Goal: Contribute content: Contribute content

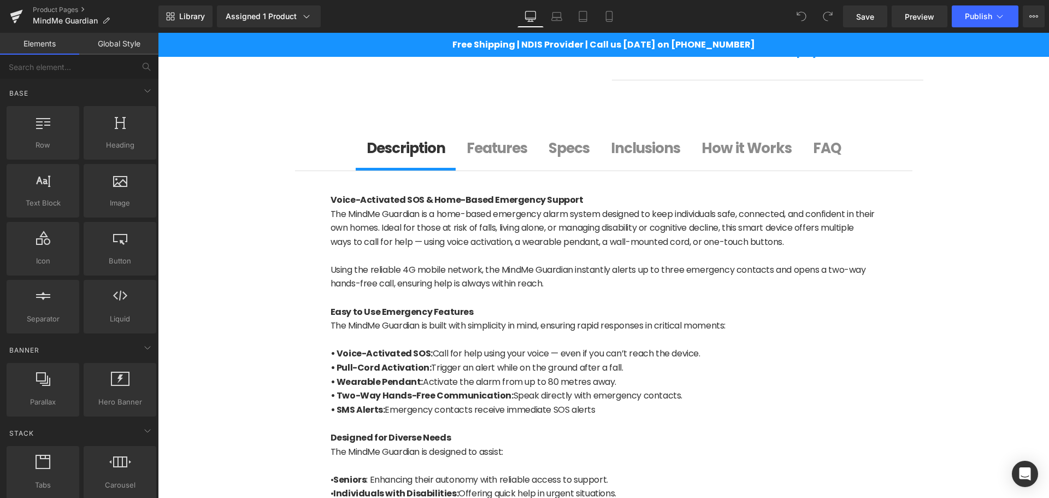
scroll to position [656, 0]
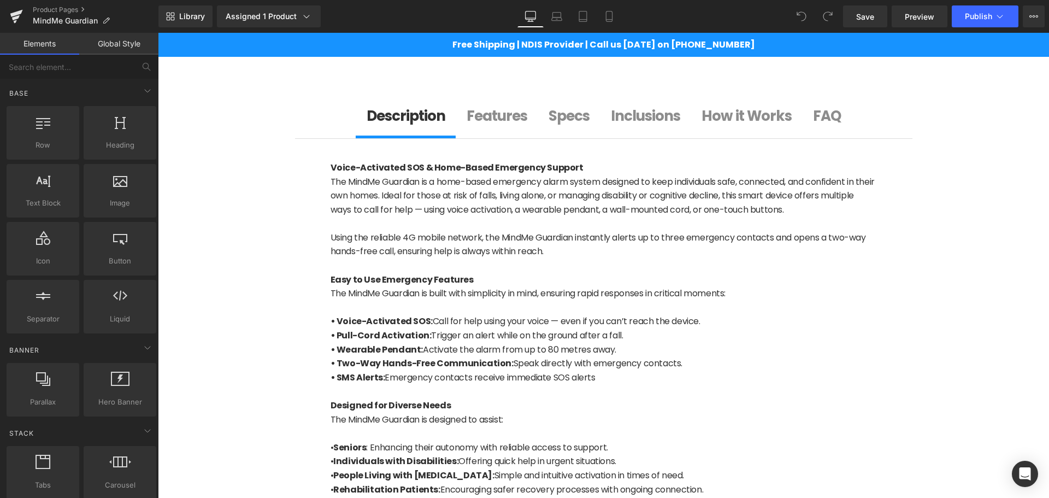
click at [497, 122] on b "Features" at bounding box center [497, 116] width 61 height 20
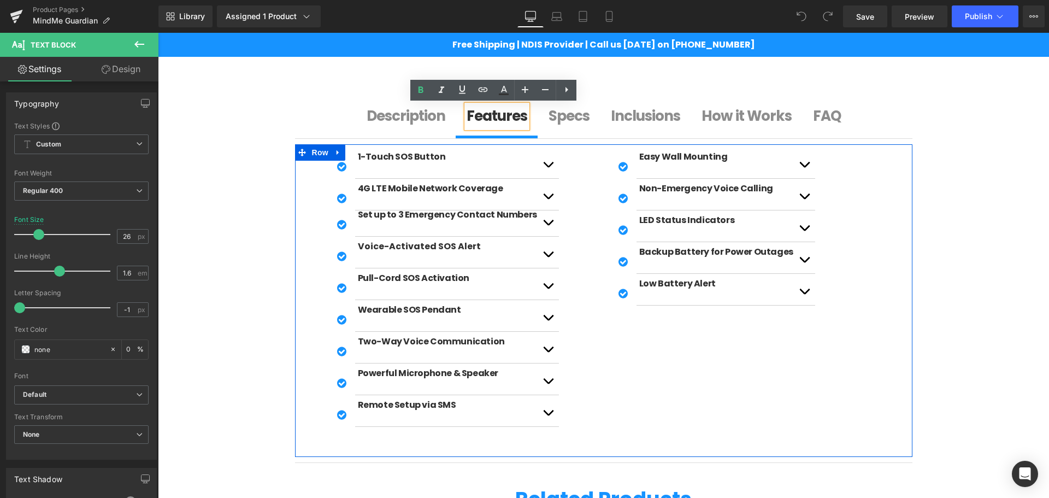
click at [756, 343] on div "Icon 1-Touch SOS Button Text Block Text Block Accordion Icon" at bounding box center [604, 300] width 618 height 313
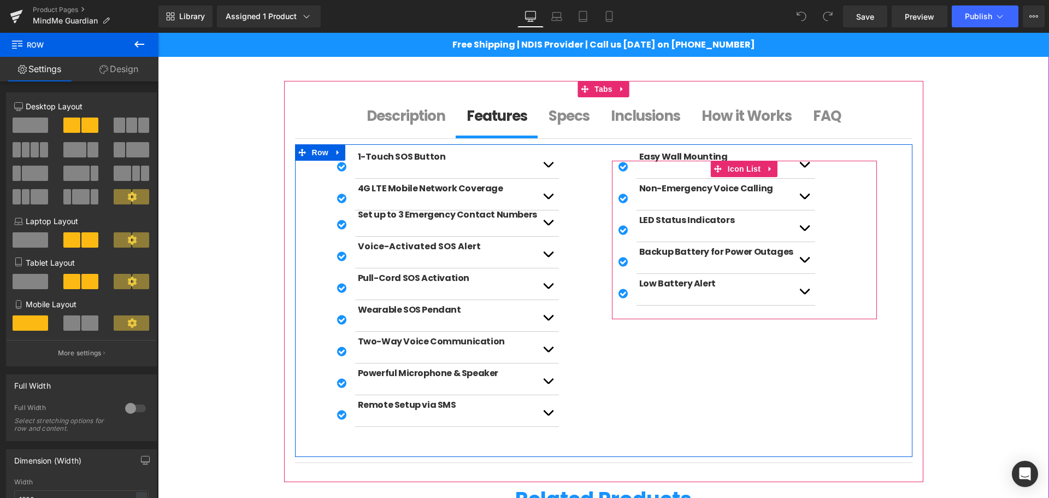
click at [816, 179] on div "Icon Easy Wall Mounting Text Block Text Block Accordion" at bounding box center [744, 240] width 265 height 158
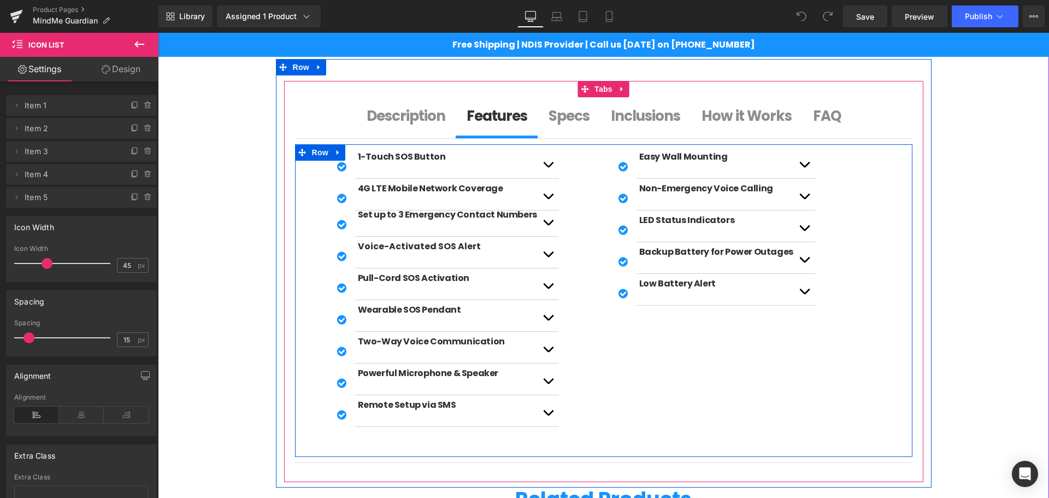
click at [883, 169] on div "Icon 1-Touch SOS Button Text Block Text Block Accordion Icon" at bounding box center [604, 300] width 618 height 313
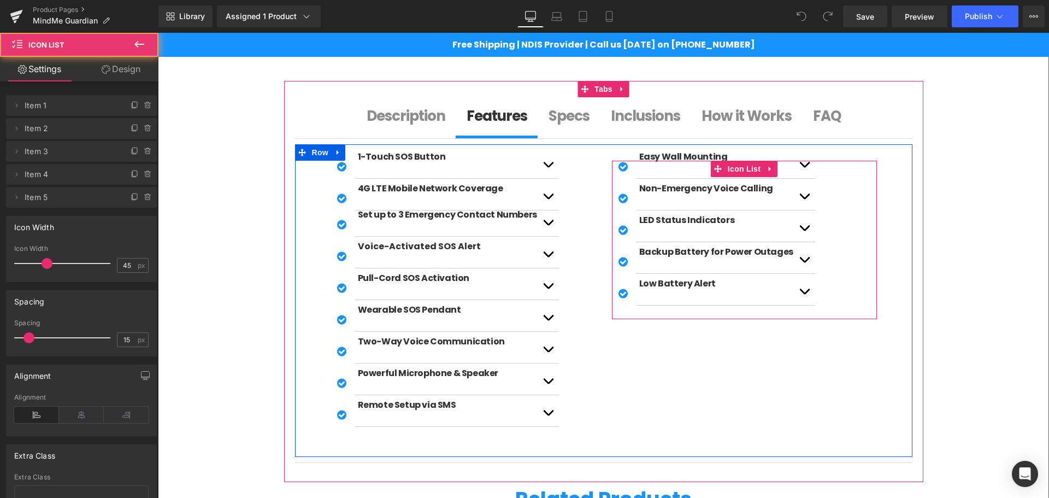
click at [813, 190] on div "Icon Easy Wall Mounting Text Block Text Block Accordion" at bounding box center [744, 240] width 265 height 158
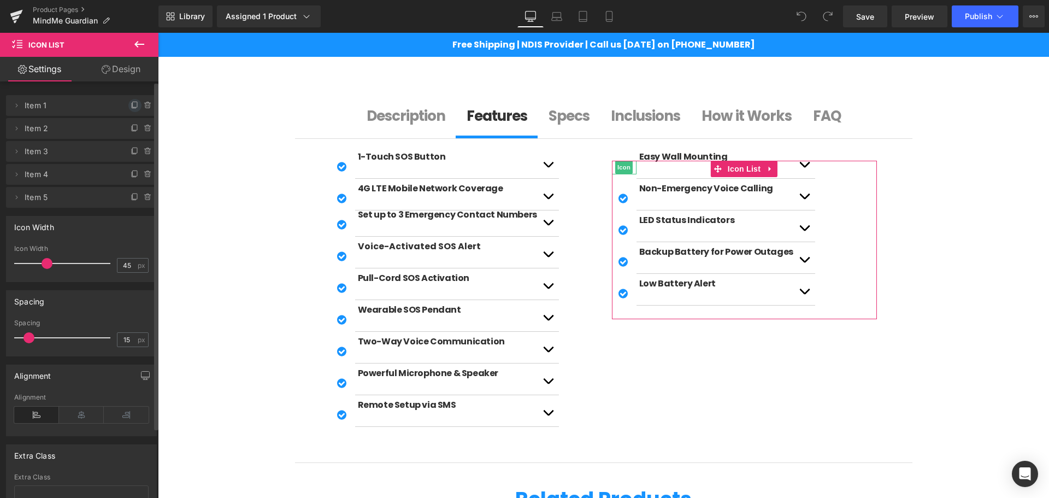
click at [131, 107] on icon at bounding box center [135, 105] width 9 height 9
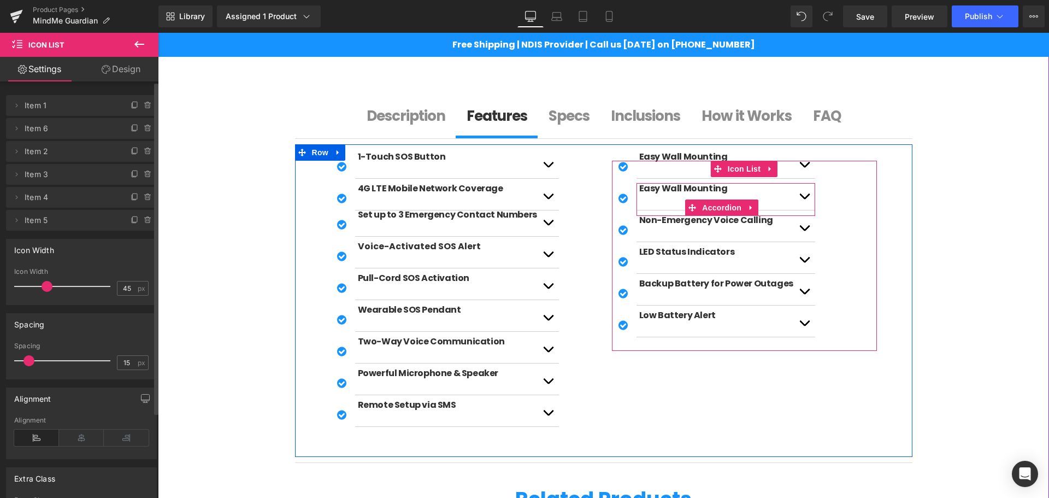
click at [794, 193] on button "button" at bounding box center [805, 196] width 22 height 27
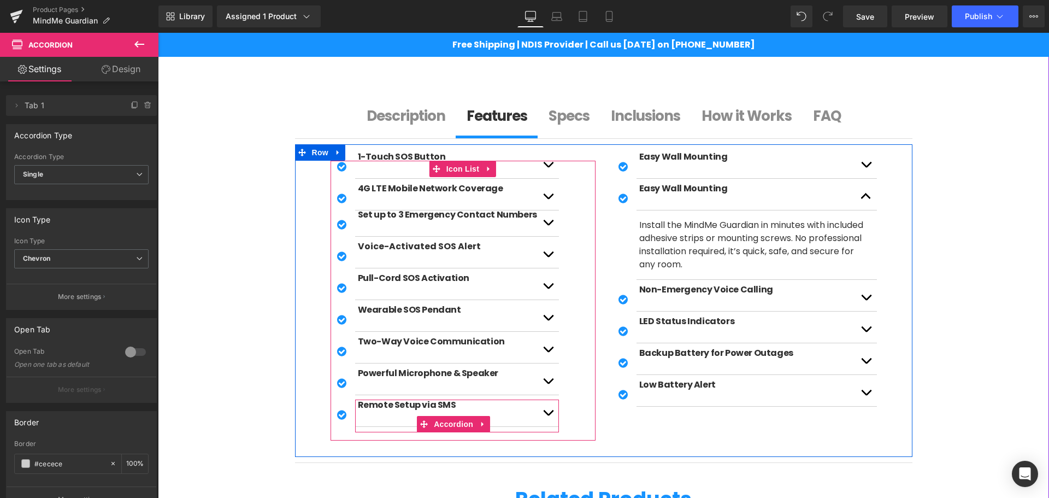
click at [409, 412] on div "Remote Setup via SMS Text Block" at bounding box center [457, 412] width 204 height 27
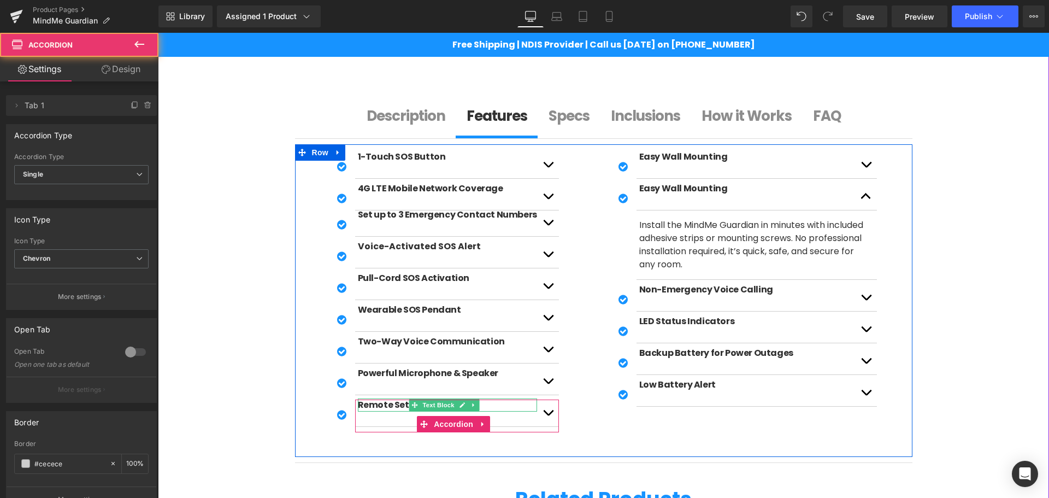
click at [391, 404] on b "Remote Setup via SMS" at bounding box center [407, 404] width 98 height 13
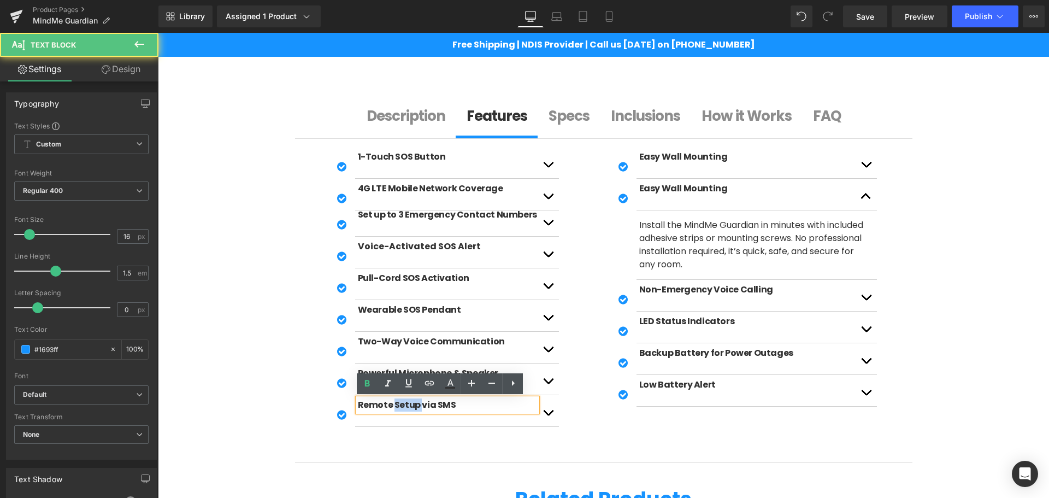
click at [391, 404] on b "Remote Setup via SMS" at bounding box center [407, 404] width 98 height 13
drag, startPoint x: 455, startPoint y: 399, endPoint x: 353, endPoint y: 401, distance: 101.7
click at [358, 401] on div "Remote Setup via SMS" at bounding box center [447, 404] width 179 height 13
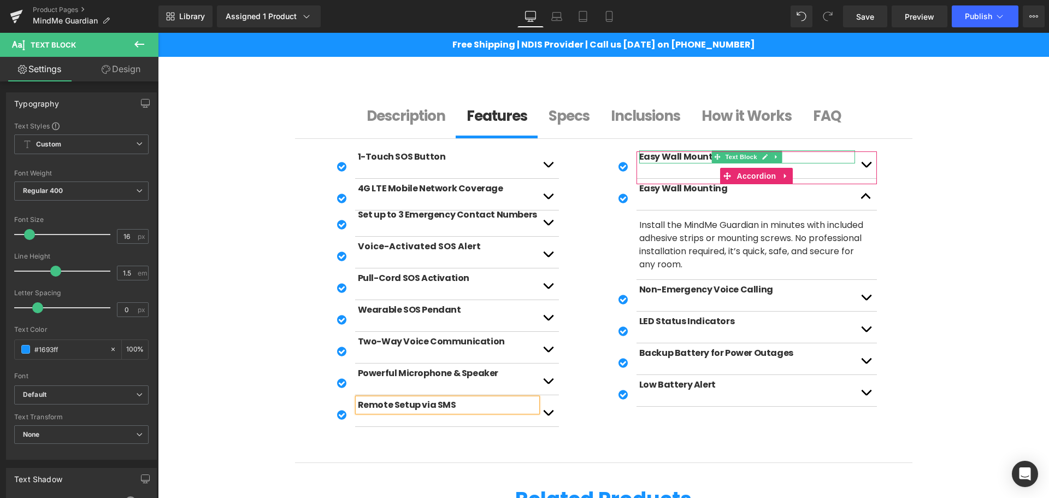
click at [652, 160] on b "Easy Wall Mounting" at bounding box center [683, 156] width 89 height 13
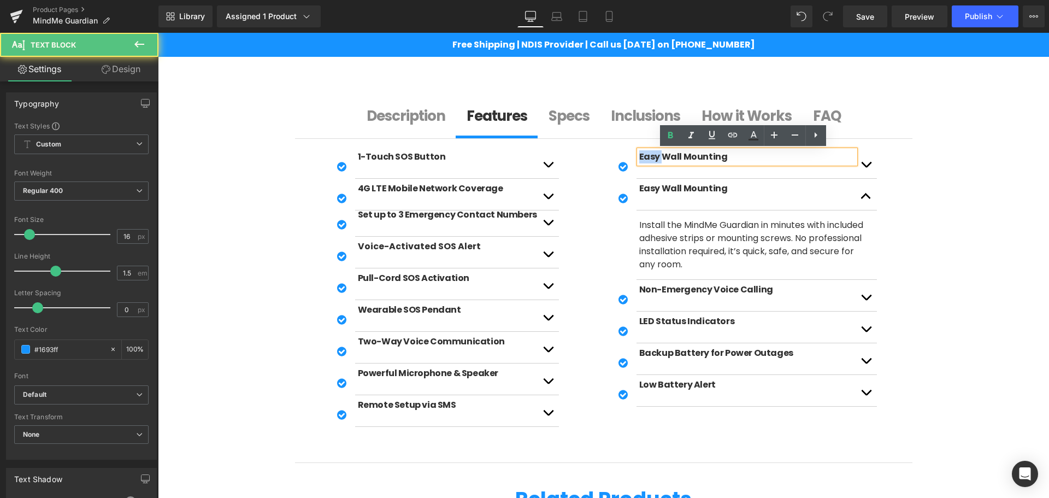
click at [652, 160] on b "Easy Wall Mounting" at bounding box center [683, 156] width 89 height 13
drag, startPoint x: 723, startPoint y: 156, endPoint x: 634, endPoint y: 157, distance: 88.5
click at [639, 157] on div "Easy Wall Mounting" at bounding box center [747, 156] width 216 height 13
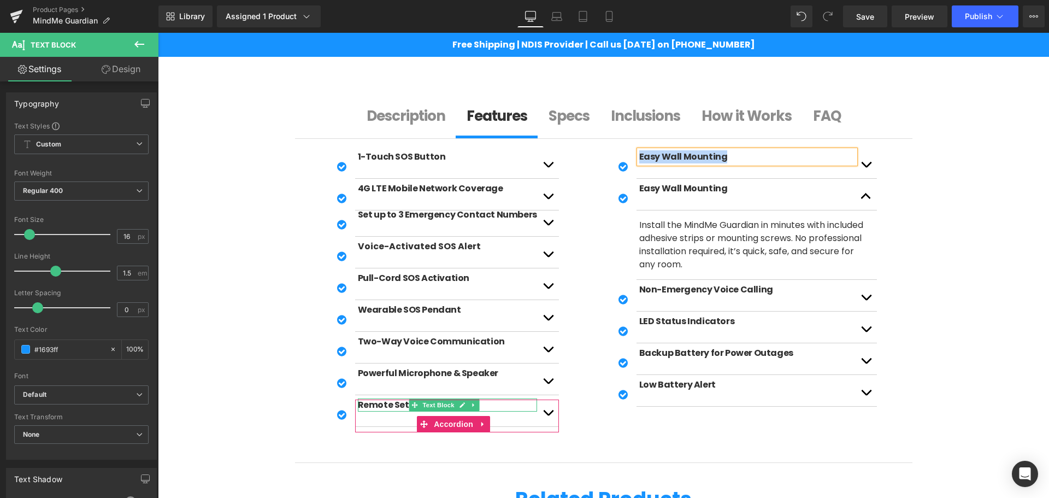
click at [384, 403] on b "Remote Setup via SMS" at bounding box center [407, 404] width 98 height 13
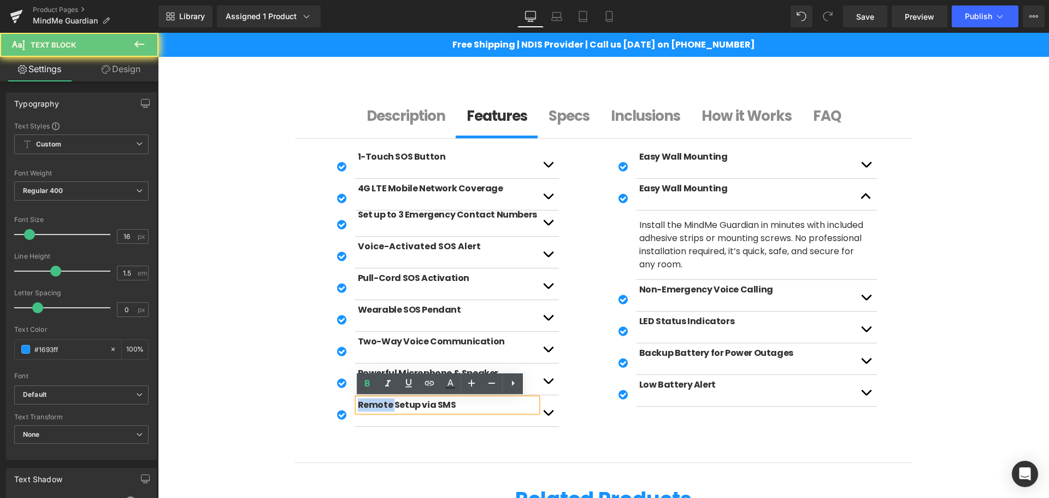
click at [384, 403] on b "Remote Setup via SMS" at bounding box center [407, 404] width 98 height 13
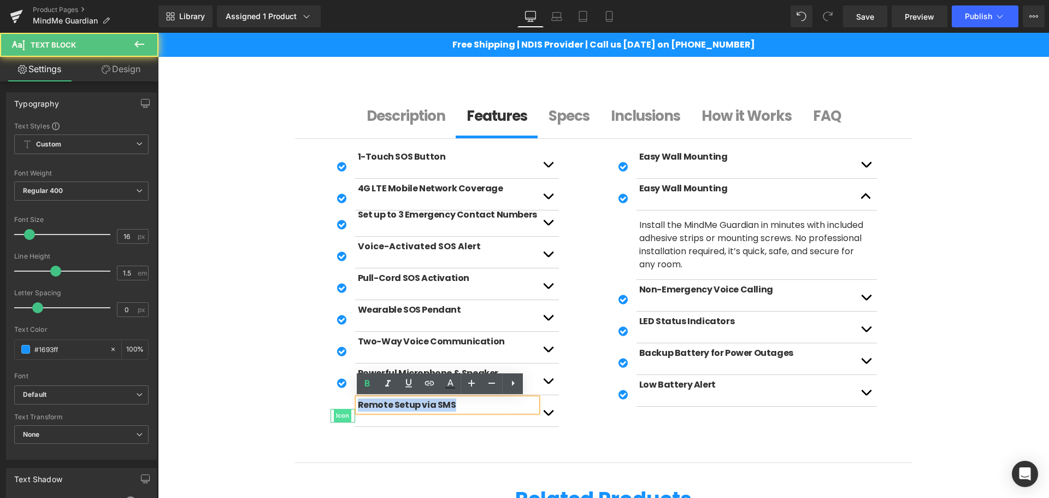
drag, startPoint x: 456, startPoint y: 404, endPoint x: 341, endPoint y: 411, distance: 115.5
click at [341, 411] on li "Icon Remote Setup via SMS Text Block Easily update or change emergency contacts…" at bounding box center [445, 420] width 228 height 23
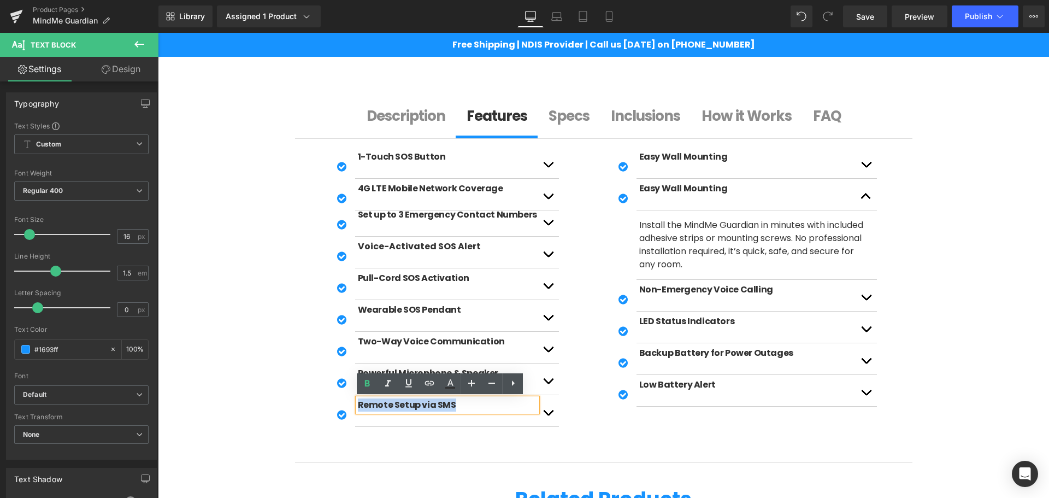
copy b "Remote Setup via SMS"
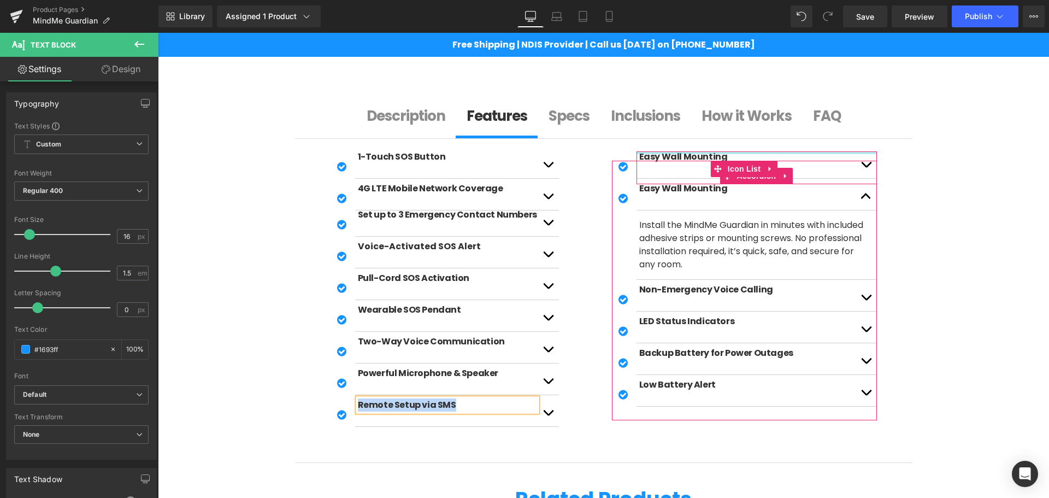
click at [708, 154] on div at bounding box center [757, 152] width 240 height 3
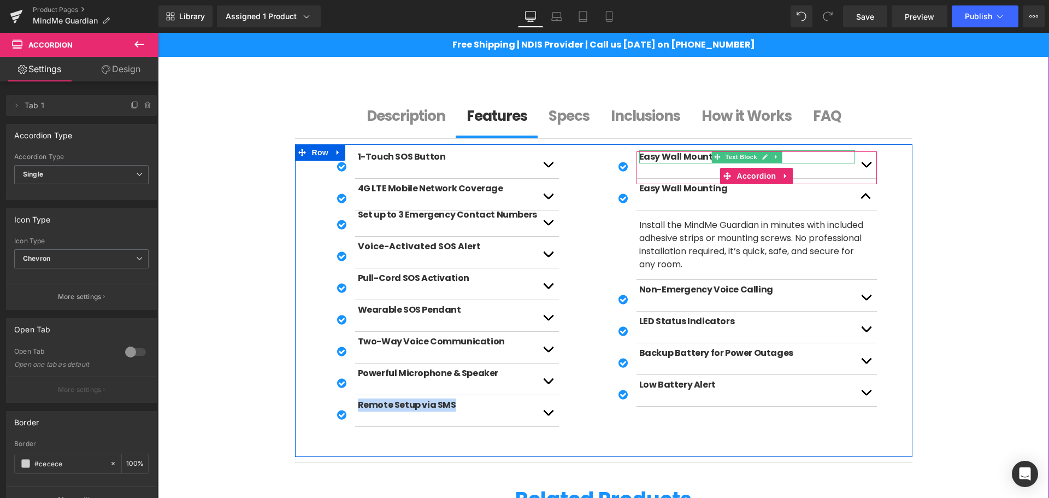
click at [685, 157] on b "Easy Wall Mounting" at bounding box center [683, 156] width 89 height 13
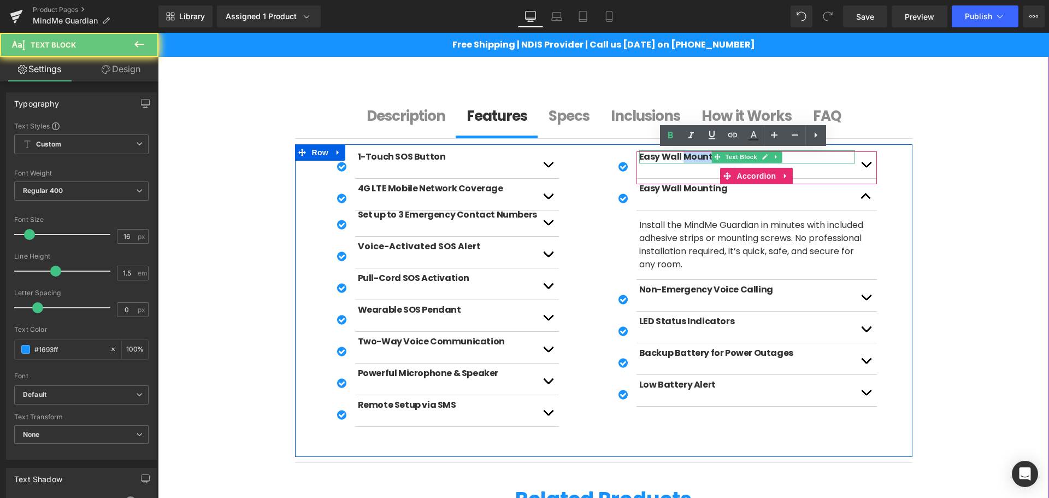
click at [685, 157] on b "Easy Wall Mounting" at bounding box center [683, 156] width 89 height 13
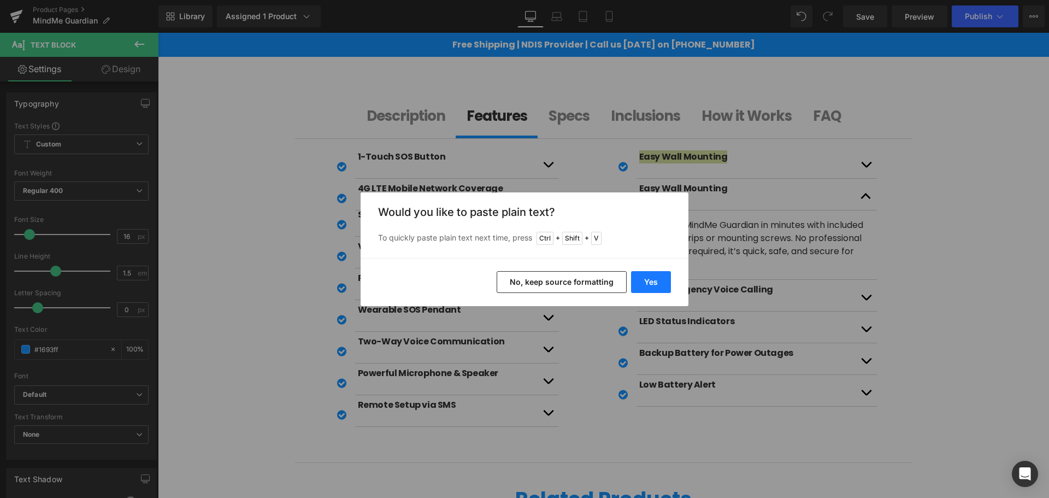
click at [653, 274] on button "Yes" at bounding box center [651, 282] width 40 height 22
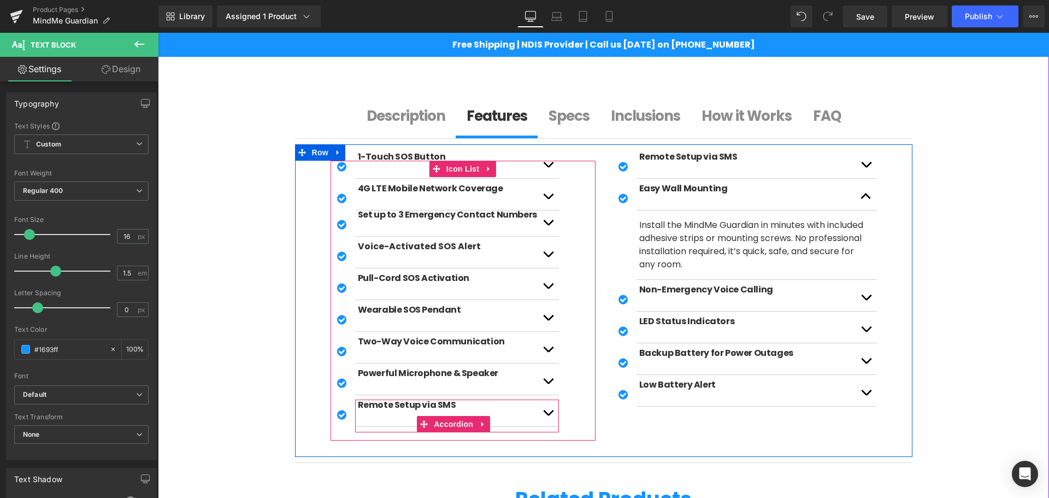
click at [548, 415] on span "button" at bounding box center [548, 415] width 0 height 0
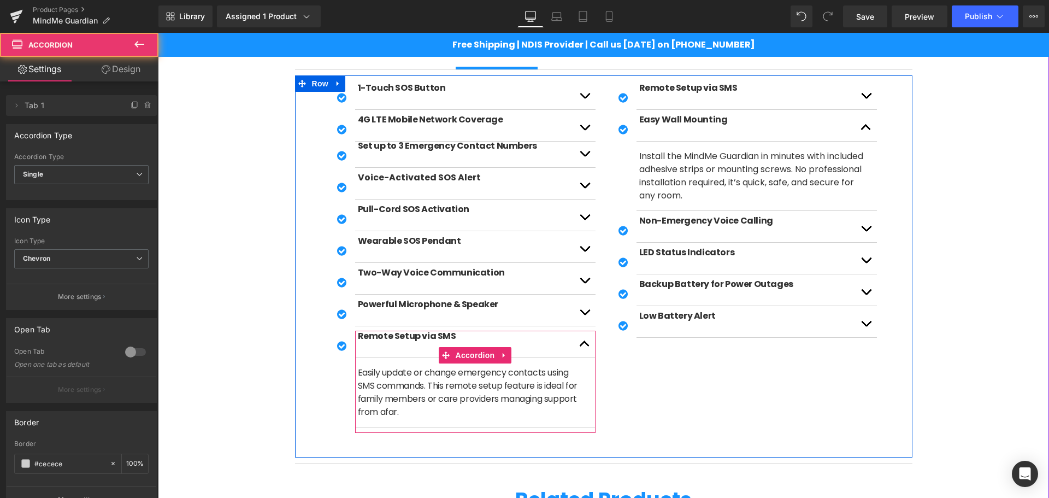
scroll to position [747, 0]
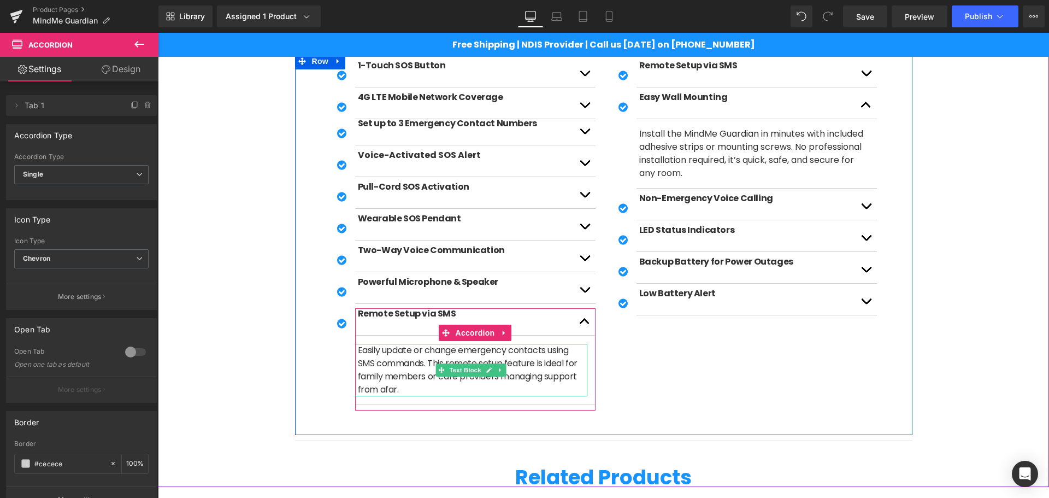
click at [402, 386] on p "Easily update or change emergency contacts using SMS commands. This remote setu…" at bounding box center [473, 370] width 230 height 52
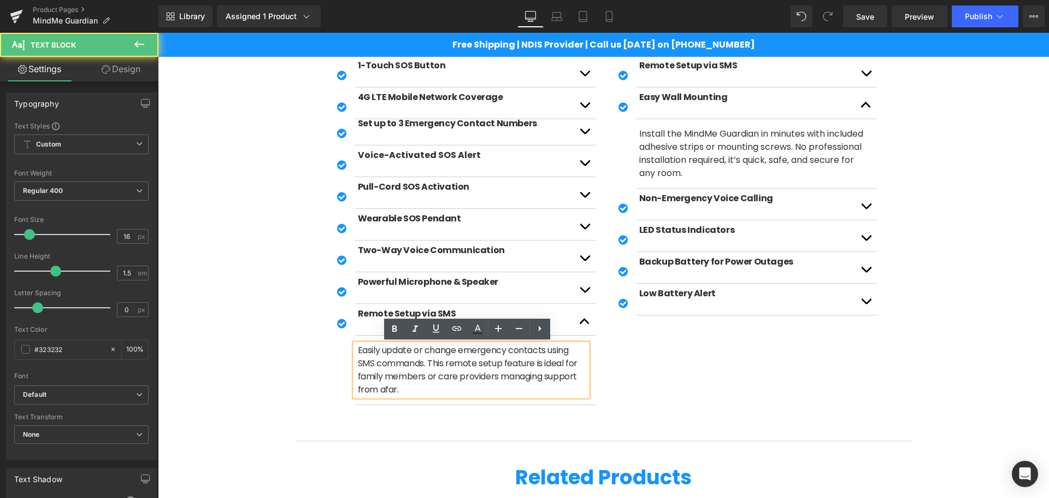
click at [402, 386] on p "Easily update or change emergency contacts using SMS commands. This remote setu…" at bounding box center [473, 370] width 230 height 52
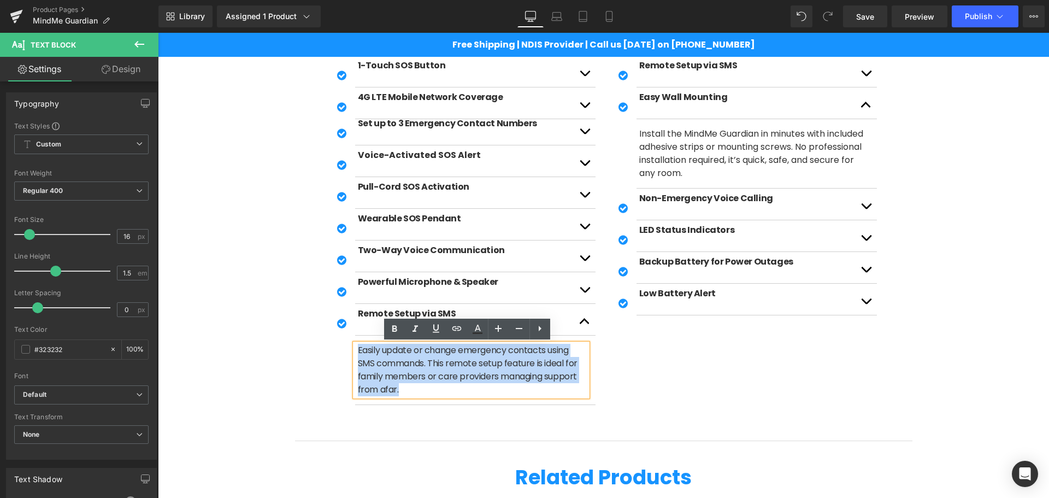
drag, startPoint x: 402, startPoint y: 386, endPoint x: 346, endPoint y: 349, distance: 67.3
click at [346, 349] on div "Remote Setup via SMS Text Block Easily update or change emergency contacts usin…" at bounding box center [463, 364] width 265 height 93
copy span "Easily update or change emergency contacts using SMS commands. This remote setu…"
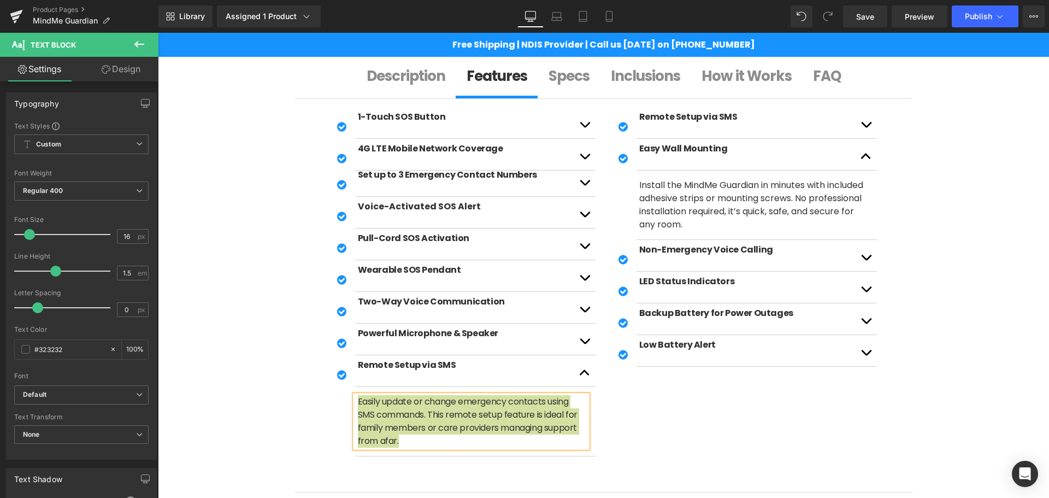
scroll to position [674, 0]
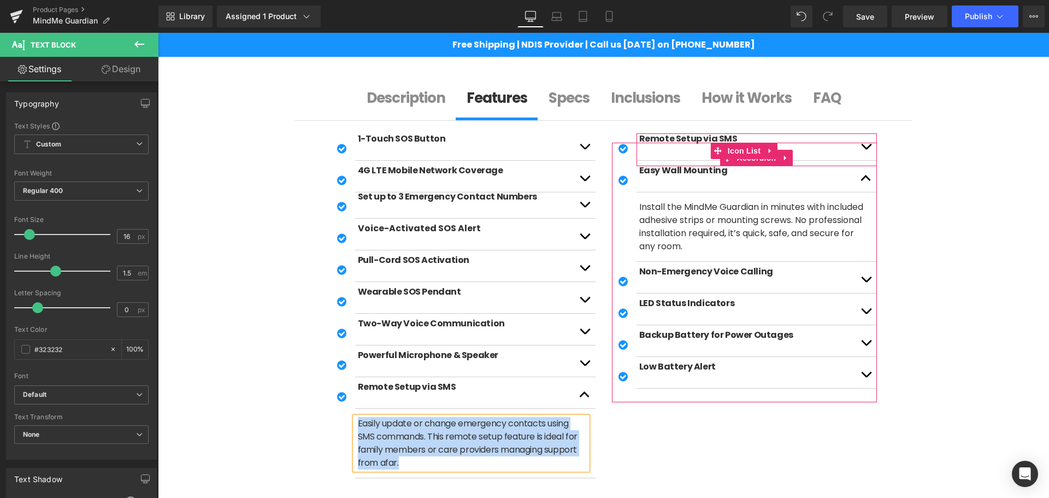
click at [866, 149] on button "button" at bounding box center [866, 146] width 22 height 27
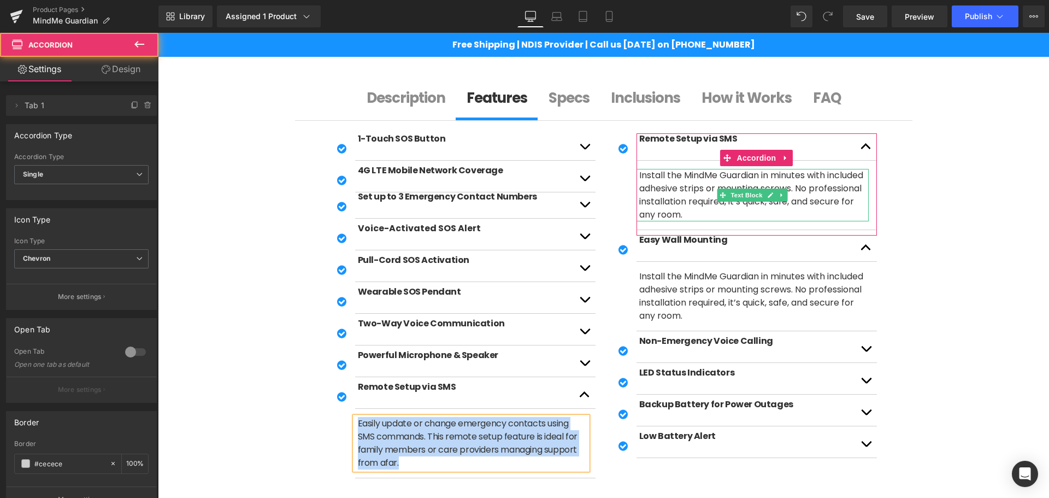
click at [679, 183] on p "Install the MindMe Guardian in minutes with included adhesive strips or mountin…" at bounding box center [754, 195] width 230 height 52
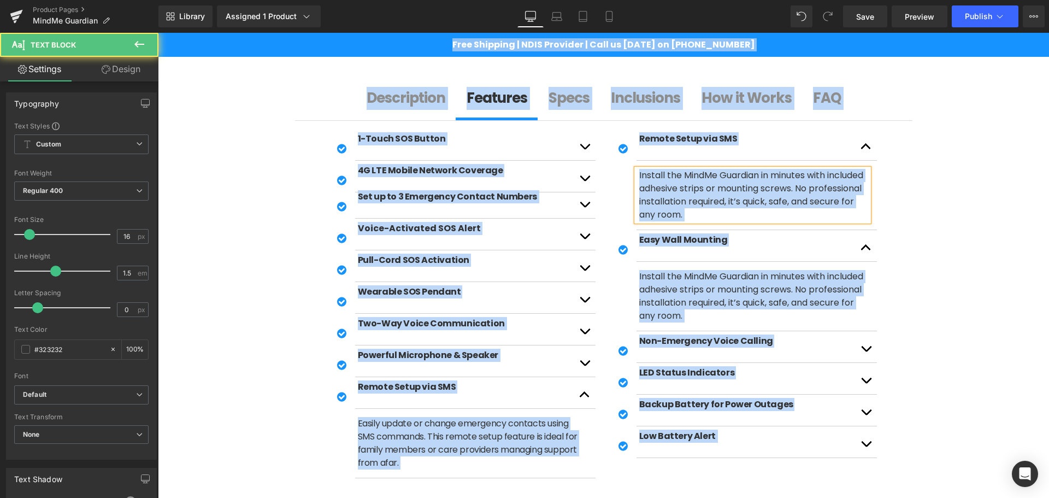
click at [676, 184] on p "Install the MindMe Guardian in minutes with included adhesive strips or mountin…" at bounding box center [754, 195] width 230 height 52
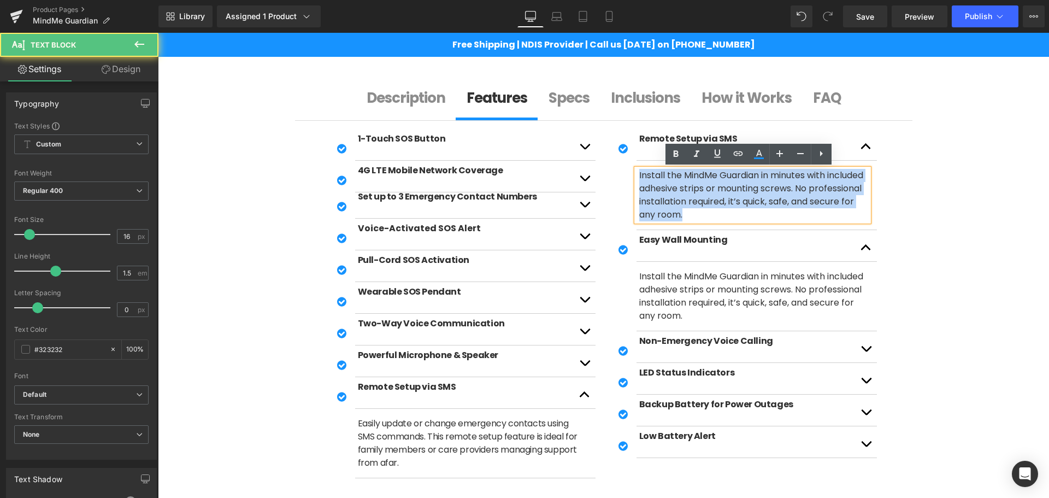
drag, startPoint x: 736, startPoint y: 211, endPoint x: 618, endPoint y: 175, distance: 123.4
click at [618, 175] on div "Remote Setup via SMS Text Block Install the MindMe Guardian in minutes with inc…" at bounding box center [744, 189] width 265 height 93
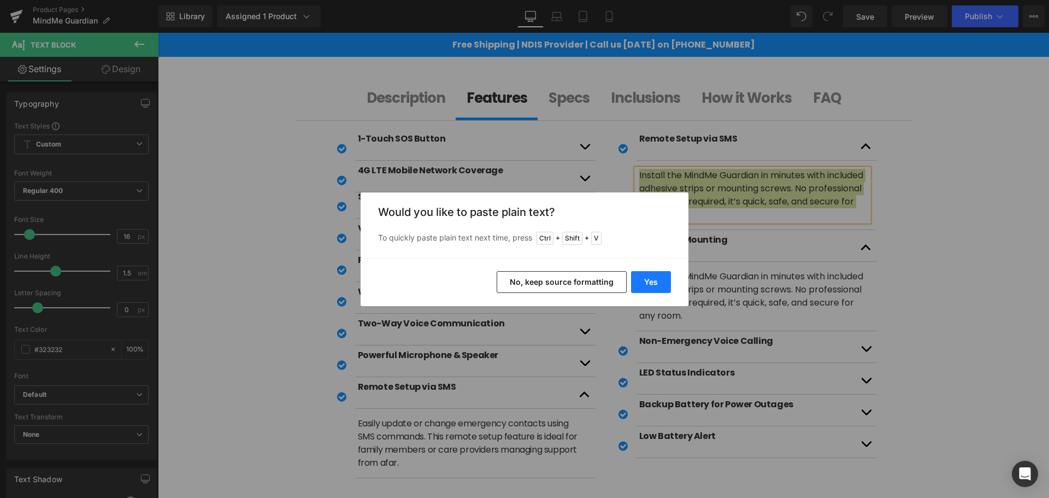
click at [659, 274] on button "Yes" at bounding box center [651, 282] width 40 height 22
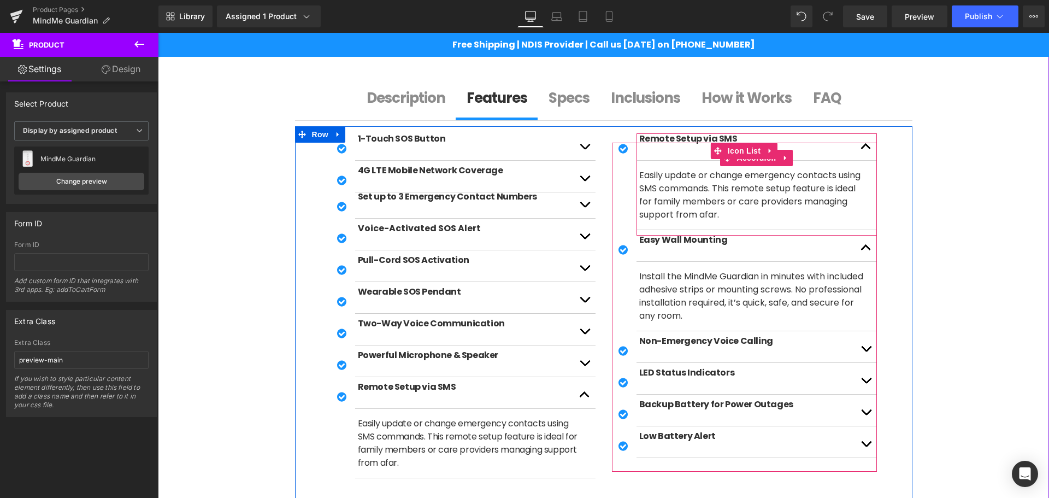
click at [862, 149] on button "button" at bounding box center [866, 146] width 22 height 27
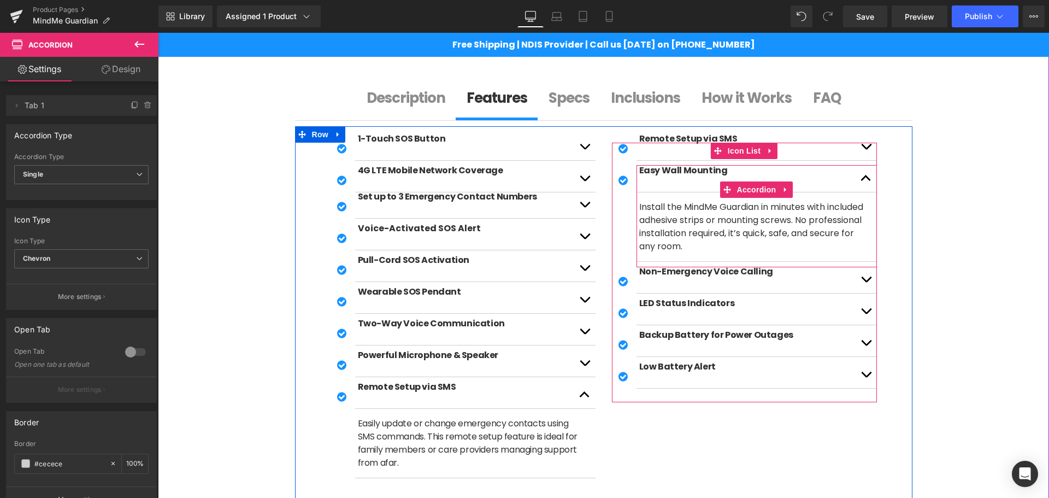
click at [867, 172] on button "button" at bounding box center [866, 178] width 22 height 27
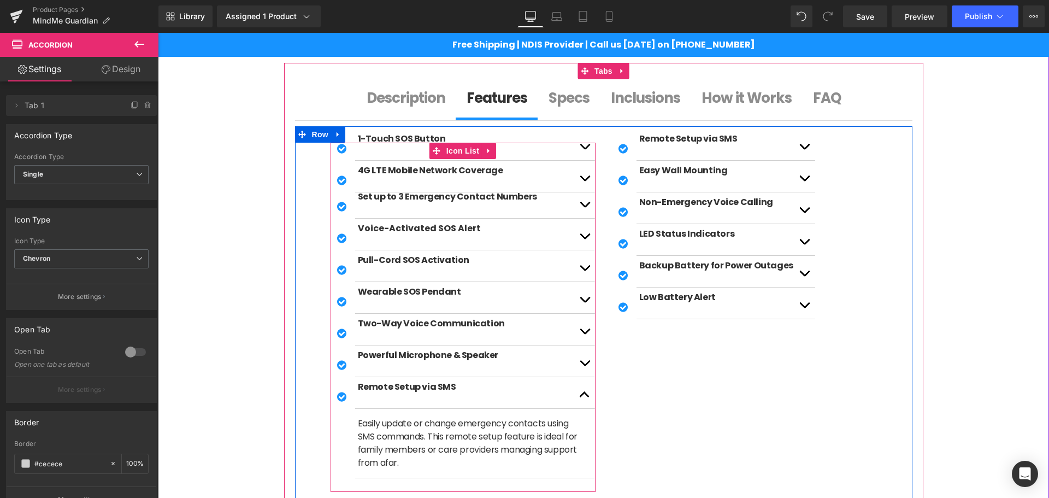
click at [336, 429] on div "Remote Setup via SMS Text Block Easily update or change emergency contacts usin…" at bounding box center [463, 437] width 265 height 93
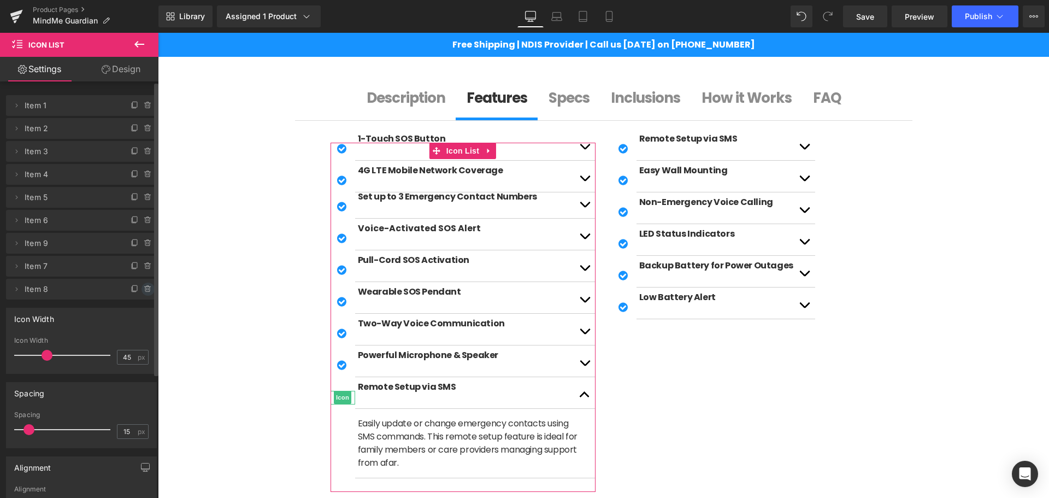
click at [146, 283] on span at bounding box center [148, 289] width 13 height 13
click at [142, 284] on button "Delete" at bounding box center [136, 290] width 34 height 14
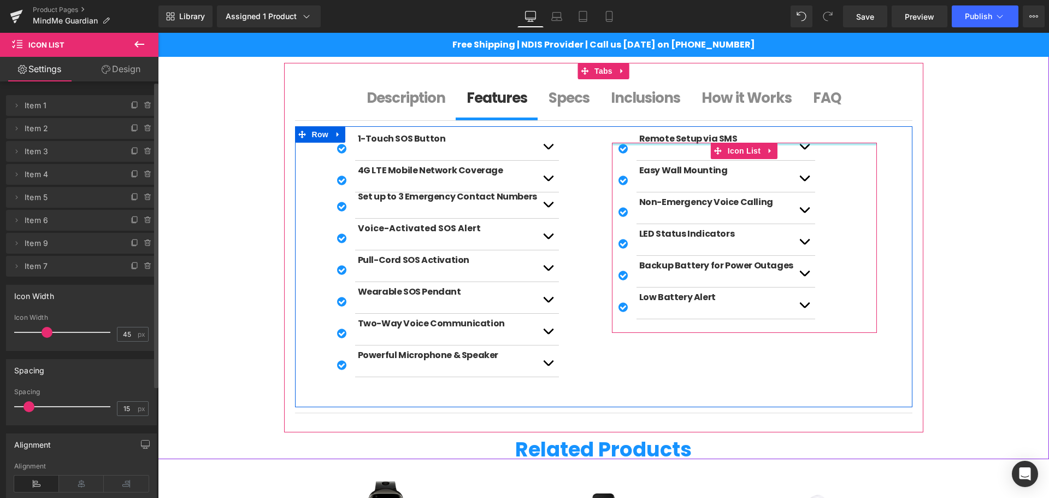
click at [804, 144] on div at bounding box center [744, 144] width 265 height 3
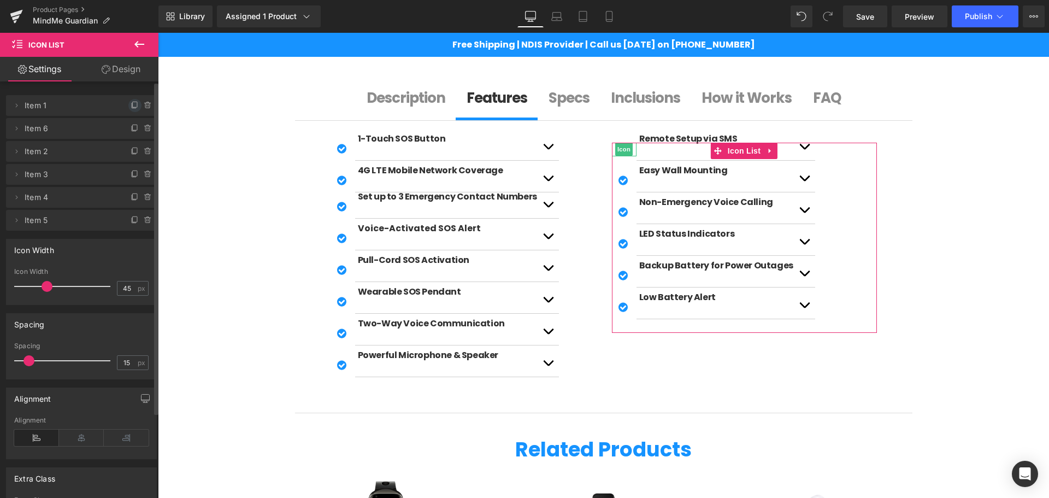
drag, startPoint x: 131, startPoint y: 103, endPoint x: 197, endPoint y: 309, distance: 216.5
click at [131, 103] on icon at bounding box center [135, 105] width 9 height 9
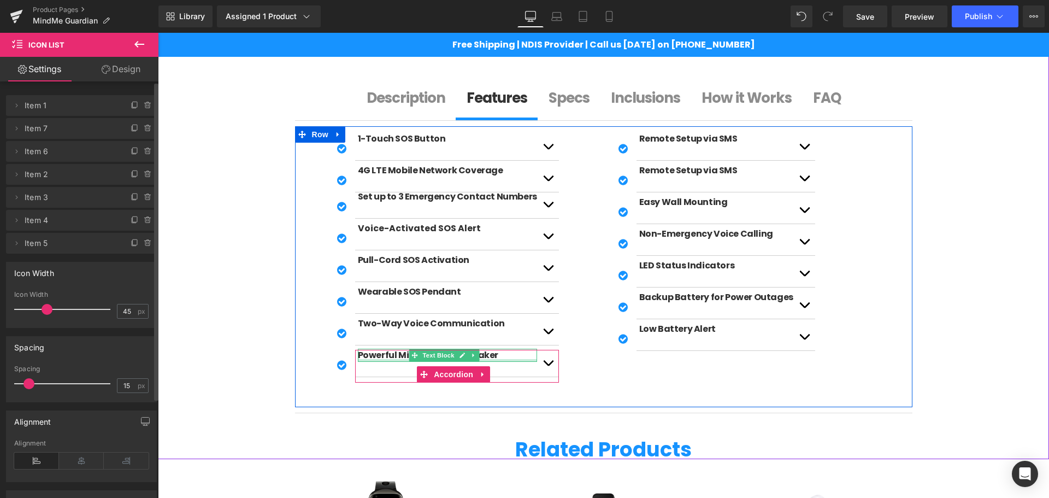
click at [369, 360] on div "Powerful Microphone & Speaker Text Block" at bounding box center [447, 355] width 179 height 13
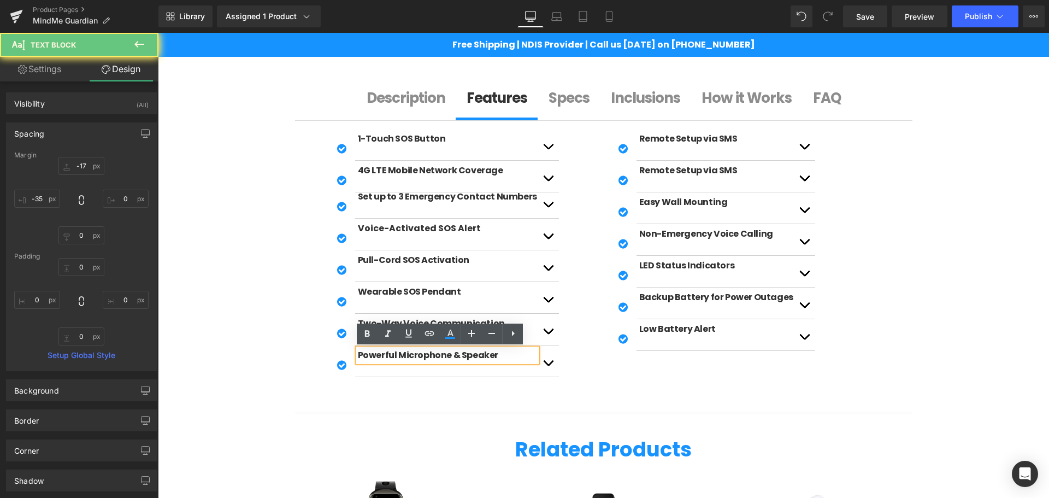
click at [364, 360] on strong "Powerful Microphone & Speaker" at bounding box center [428, 355] width 140 height 13
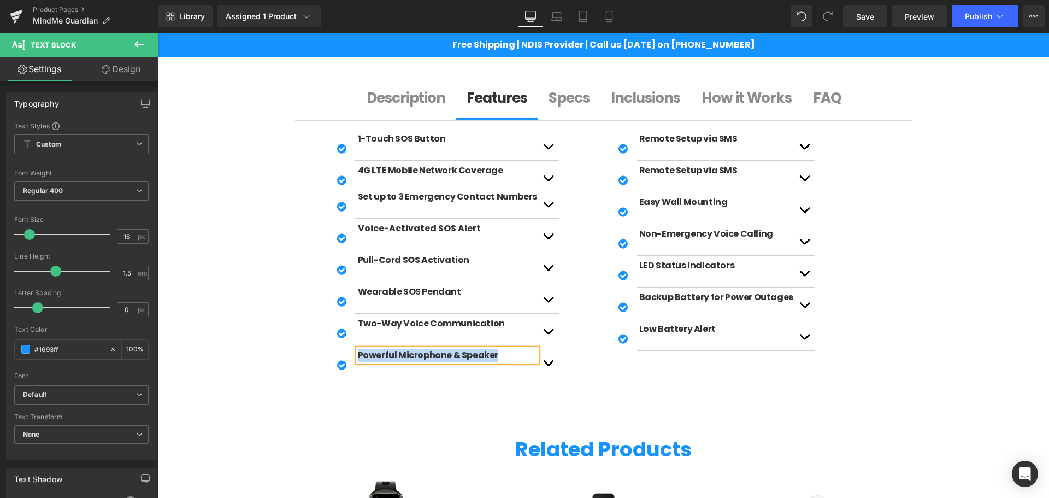
copy strong "Powerful Microphone & Speaker"
click at [654, 139] on b "Remote Setup via SMS" at bounding box center [688, 138] width 98 height 13
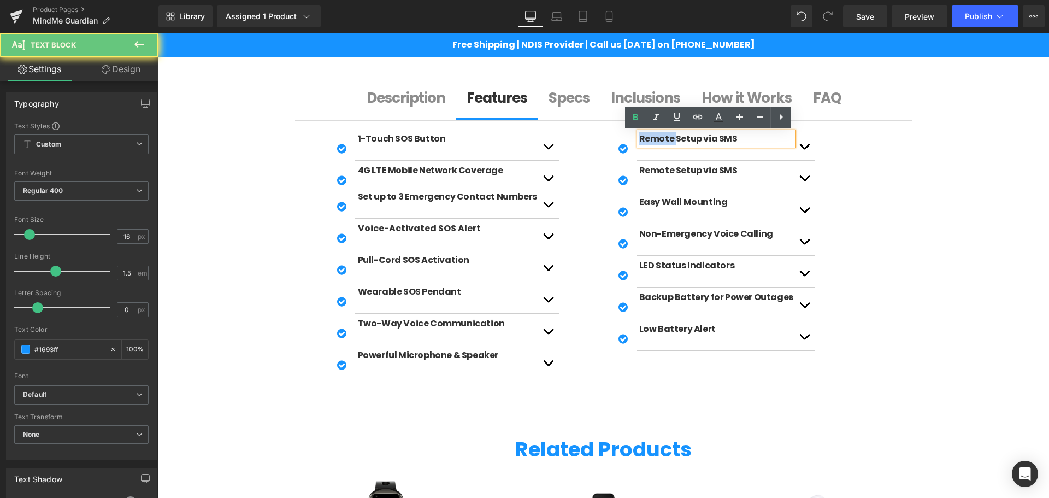
click at [654, 139] on b "Remote Setup via SMS" at bounding box center [688, 138] width 98 height 13
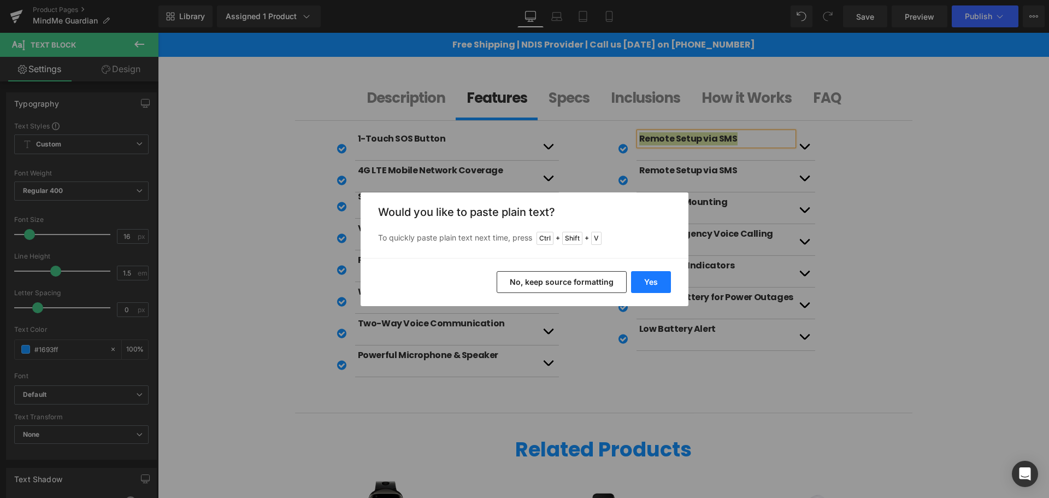
drag, startPoint x: 643, startPoint y: 282, endPoint x: 484, endPoint y: 249, distance: 162.9
click at [643, 282] on button "Yes" at bounding box center [651, 282] width 40 height 22
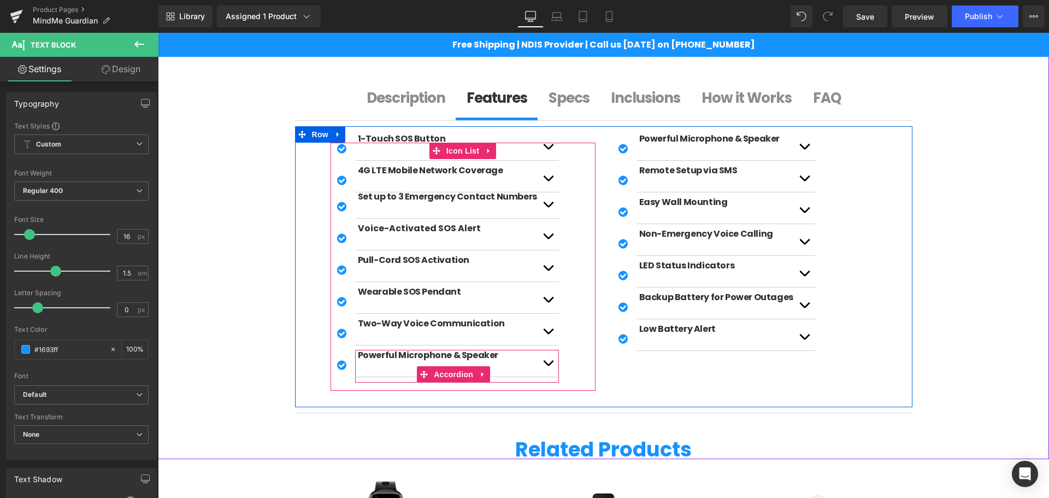
click at [537, 360] on button "button" at bounding box center [548, 363] width 22 height 27
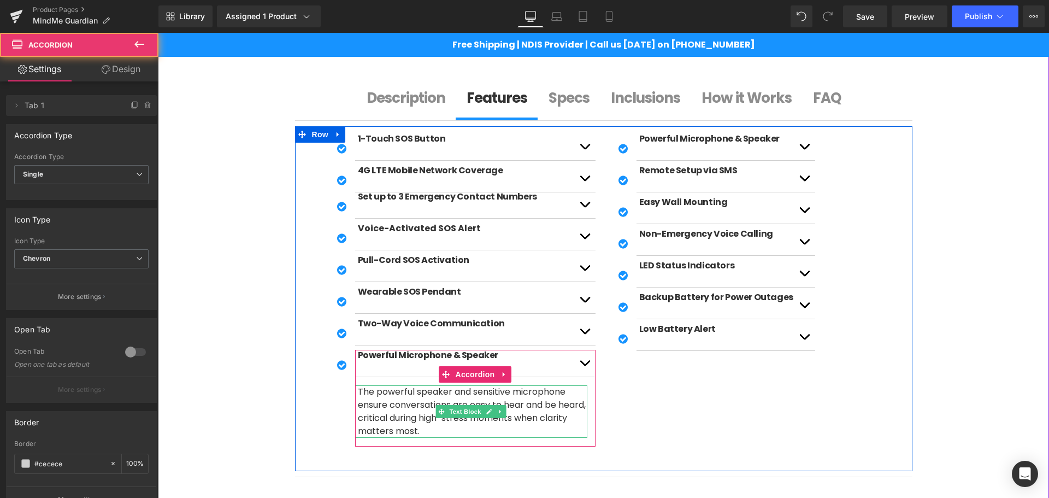
click at [390, 409] on p "The powerful speaker and sensitive microphone ensure conversations are easy to …" at bounding box center [473, 411] width 230 height 52
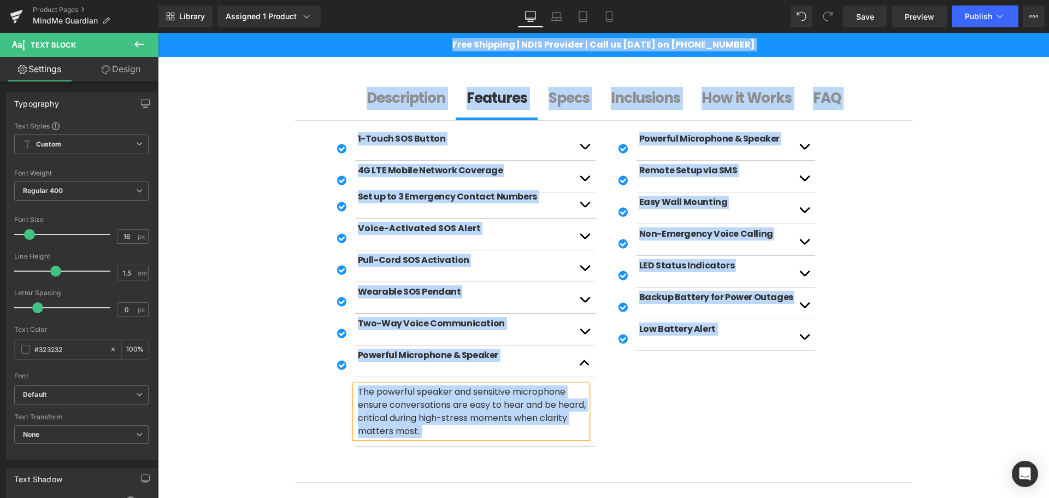
click at [397, 409] on p "The powerful speaker and sensitive microphone ensure conversations are easy to …" at bounding box center [473, 411] width 230 height 52
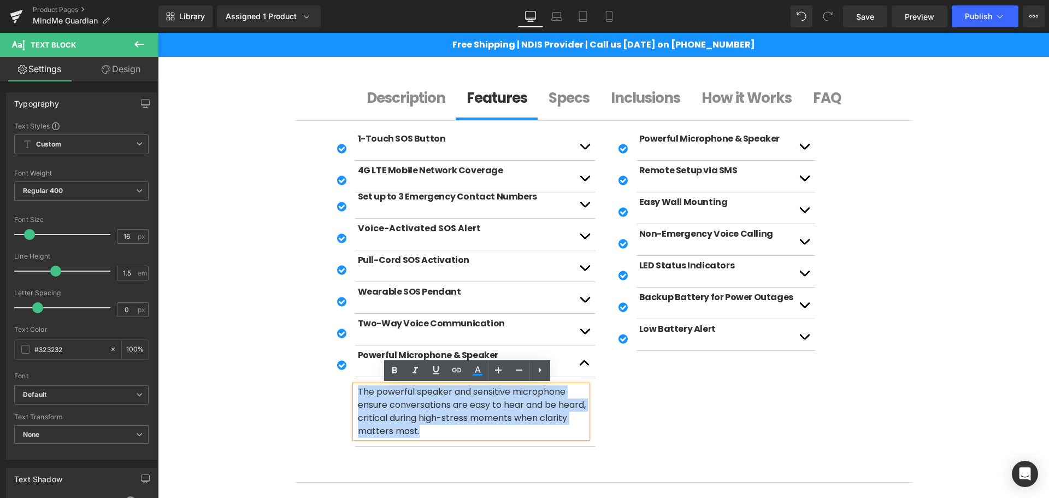
drag, startPoint x: 452, startPoint y: 426, endPoint x: 352, endPoint y: 393, distance: 105.8
click at [355, 393] on div "The powerful speaker and sensitive microphone ensure conversations are easy to …" at bounding box center [471, 411] width 232 height 52
copy p "The powerful speaker and sensitive microphone ensure conversations are easy to …"
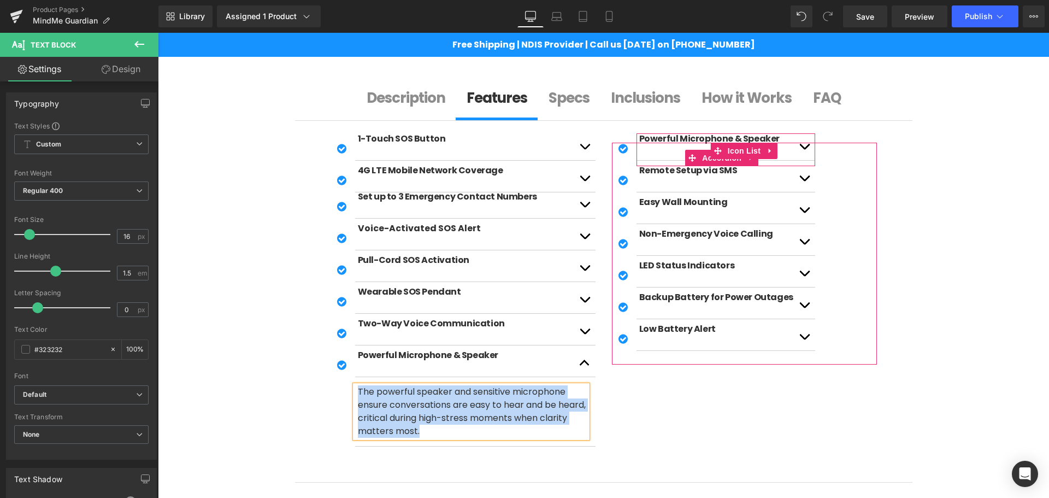
click at [804, 149] on span "button" at bounding box center [804, 149] width 0 height 0
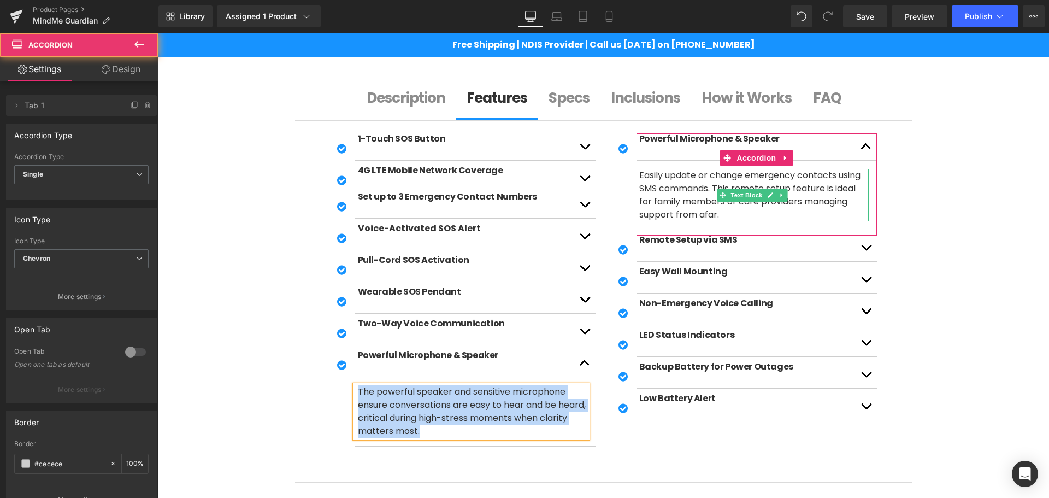
click at [653, 197] on p "Easily update or change emergency contacts using SMS commands. This remote setu…" at bounding box center [754, 195] width 230 height 52
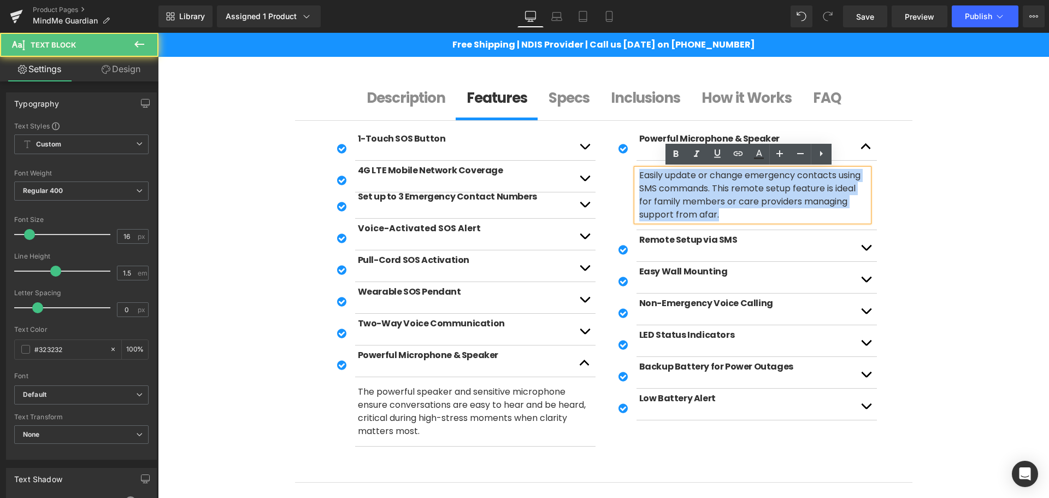
drag, startPoint x: 718, startPoint y: 213, endPoint x: 625, endPoint y: 172, distance: 101.3
click at [625, 172] on div "Powerful Microphone & Speaker Text Block Easily update or change emergency cont…" at bounding box center [744, 189] width 265 height 93
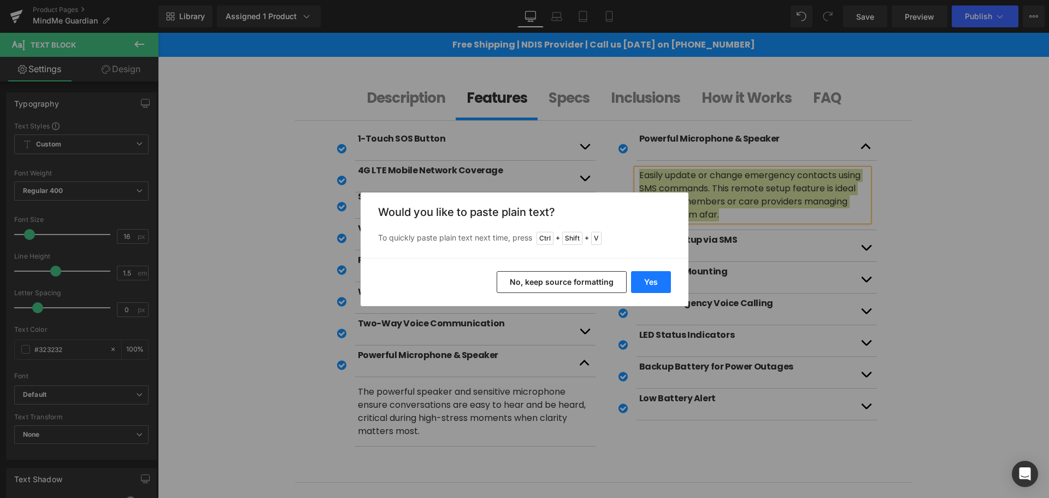
drag, startPoint x: 658, startPoint y: 285, endPoint x: 503, endPoint y: 252, distance: 158.1
click at [658, 285] on button "Yes" at bounding box center [651, 282] width 40 height 22
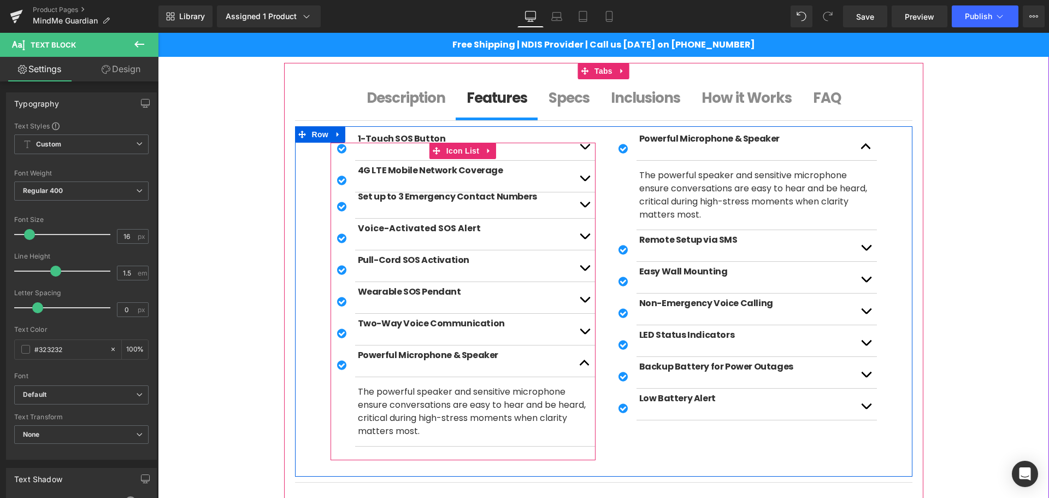
click at [337, 430] on div "Powerful Microphone & Speaker Text Block The powerful speaker and sensitive mic…" at bounding box center [463, 405] width 265 height 93
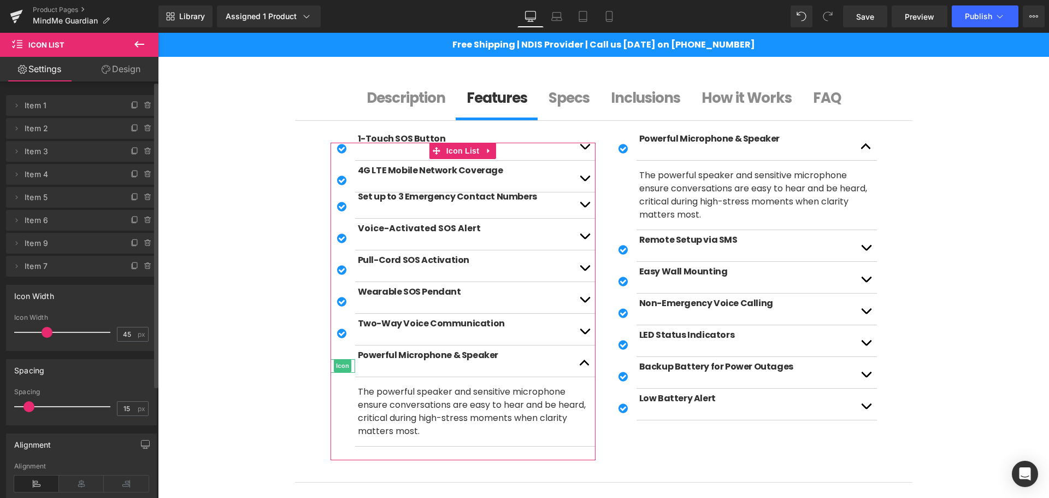
click at [145, 267] on icon at bounding box center [148, 266] width 9 height 9
click at [147, 267] on button "Delete" at bounding box center [136, 267] width 34 height 14
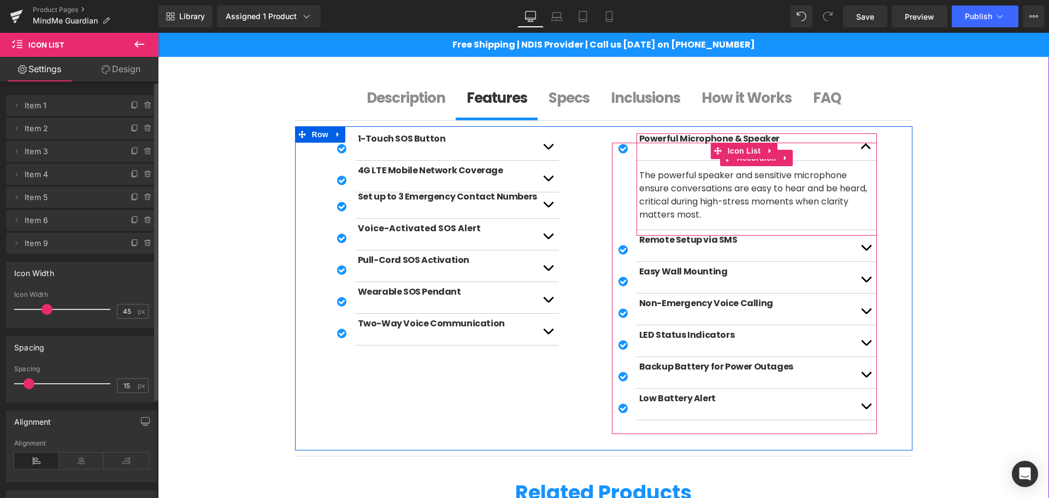
click at [866, 149] on span "button" at bounding box center [866, 149] width 0 height 0
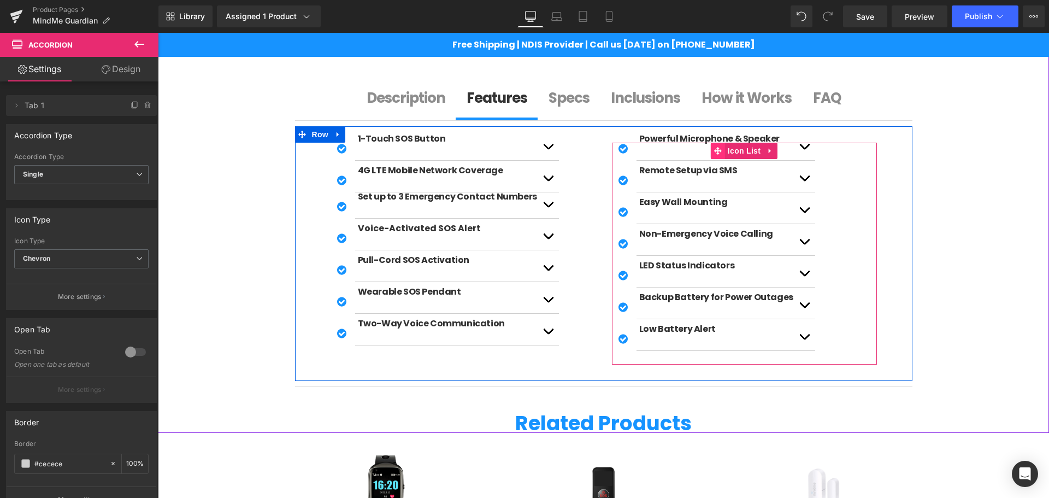
click at [711, 145] on span at bounding box center [718, 151] width 14 height 16
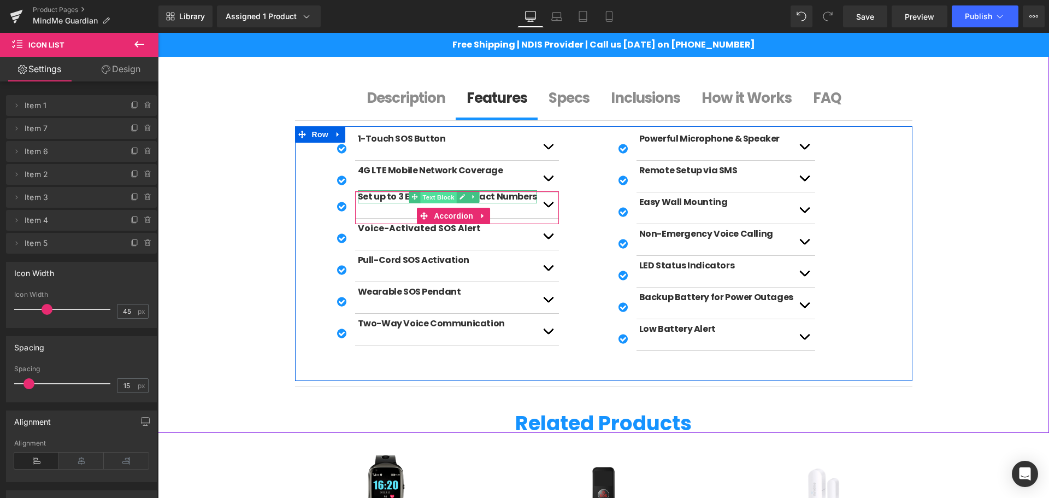
click at [445, 198] on span "Text Block" at bounding box center [438, 197] width 36 height 13
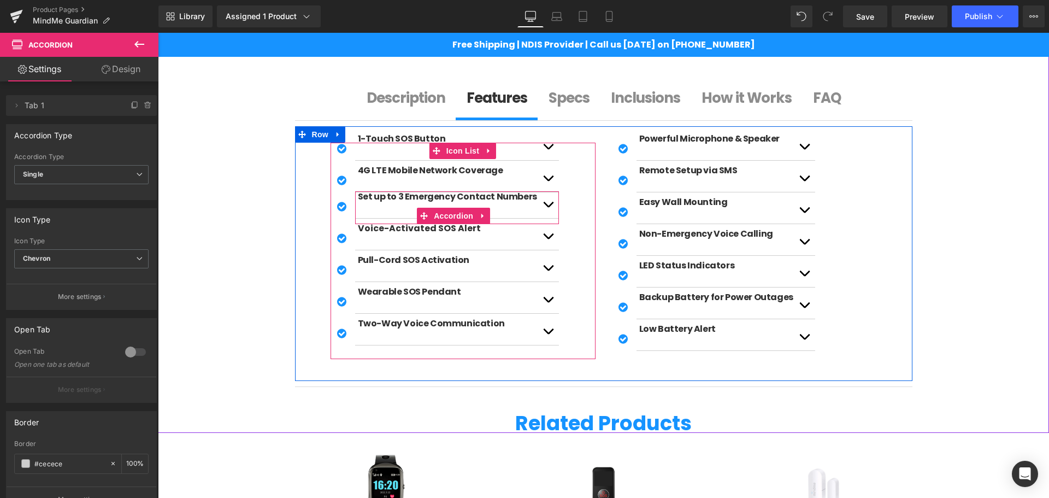
click at [387, 192] on div "Set up to 3 Emergency Contact Numbers Text Block Easily pre-set up to three tru…" at bounding box center [457, 207] width 204 height 33
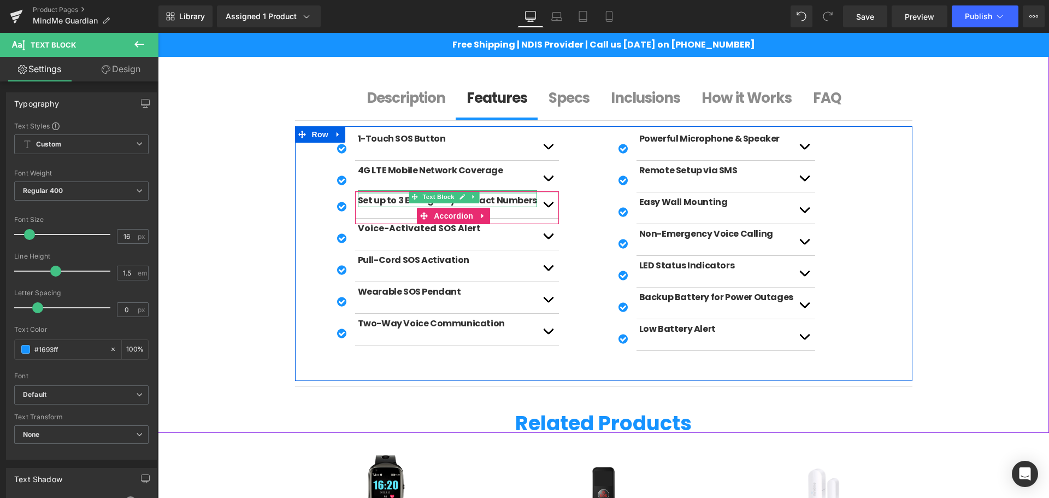
click at [387, 193] on div at bounding box center [447, 192] width 179 height 4
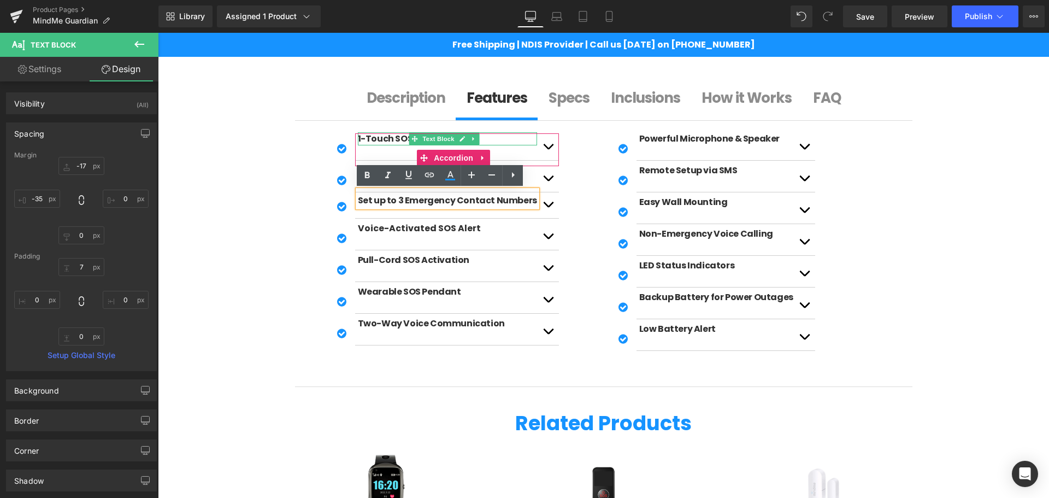
click at [372, 136] on strong "1-Touch SOS Button" at bounding box center [402, 138] width 88 height 13
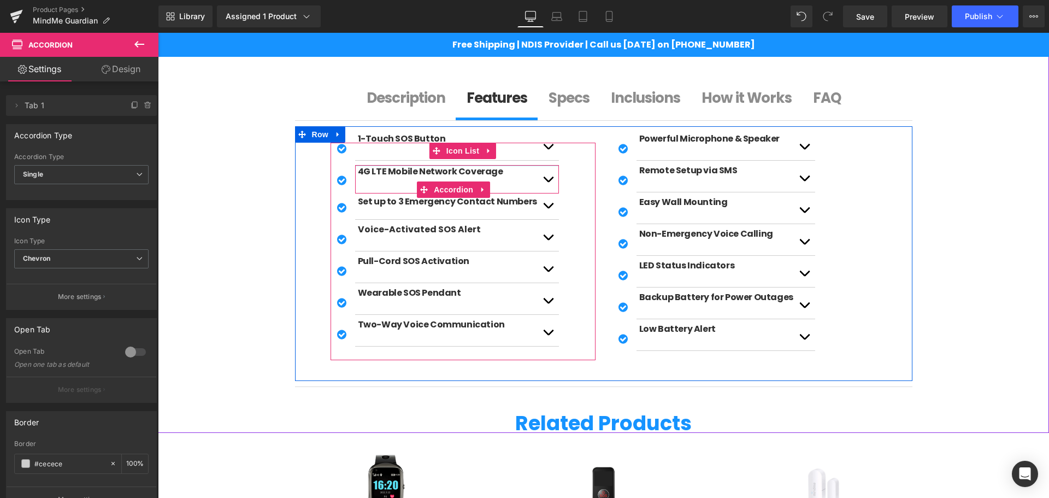
click at [396, 168] on div "4G LTE Mobile Network Coverage Text Block Powered by the 4G LTE network, the Mi…" at bounding box center [457, 179] width 204 height 28
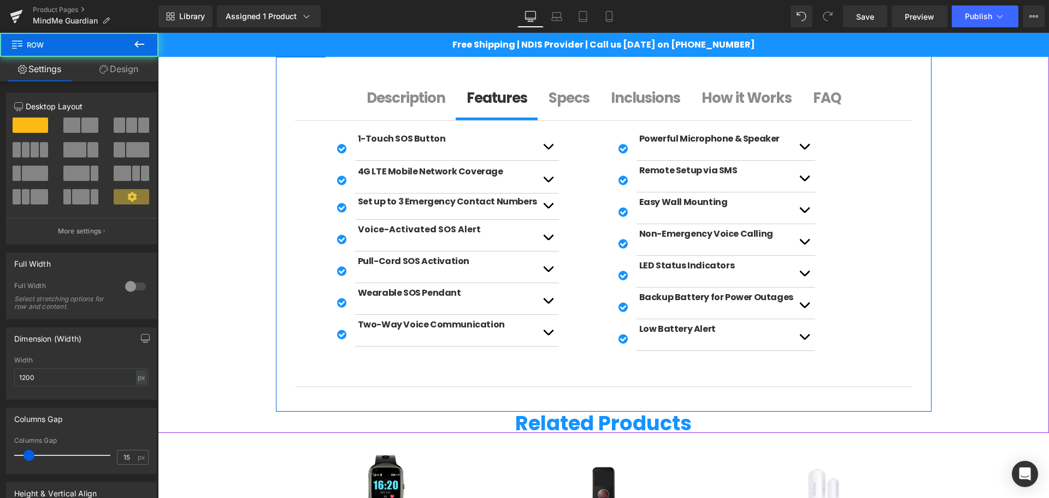
click at [276, 211] on div "Description Text Block Features Text Block Specs Text Block Inclusions Text Blo…" at bounding box center [604, 234] width 656 height 343
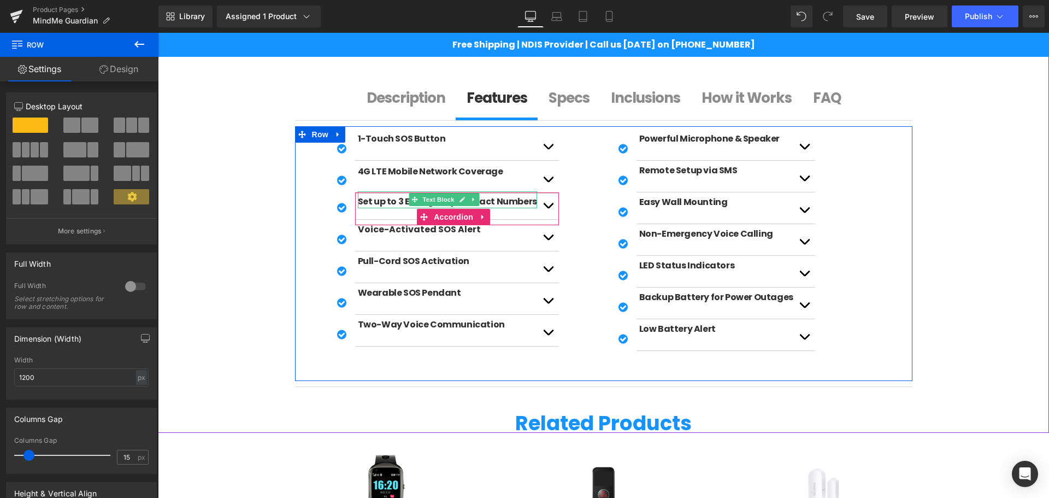
click at [367, 199] on strong "Set up to 3 Emergency Contact Numbers" at bounding box center [447, 201] width 179 height 13
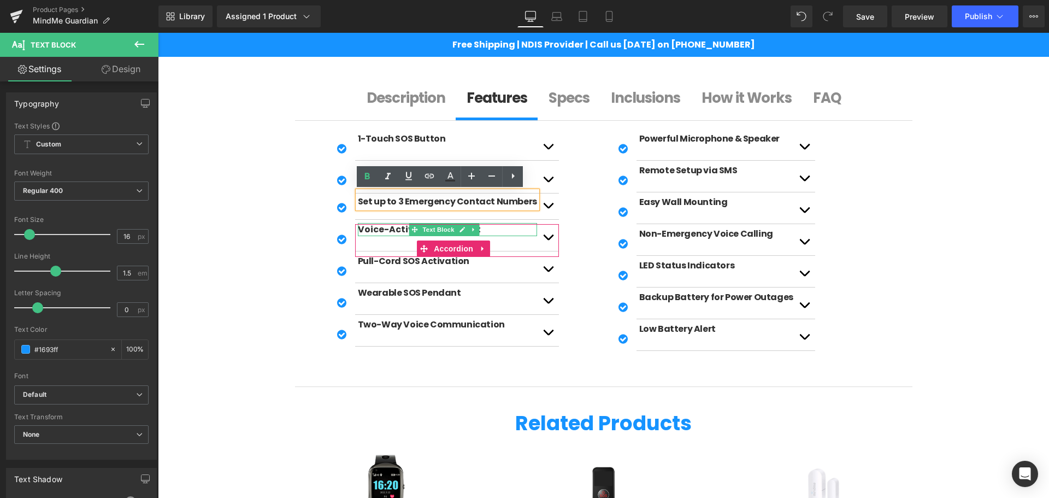
click at [372, 228] on b "Voice-Activated SOS Alert" at bounding box center [419, 229] width 123 height 13
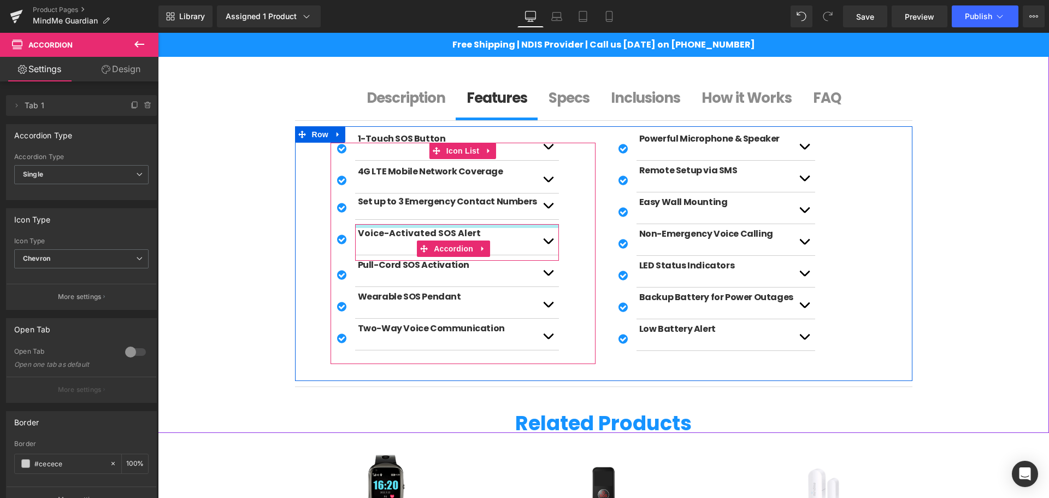
click at [391, 228] on div "Voice-Activated SOS Alert Text Block Activate the emergency alert simply by cal…" at bounding box center [457, 242] width 204 height 37
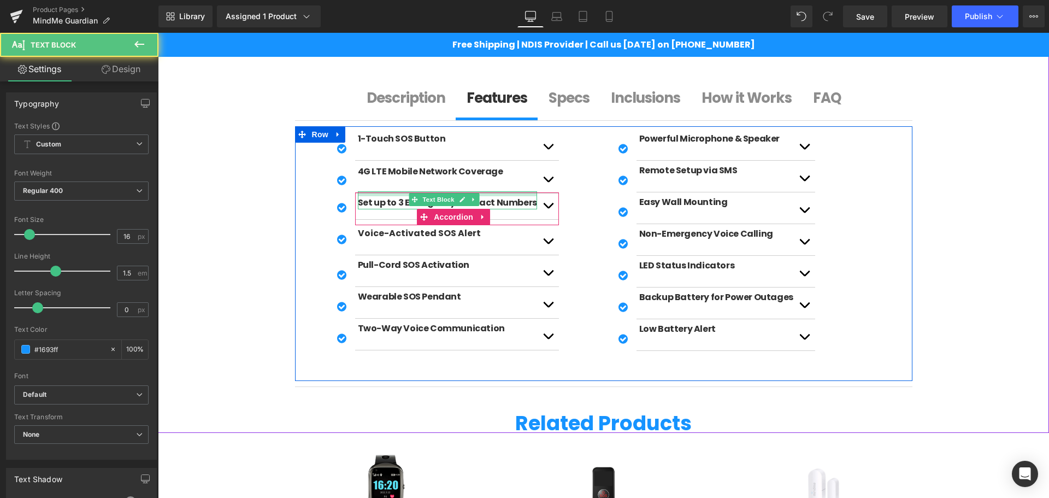
click at [391, 195] on div at bounding box center [447, 193] width 179 height 5
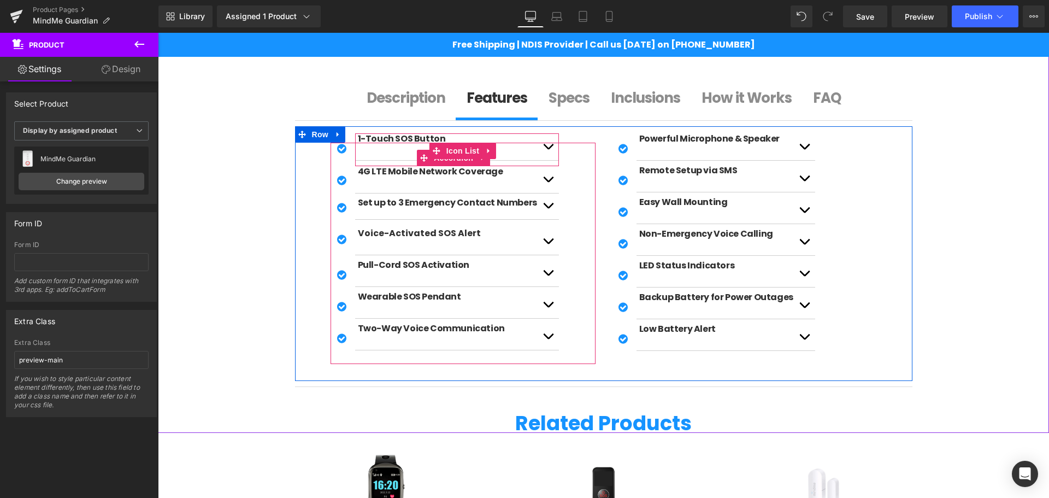
click at [537, 148] on button "button" at bounding box center [548, 146] width 22 height 27
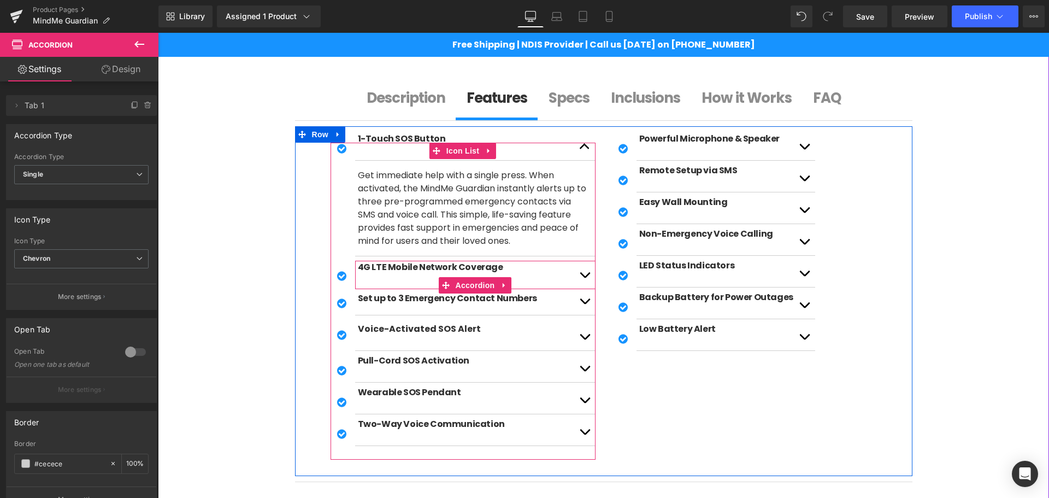
click at [579, 271] on button "button" at bounding box center [585, 275] width 22 height 27
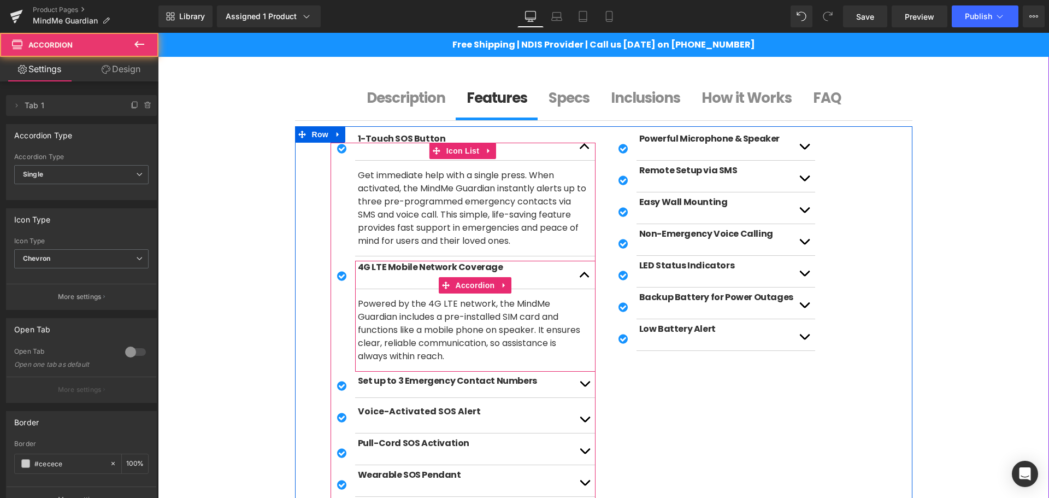
click at [585, 278] on span "button" at bounding box center [585, 278] width 0 height 0
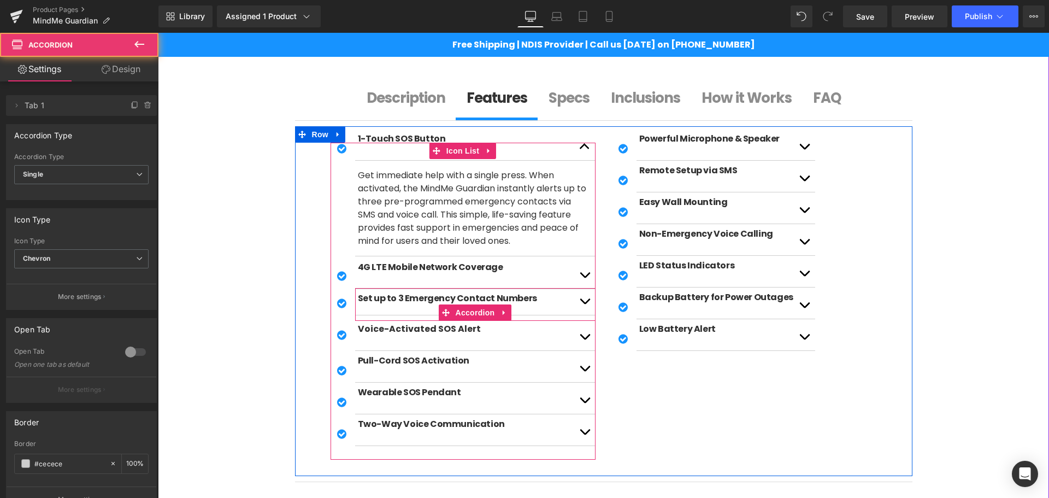
click at [585, 304] on span "button" at bounding box center [585, 304] width 0 height 0
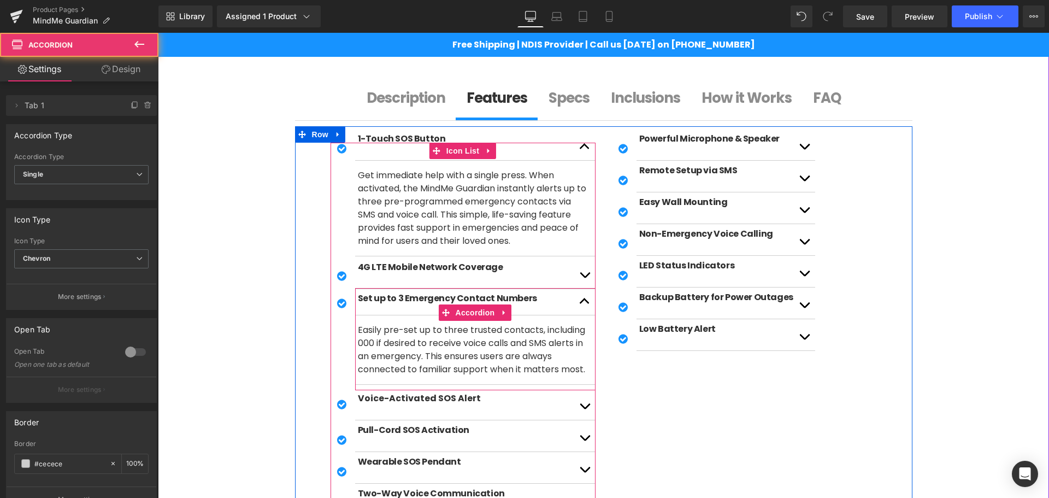
click at [585, 304] on span "button" at bounding box center [585, 304] width 0 height 0
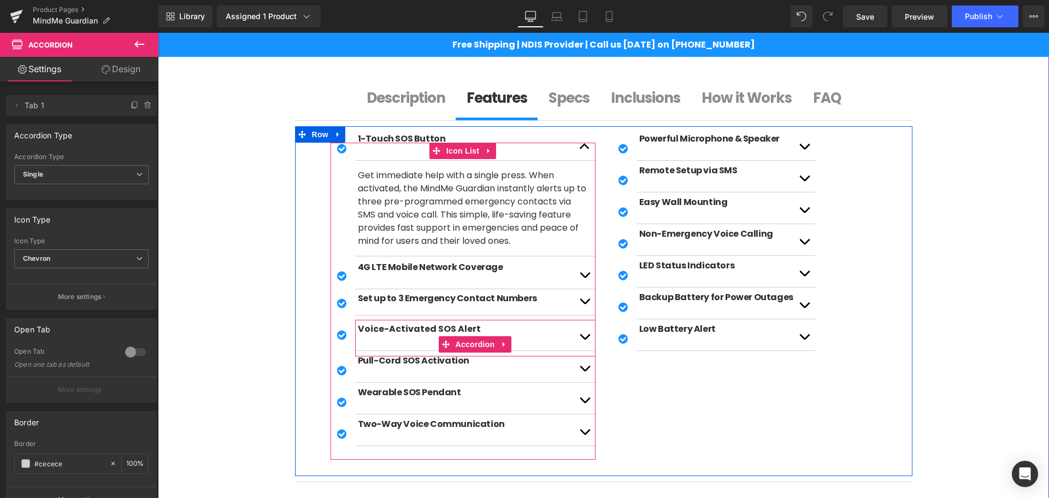
click at [577, 340] on button "button" at bounding box center [585, 337] width 22 height 27
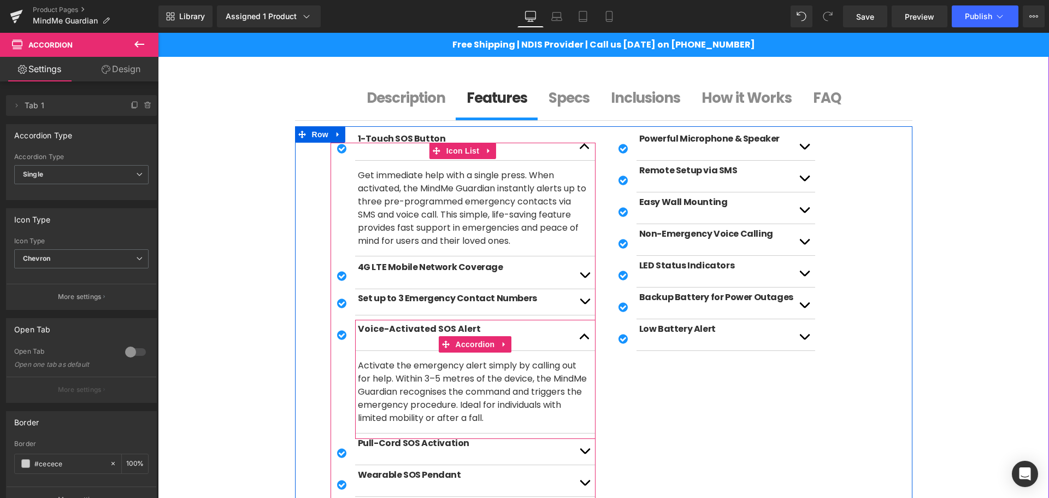
click at [578, 340] on button "button" at bounding box center [585, 337] width 22 height 27
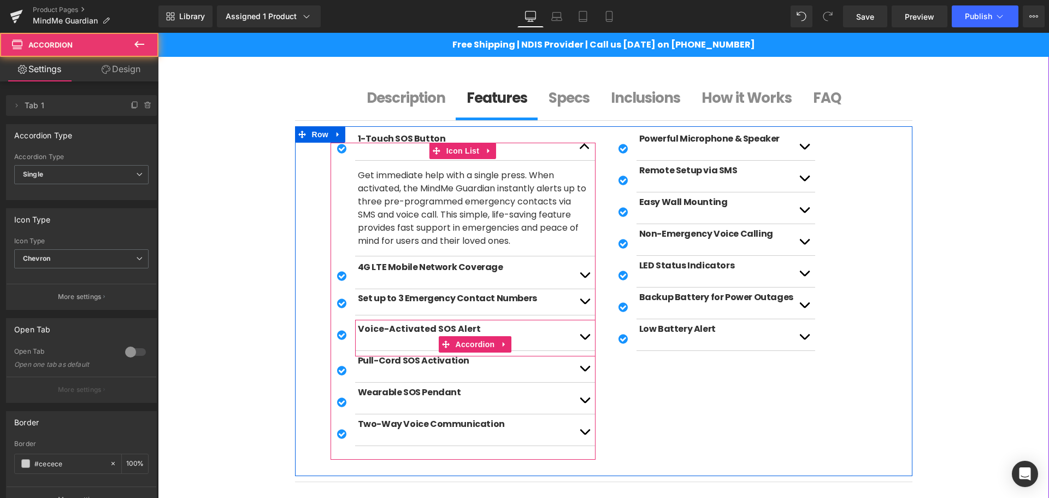
click at [579, 340] on button "button" at bounding box center [585, 337] width 22 height 27
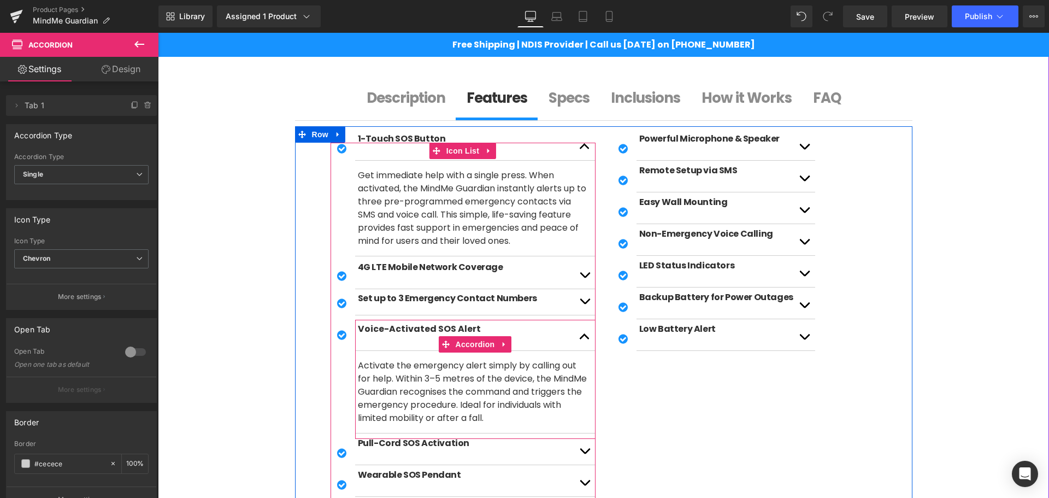
click at [579, 340] on button "button" at bounding box center [585, 337] width 22 height 27
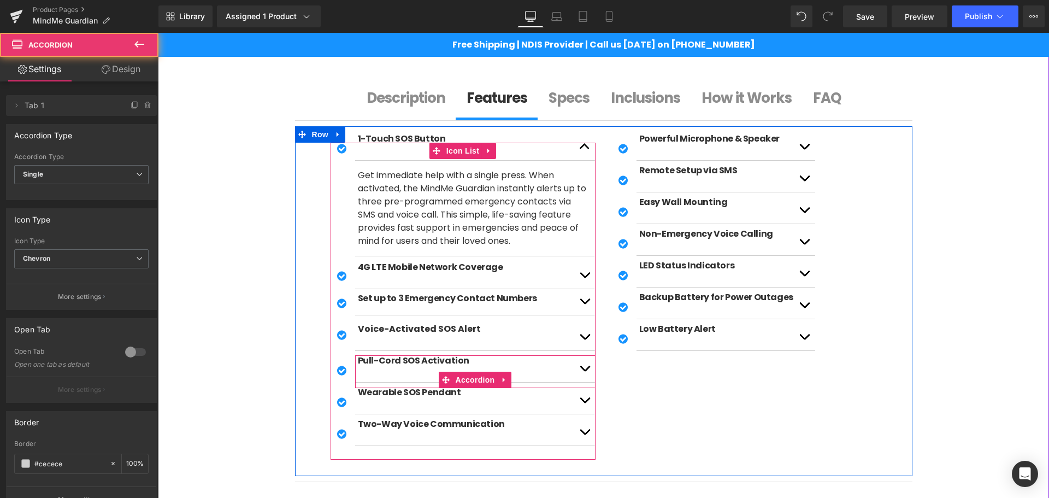
click at [582, 365] on button "button" at bounding box center [585, 368] width 22 height 27
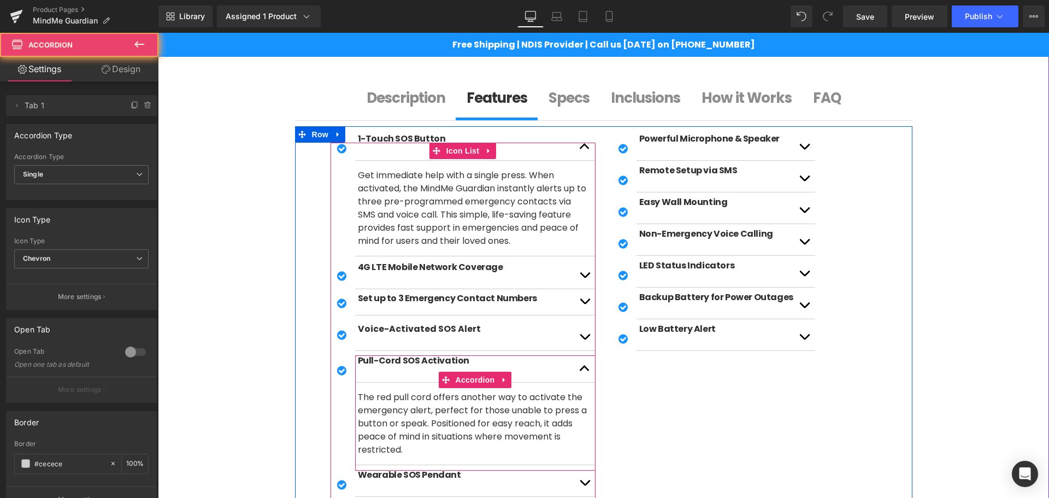
click at [582, 365] on button "button" at bounding box center [585, 368] width 22 height 27
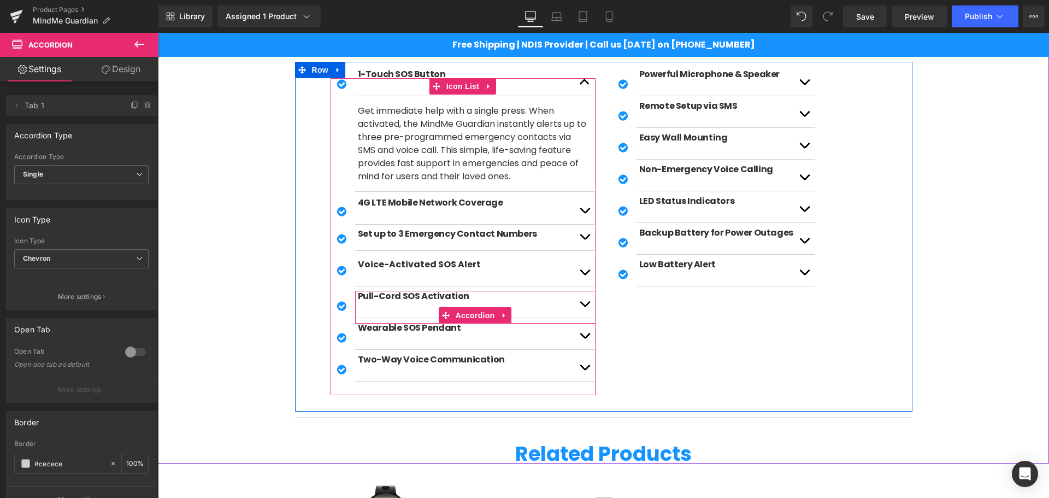
scroll to position [765, 0]
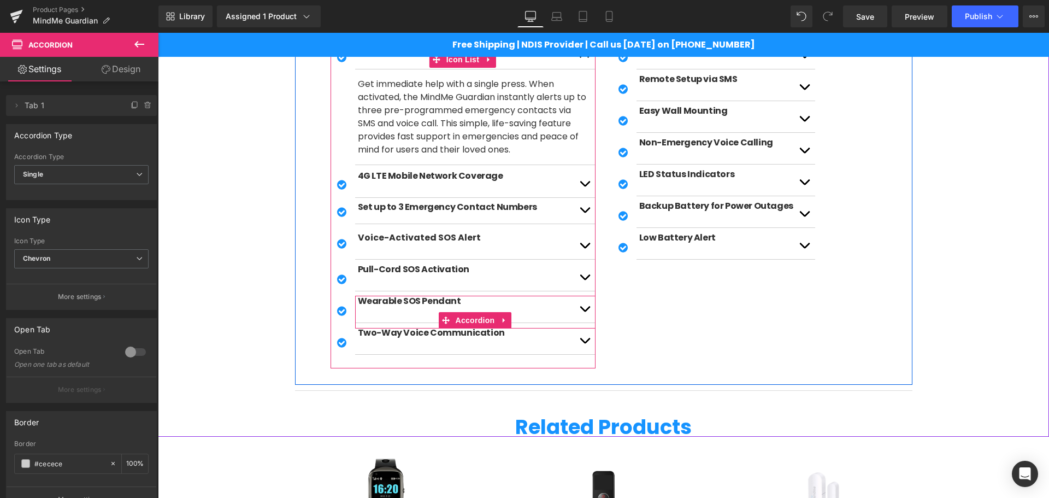
click at [585, 309] on button "button" at bounding box center [585, 309] width 22 height 27
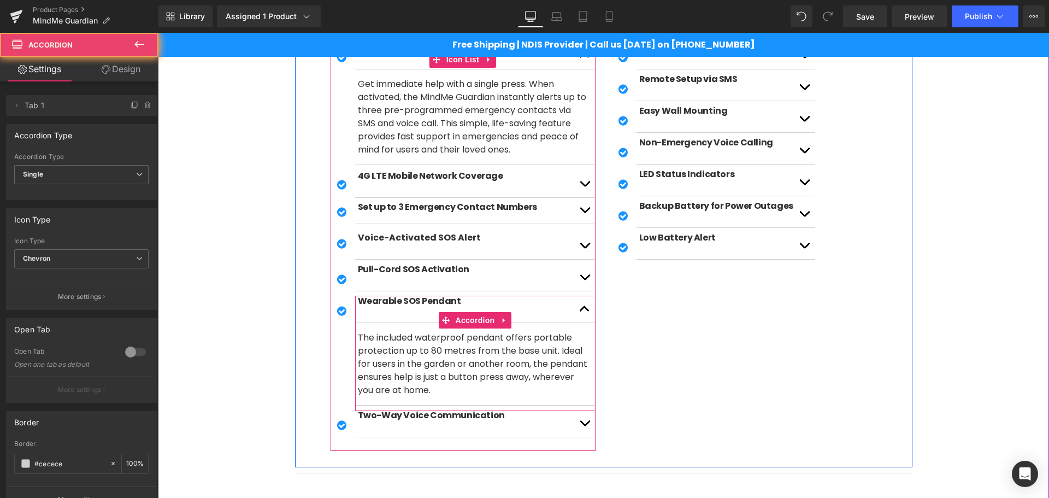
click at [585, 309] on button "button" at bounding box center [585, 309] width 22 height 27
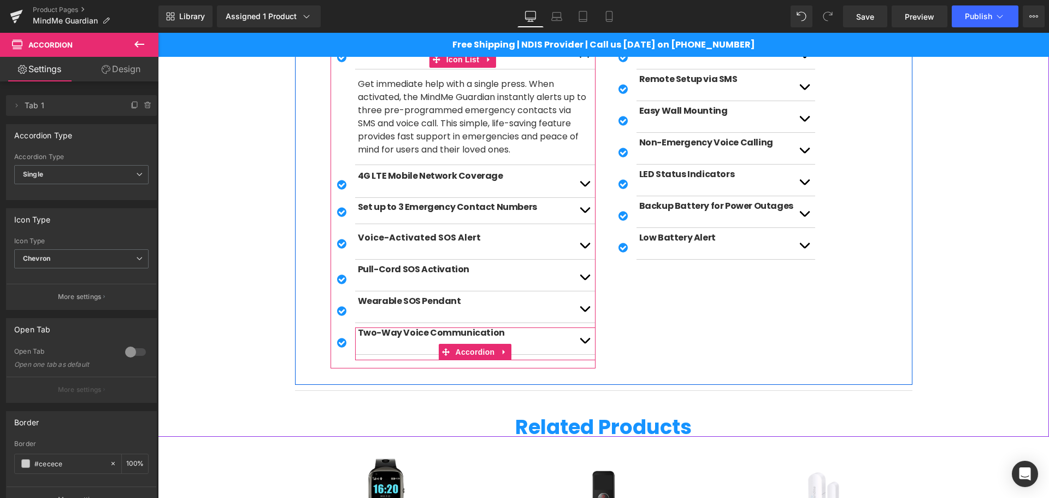
click at [581, 335] on button "button" at bounding box center [585, 340] width 22 height 27
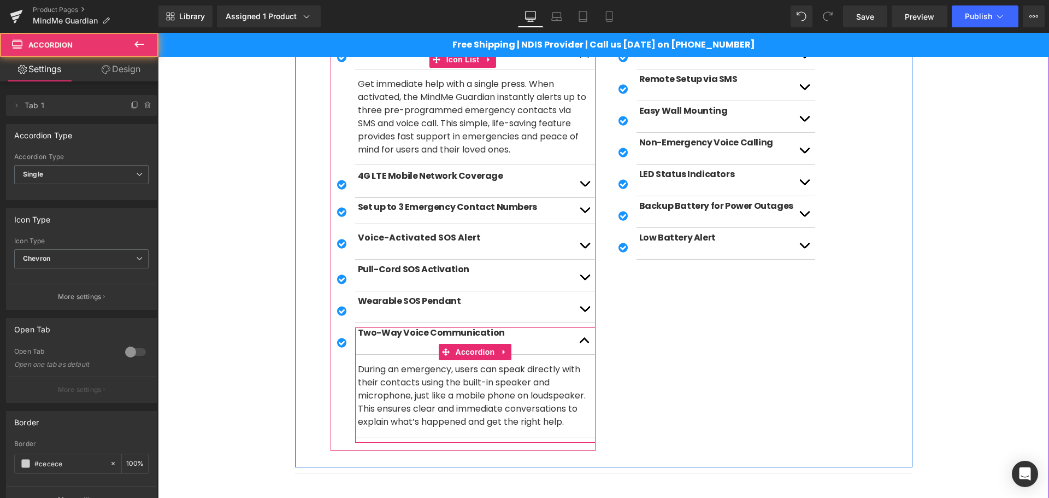
click at [581, 335] on button "button" at bounding box center [585, 340] width 22 height 27
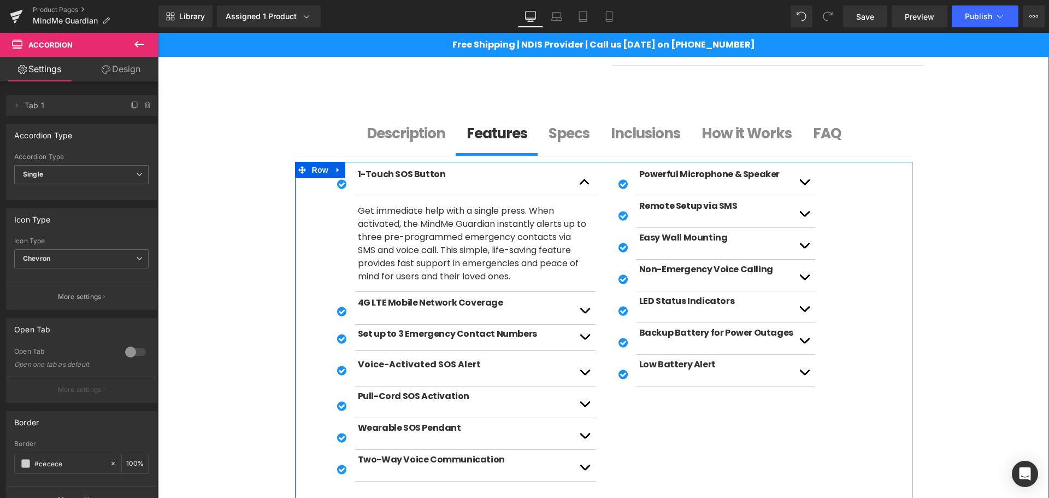
scroll to position [638, 0]
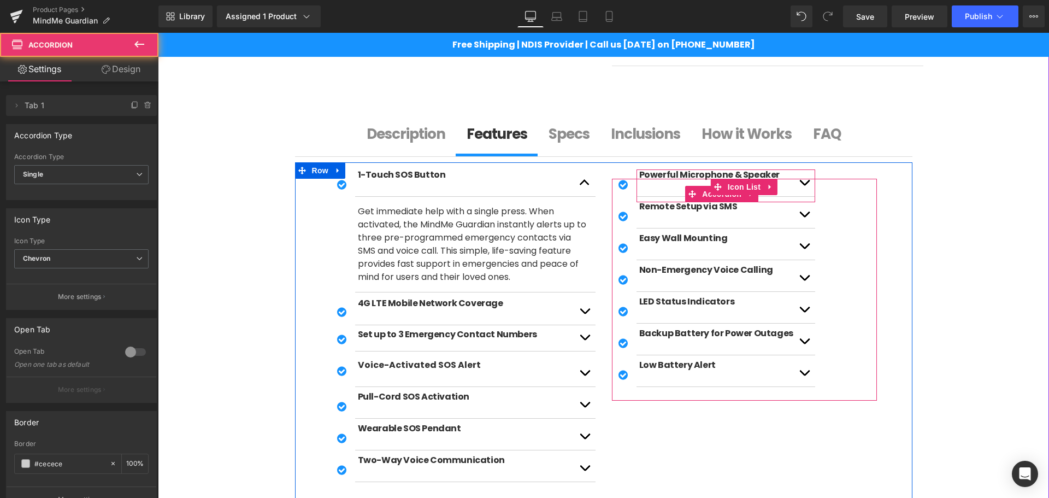
click at [794, 185] on button "button" at bounding box center [805, 182] width 22 height 27
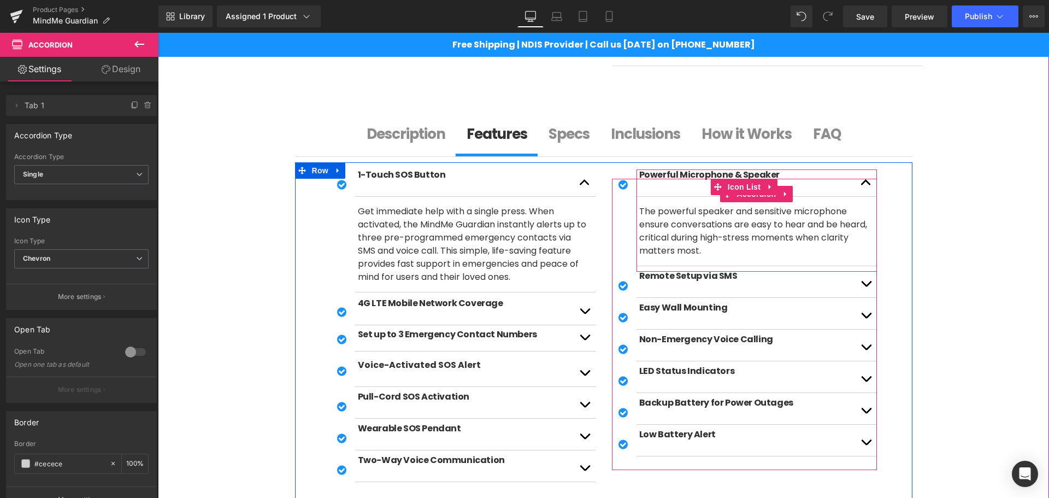
click at [792, 185] on div "Powerful Microphone & Speaker Text Block" at bounding box center [757, 182] width 240 height 27
click at [859, 187] on button "button" at bounding box center [866, 182] width 22 height 27
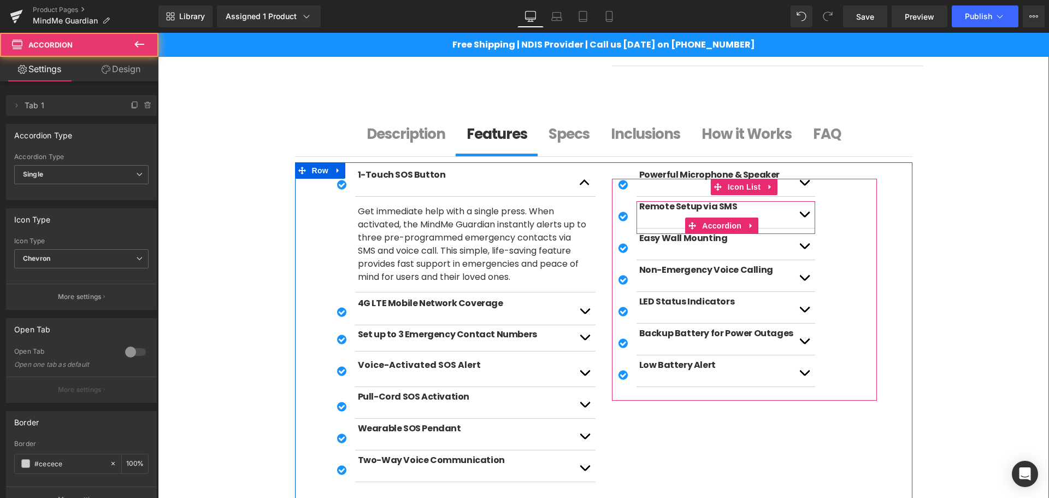
click at [794, 220] on button "button" at bounding box center [805, 214] width 22 height 27
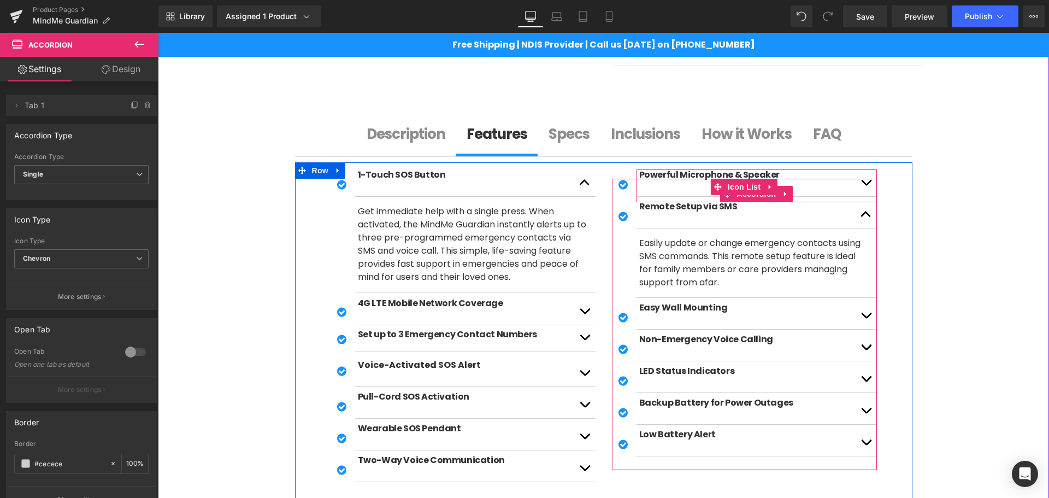
click at [858, 183] on button "button" at bounding box center [866, 182] width 22 height 27
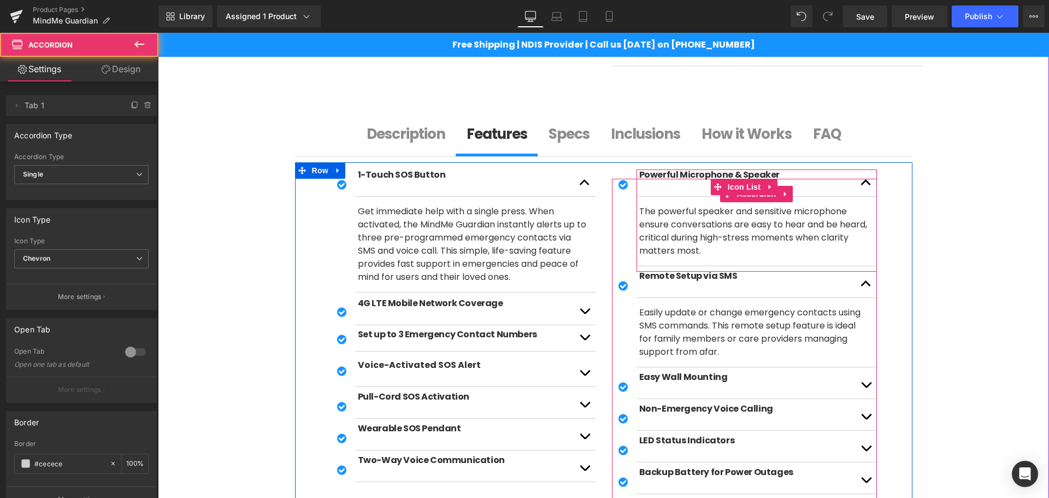
click at [866, 185] on span "button" at bounding box center [866, 185] width 0 height 0
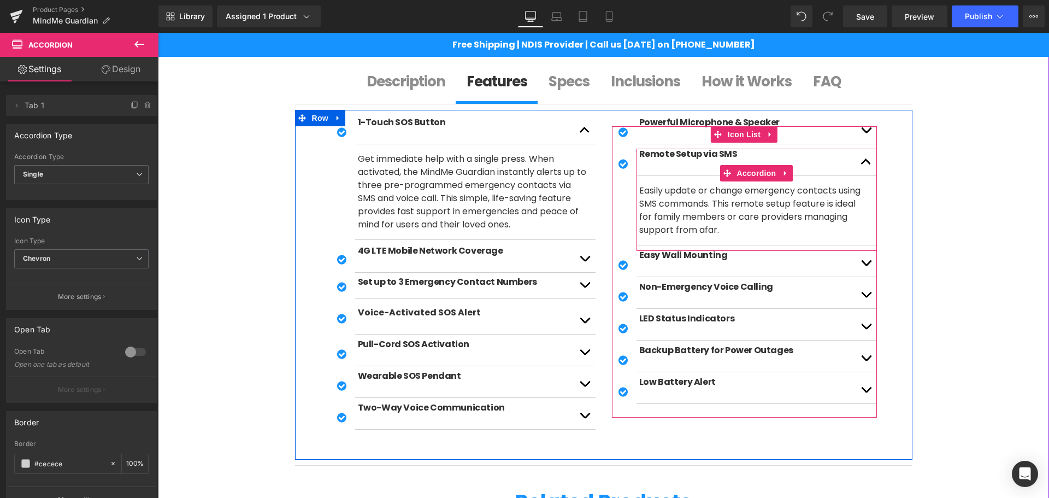
scroll to position [692, 0]
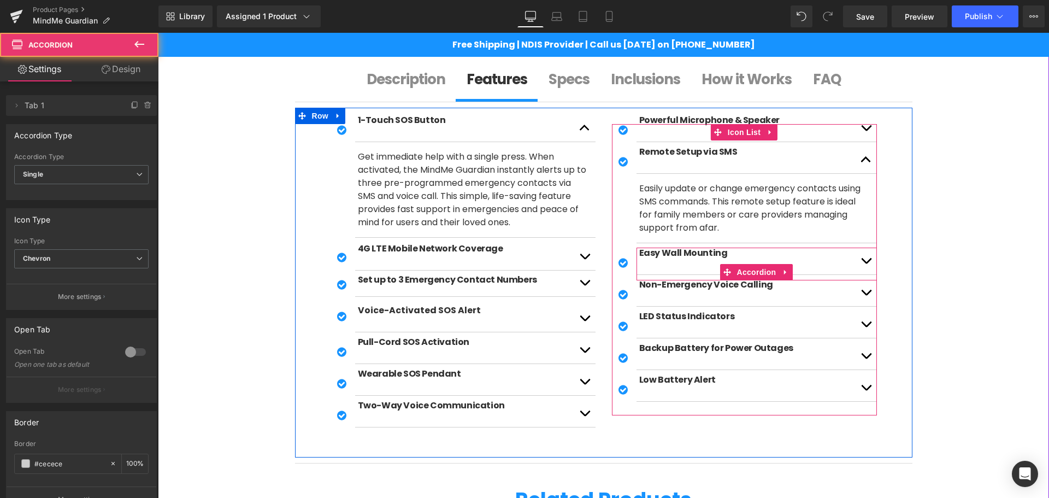
click at [866, 263] on span "button" at bounding box center [866, 263] width 0 height 0
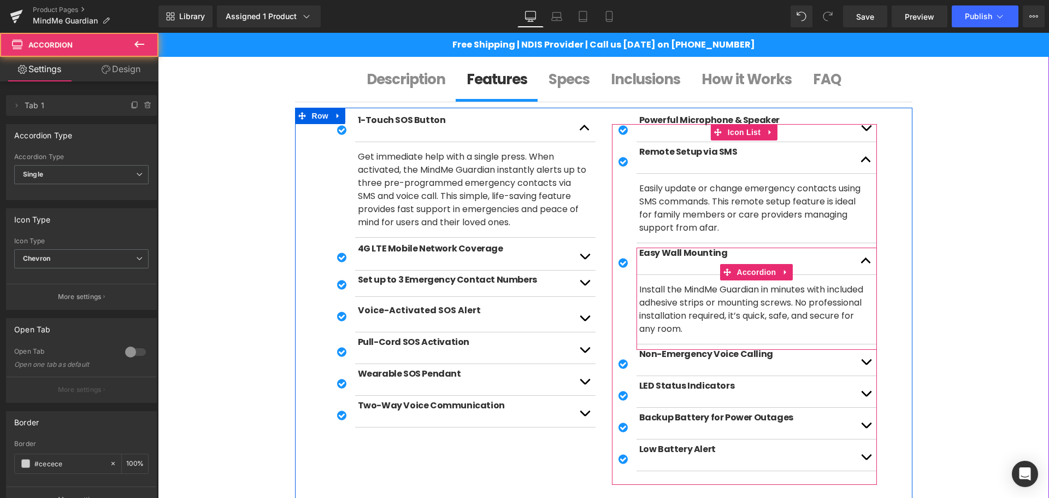
click at [857, 258] on button "button" at bounding box center [866, 261] width 22 height 27
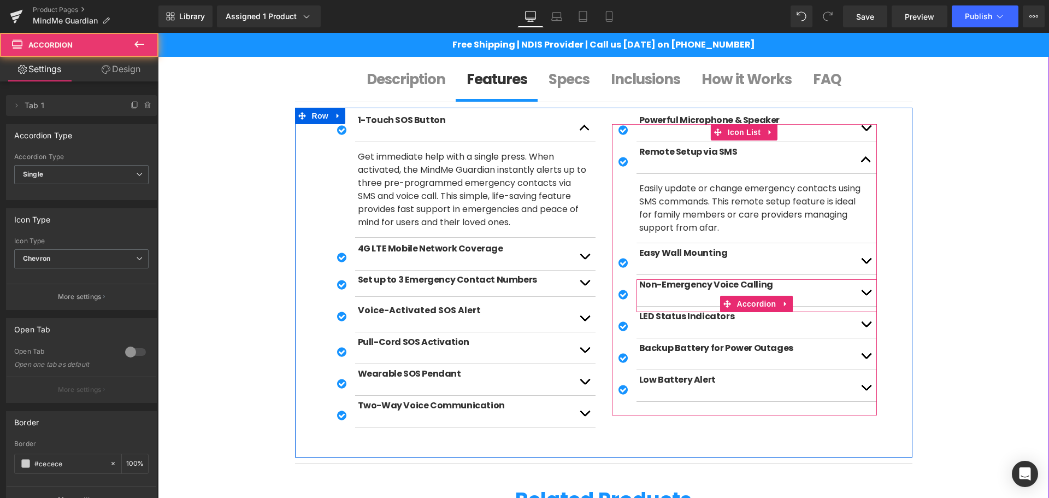
click at [861, 286] on button "button" at bounding box center [866, 292] width 22 height 27
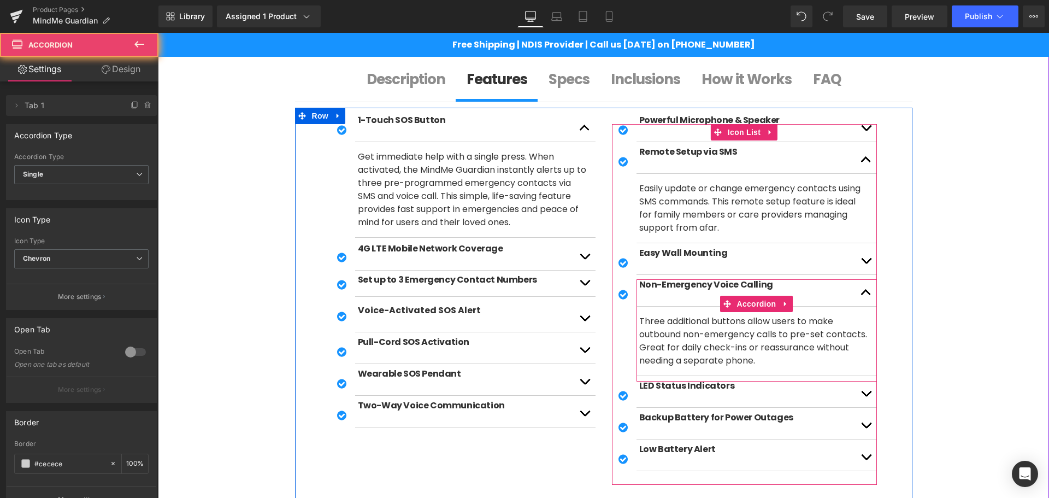
click at [861, 286] on button "button" at bounding box center [866, 292] width 22 height 27
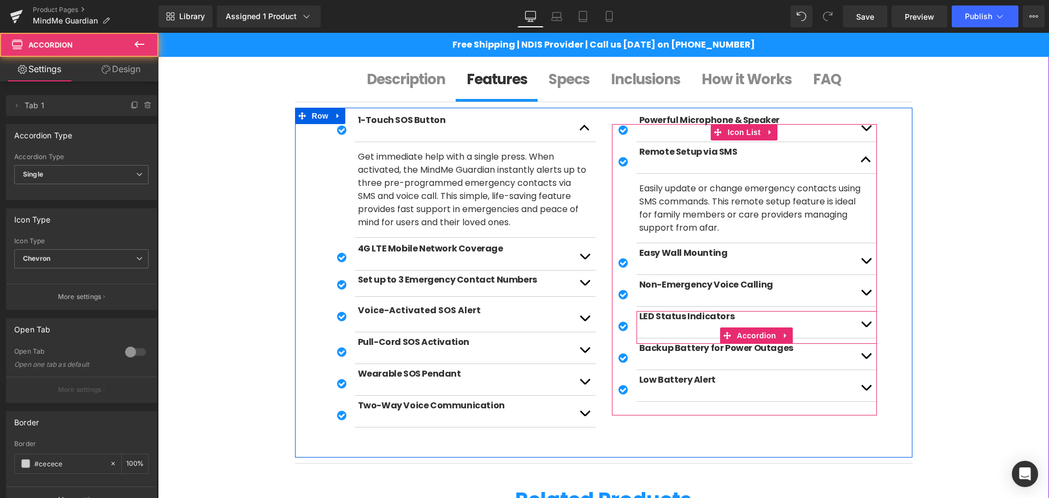
click at [864, 326] on button "button" at bounding box center [866, 324] width 22 height 27
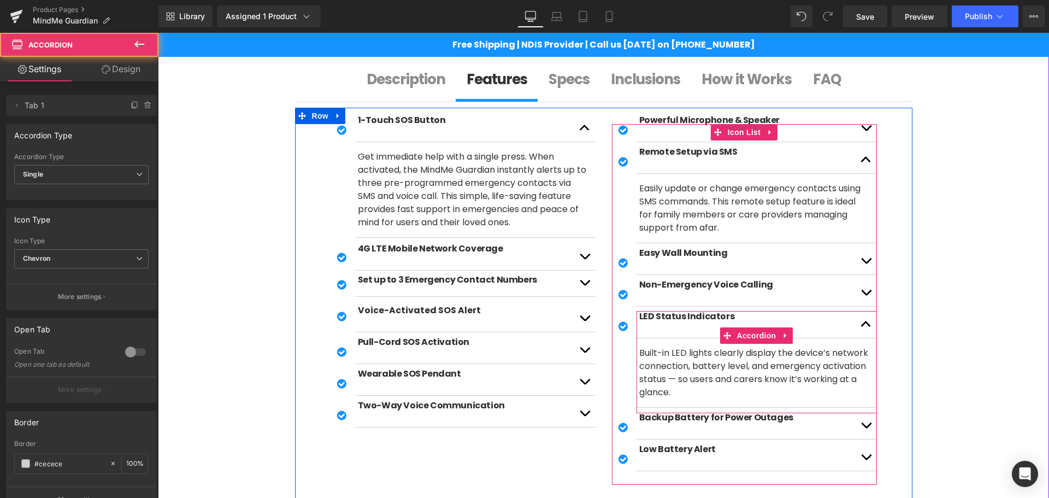
click at [865, 327] on button "button" at bounding box center [866, 324] width 22 height 27
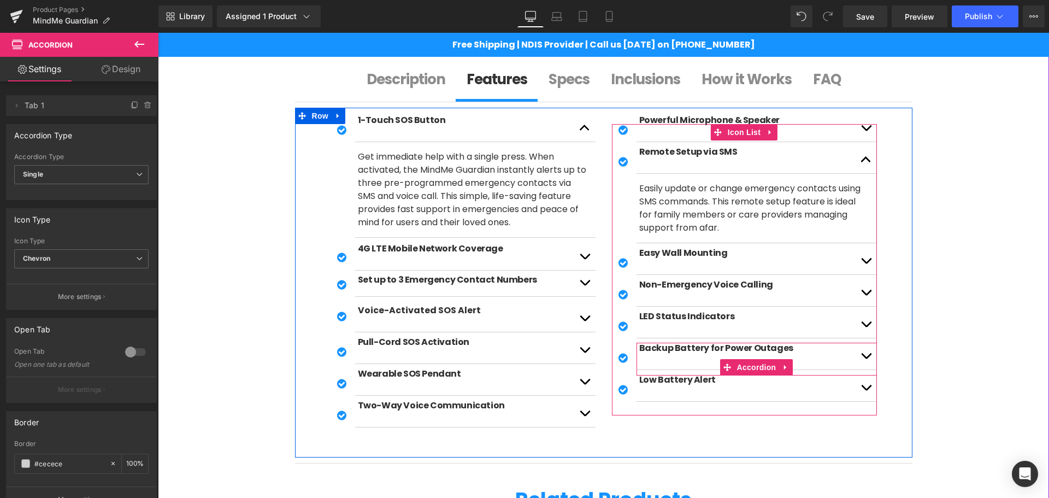
click at [865, 360] on button "button" at bounding box center [866, 356] width 22 height 27
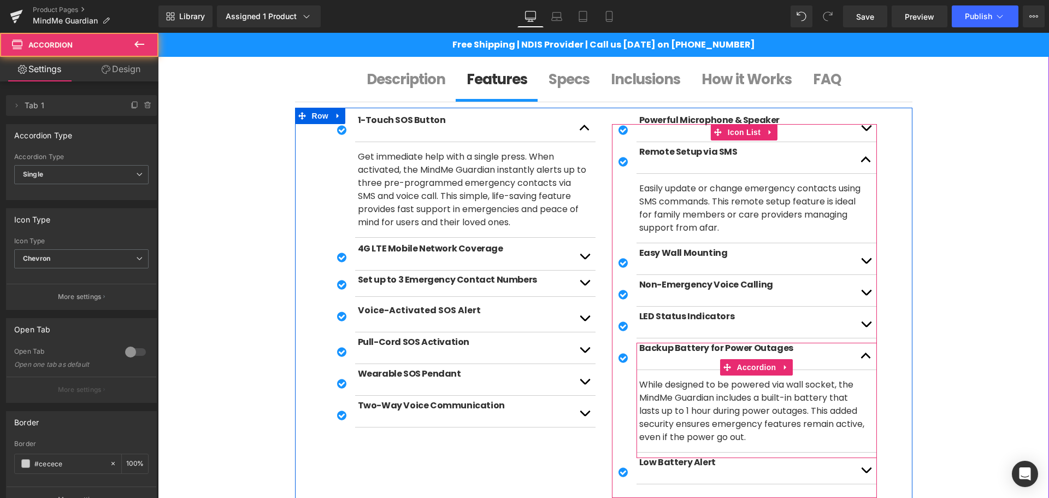
click at [866, 360] on button "button" at bounding box center [866, 356] width 22 height 27
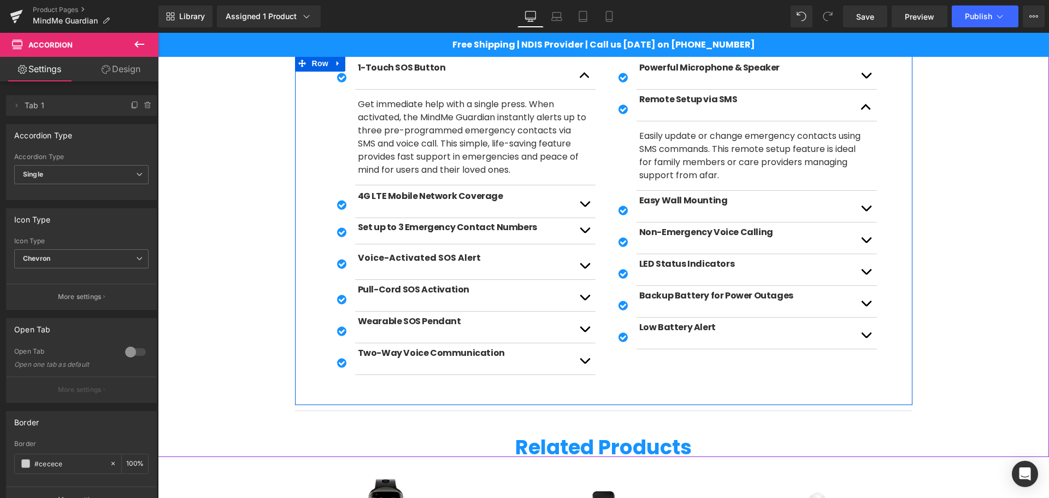
scroll to position [747, 0]
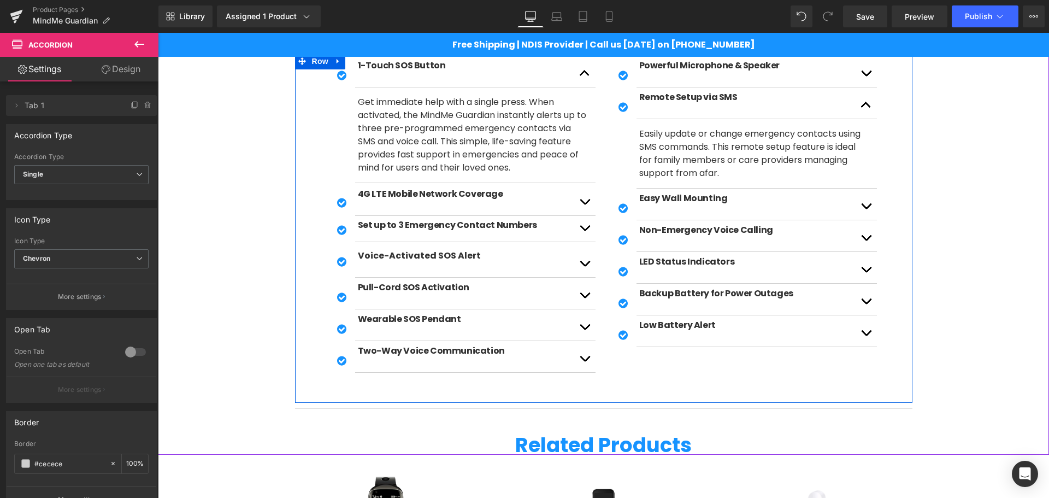
click at [866, 336] on span "button" at bounding box center [866, 336] width 0 height 0
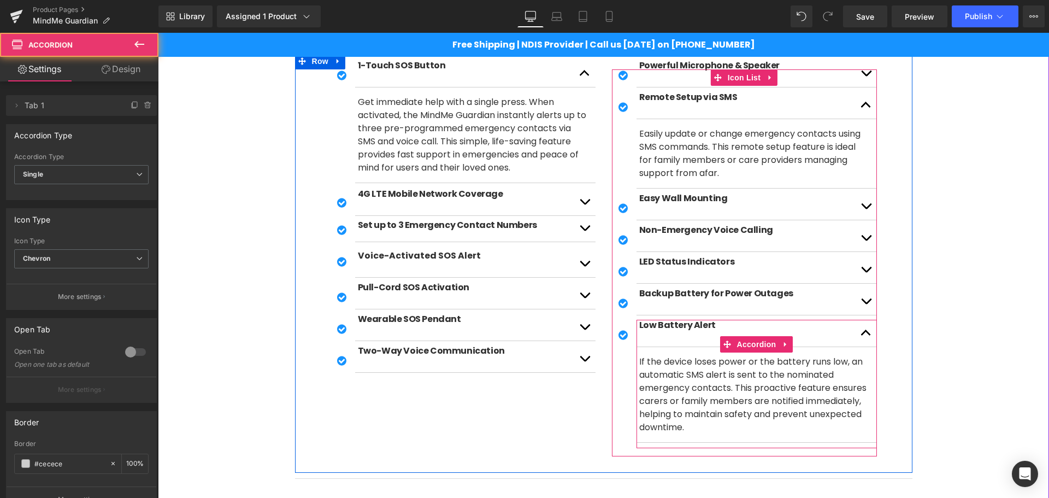
click at [866, 336] on span "button" at bounding box center [866, 336] width 0 height 0
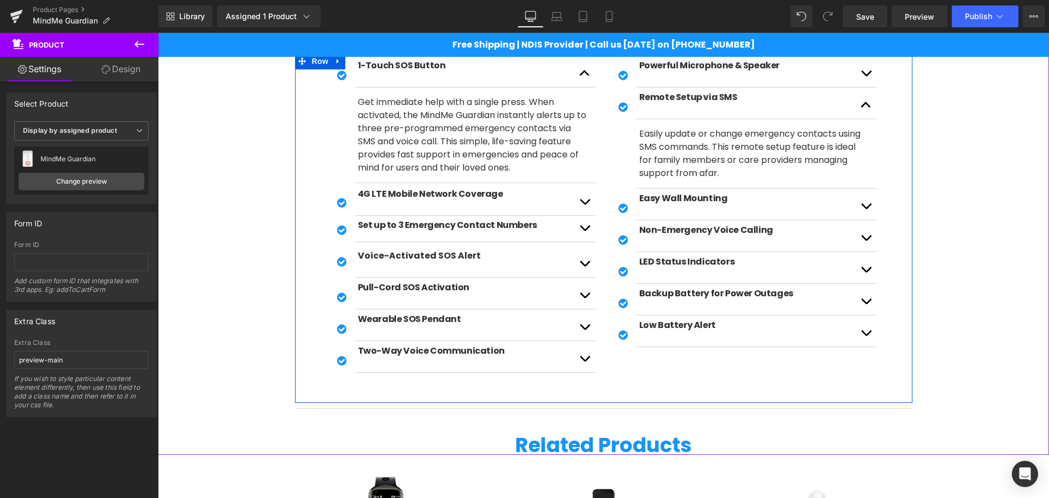
click at [578, 75] on button "button" at bounding box center [585, 73] width 22 height 27
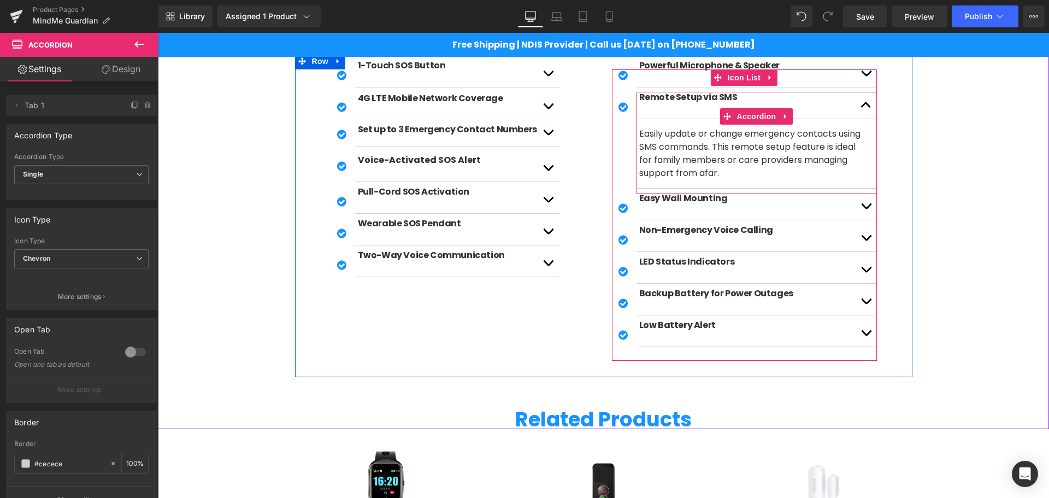
click at [863, 101] on button "button" at bounding box center [866, 105] width 22 height 27
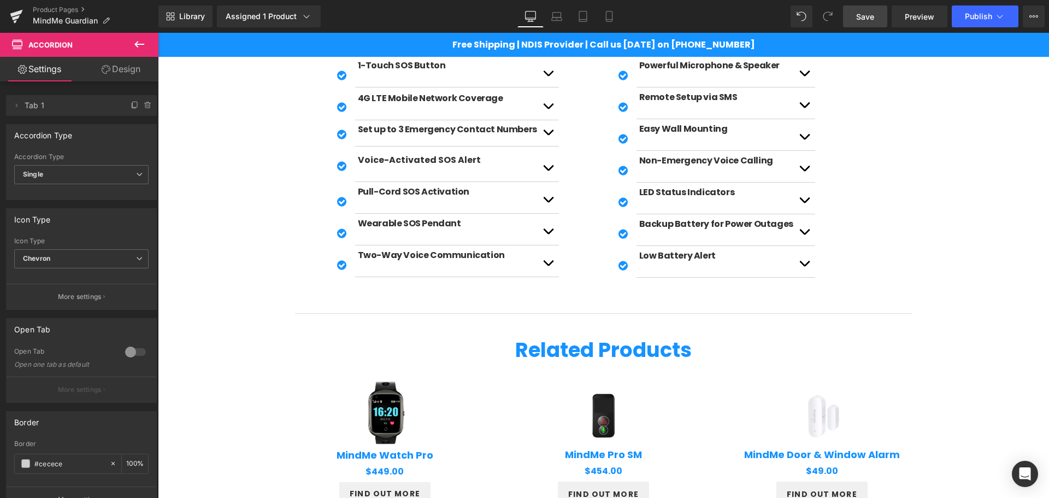
click at [868, 19] on span "Save" at bounding box center [865, 16] width 18 height 11
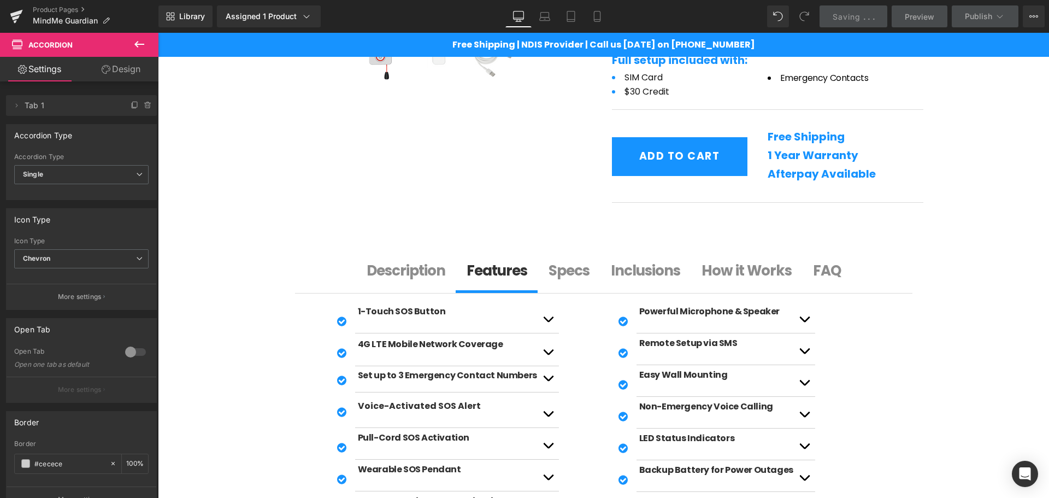
scroll to position [474, 0]
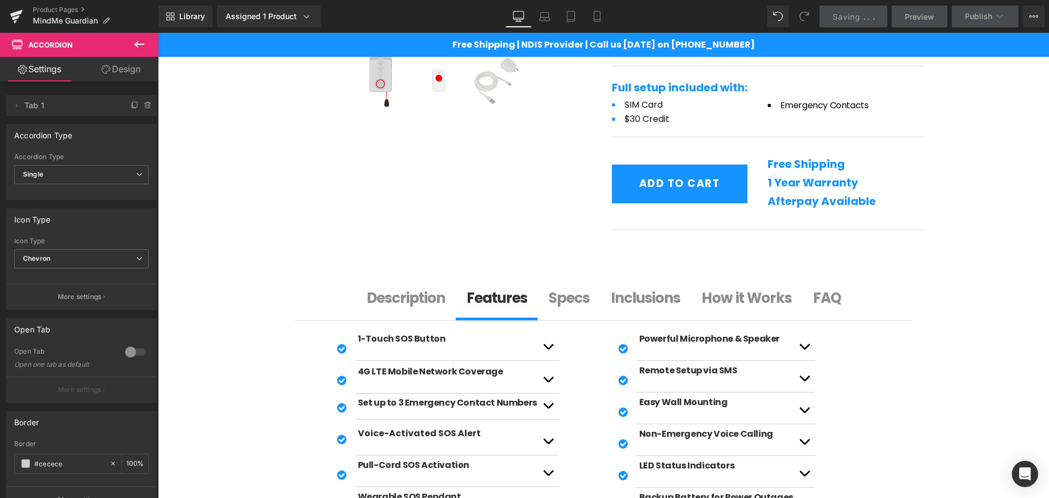
click at [405, 286] on span "Description Text Block" at bounding box center [406, 298] width 101 height 38
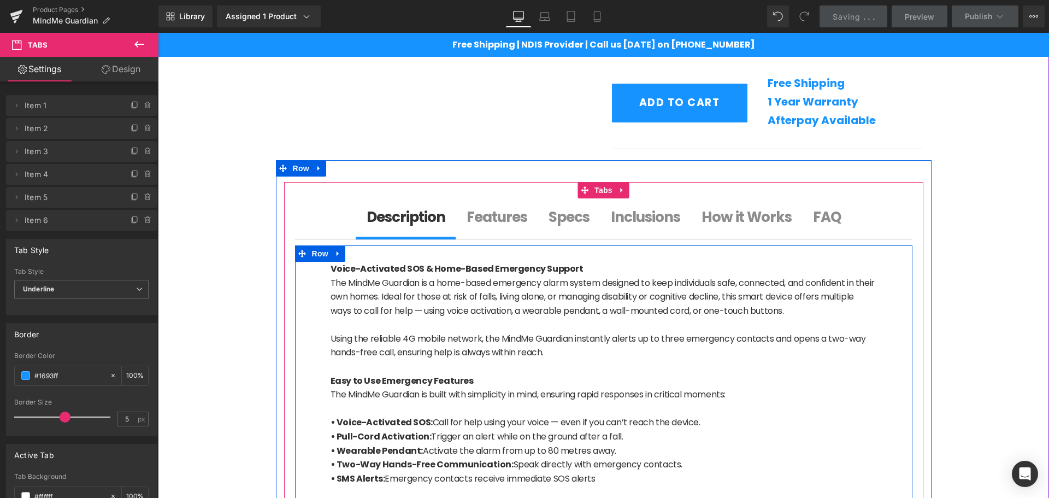
scroll to position [546, 0]
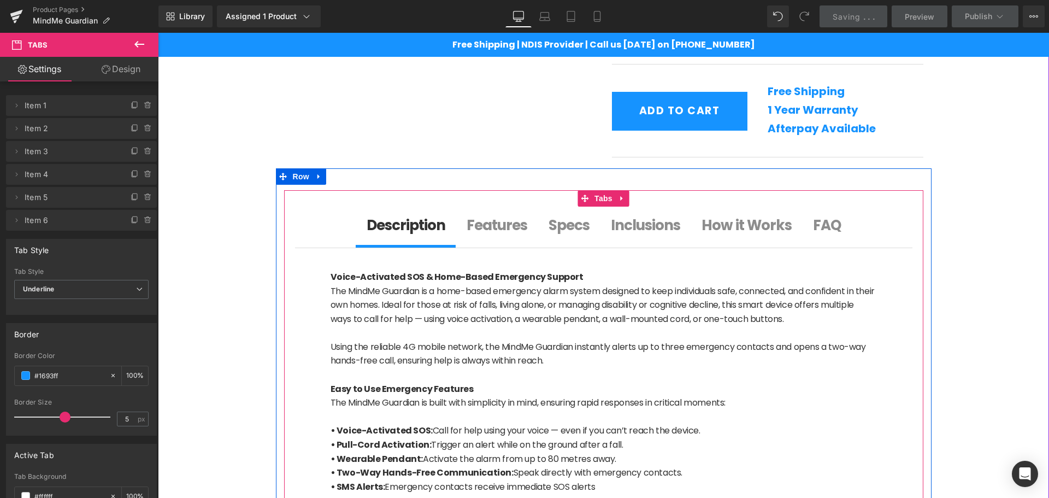
click at [485, 225] on b "Features" at bounding box center [497, 225] width 61 height 20
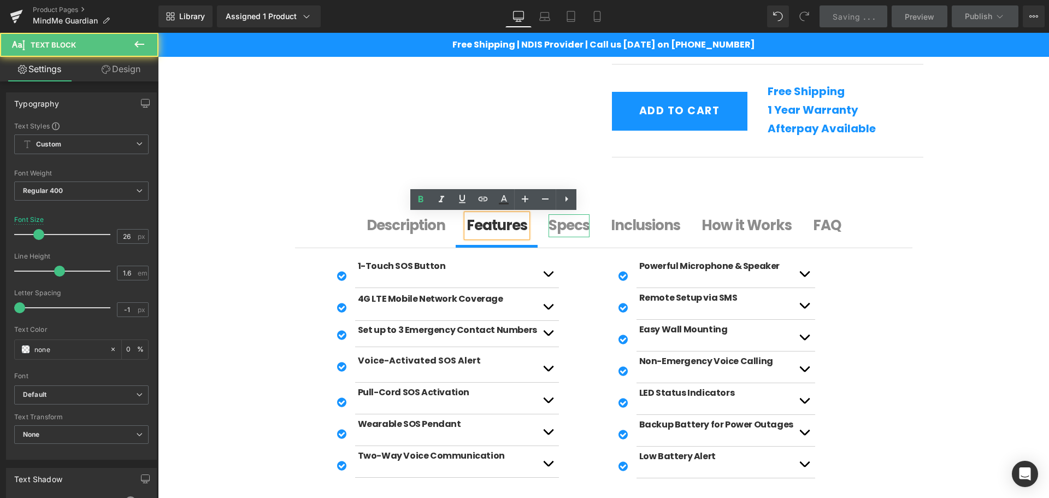
click at [557, 221] on b "Specs" at bounding box center [569, 225] width 41 height 20
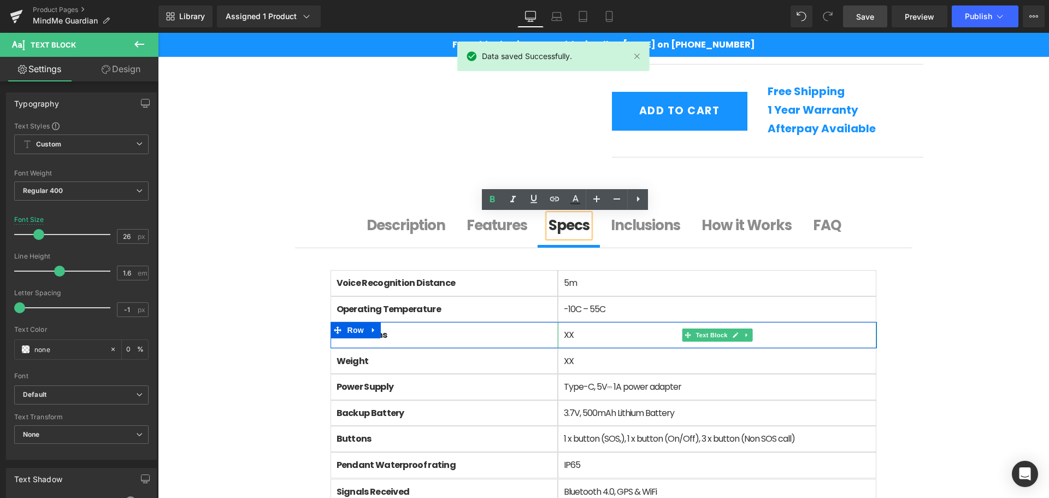
click at [564, 331] on p "XX" at bounding box center [717, 335] width 307 height 14
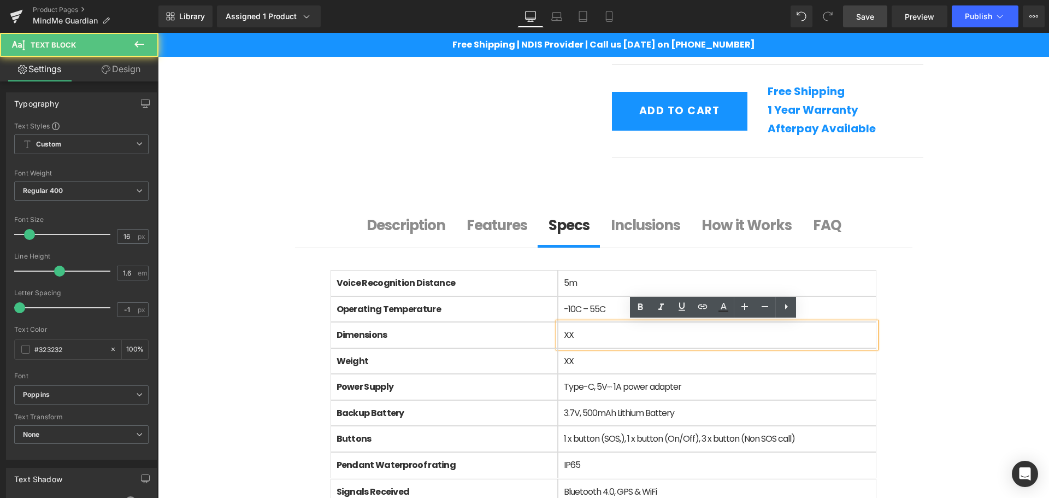
click at [602, 330] on p "XX" at bounding box center [717, 335] width 307 height 14
drag, startPoint x: 627, startPoint y: 228, endPoint x: 673, endPoint y: 223, distance: 45.7
click at [628, 228] on b "Inclusions" at bounding box center [645, 225] width 69 height 20
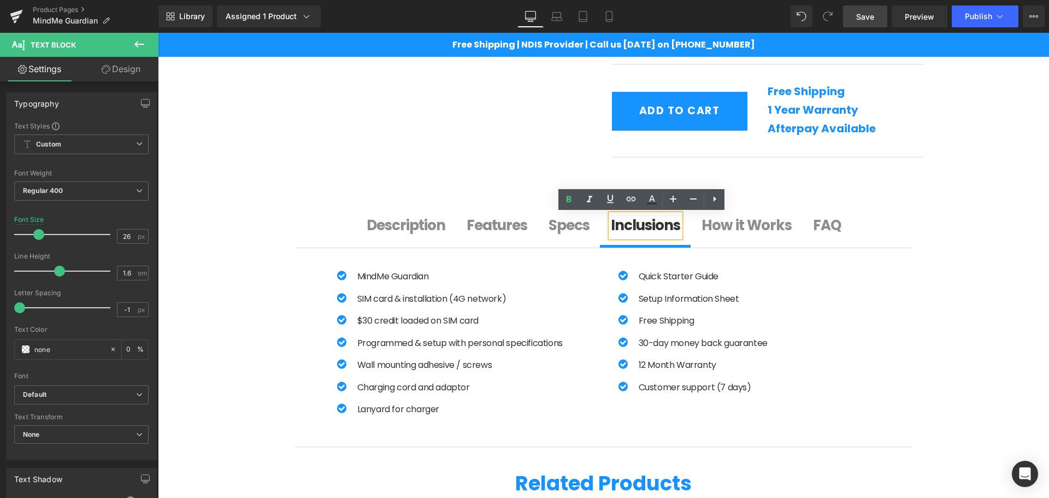
click at [692, 221] on span "How it Works Text Block" at bounding box center [747, 226] width 112 height 38
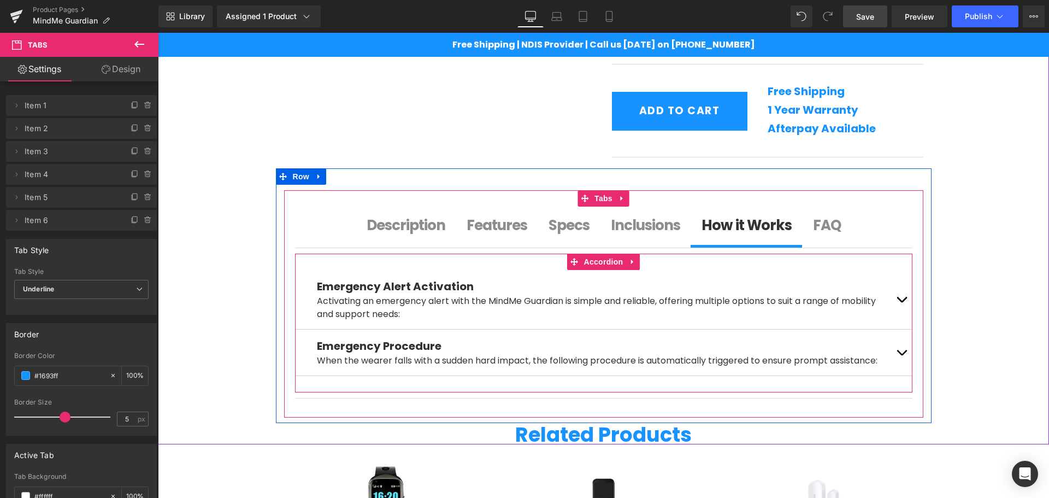
click at [898, 295] on button "button" at bounding box center [902, 299] width 22 height 59
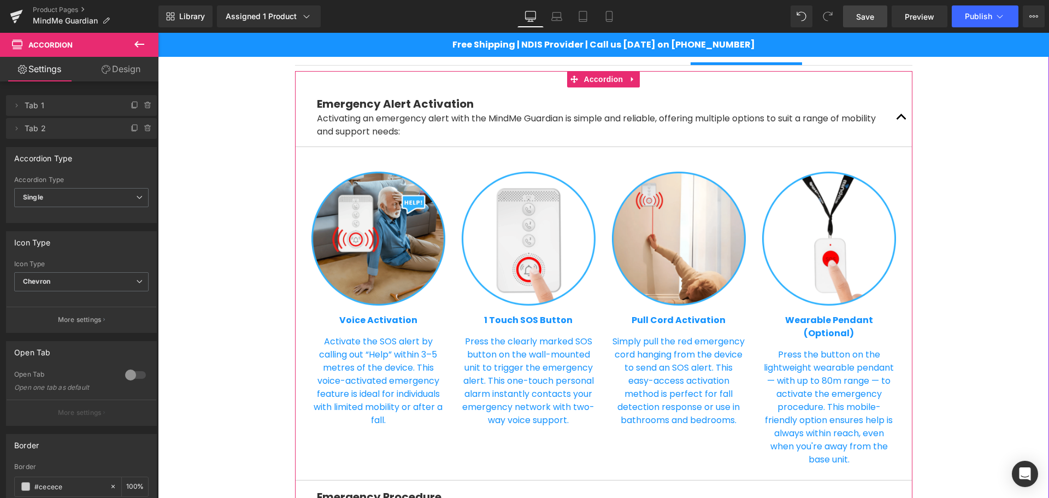
scroll to position [728, 0]
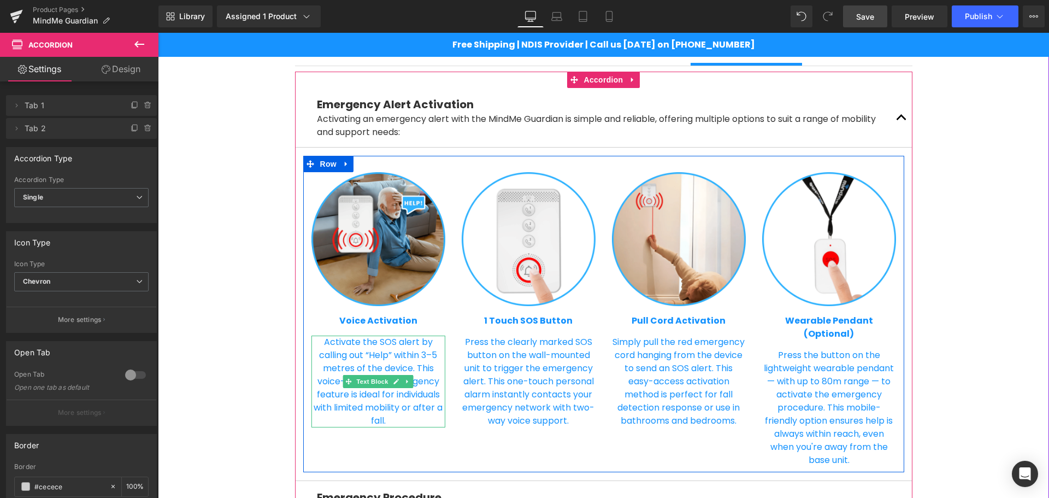
click at [356, 360] on p "Activate the SOS alert by calling out “Help” within 3–5 metres of the device. T…" at bounding box center [379, 382] width 134 height 92
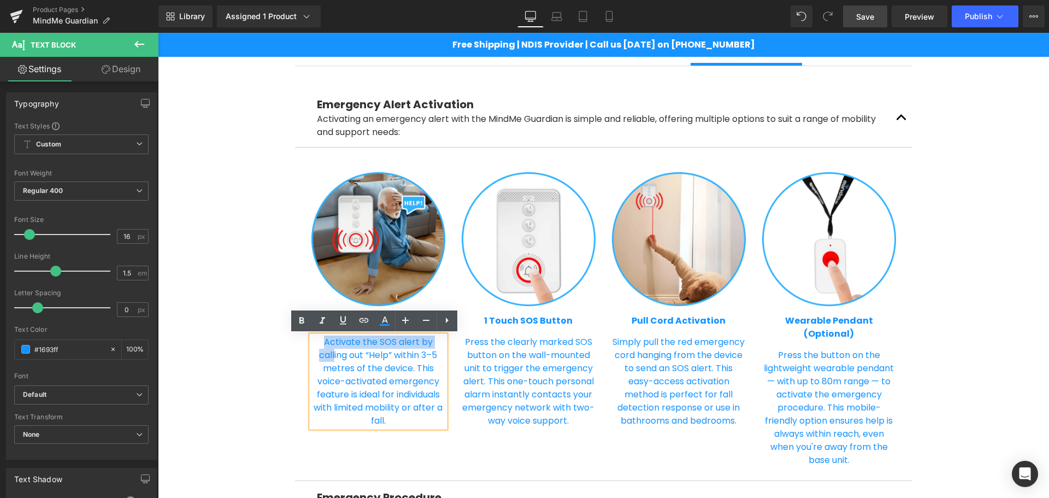
drag, startPoint x: 320, startPoint y: 343, endPoint x: 330, endPoint y: 349, distance: 11.3
click at [330, 349] on p "Activate the SOS alert by calling out “Help” within 3–5 metres of the device. T…" at bounding box center [379, 382] width 134 height 92
click at [340, 122] on p "Activating an emergency alert with the MindMe Guardian is simple and reliable, …" at bounding box center [604, 126] width 574 height 26
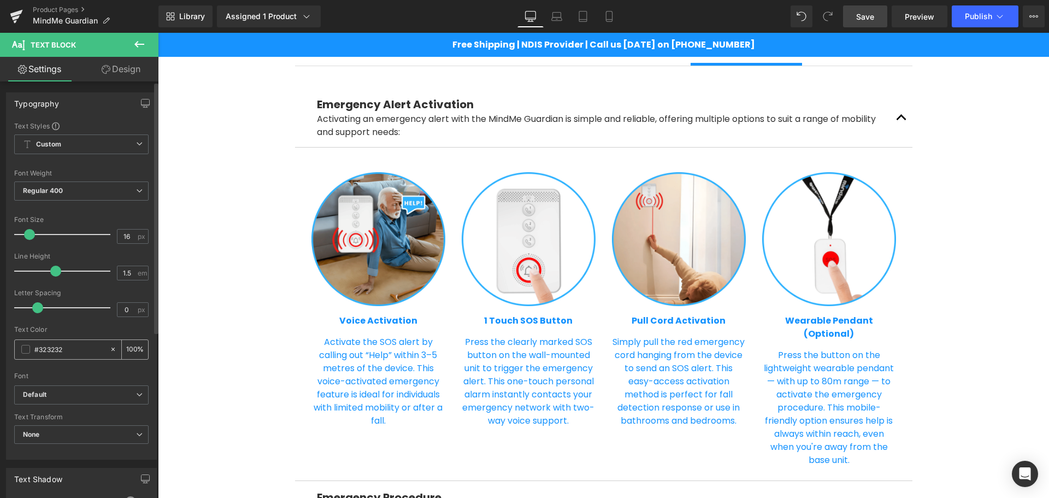
click at [48, 350] on input "#323232" at bounding box center [69, 349] width 70 height 12
drag, startPoint x: 70, startPoint y: 348, endPoint x: 30, endPoint y: 345, distance: 40.5
click at [30, 345] on div "#323232" at bounding box center [62, 349] width 95 height 19
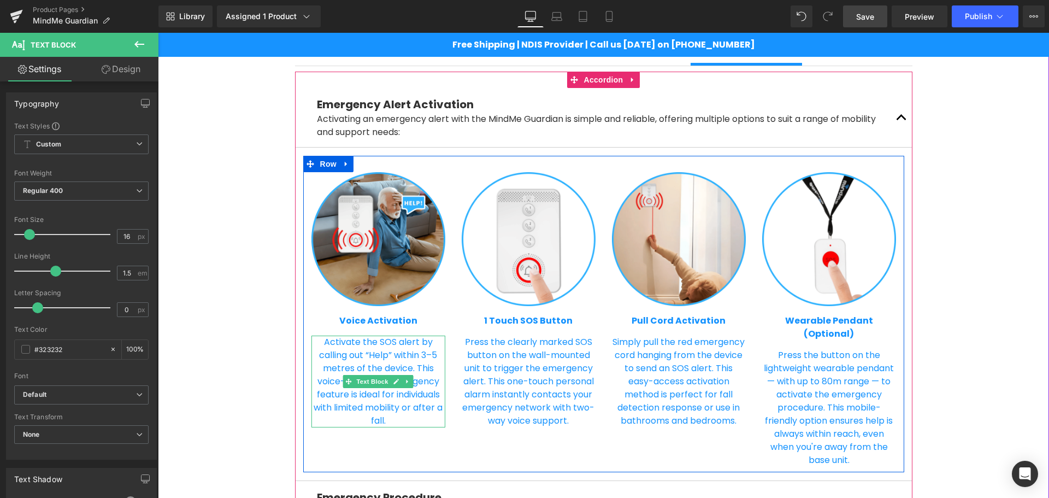
click at [334, 368] on p "Activate the SOS alert by calling out “Help” within 3–5 metres of the device. T…" at bounding box center [379, 382] width 134 height 92
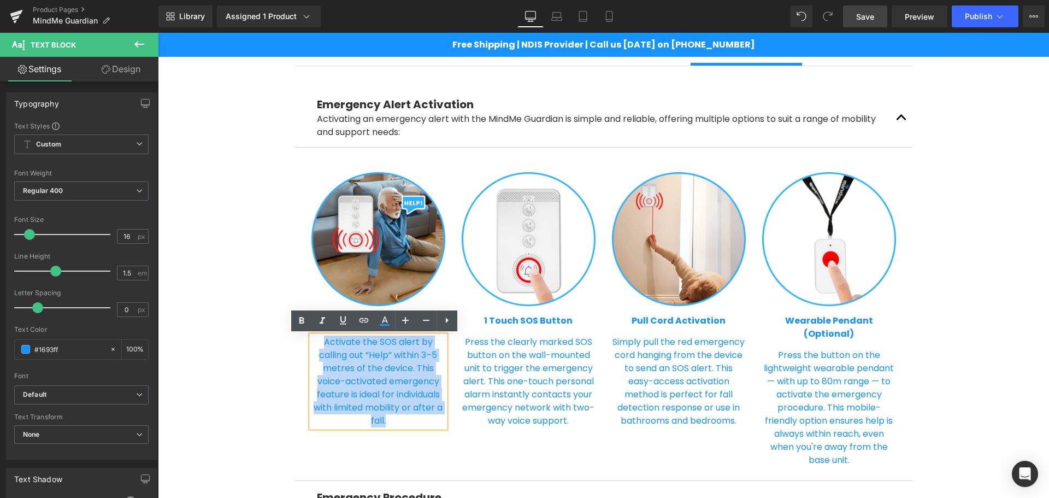
drag, startPoint x: 320, startPoint y: 345, endPoint x: 385, endPoint y: 419, distance: 98.7
click at [385, 419] on p "Activate the SOS alert by calling out “Help” within 3–5 metres of the device. T…" at bounding box center [379, 382] width 134 height 92
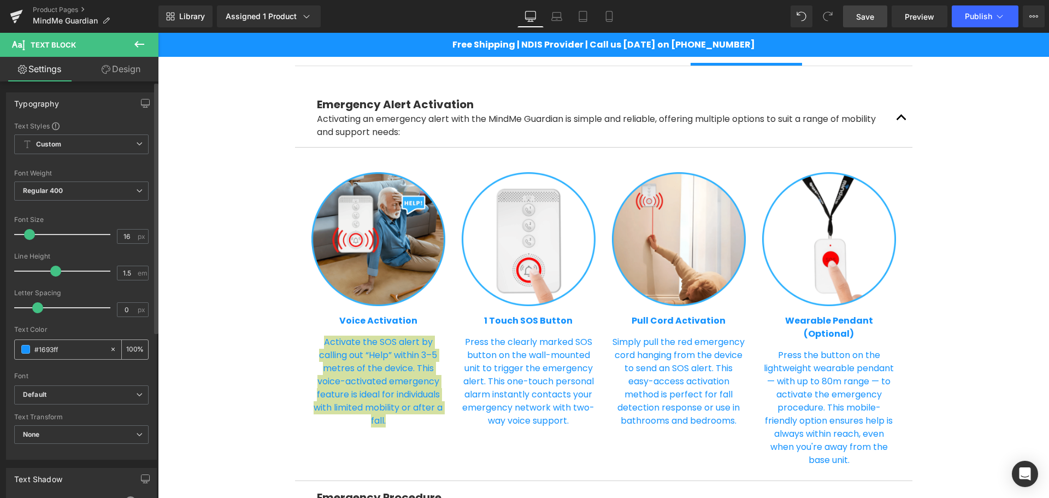
drag, startPoint x: 74, startPoint y: 350, endPoint x: 19, endPoint y: 354, distance: 54.8
click at [19, 354] on div "#1693ff" at bounding box center [62, 349] width 95 height 19
type input "#323232"
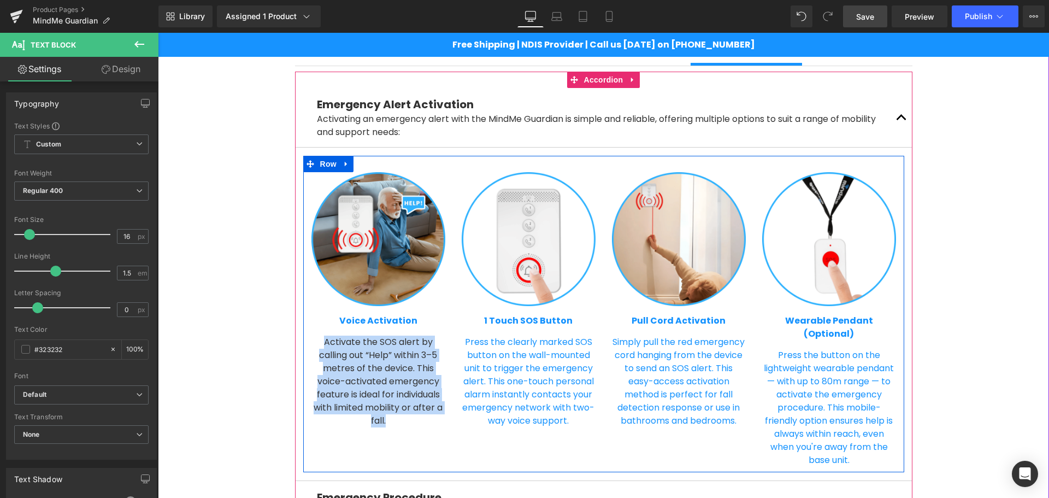
click at [483, 363] on p "Press the clearly marked SOS button on the wall-mounted unit to trigger the eme…" at bounding box center [529, 382] width 134 height 92
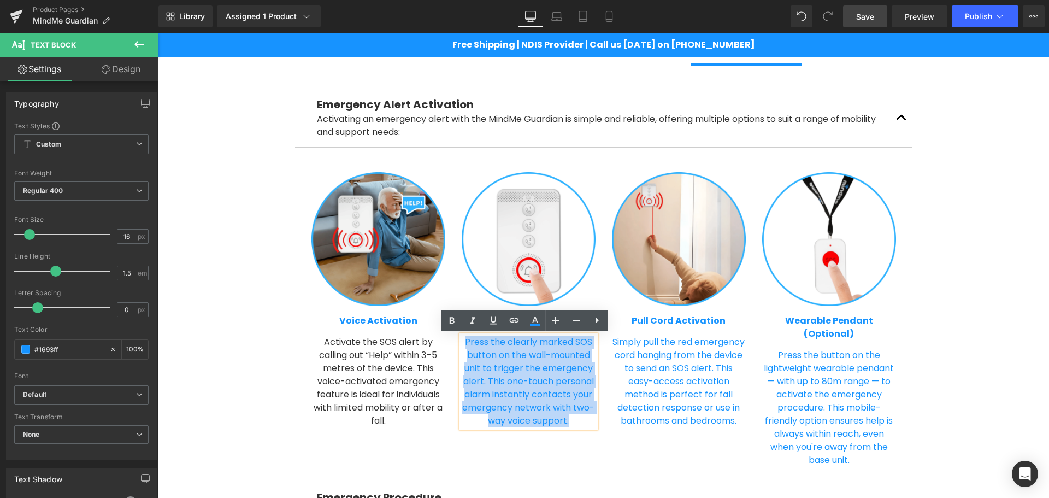
drag, startPoint x: 460, startPoint y: 345, endPoint x: 577, endPoint y: 419, distance: 138.3
click at [579, 421] on p "Press the clearly marked SOS button on the wall-mounted unit to trigger the eme…" at bounding box center [529, 382] width 134 height 92
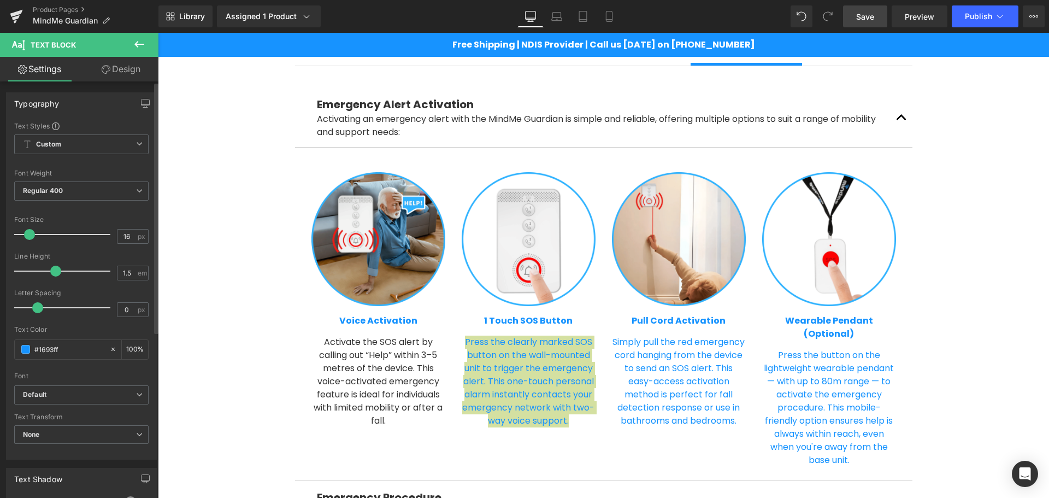
drag, startPoint x: 90, startPoint y: 351, endPoint x: 143, endPoint y: 339, distance: 54.4
click at [24, 348] on div "#1693ff" at bounding box center [62, 349] width 95 height 19
type input "#323232"
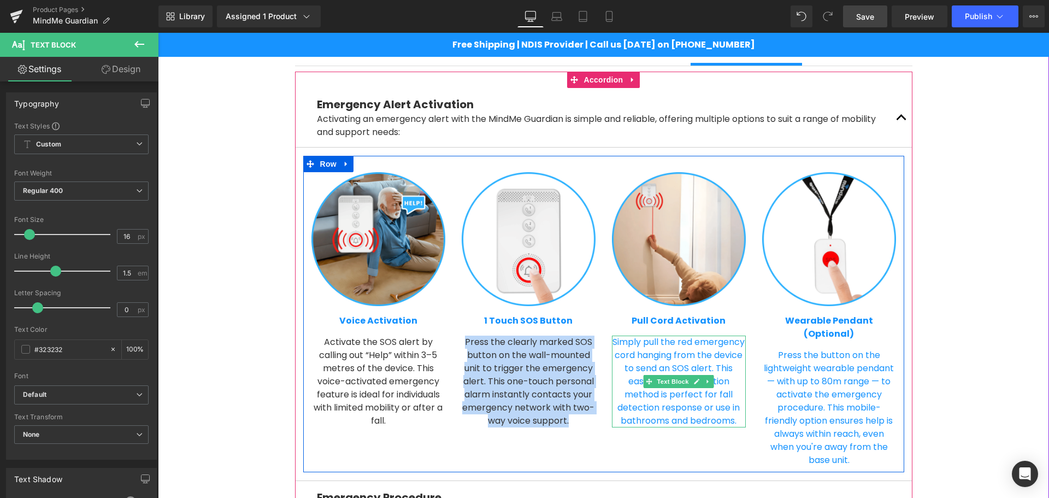
click at [635, 357] on p "Simply pull the red emergency cord hanging from the device to send an SOS alert…" at bounding box center [679, 382] width 134 height 92
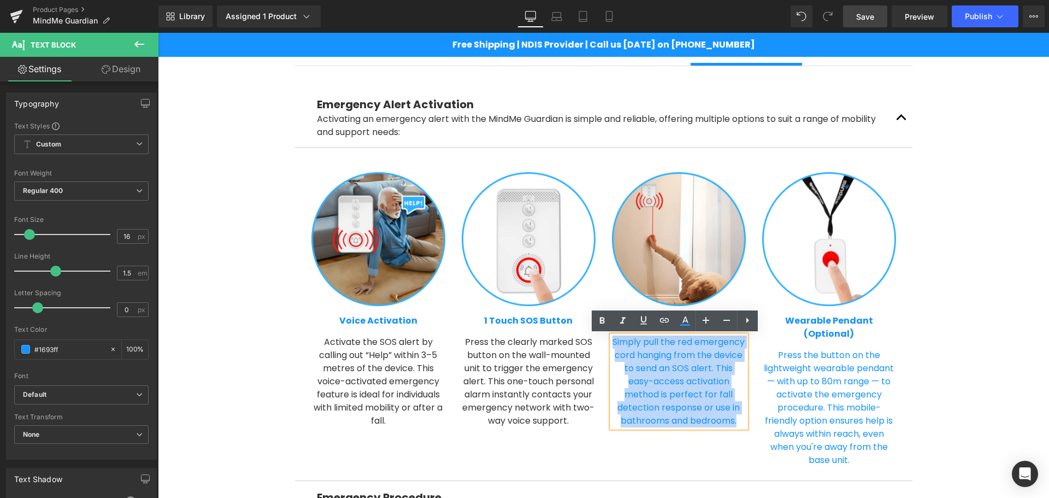
drag, startPoint x: 608, startPoint y: 340, endPoint x: 732, endPoint y: 416, distance: 145.7
click at [734, 416] on p "Simply pull the red emergency cord hanging from the device to send an SOS alert…" at bounding box center [679, 382] width 134 height 92
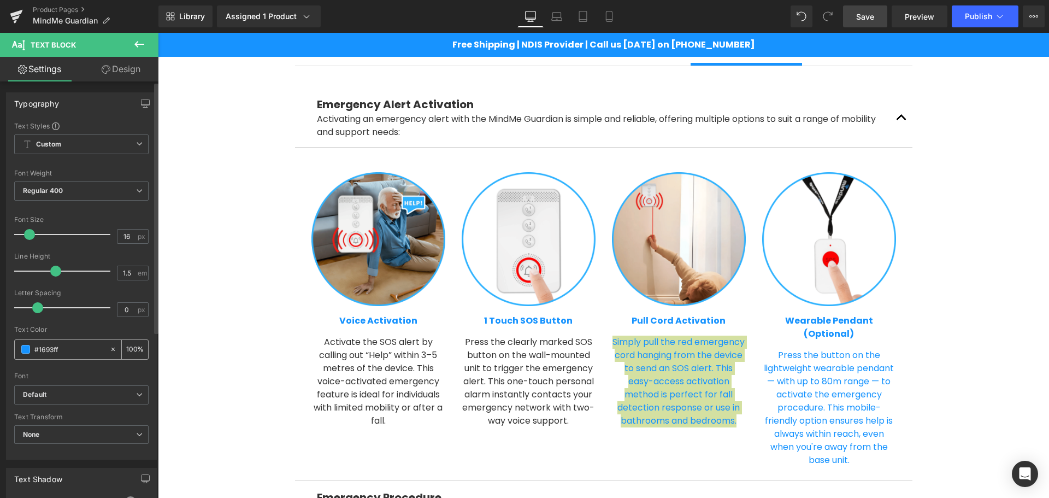
click at [42, 351] on input "#1693ff" at bounding box center [69, 349] width 70 height 12
type input "#"
paste input "#323232"
type input "#323232"
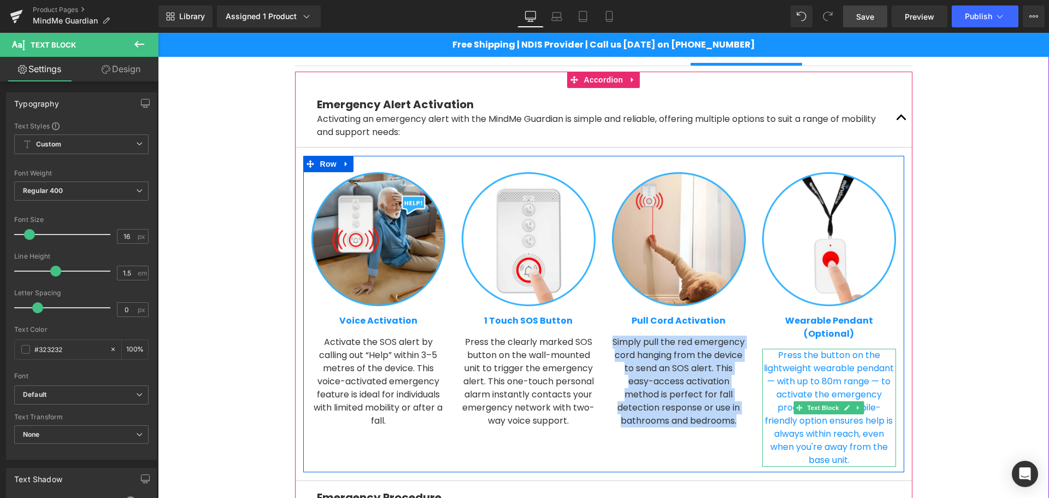
click at [802, 387] on p "Press the button on the lightweight wearable pendant — with up to 80m range — t…" at bounding box center [829, 408] width 134 height 118
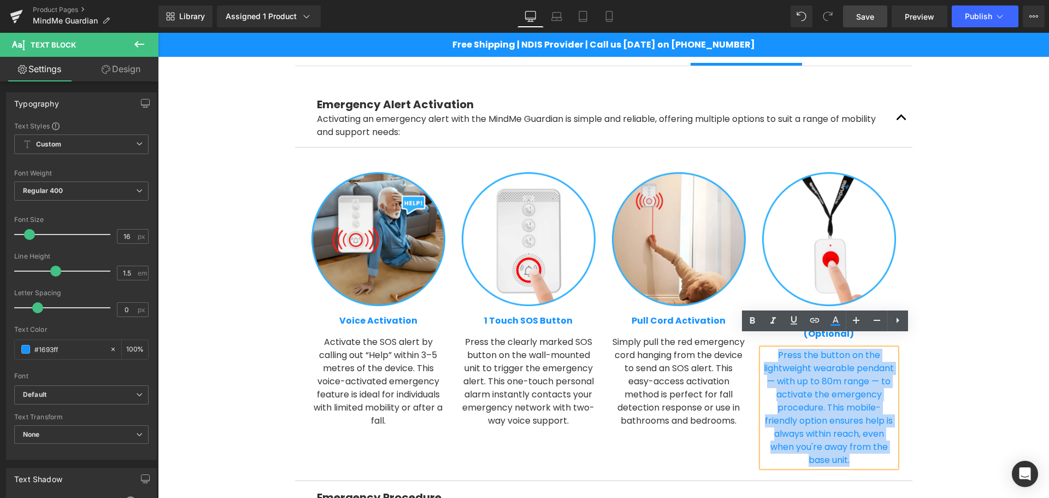
drag, startPoint x: 773, startPoint y: 344, endPoint x: 851, endPoint y: 451, distance: 132.6
click at [852, 451] on p "Press the button on the lightweight wearable pendant — with up to 80m range — t…" at bounding box center [829, 408] width 134 height 118
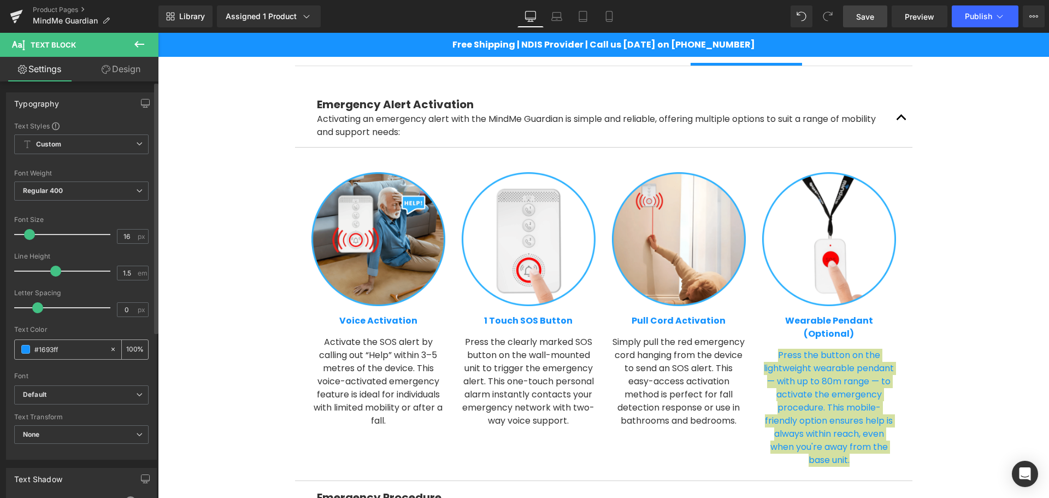
click at [39, 347] on input "#1693ff" at bounding box center [69, 349] width 70 height 12
paste input "#323232"
click at [43, 345] on input "##323232" at bounding box center [69, 349] width 70 height 12
type input "#323232"
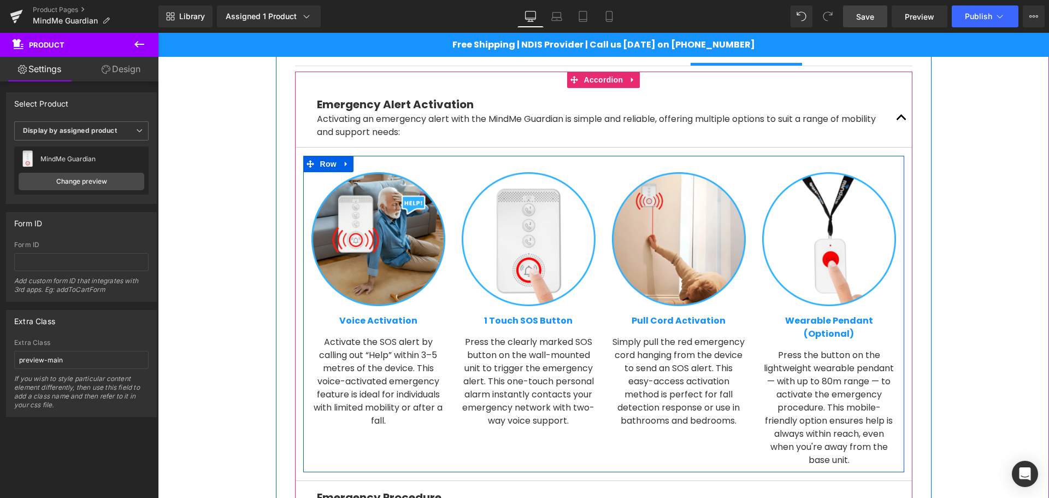
click at [637, 319] on strong "Pull Cord Activation" at bounding box center [679, 320] width 94 height 13
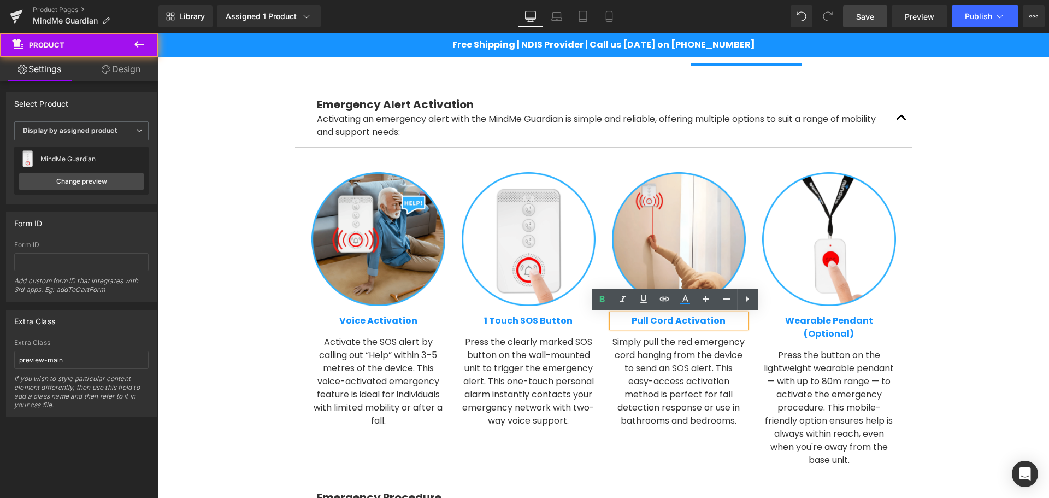
drag, startPoint x: 946, startPoint y: 290, endPoint x: 730, endPoint y: 309, distance: 217.3
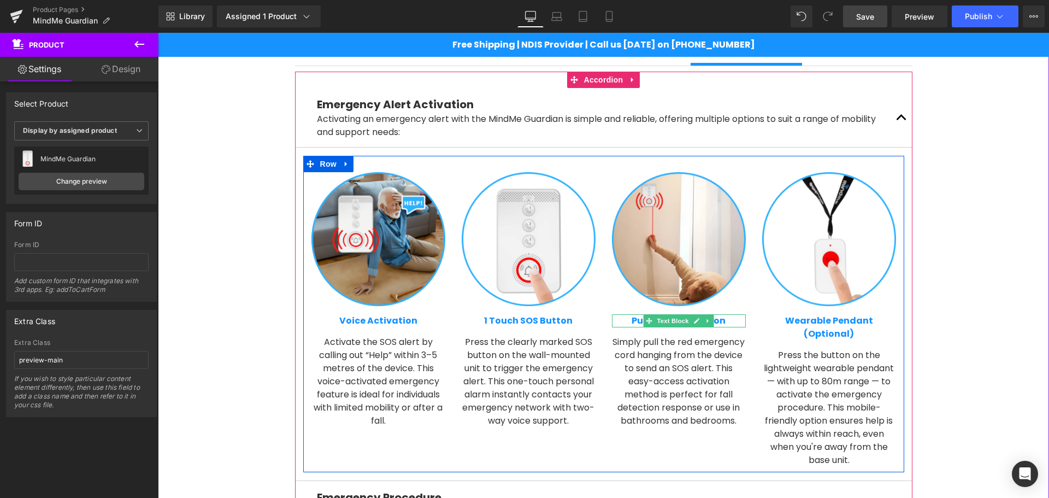
click at [731, 320] on p "Pull Cord Activation" at bounding box center [679, 320] width 134 height 13
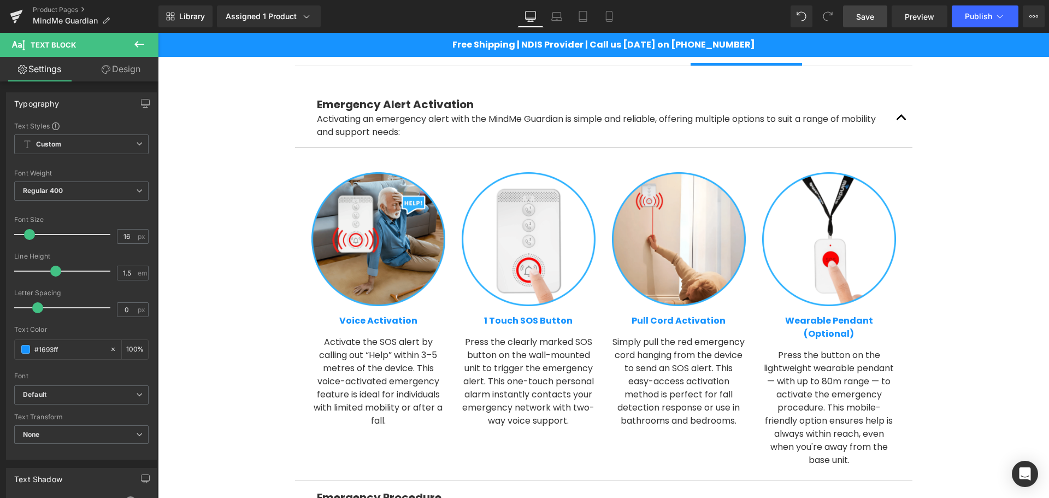
click at [112, 66] on link "Design" at bounding box center [120, 69] width 79 height 25
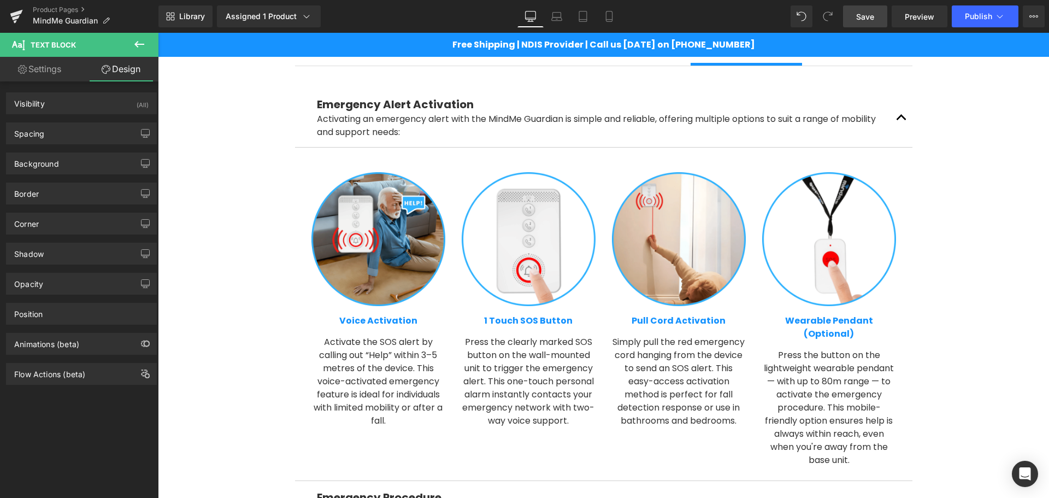
click at [61, 122] on div "Spacing [GEOGRAPHIC_DATA] 15 0 0 0 [GEOGRAPHIC_DATA] 0 0 0 0 Setup Global Style" at bounding box center [81, 129] width 163 height 30
click at [61, 126] on div "Spacing" at bounding box center [82, 133] width 150 height 21
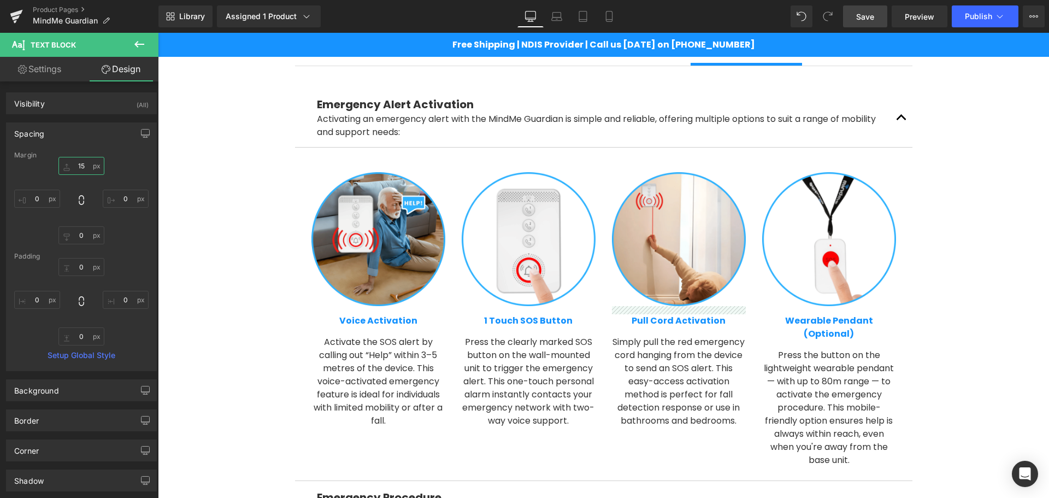
click at [83, 162] on input "15" at bounding box center [81, 166] width 46 height 18
type input "14"
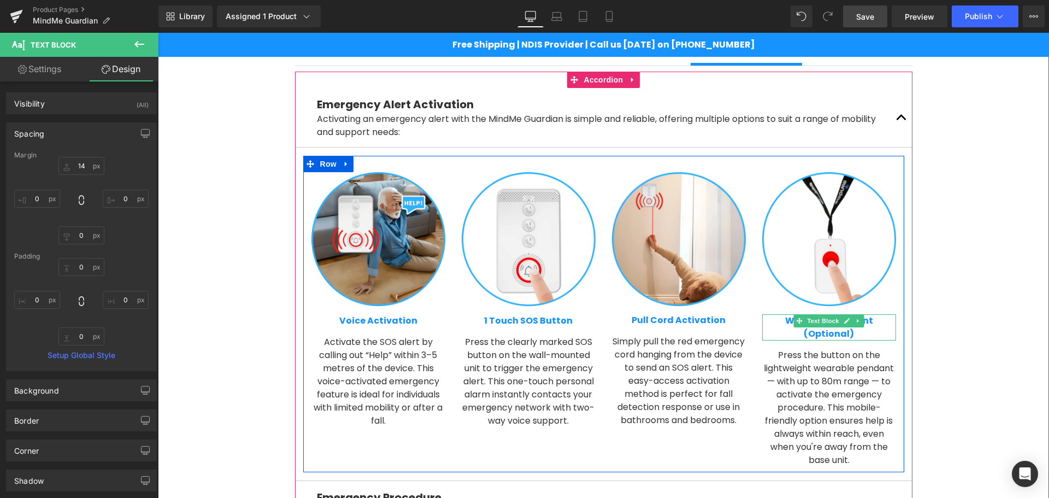
click at [785, 322] on strong "Wearable Pendant (Optional)" at bounding box center [829, 327] width 88 height 26
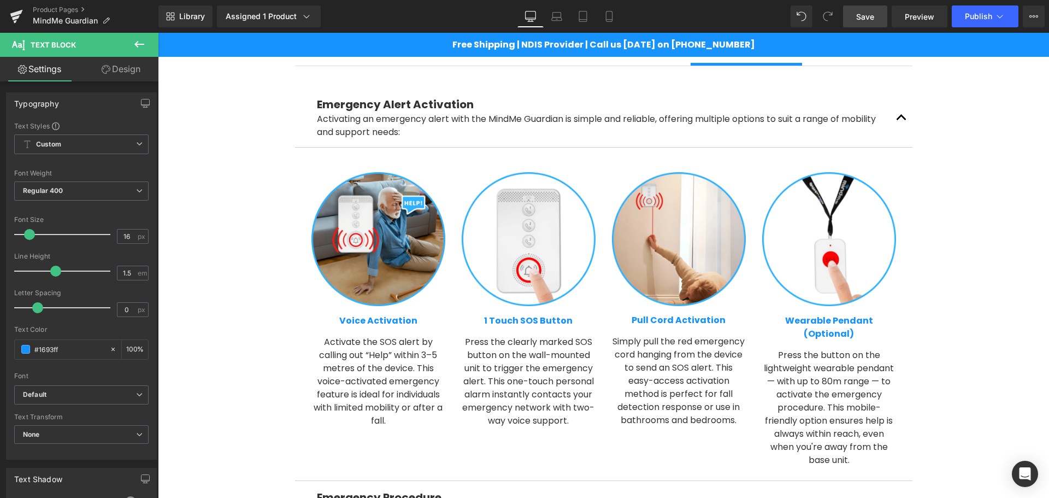
click at [115, 68] on link "Design" at bounding box center [120, 69] width 79 height 25
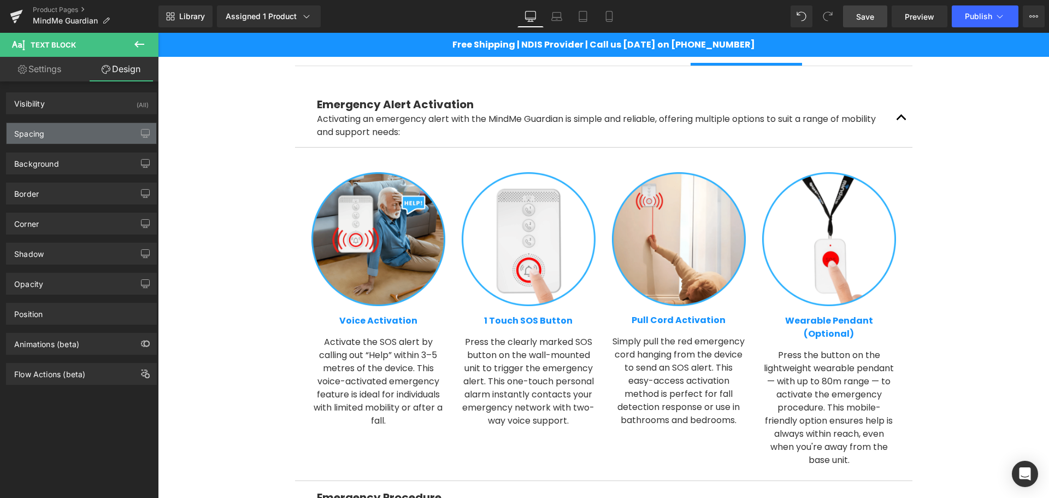
click at [69, 135] on div "Spacing" at bounding box center [82, 133] width 150 height 21
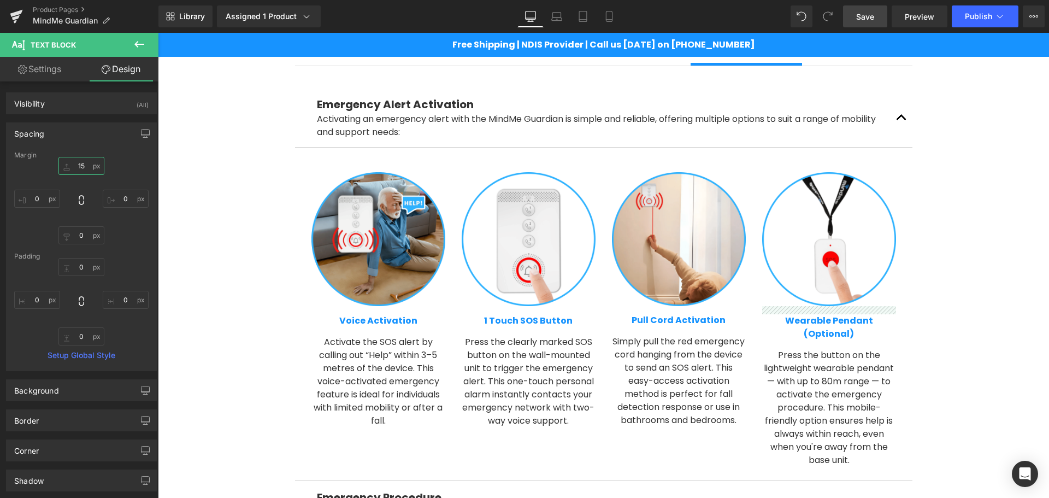
click at [83, 164] on input "15" at bounding box center [81, 166] width 46 height 18
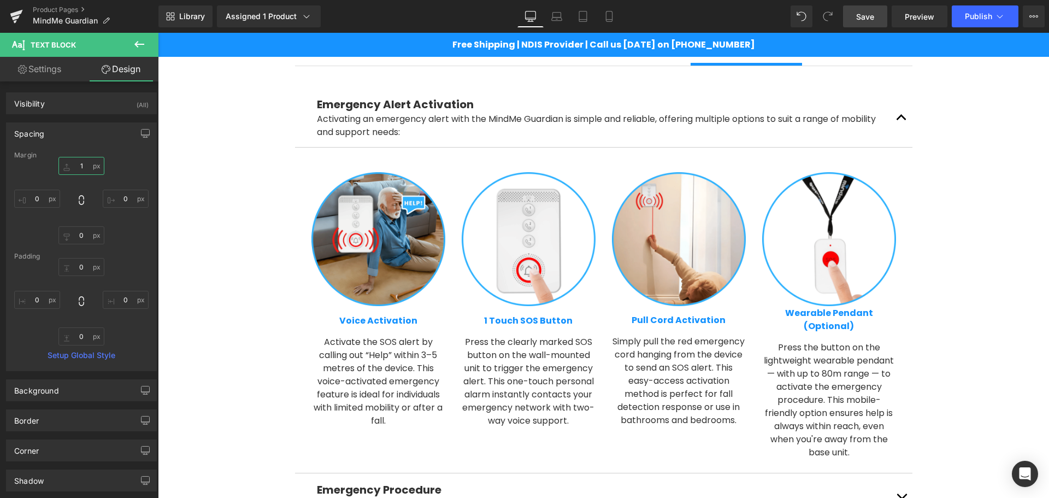
type input "14"
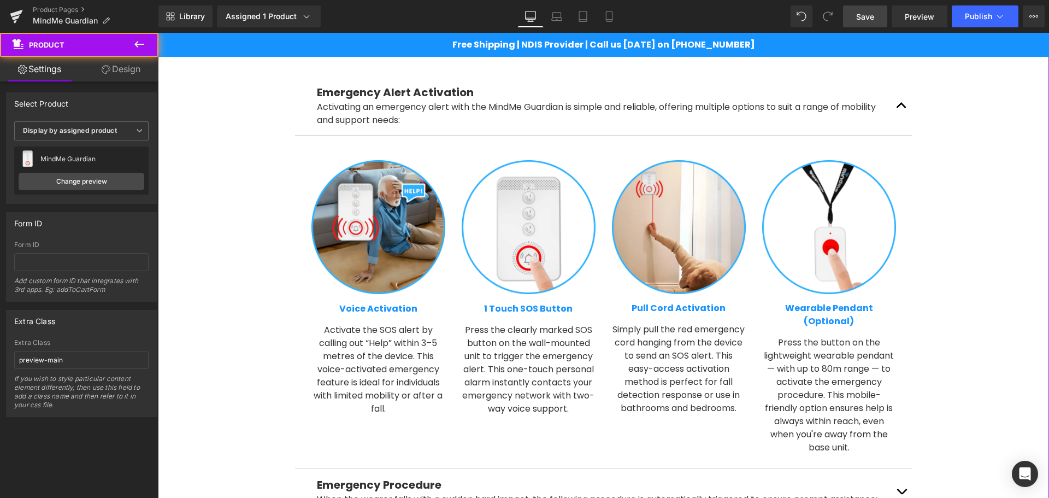
scroll to position [765, 0]
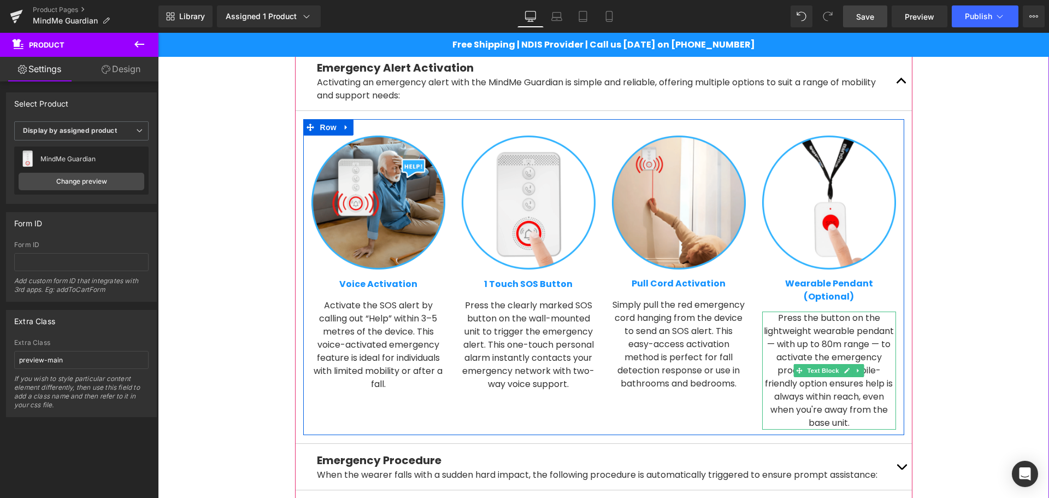
click at [836, 320] on p "Press the button on the lightweight wearable pendant — with up to 80m range — t…" at bounding box center [829, 371] width 134 height 118
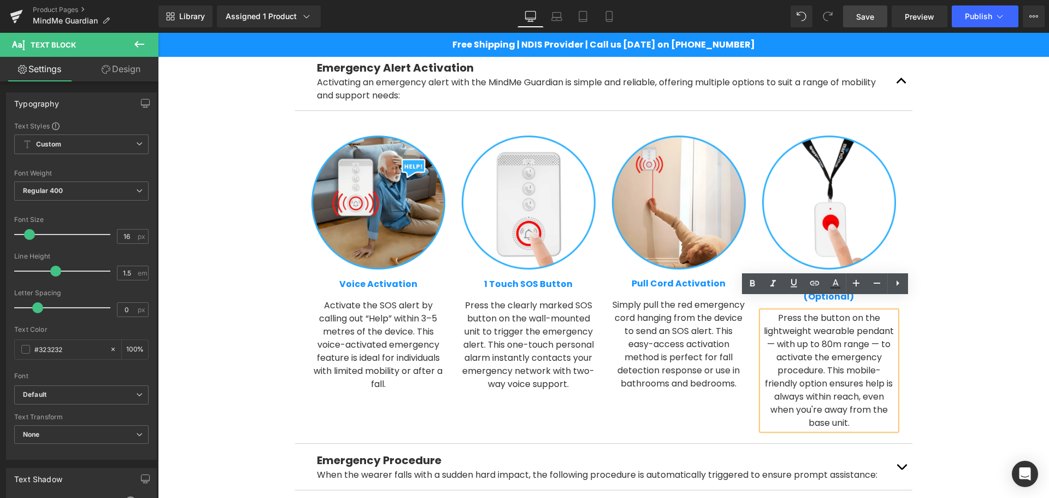
click at [772, 333] on p "Press the button on the lightweight wearable pendant — with up to 80m range — t…" at bounding box center [829, 371] width 134 height 118
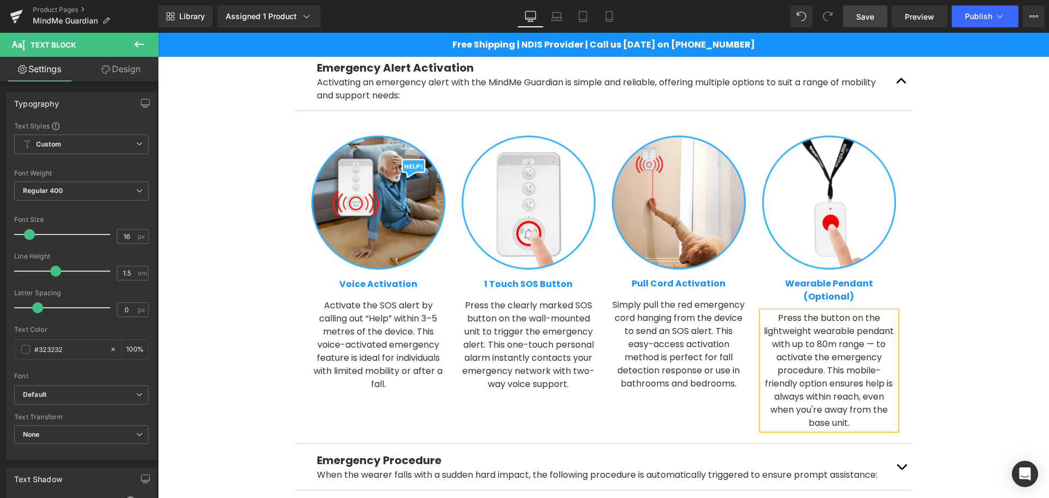
click at [868, 328] on p "Press the button on the lightweight wearable pendant with up to 80m range — to …" at bounding box center [829, 371] width 134 height 118
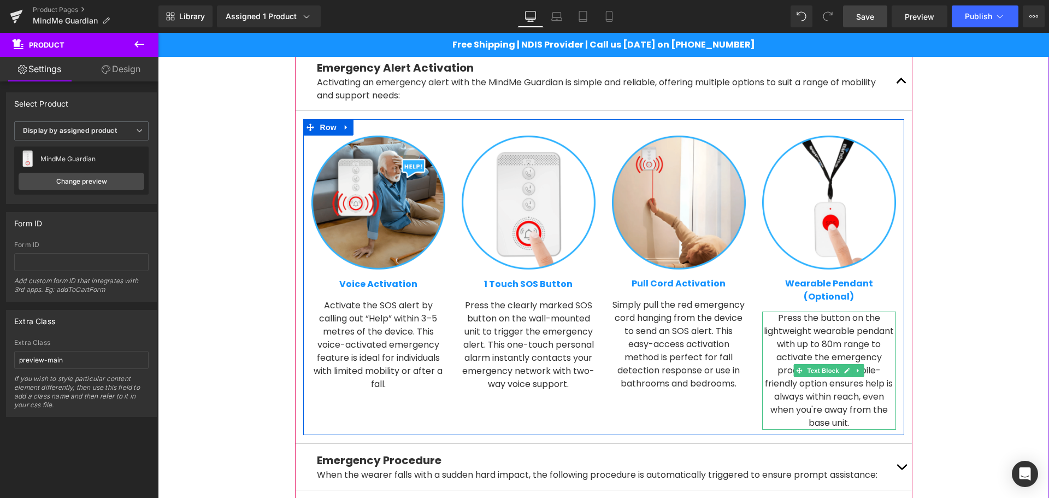
click at [847, 378] on p "Press the button on the lightweight wearable pendant with up to 80m range to ac…" at bounding box center [829, 371] width 134 height 118
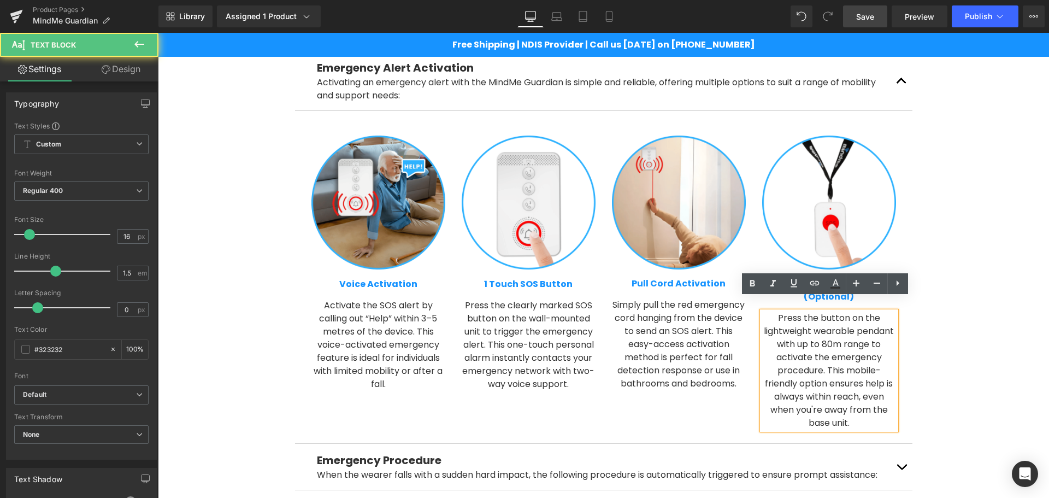
click at [883, 358] on p "Press the button on the lightweight wearable pendant with up to 80m range to ac…" at bounding box center [829, 371] width 134 height 118
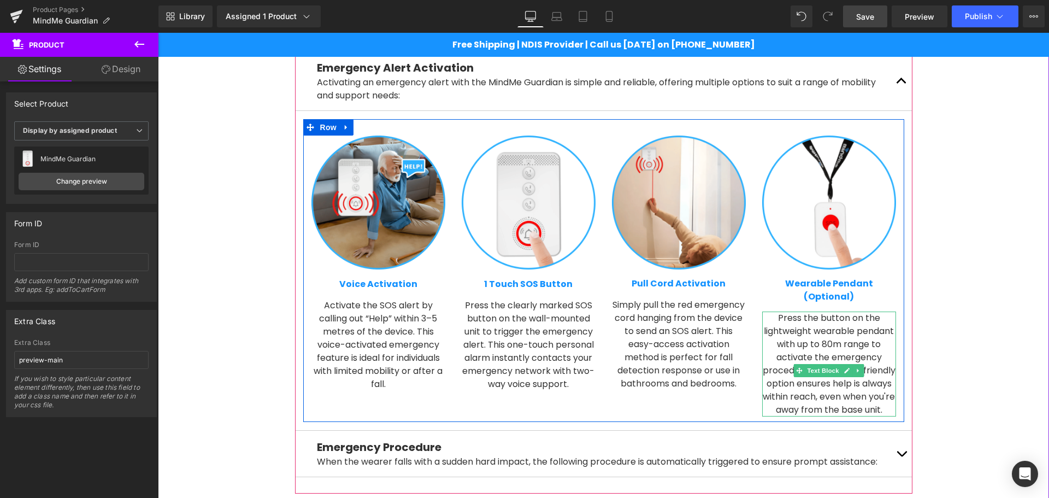
click at [783, 372] on p "Press the button on the lightweight wearable pendant with up to 80m range to ac…" at bounding box center [829, 364] width 134 height 105
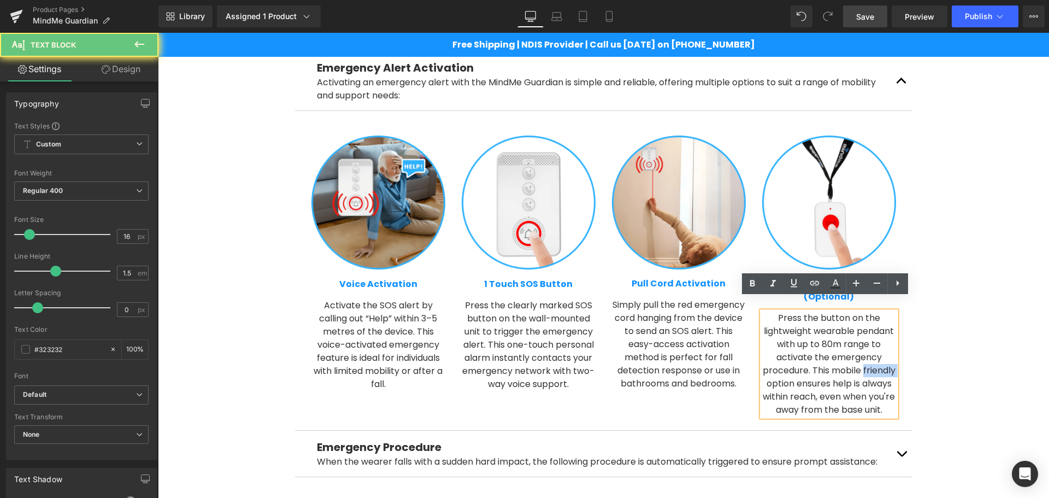
click at [783, 372] on p "Press the button on the lightweight wearable pendant with up to 80m range to ac…" at bounding box center [829, 364] width 134 height 105
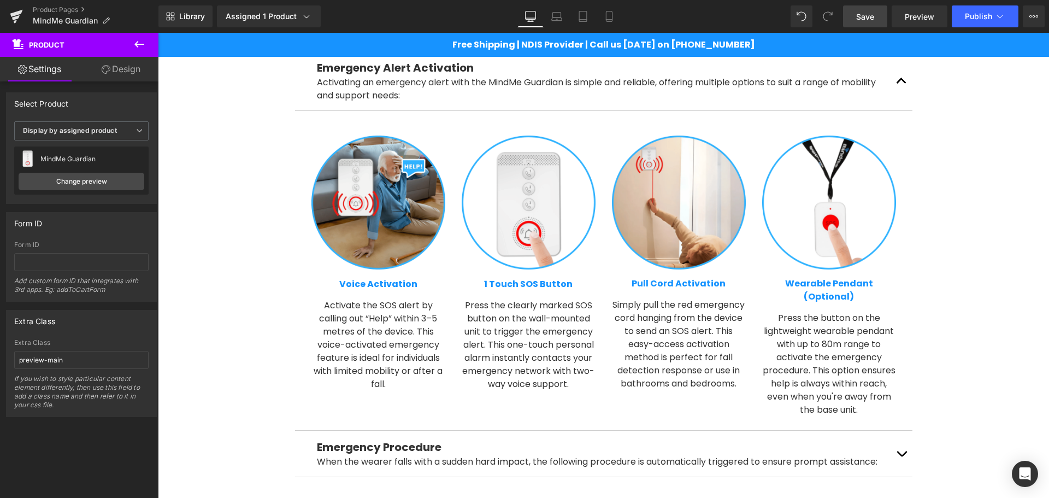
drag, startPoint x: 862, startPoint y: 16, endPoint x: 470, endPoint y: 303, distance: 486.4
click at [862, 16] on span "Save" at bounding box center [865, 16] width 18 height 11
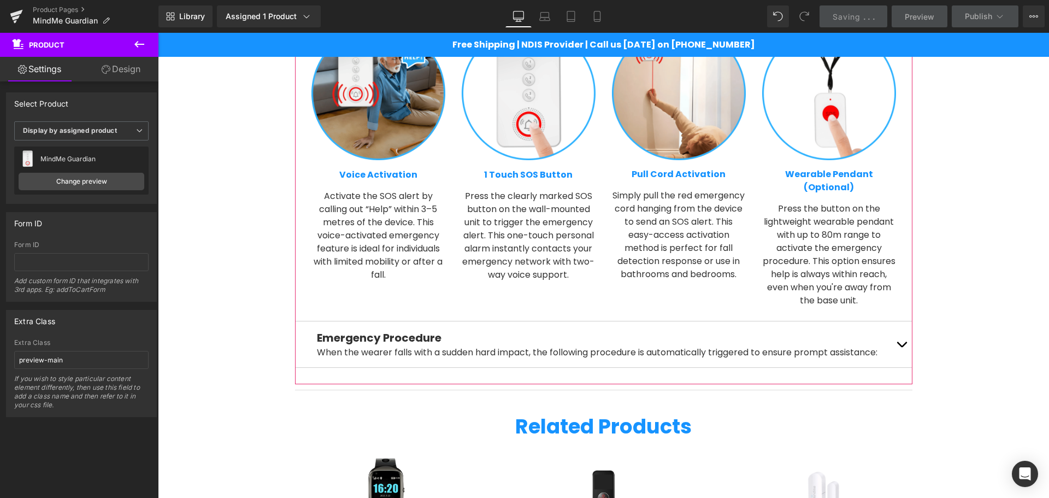
click at [901, 333] on button "button" at bounding box center [902, 344] width 22 height 46
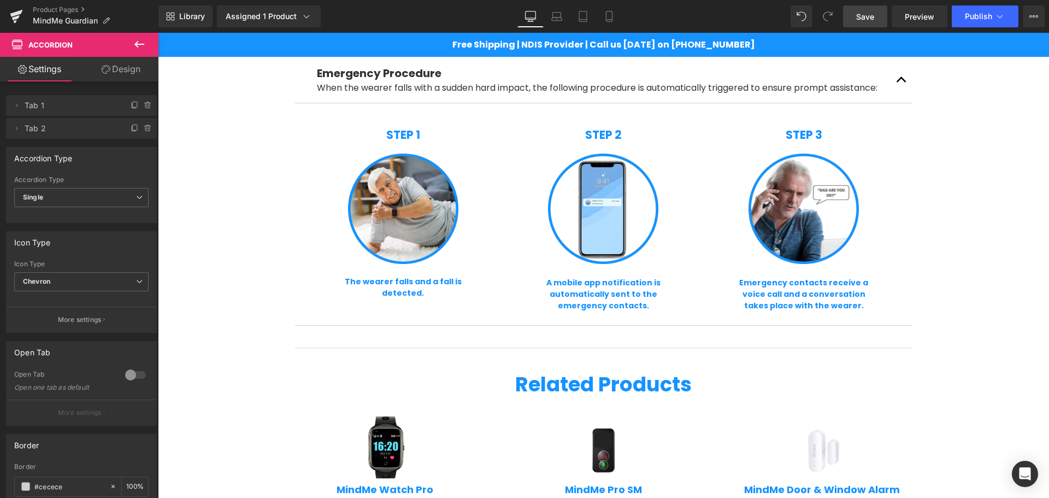
scroll to position [786, 0]
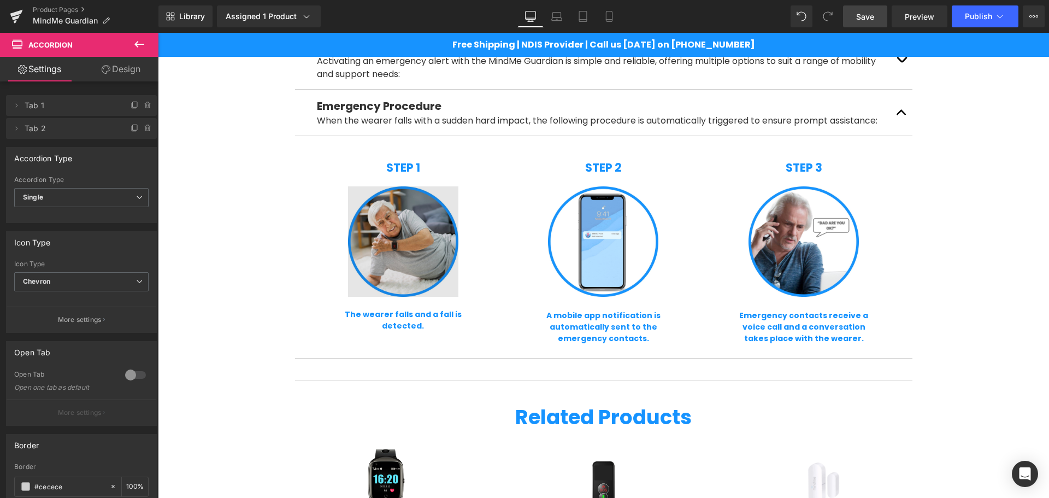
click at [437, 227] on img at bounding box center [403, 241] width 110 height 110
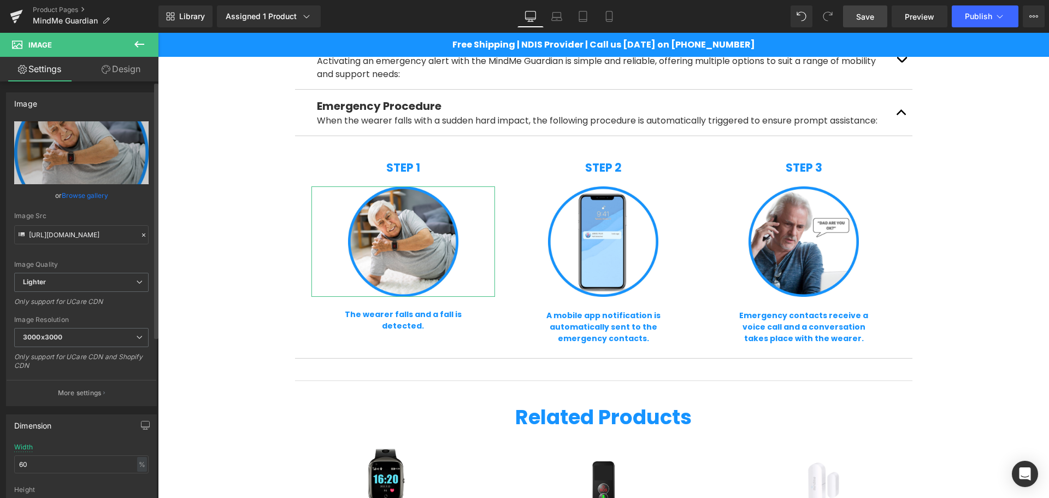
click at [68, 196] on link "Browse gallery" at bounding box center [85, 195] width 46 height 19
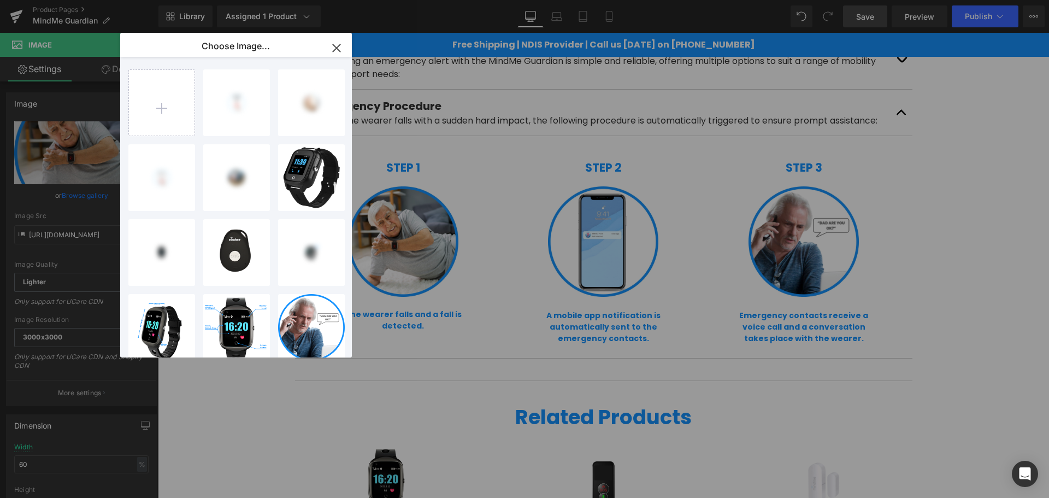
click at [151, 120] on input "file" at bounding box center [162, 103] width 66 height 66
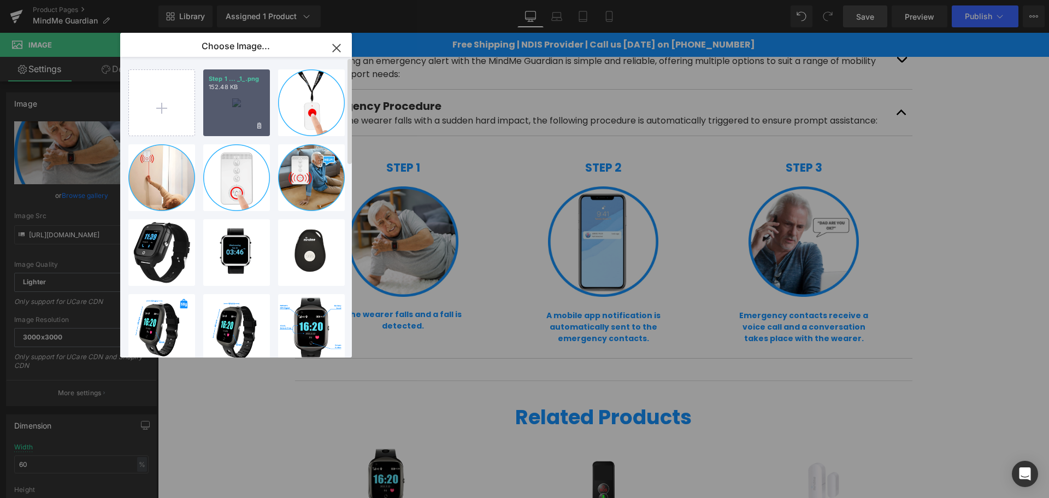
click at [230, 116] on div "Step 1 ... _1_.png 152.48 KB" at bounding box center [236, 102] width 67 height 67
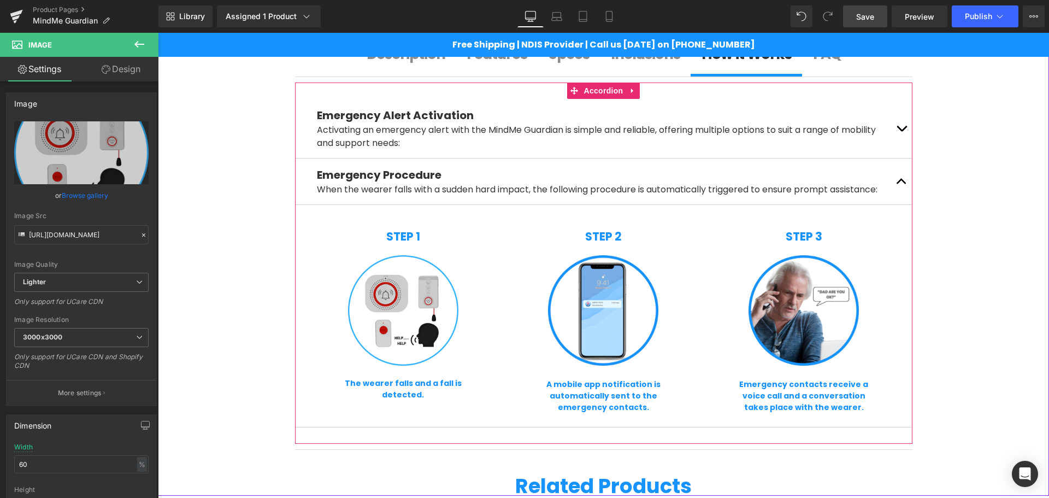
scroll to position [714, 0]
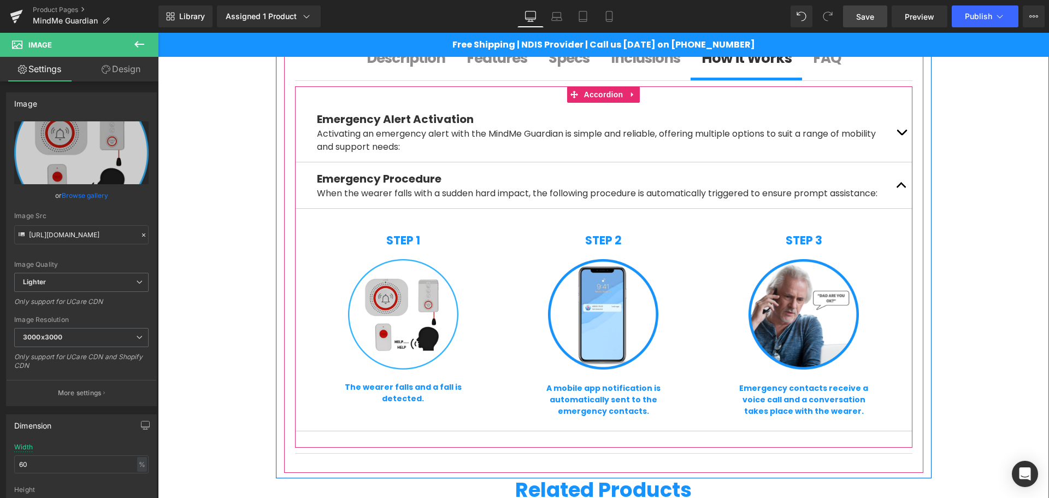
click at [891, 140] on button "button" at bounding box center [902, 132] width 22 height 59
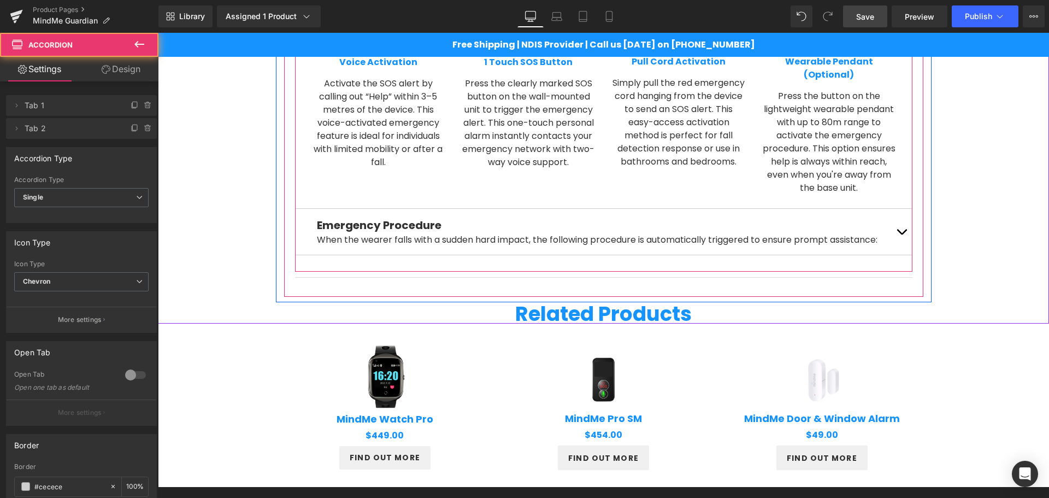
click at [898, 214] on button "button" at bounding box center [902, 232] width 22 height 46
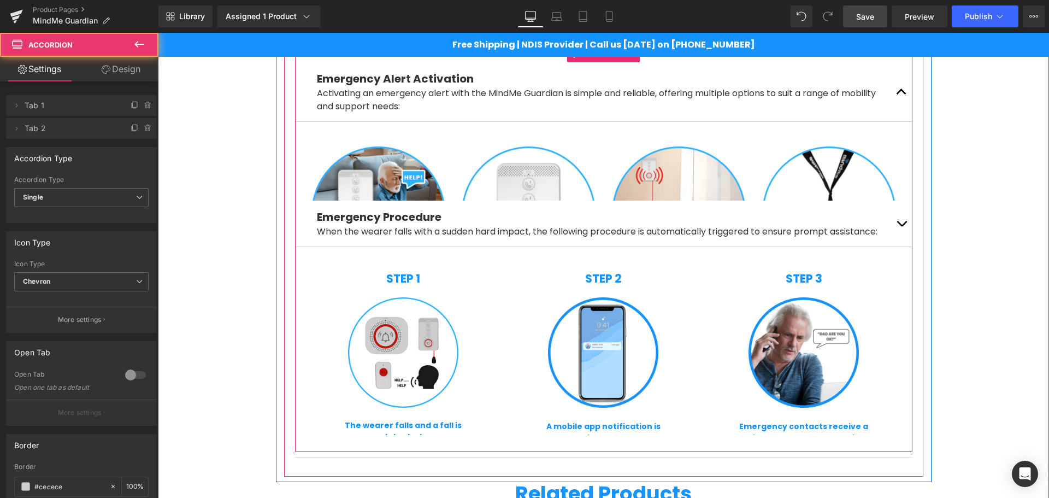
scroll to position [680, 0]
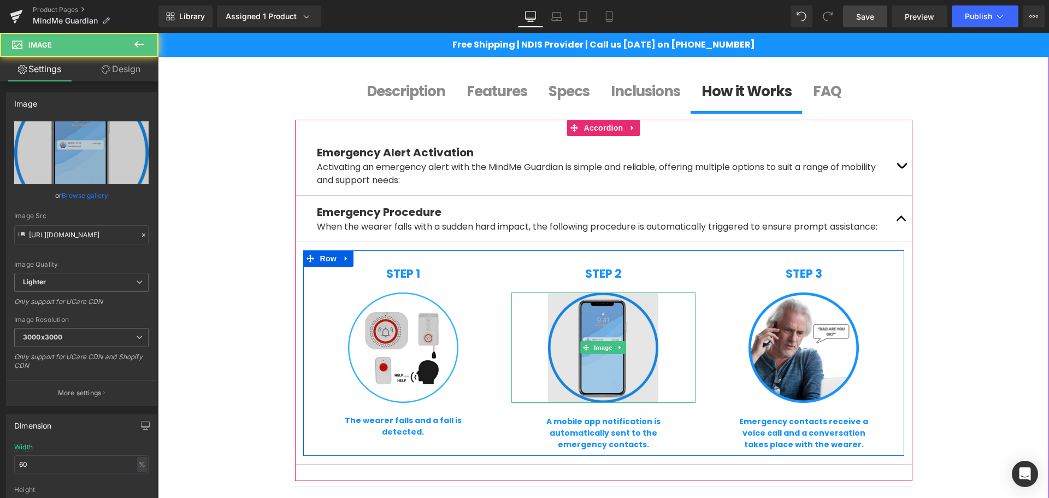
click at [590, 332] on img at bounding box center [603, 347] width 110 height 110
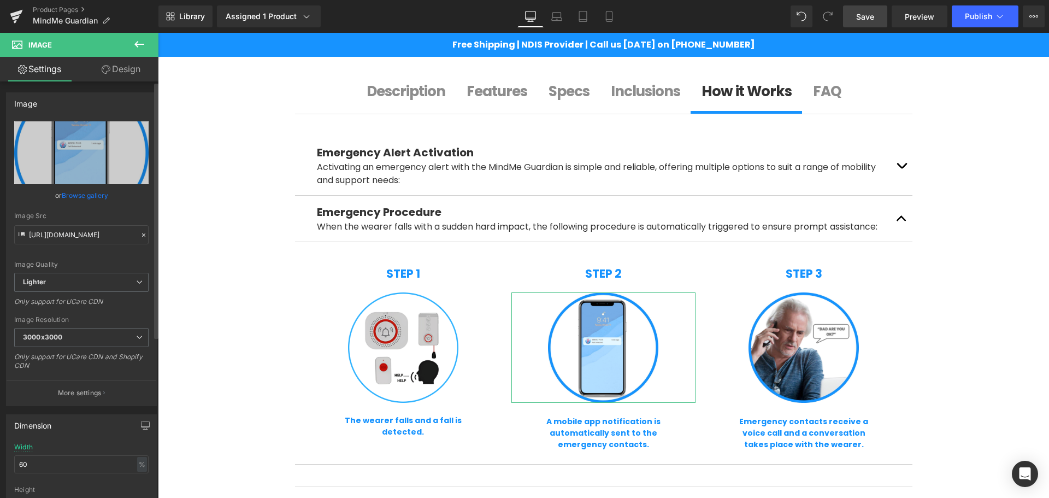
click at [74, 197] on link "Browse gallery" at bounding box center [85, 195] width 46 height 19
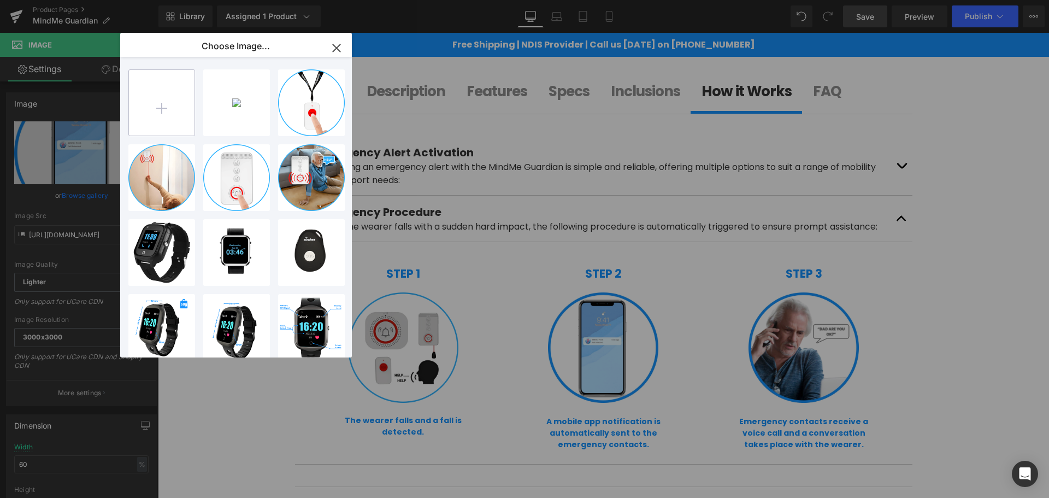
click at [154, 105] on input "file" at bounding box center [162, 103] width 66 height 66
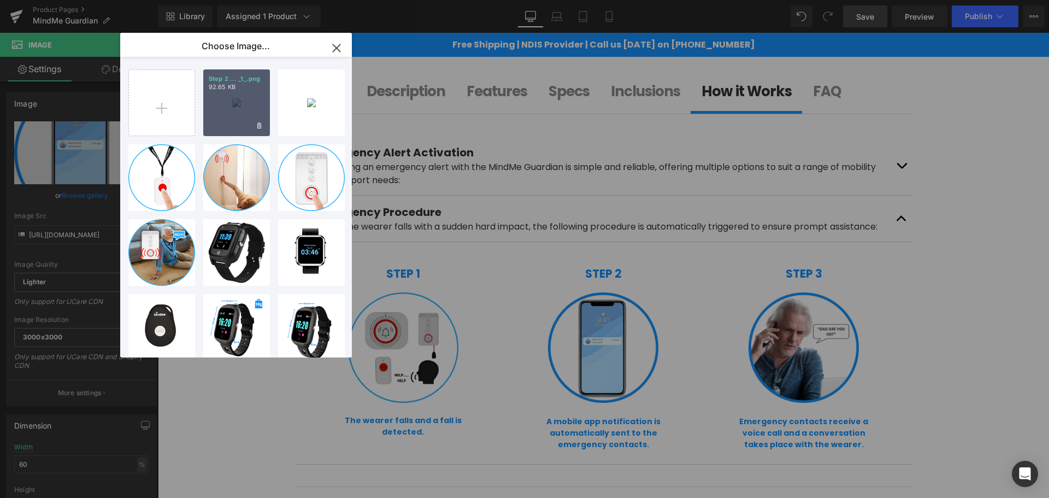
click at [227, 119] on div "Step 2 ... _1_.png 92.65 KB" at bounding box center [236, 102] width 67 height 67
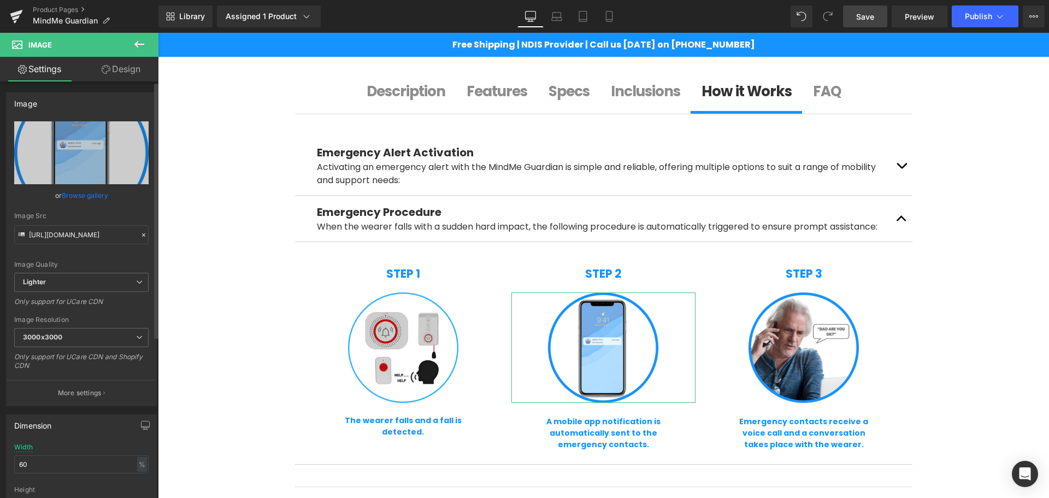
click at [66, 197] on link "Browse gallery" at bounding box center [85, 195] width 46 height 19
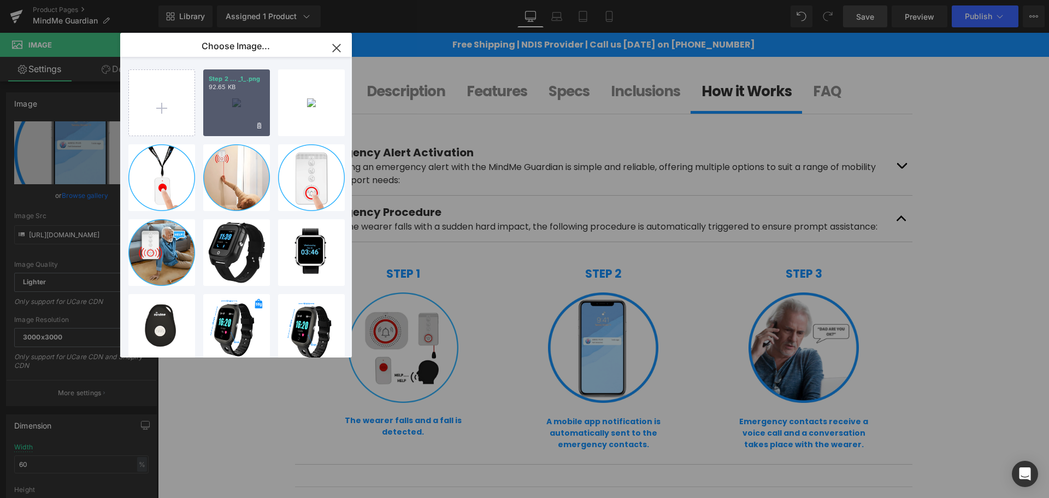
click at [237, 104] on div "Step 2 ... _1_.png 92.65 KB" at bounding box center [236, 102] width 67 height 67
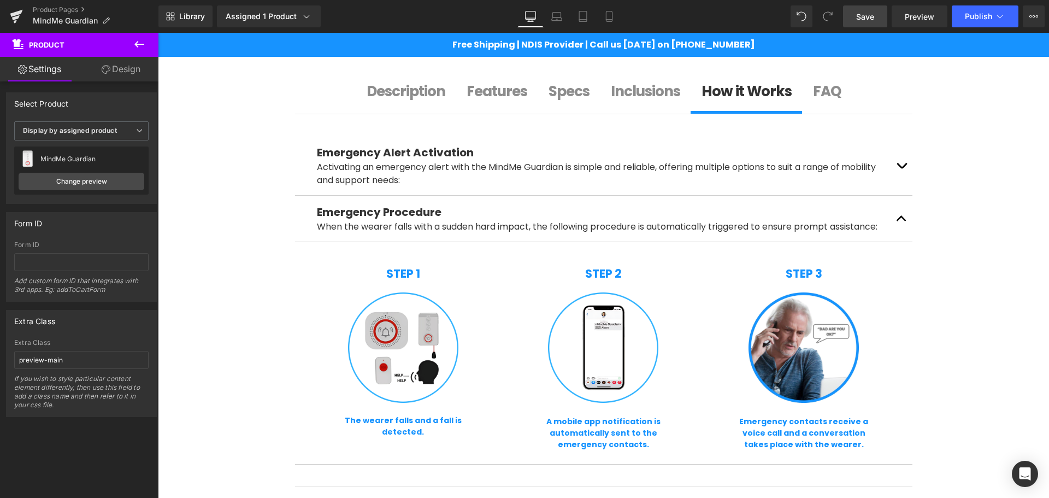
click at [868, 19] on span "Save" at bounding box center [865, 16] width 18 height 11
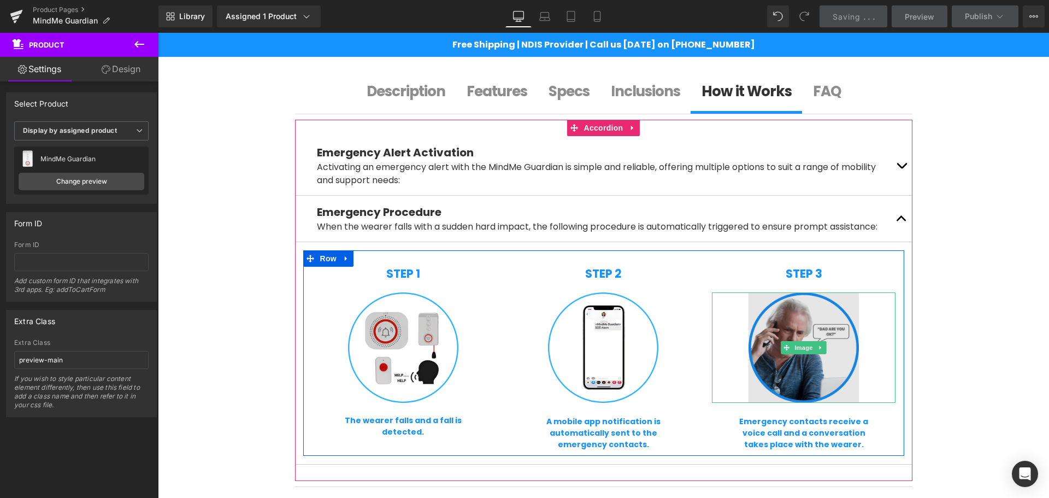
click at [765, 330] on img at bounding box center [804, 347] width 110 height 110
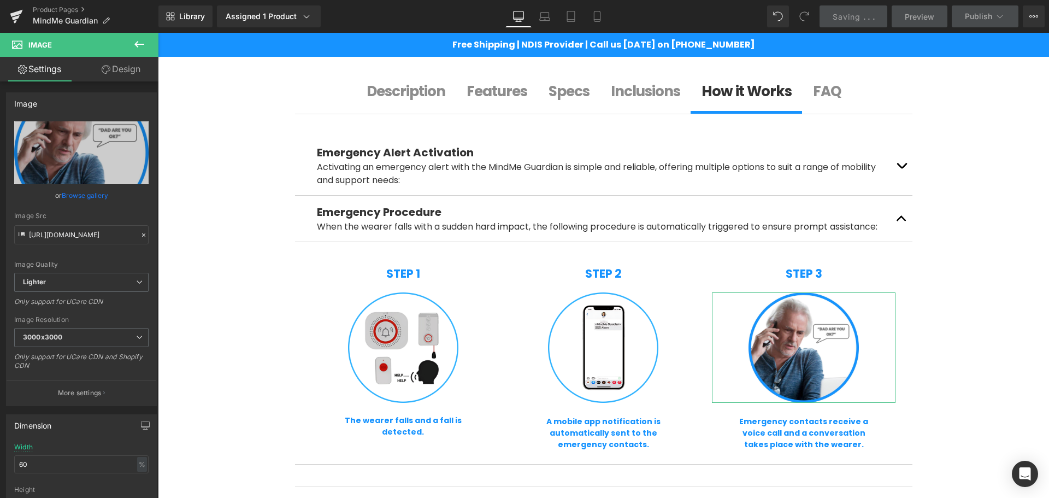
click at [74, 199] on link "Browse gallery" at bounding box center [85, 195] width 46 height 19
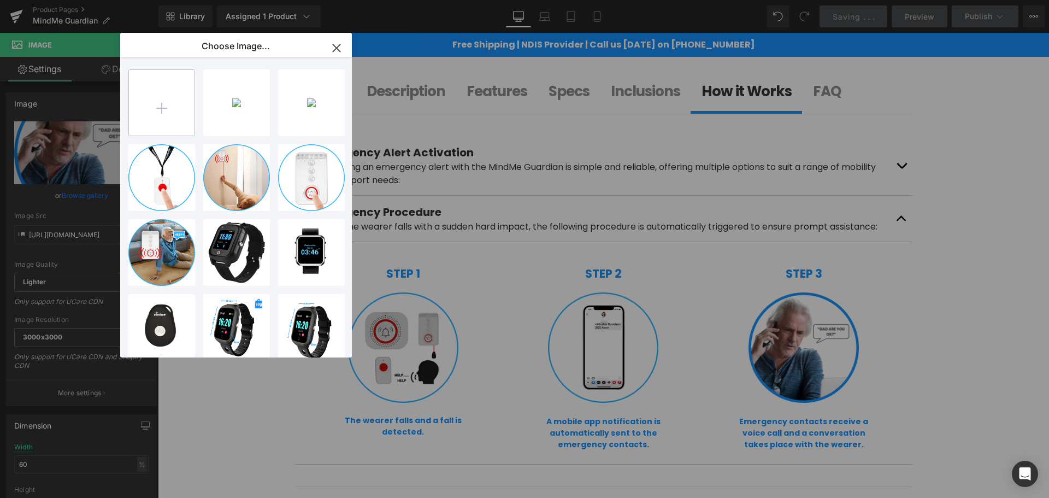
click at [171, 80] on input "file" at bounding box center [162, 103] width 66 height 66
type input "C:\fakepath\Step 3 SOS (1).png"
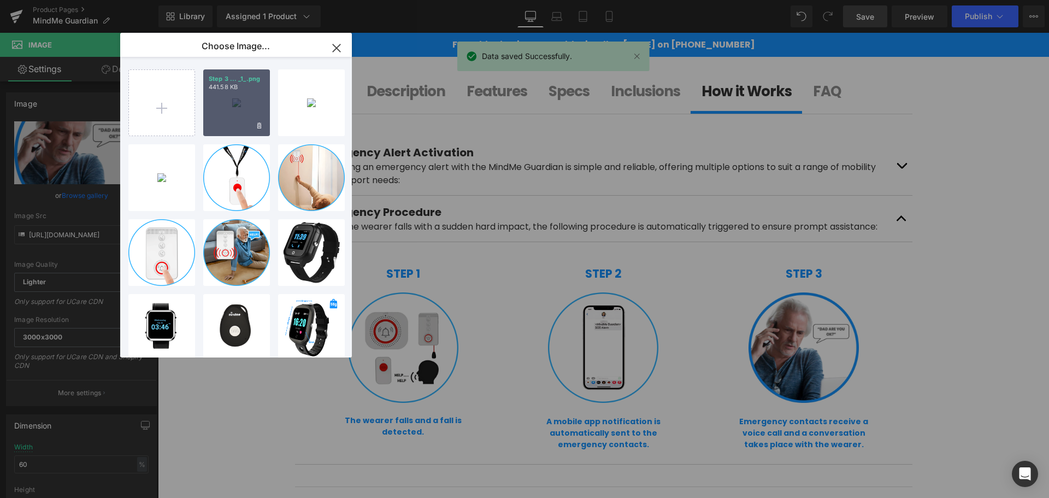
drag, startPoint x: 236, startPoint y: 119, endPoint x: 78, endPoint y: 87, distance: 161.1
click at [236, 119] on div "Step 3 ... _1_.png 441.58 KB" at bounding box center [236, 102] width 67 height 67
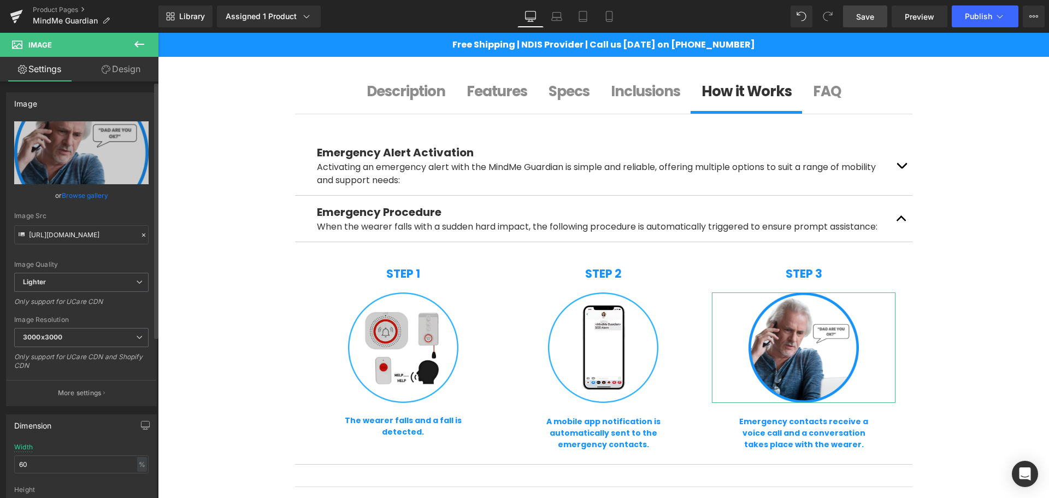
click at [72, 198] on link "Browse gallery" at bounding box center [85, 195] width 46 height 19
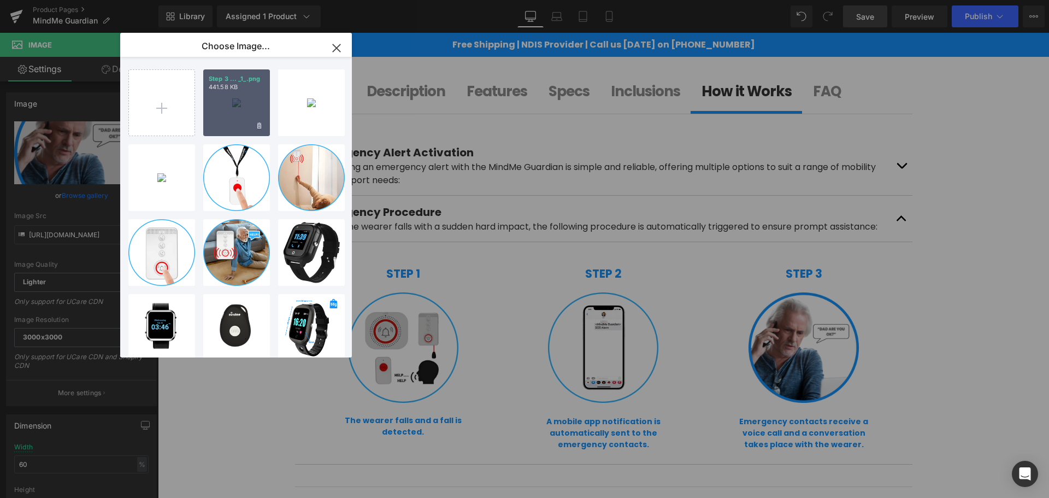
click at [236, 78] on p "Step 3 ... _1_.png" at bounding box center [237, 79] width 56 height 8
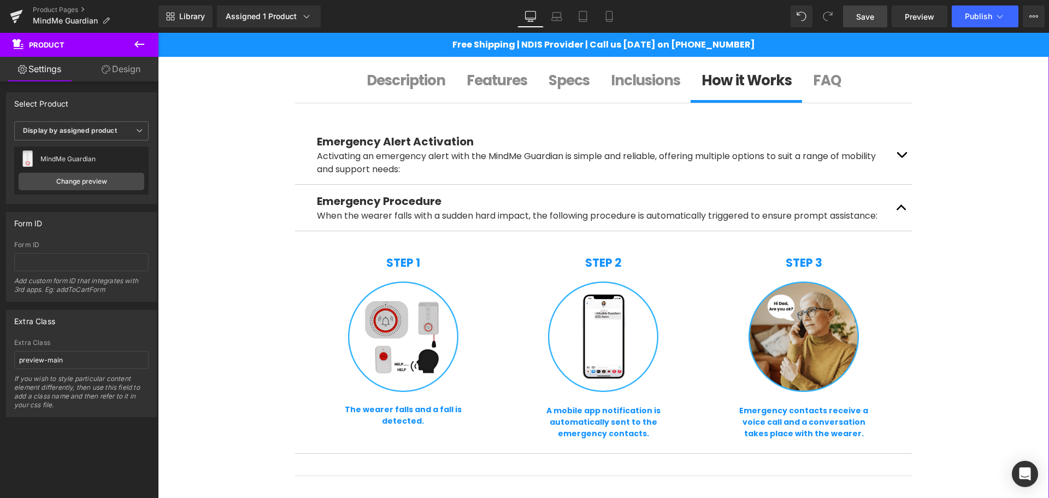
scroll to position [698, 0]
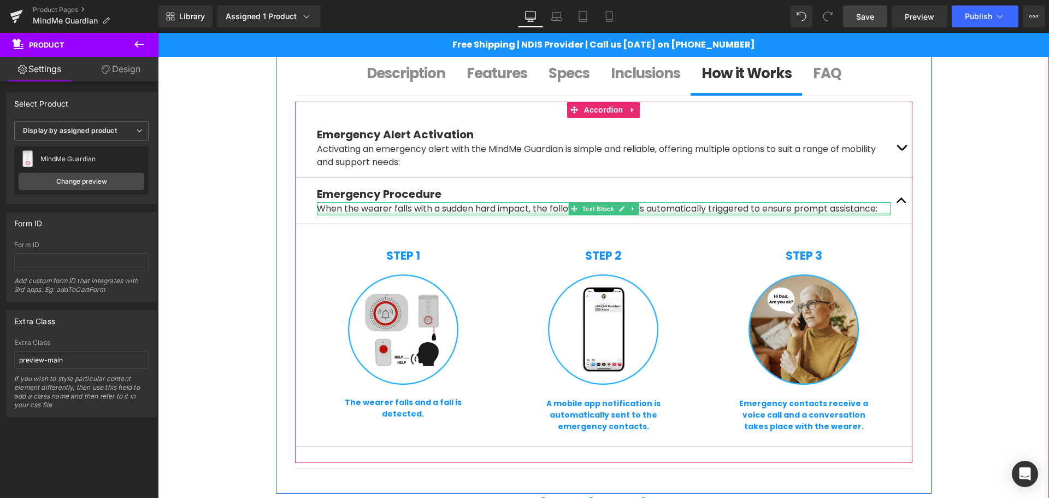
click at [384, 213] on div at bounding box center [604, 214] width 574 height 3
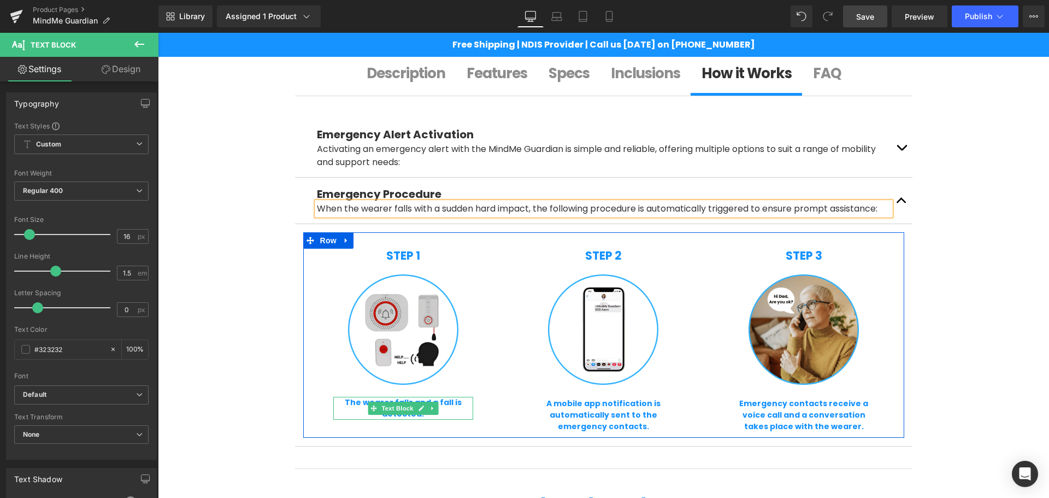
click at [369, 404] on span at bounding box center [373, 408] width 11 height 13
drag, startPoint x: 348, startPoint y: 402, endPoint x: 445, endPoint y: 414, distance: 98.0
click at [445, 414] on p "The wearer falls and a fall is detected." at bounding box center [403, 408] width 140 height 23
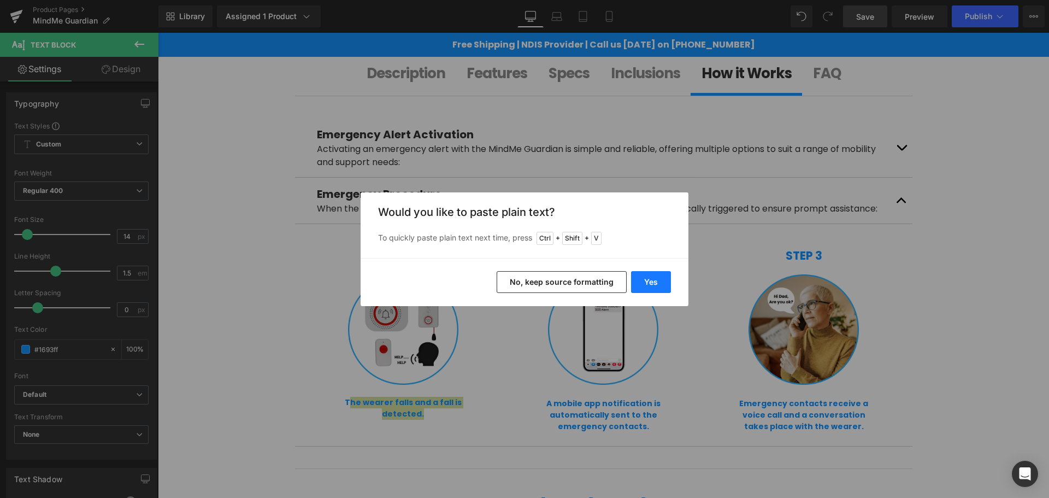
click at [657, 274] on button "Yes" at bounding box center [651, 282] width 40 height 22
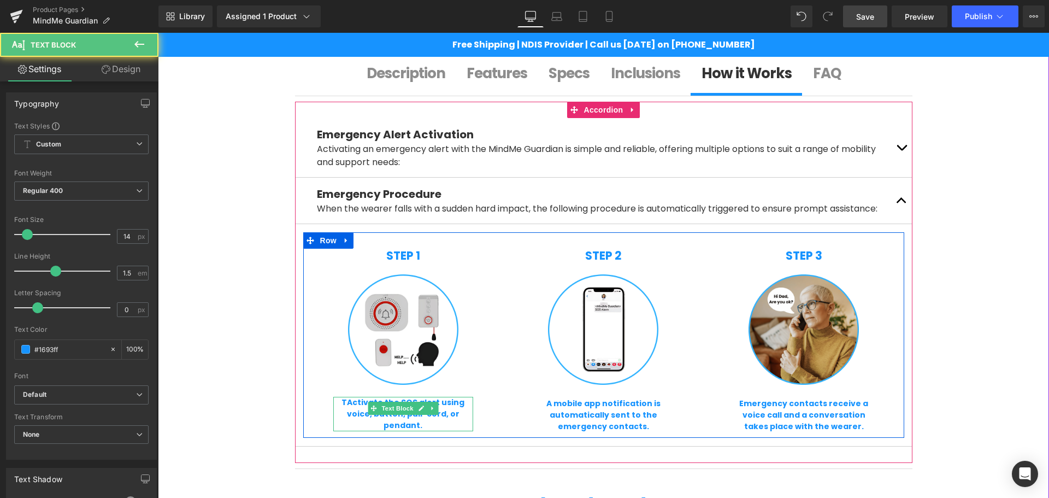
click at [342, 403] on b "TActivate the SOS alert using voice, button, pull-cord, or pendant." at bounding box center [403, 414] width 123 height 34
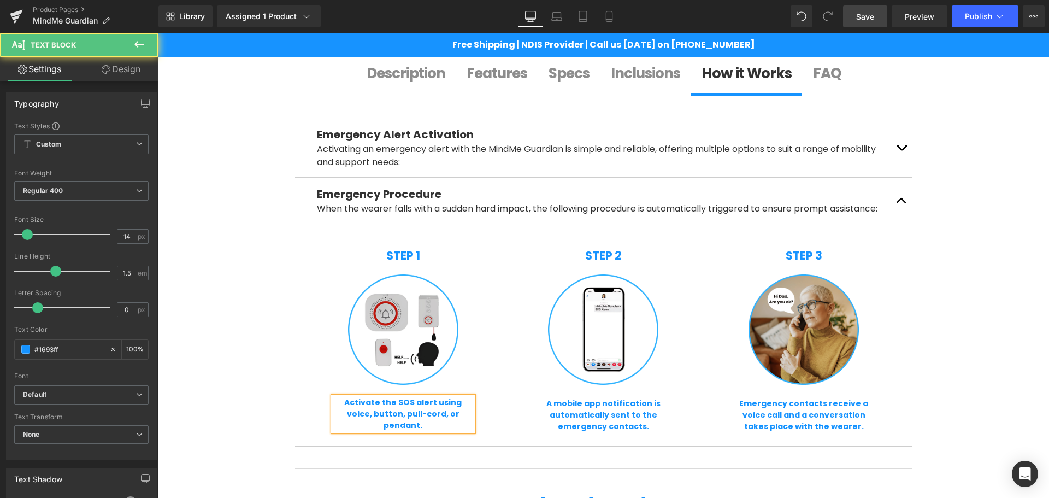
click at [448, 413] on b "Activate the SOS alert using voice, button, pull-cord, or pendant." at bounding box center [402, 414] width 117 height 34
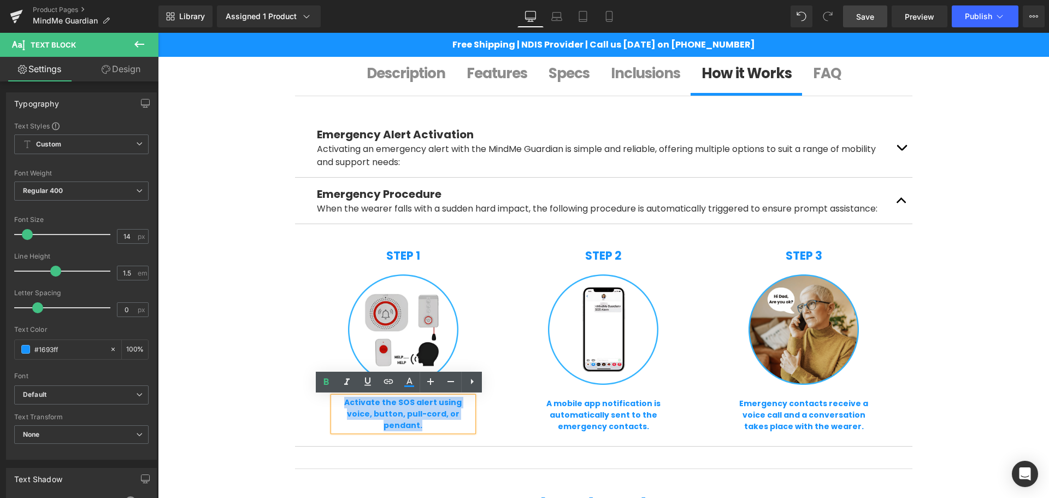
drag, startPoint x: 462, startPoint y: 410, endPoint x: 325, endPoint y: 408, distance: 137.2
click at [325, 408] on div "STEP 1 Heading Image Activate the SOS alert using voice, button, pull-cord, or …" at bounding box center [403, 340] width 201 height 183
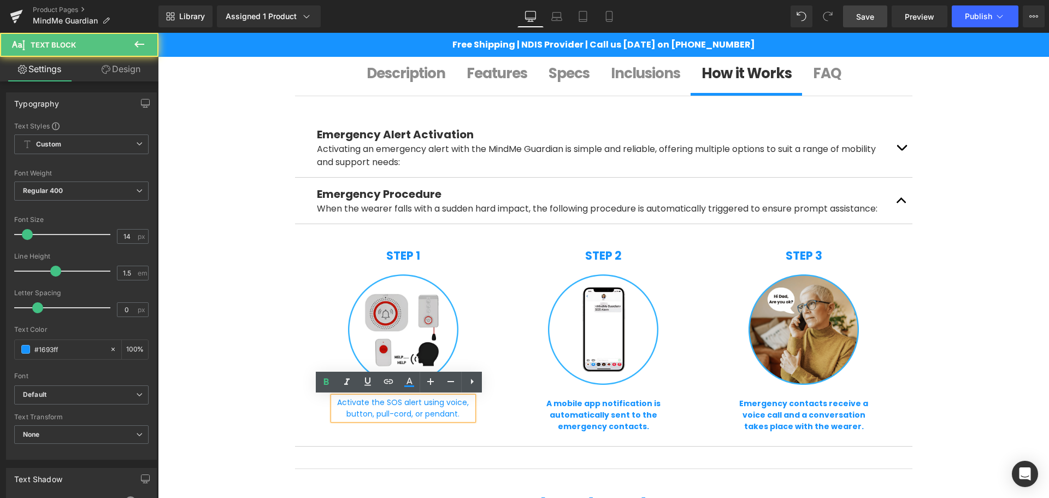
click at [414, 406] on p "Activate the SOS alert using voice, button, pull-cord, or pendant." at bounding box center [403, 408] width 140 height 23
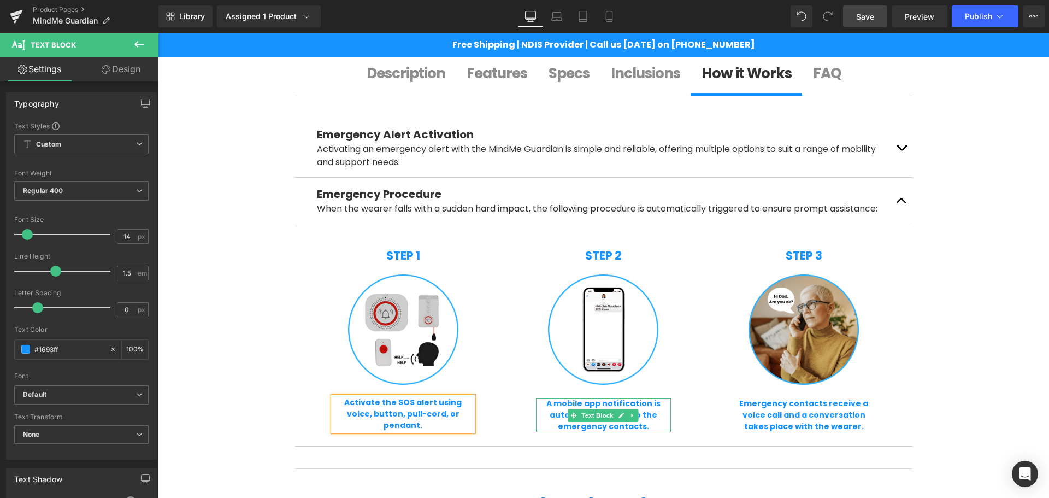
click at [546, 409] on b "A mobile app notification is automatically sent to the emergency contacts." at bounding box center [603, 415] width 114 height 34
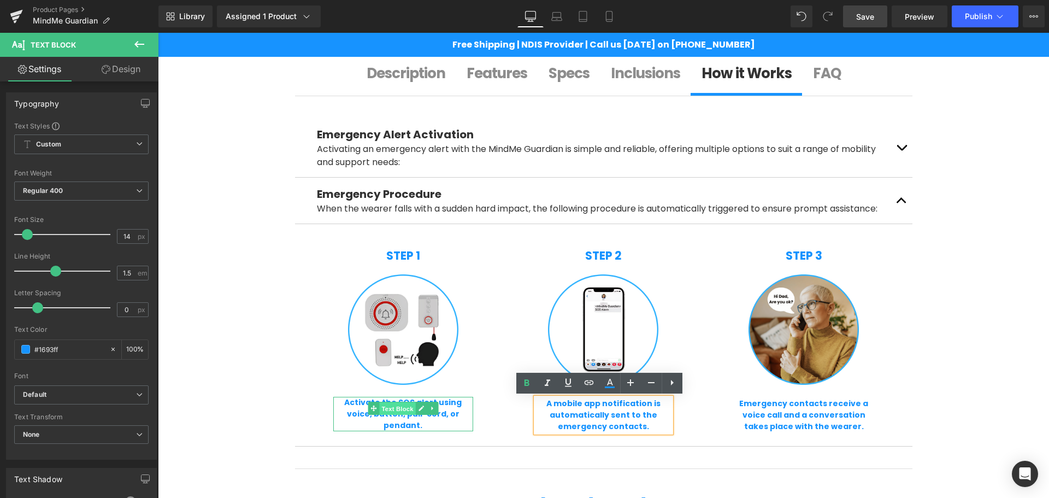
click at [381, 405] on span "Text Block" at bounding box center [397, 408] width 36 height 13
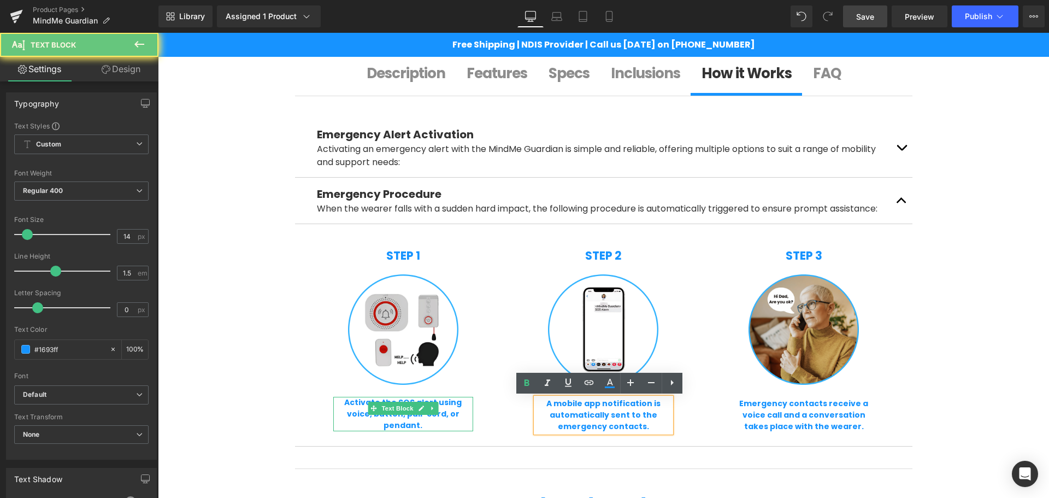
click at [356, 405] on strong "Activate the SOS alert using voice, button, pull-cord, or pendant." at bounding box center [402, 414] width 117 height 34
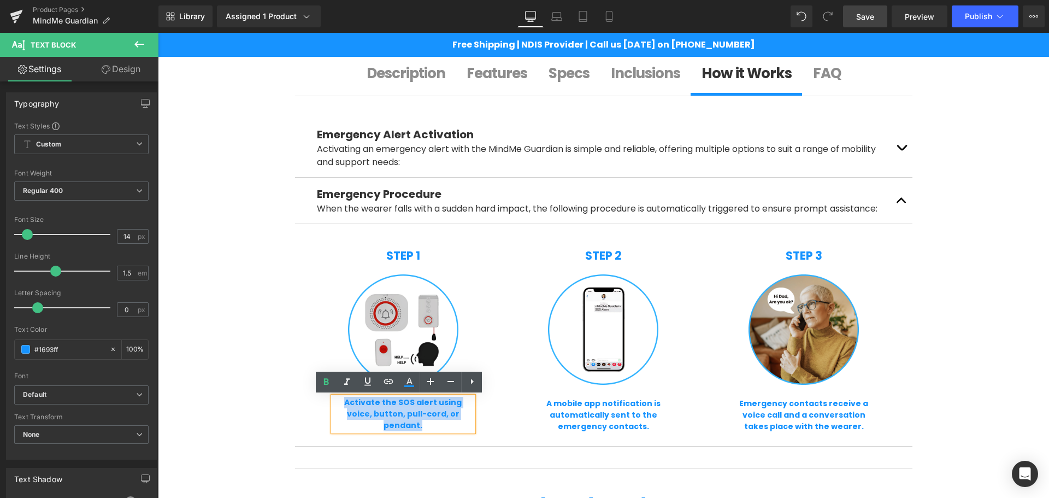
drag, startPoint x: 333, startPoint y: 403, endPoint x: 463, endPoint y: 414, distance: 130.0
click at [463, 414] on p "Activate the SOS alert using voice, button, pull-cord, or pendant." at bounding box center [403, 414] width 140 height 34
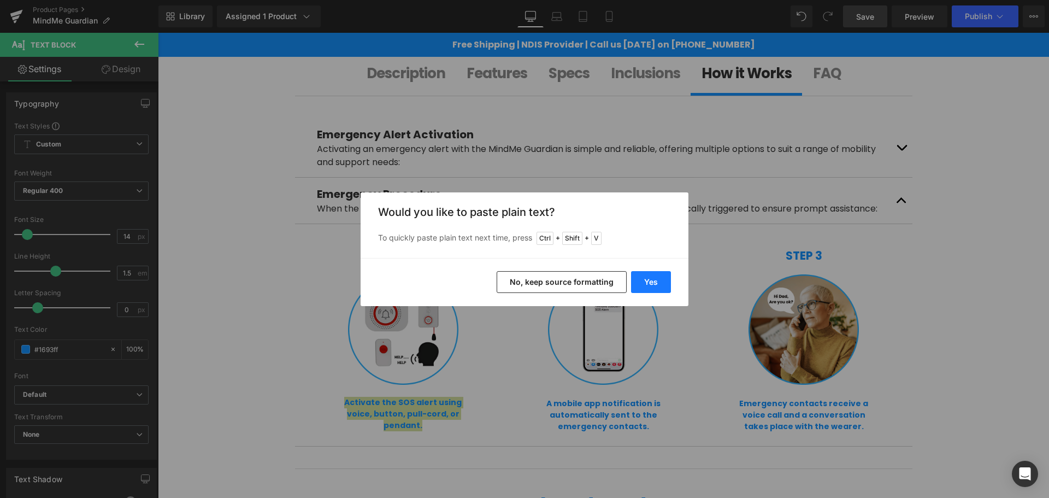
click at [639, 281] on button "Yes" at bounding box center [651, 282] width 40 height 22
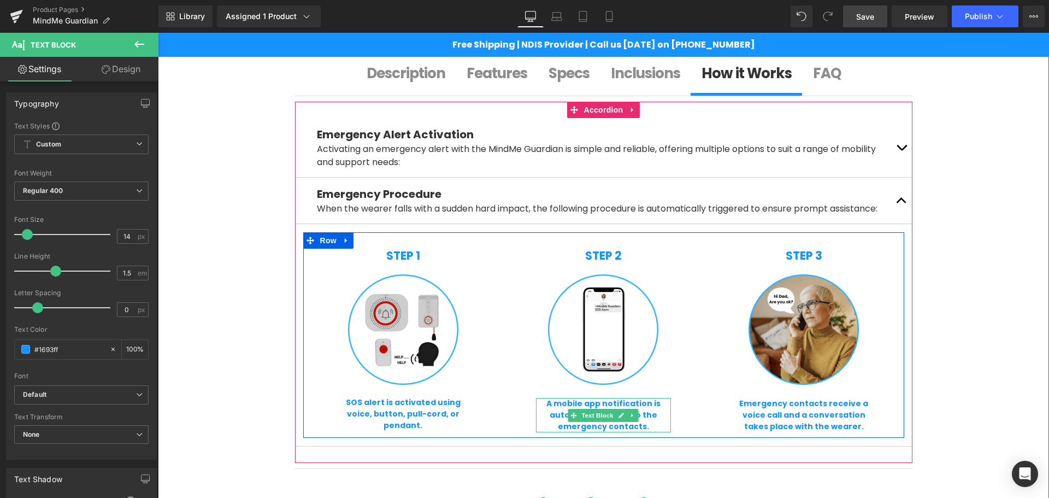
click at [545, 415] on p "A mobile app notification is automatically sent to the emergency contacts." at bounding box center [603, 415] width 135 height 34
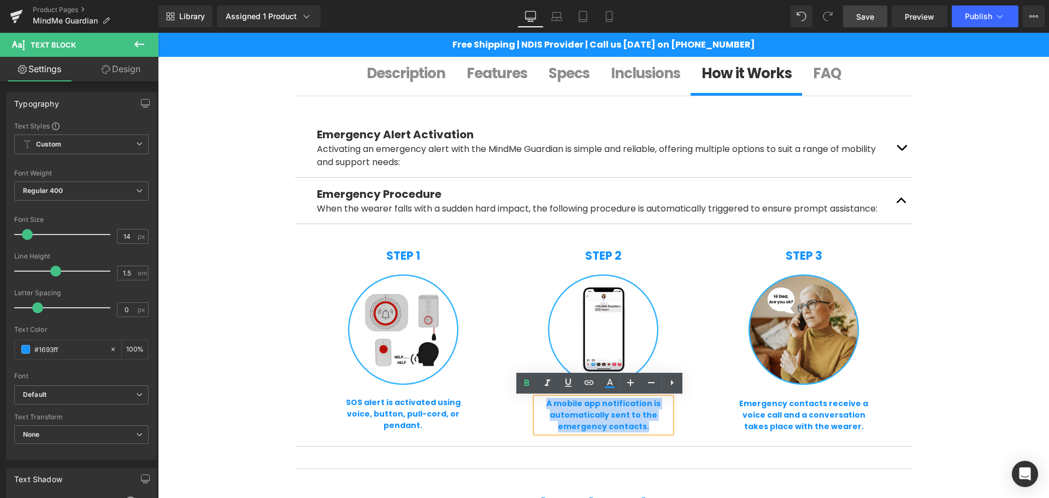
drag, startPoint x: 543, startPoint y: 407, endPoint x: 642, endPoint y: 427, distance: 100.4
click at [643, 427] on p "A mobile app notification is automatically sent to the emergency contacts." at bounding box center [603, 415] width 135 height 34
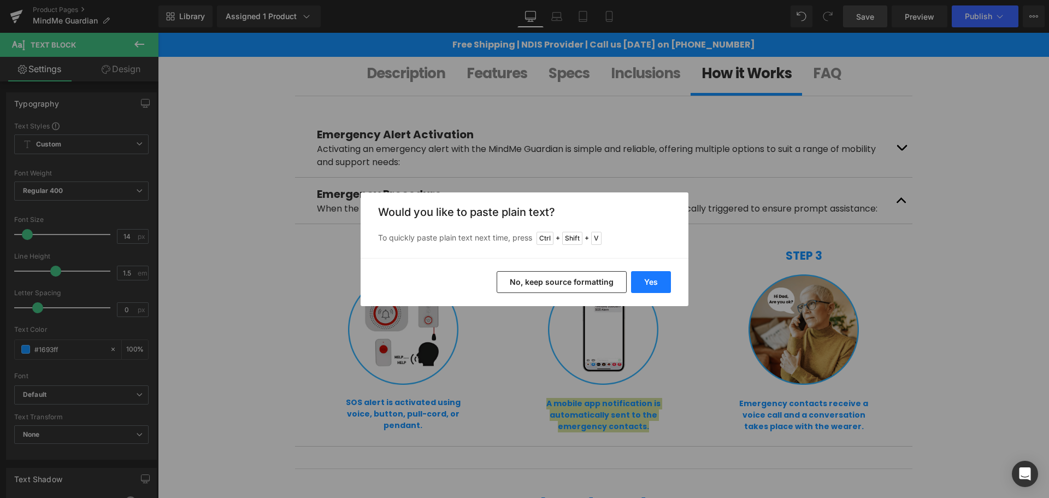
click at [645, 284] on button "Yes" at bounding box center [651, 282] width 40 height 22
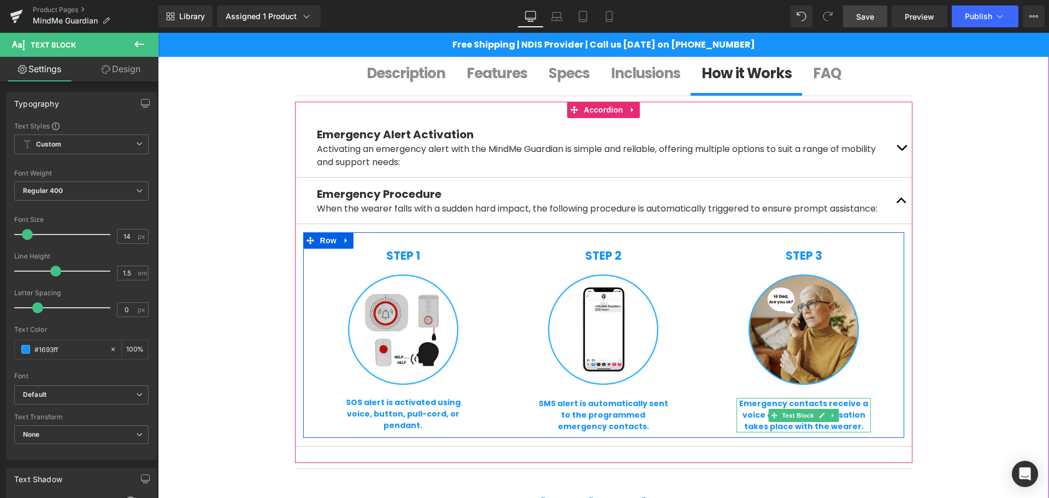
click at [757, 414] on b "Emergency contacts receive a voice call and a conversation takes place with the…" at bounding box center [803, 415] width 129 height 34
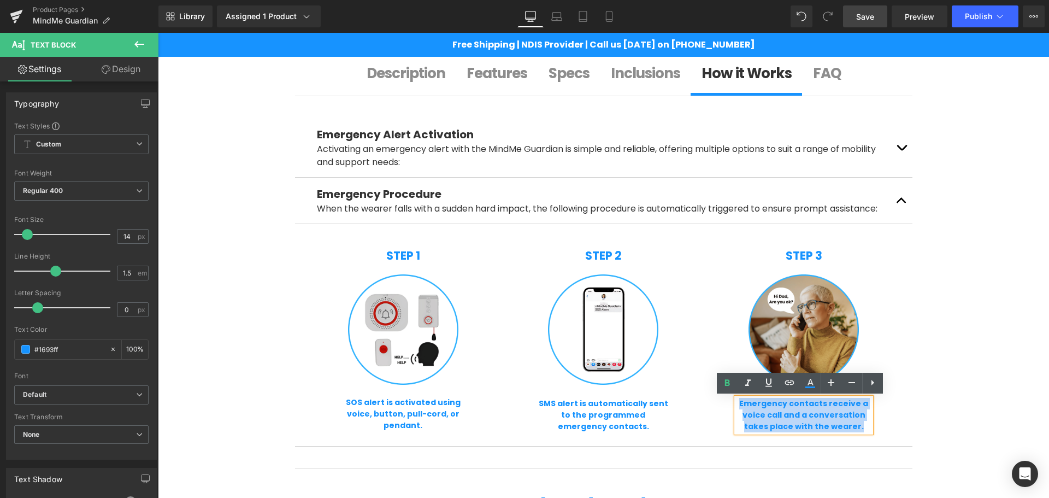
drag, startPoint x: 739, startPoint y: 402, endPoint x: 858, endPoint y: 427, distance: 121.2
click at [858, 427] on p "Emergency contacts receive a voice call and a conversation takes place with the…" at bounding box center [804, 415] width 135 height 34
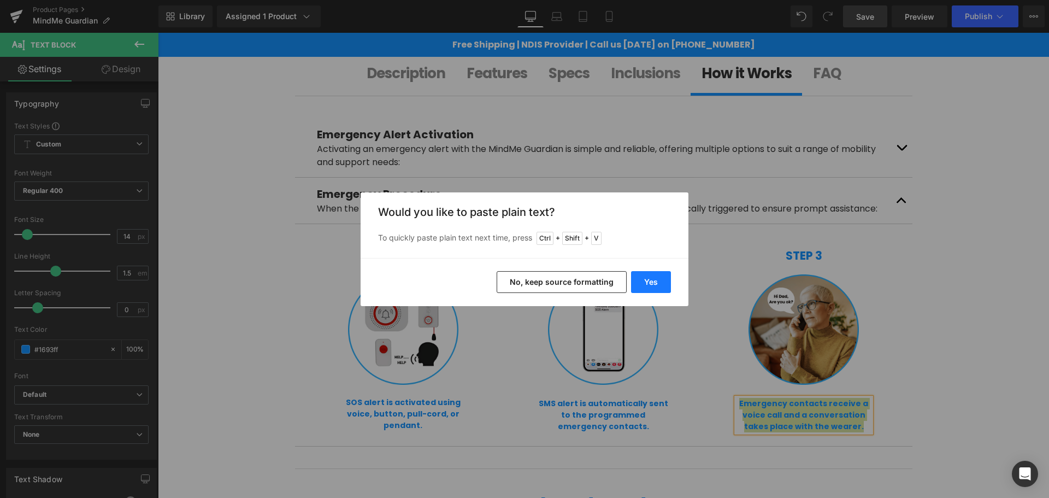
drag, startPoint x: 647, startPoint y: 274, endPoint x: 487, endPoint y: 242, distance: 163.2
click at [647, 274] on button "Yes" at bounding box center [651, 282] width 40 height 22
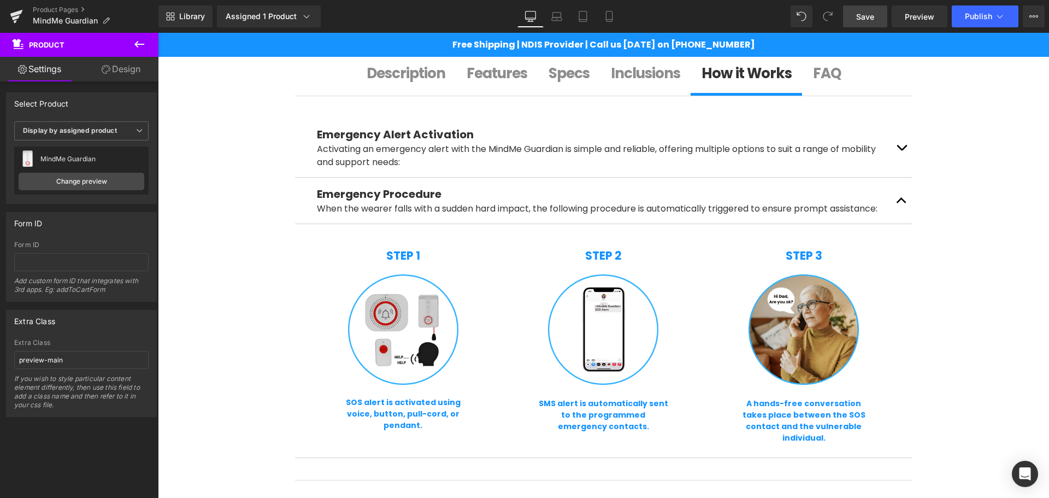
drag, startPoint x: 857, startPoint y: 14, endPoint x: 431, endPoint y: 78, distance: 430.6
click at [857, 14] on span "Save" at bounding box center [865, 16] width 18 height 11
click at [538, 15] on link "Laptop" at bounding box center [545, 16] width 26 height 22
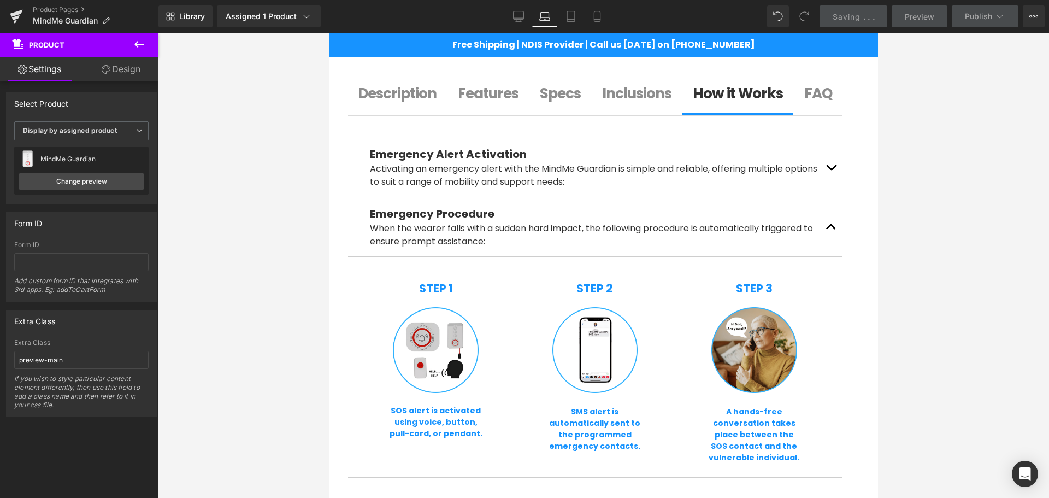
scroll to position [783, 0]
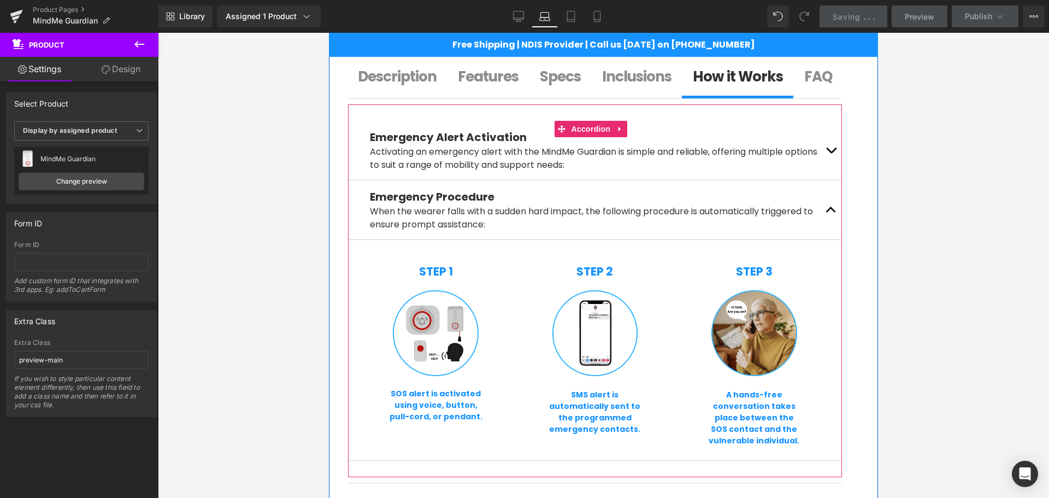
click at [820, 145] on button "button" at bounding box center [831, 150] width 22 height 59
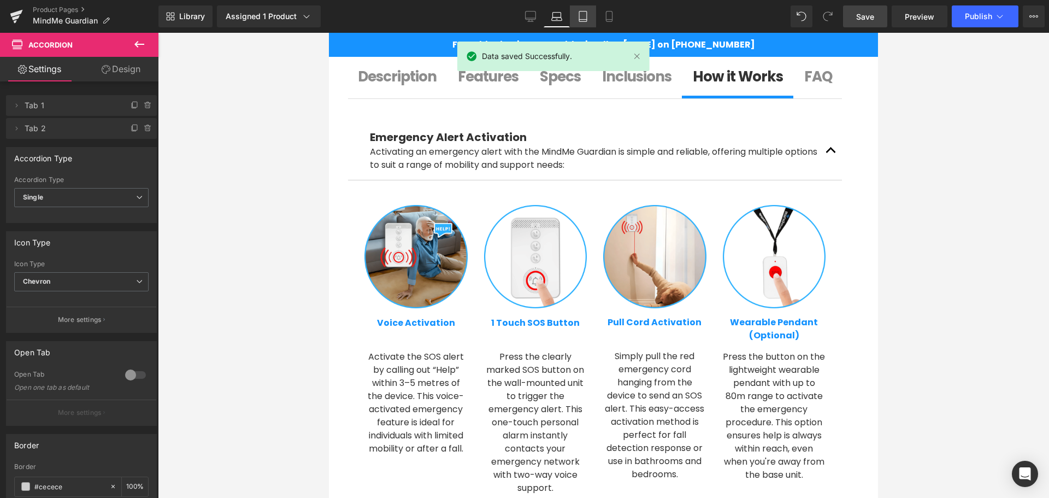
click at [581, 14] on icon at bounding box center [583, 16] width 11 height 11
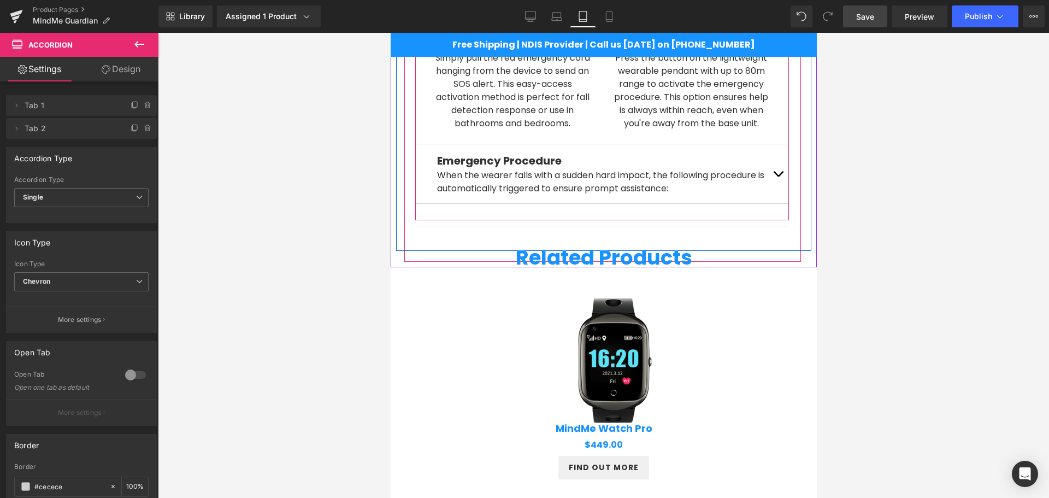
click at [769, 162] on button "button" at bounding box center [778, 173] width 22 height 59
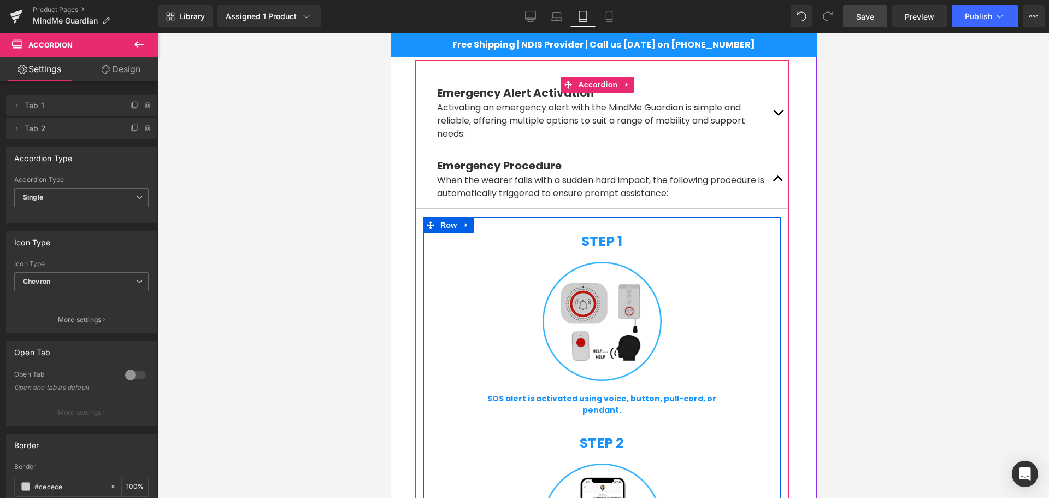
scroll to position [915, 0]
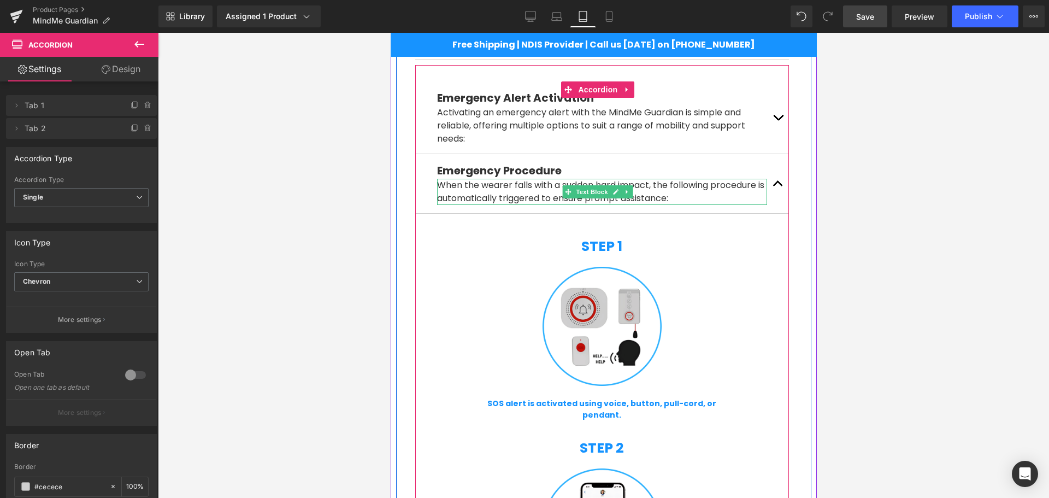
click at [685, 198] on p "When the wearer falls with a sudden hard impact, the following procedure is aut…" at bounding box center [602, 192] width 330 height 26
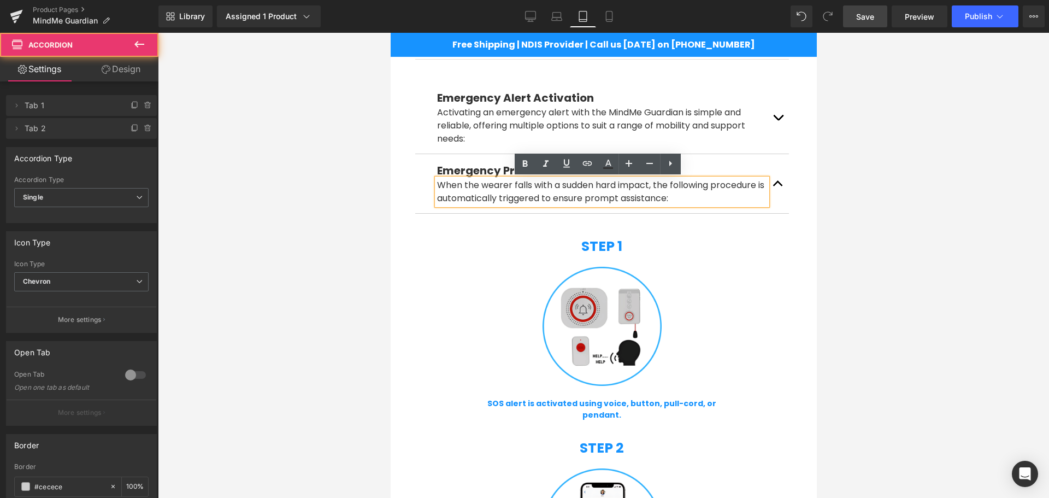
click at [767, 120] on button "button" at bounding box center [778, 117] width 22 height 72
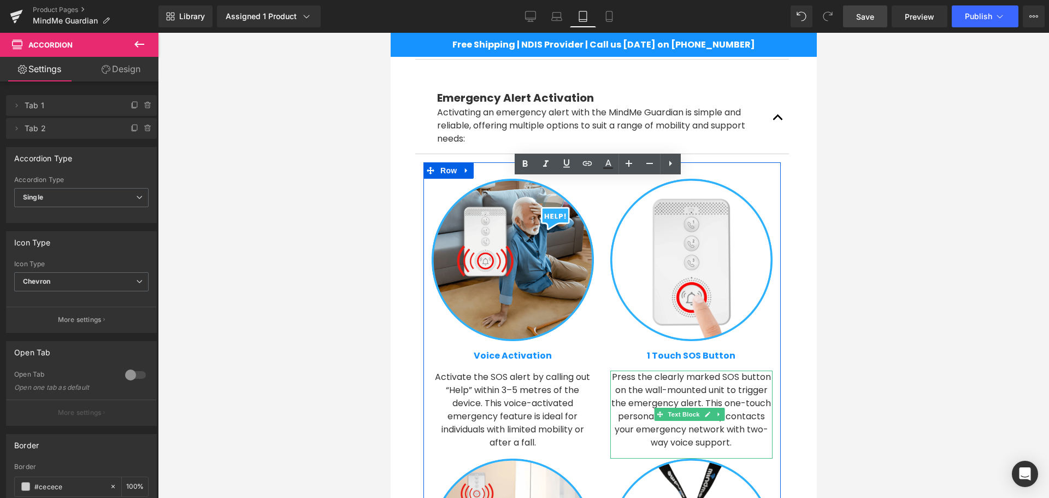
click at [670, 414] on span "Text Block" at bounding box center [683, 414] width 36 height 13
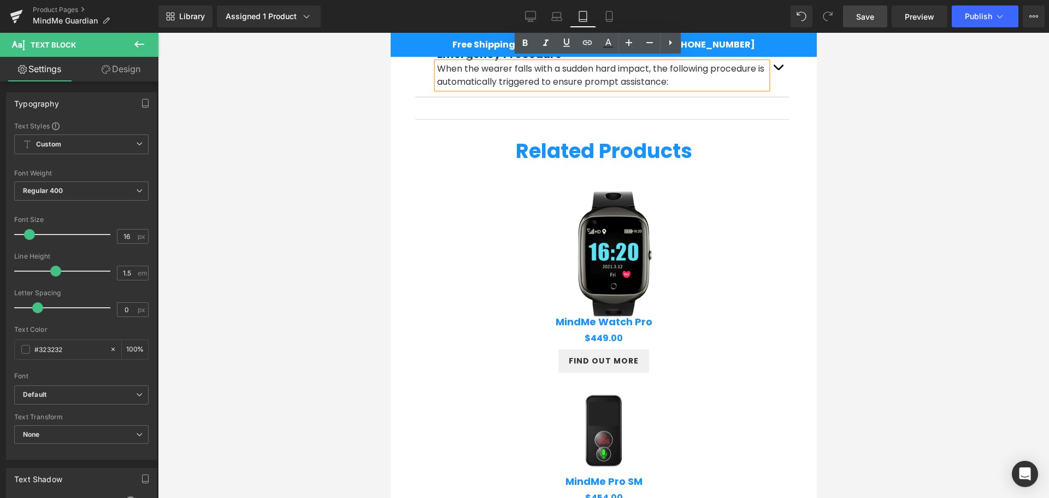
scroll to position [1535, 0]
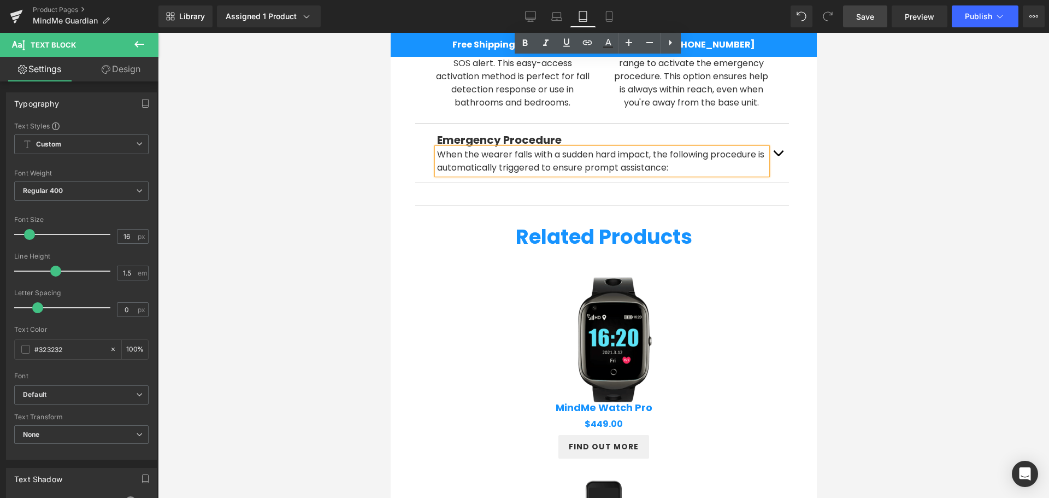
click at [777, 144] on button "button" at bounding box center [778, 153] width 22 height 59
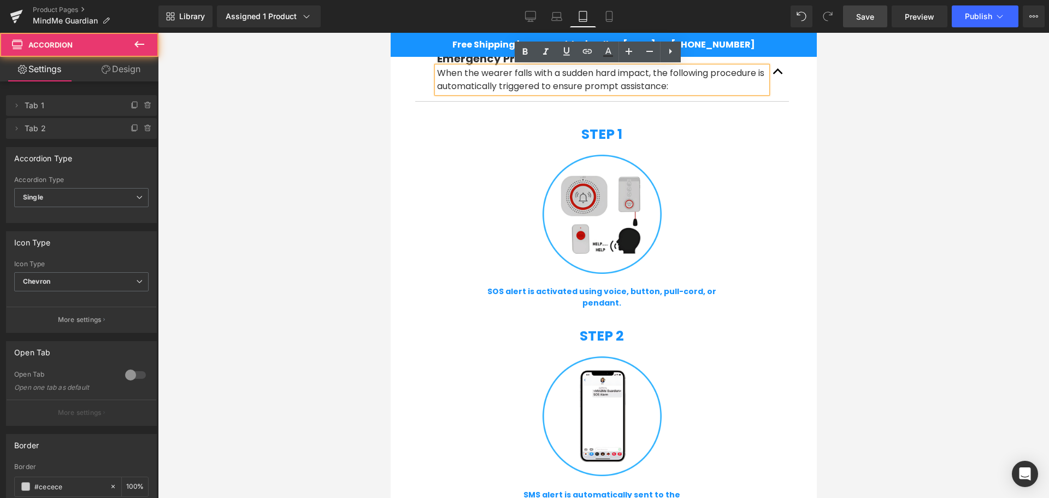
scroll to position [1045, 0]
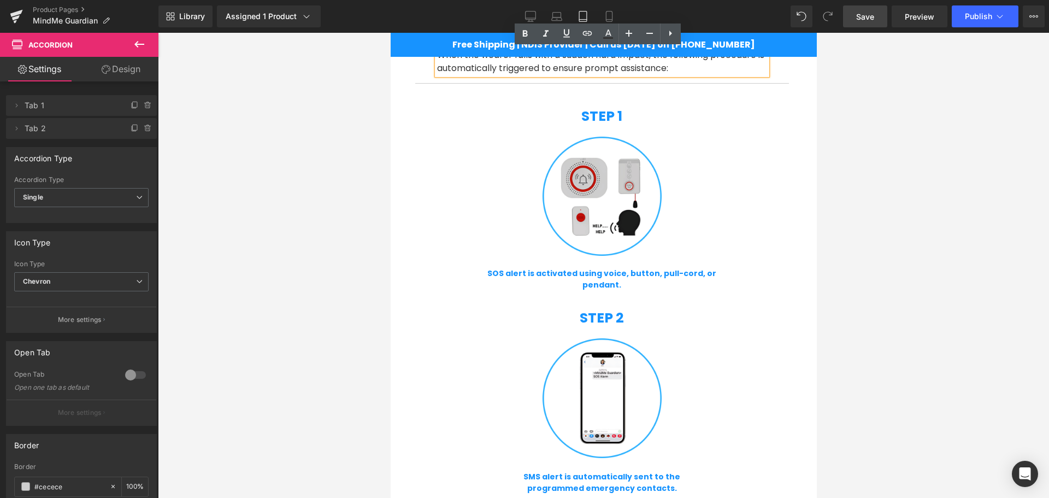
click at [526, 275] on b "SOS alert is activated using voice, button, pull-cord, or pendant." at bounding box center [601, 279] width 229 height 22
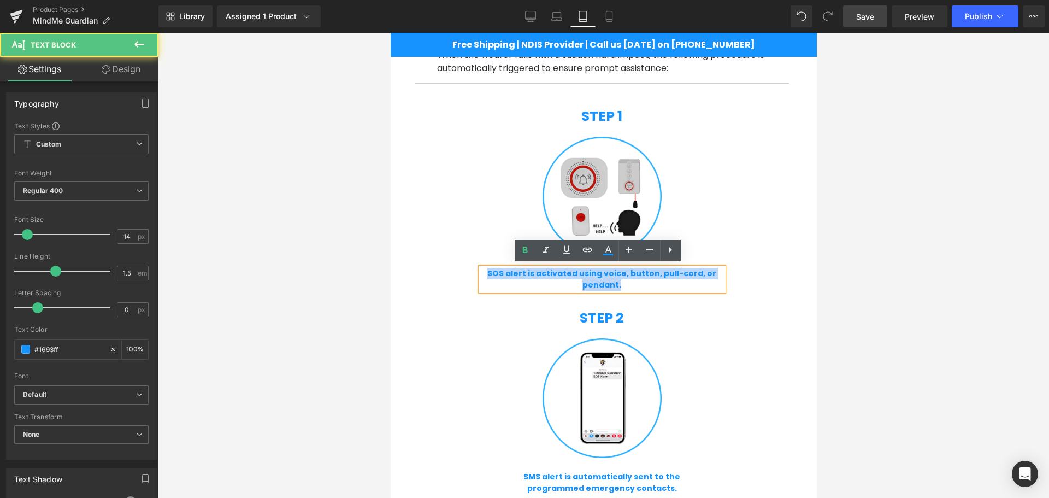
drag, startPoint x: 487, startPoint y: 272, endPoint x: 640, endPoint y: 284, distance: 153.5
click at [640, 284] on p "SOS alert is activated using voice, button, pull-cord, or pendant." at bounding box center [601, 279] width 243 height 23
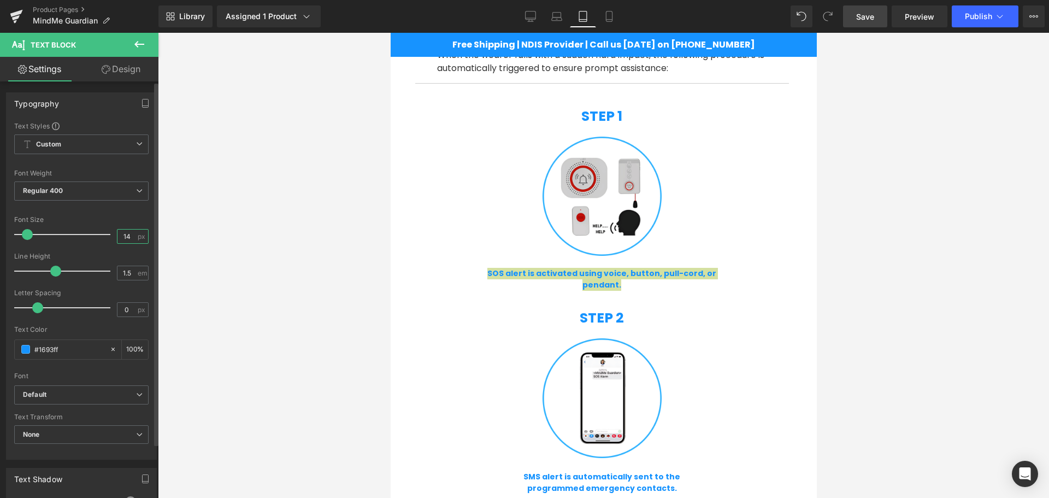
click at [127, 230] on input "14" at bounding box center [126, 237] width 19 height 14
type input "16"
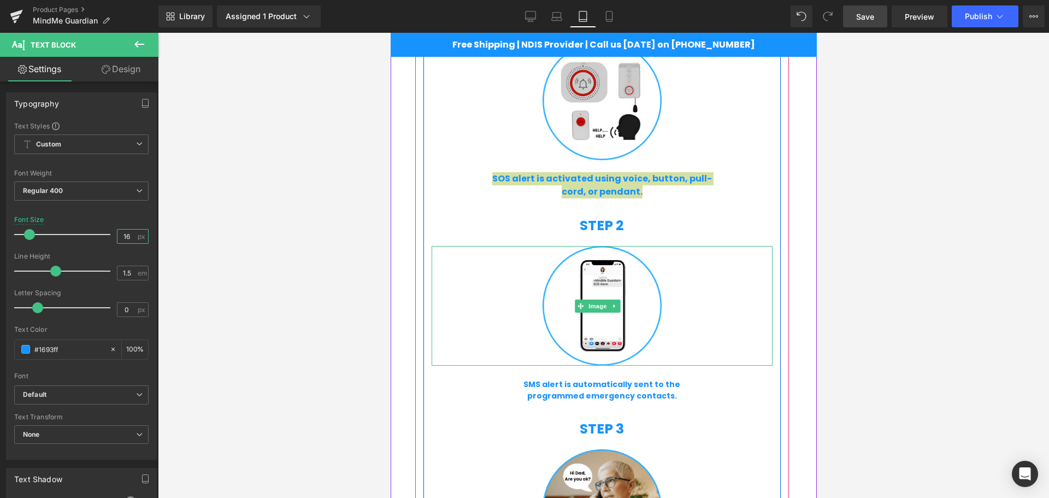
scroll to position [1155, 0]
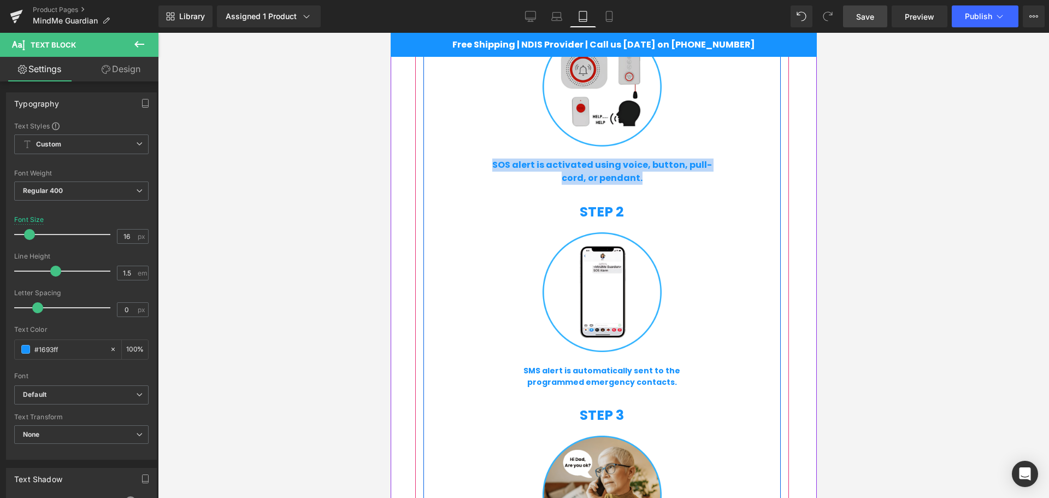
click at [624, 372] on div "SMS alert is automatically sent to the programmed emergency contacts. Text Block" at bounding box center [601, 376] width 177 height 23
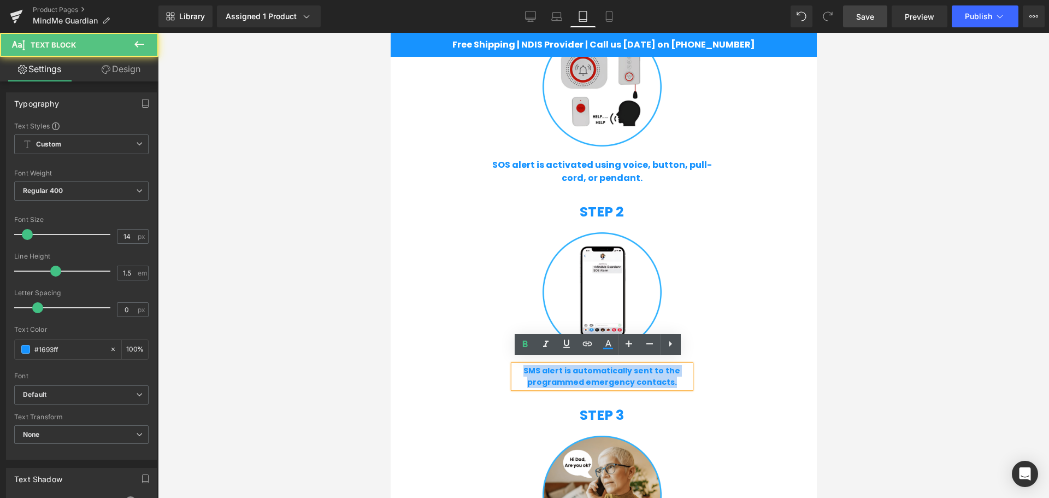
drag, startPoint x: 674, startPoint y: 373, endPoint x: 519, endPoint y: 359, distance: 155.3
click at [519, 365] on p "SMS alert is automatically sent to the programmed emergency contacts." at bounding box center [601, 376] width 177 height 23
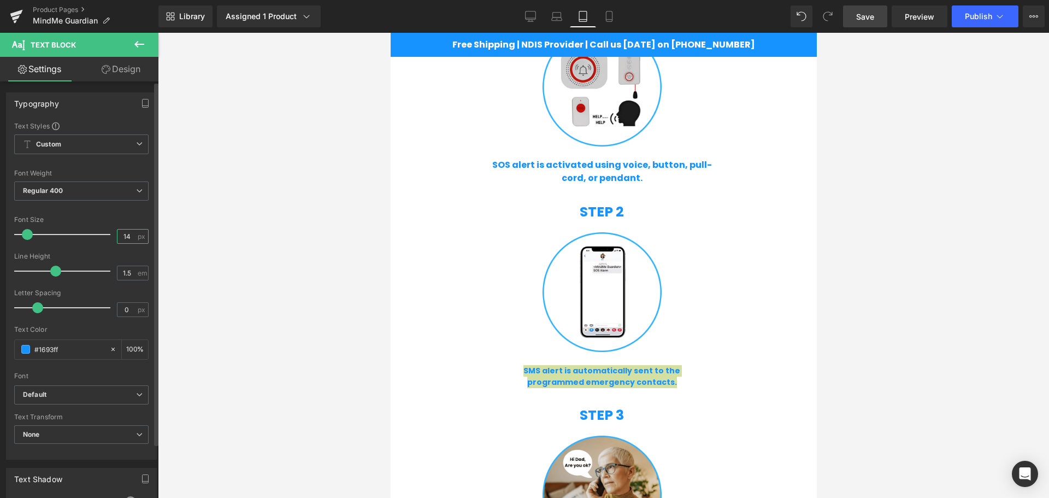
click at [125, 231] on input "14" at bounding box center [126, 237] width 19 height 14
type input "16"
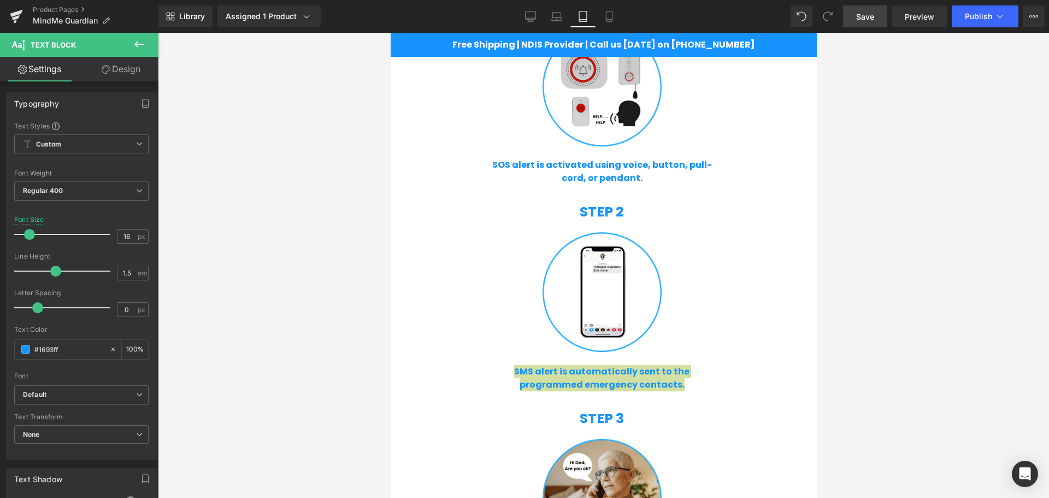
click at [948, 355] on div at bounding box center [603, 265] width 891 height 465
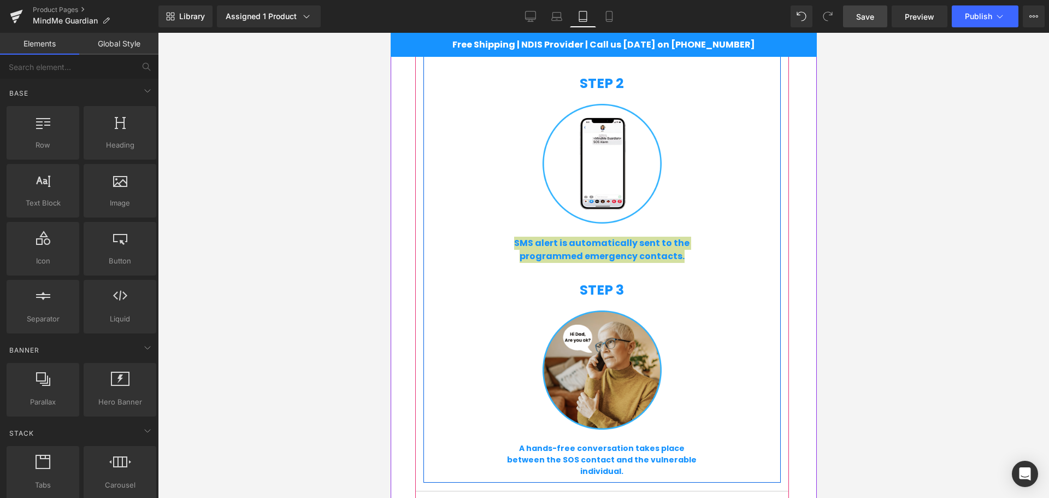
scroll to position [1300, 0]
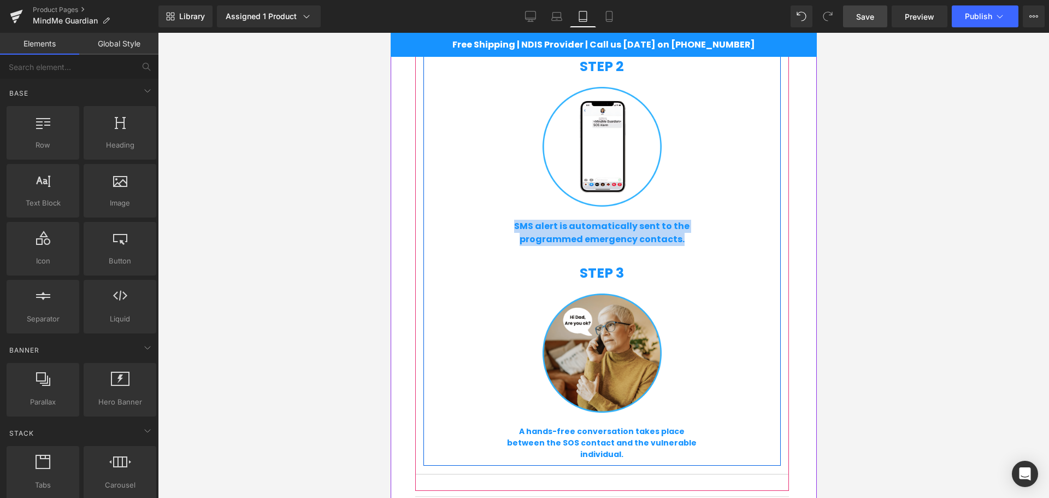
click at [595, 428] on div "A hands-free conversation takes place between the SOS contact and the vulnerabl…" at bounding box center [601, 443] width 204 height 34
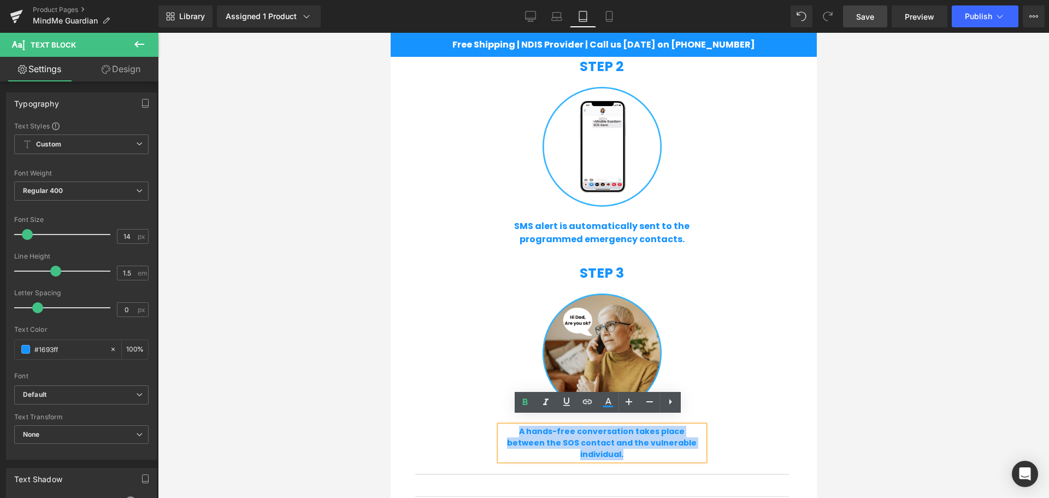
drag, startPoint x: 502, startPoint y: 421, endPoint x: 454, endPoint y: 375, distance: 66.9
click at [689, 437] on p "A hands-free conversation takes place between the SOS contact and the vulnerabl…" at bounding box center [601, 443] width 204 height 34
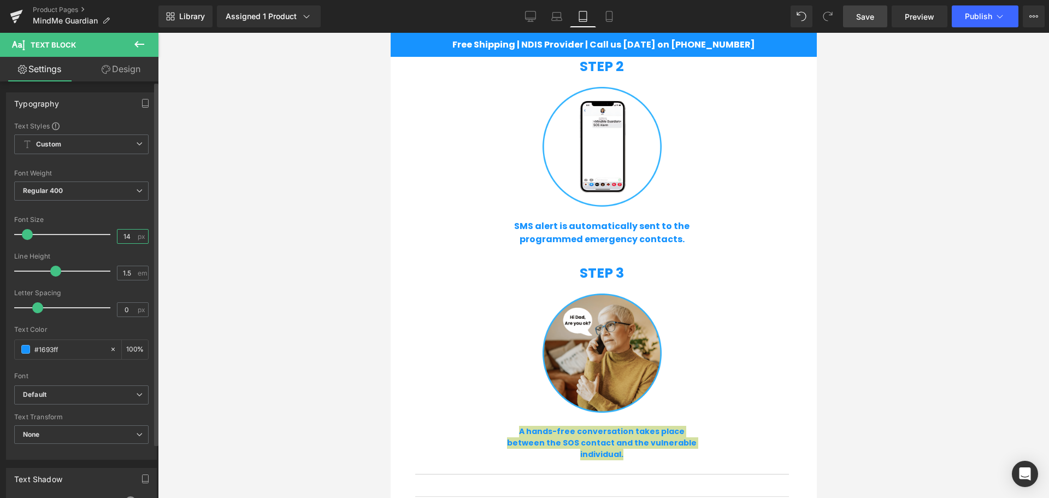
click at [129, 237] on input "14" at bounding box center [126, 237] width 19 height 14
type input "16"
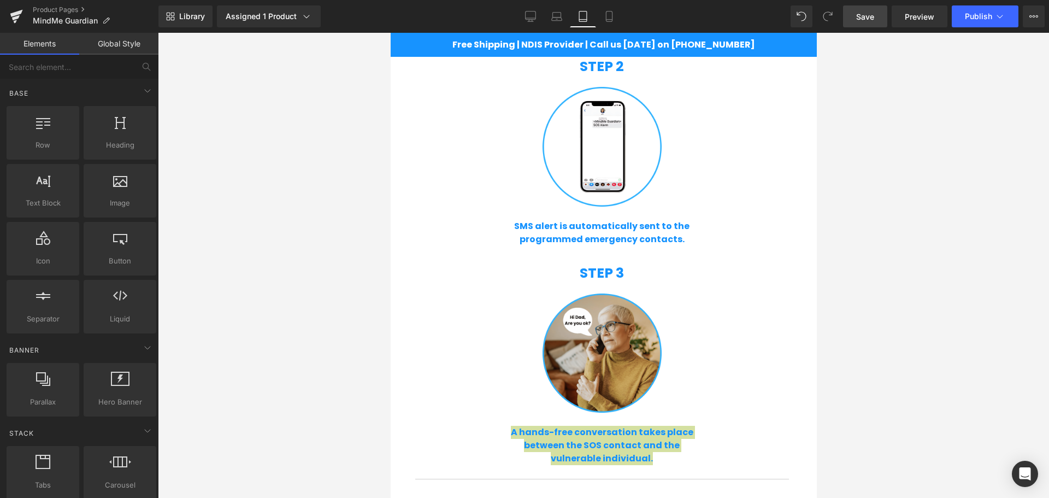
click at [884, 357] on div at bounding box center [603, 265] width 891 height 465
click at [841, 345] on div at bounding box center [603, 265] width 891 height 465
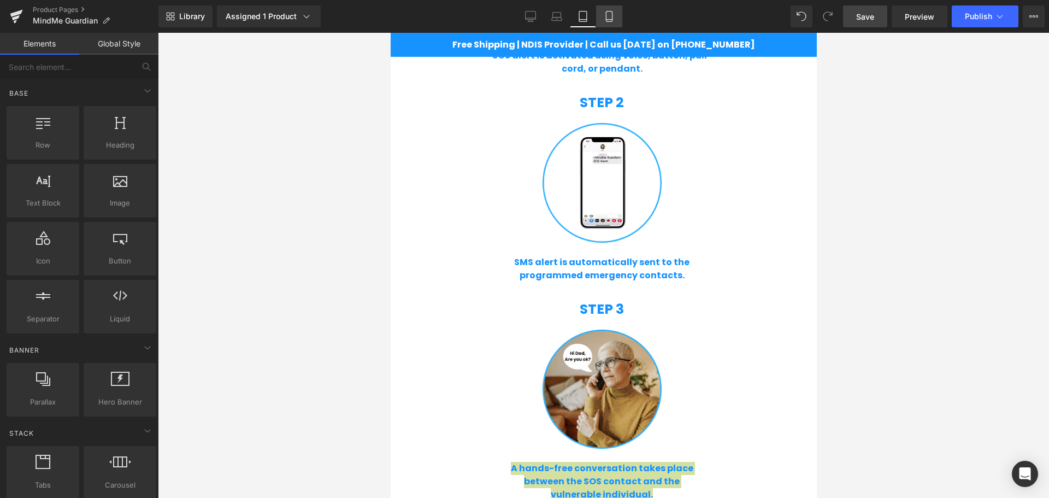
click at [603, 18] on link "Mobile" at bounding box center [609, 16] width 26 height 22
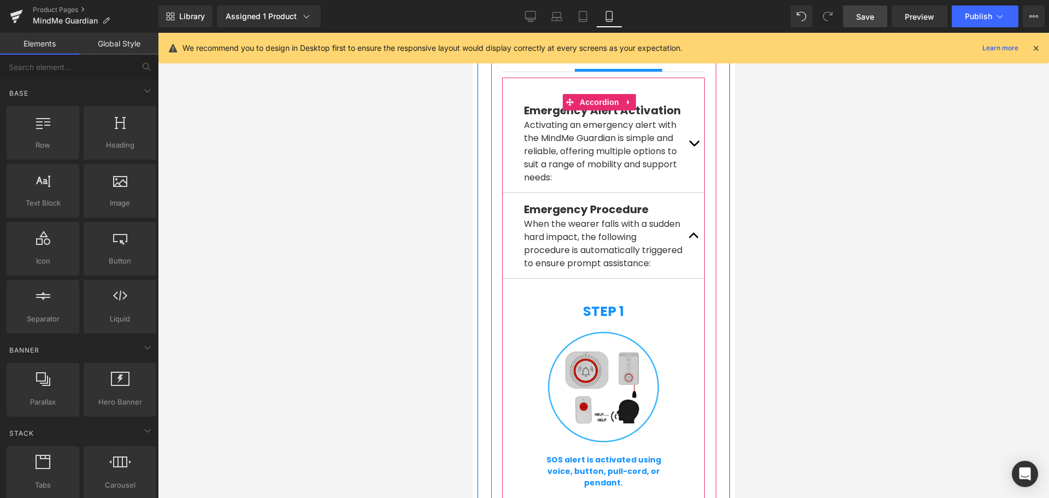
scroll to position [1155, 0]
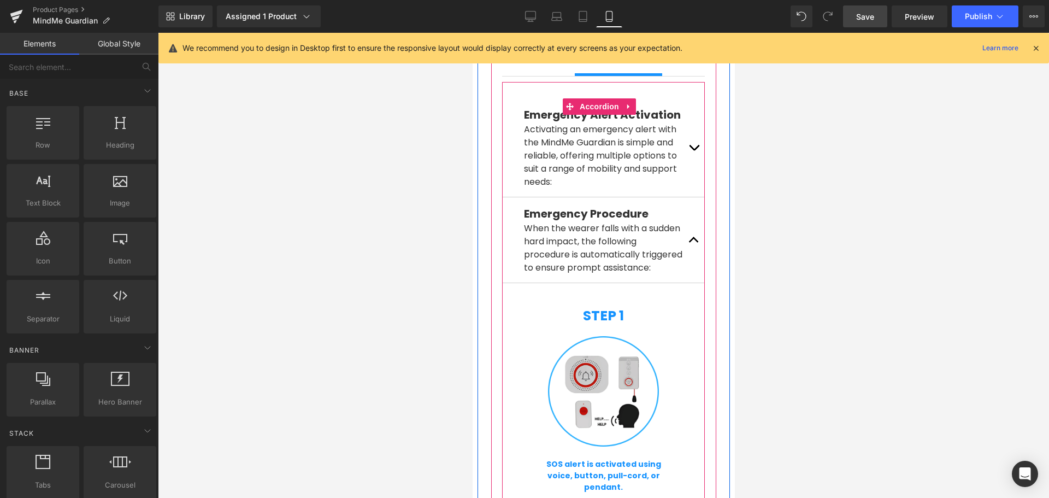
click at [693, 150] on span "button" at bounding box center [693, 150] width 0 height 0
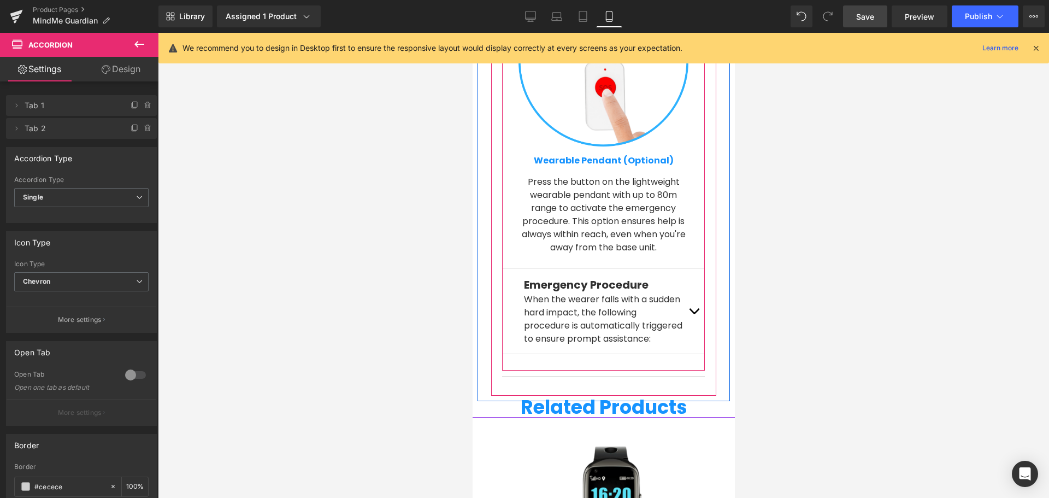
scroll to position [2303, 0]
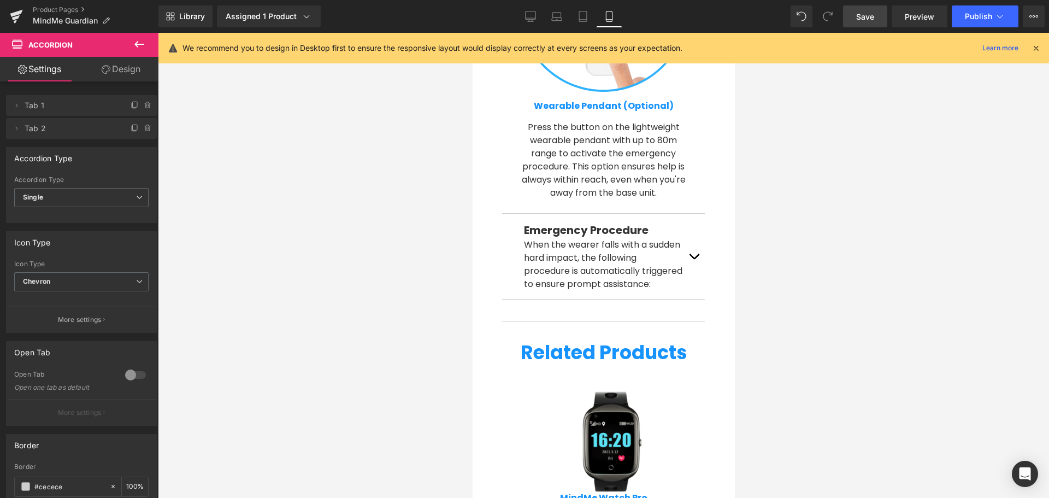
drag, startPoint x: 872, startPoint y: 14, endPoint x: 865, endPoint y: 34, distance: 22.1
click at [872, 14] on span "Save" at bounding box center [865, 16] width 18 height 11
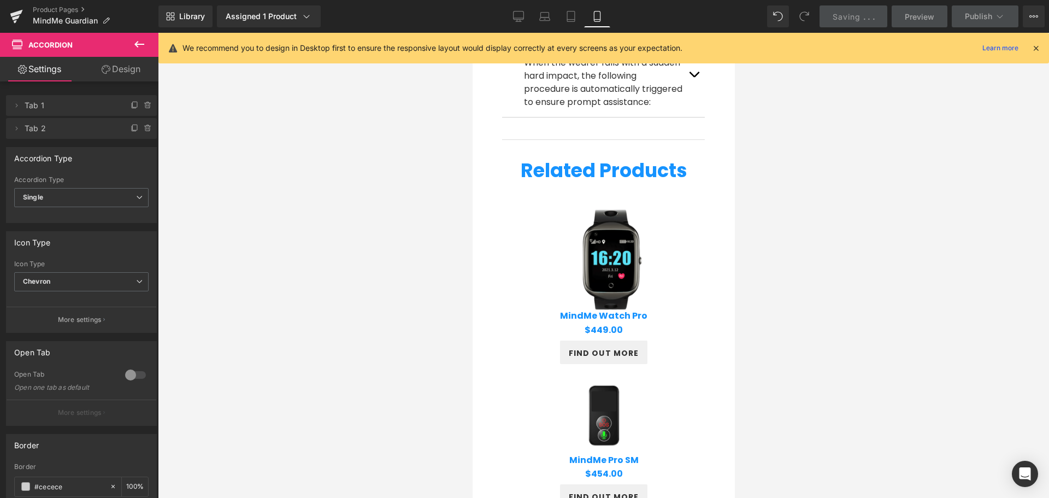
click at [595, 265] on div "Sale Off (P) Image" at bounding box center [609, 258] width 223 height 122
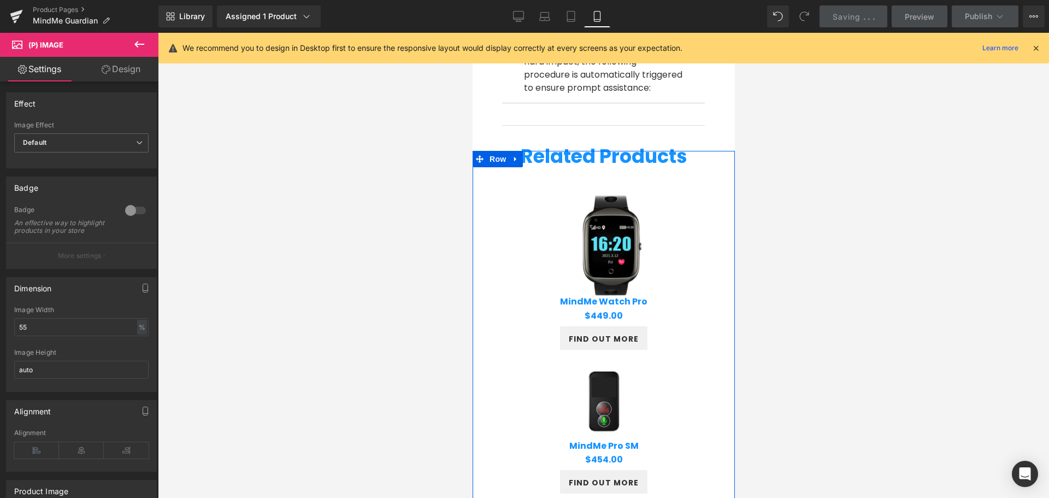
scroll to position [2522, 0]
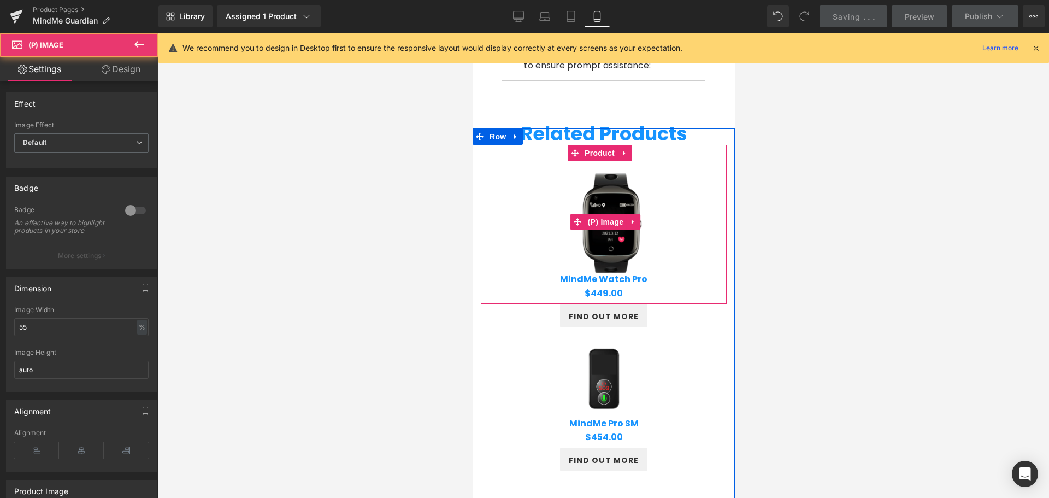
click at [608, 224] on div "Sale Off (P) Image" at bounding box center [609, 222] width 223 height 122
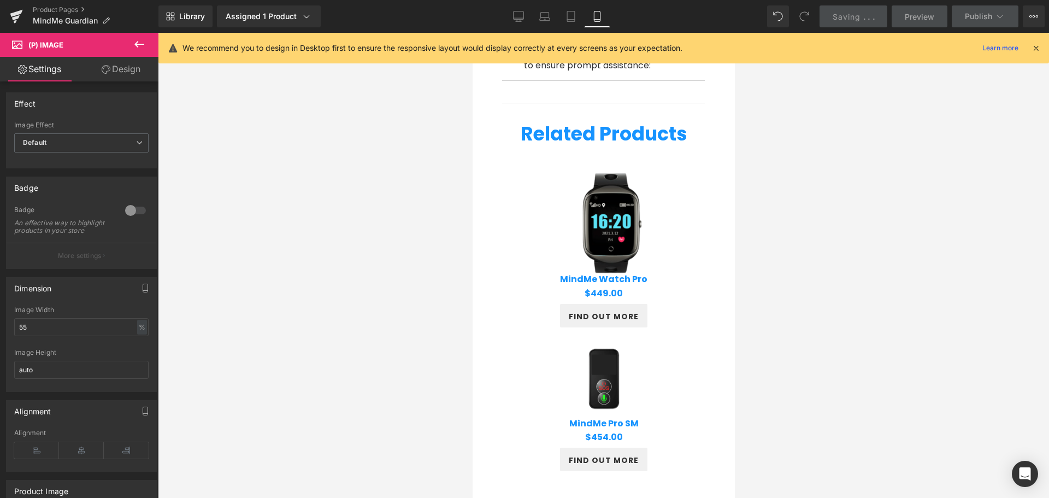
drag, startPoint x: 115, startPoint y: 72, endPoint x: 55, endPoint y: 156, distance: 103.0
click at [116, 72] on link "Design" at bounding box center [120, 69] width 79 height 25
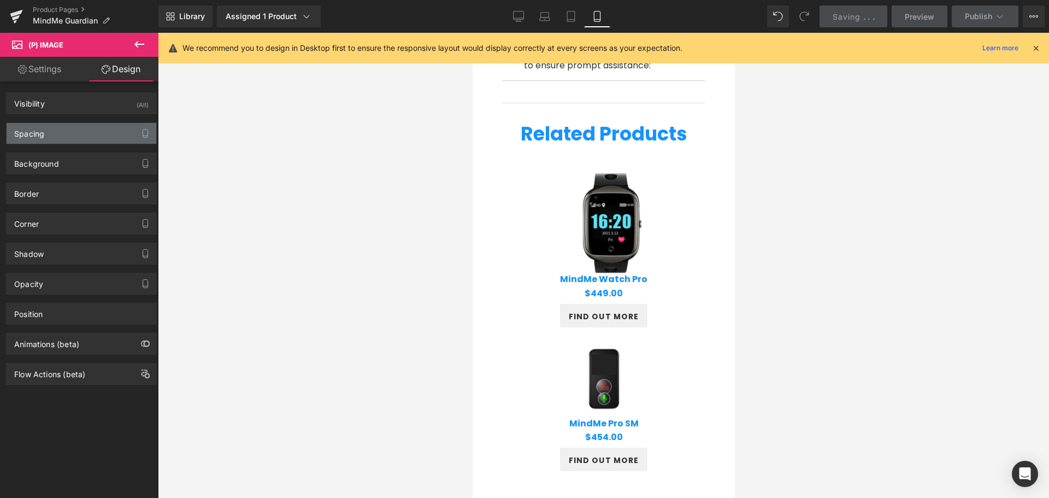
click at [46, 136] on div "Spacing" at bounding box center [82, 133] width 150 height 21
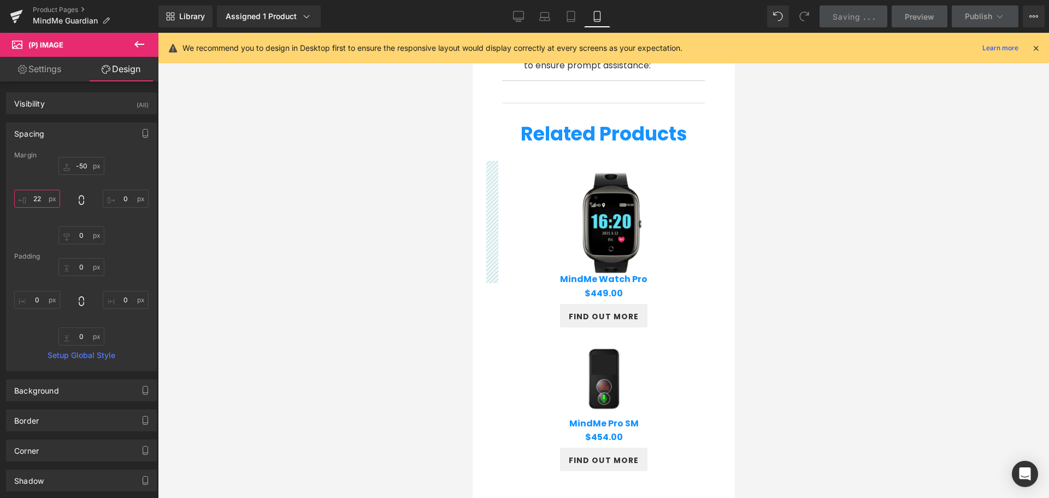
click at [37, 199] on input "22" at bounding box center [37, 199] width 46 height 18
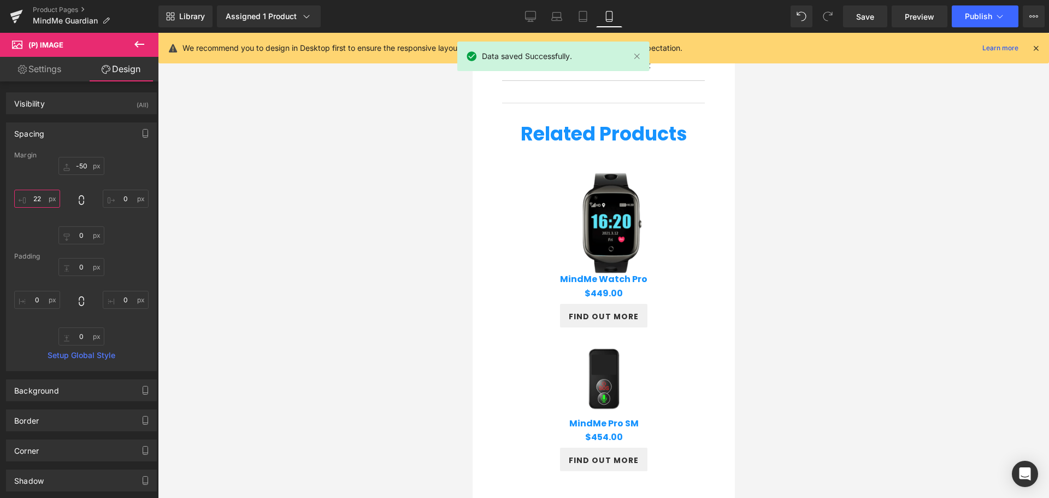
type input "0"
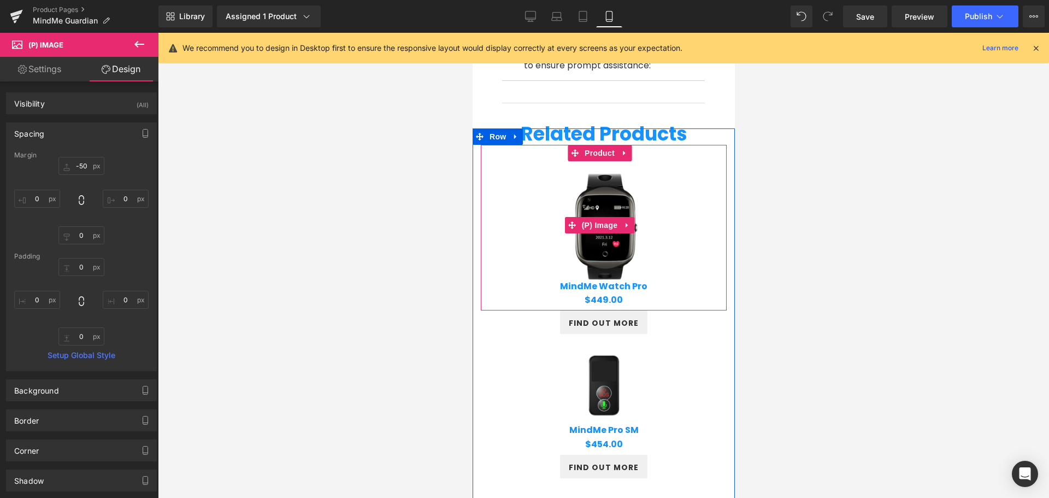
click at [602, 246] on img at bounding box center [604, 226] width 130 height 130
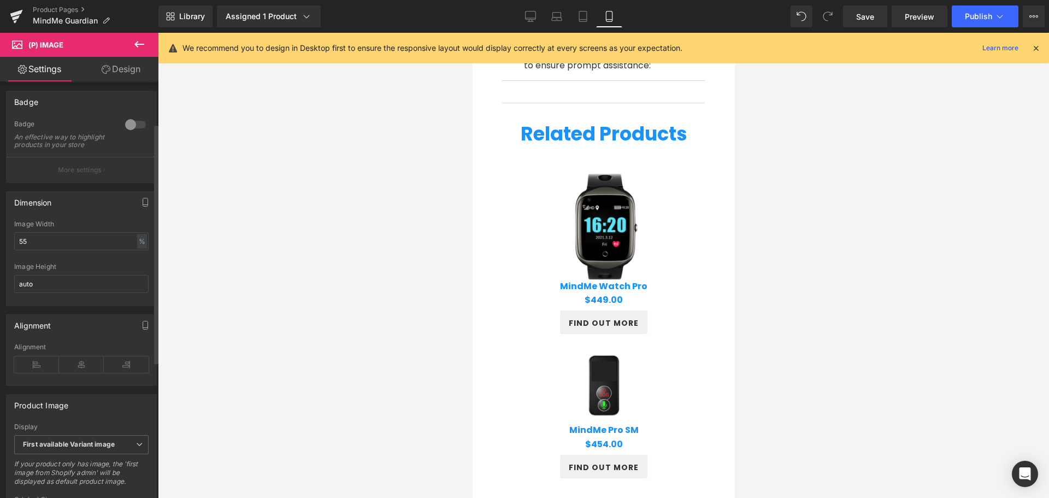
scroll to position [91, 0]
click at [50, 243] on input "55" at bounding box center [81, 236] width 134 height 18
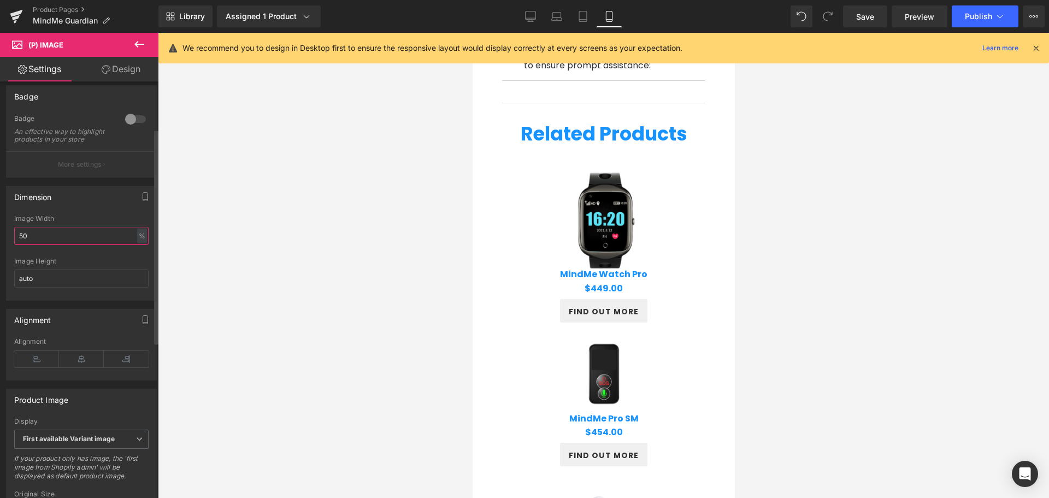
type input "5"
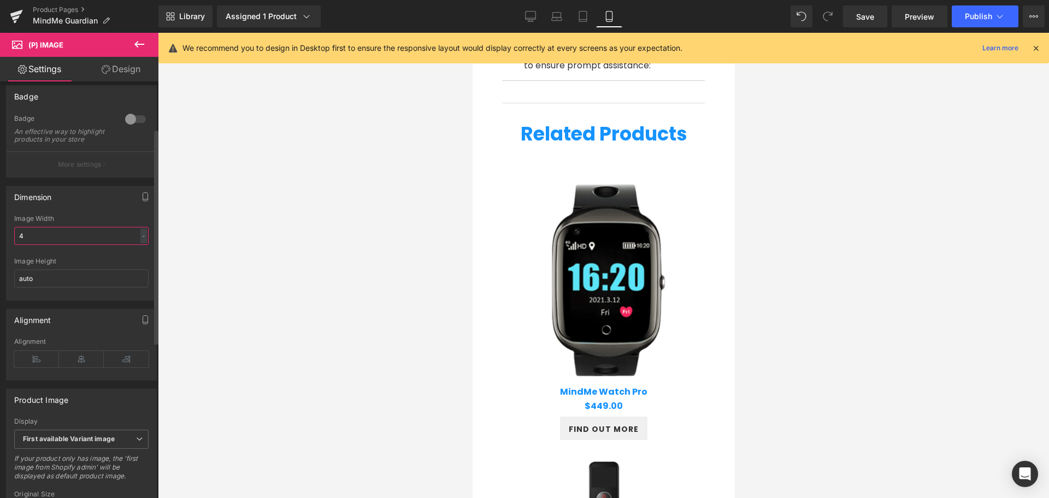
type input "48"
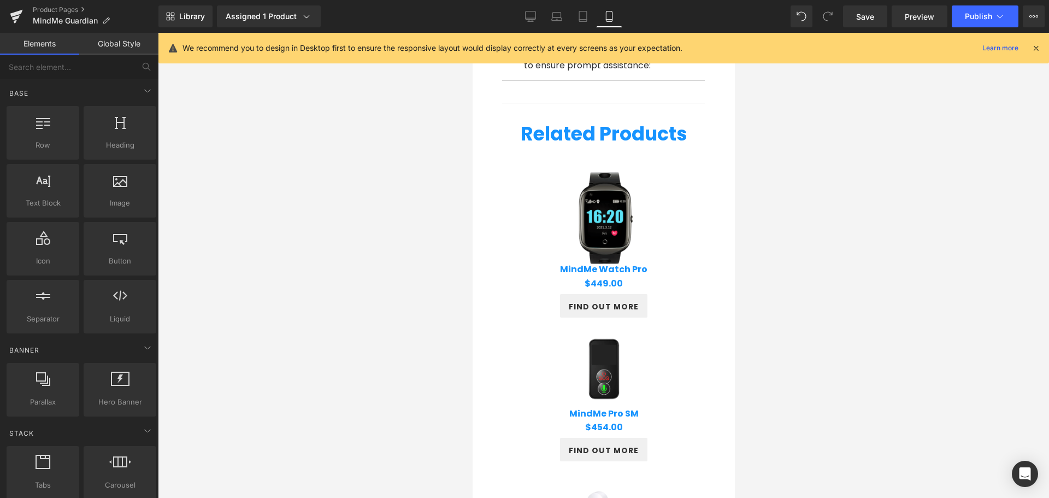
click at [769, 311] on div at bounding box center [603, 265] width 891 height 465
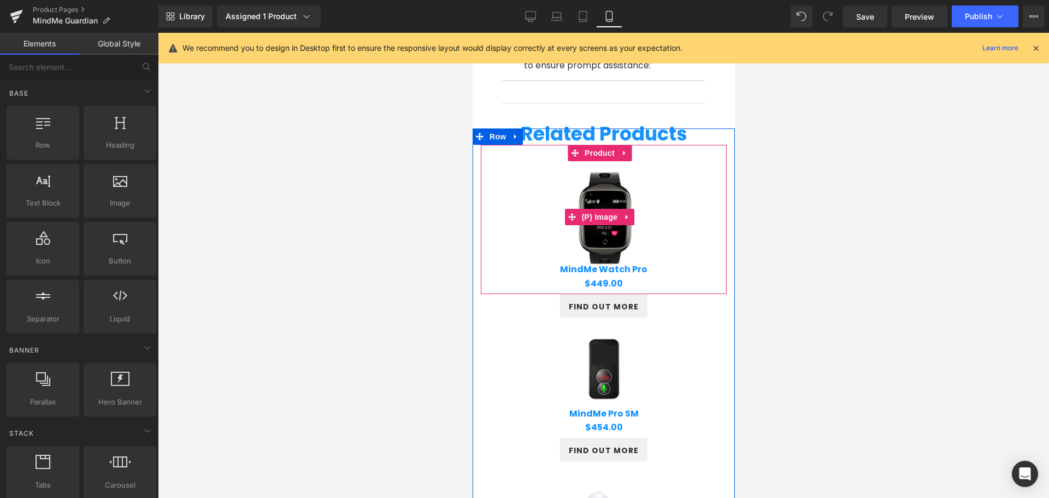
click at [615, 227] on img at bounding box center [603, 217] width 113 height 113
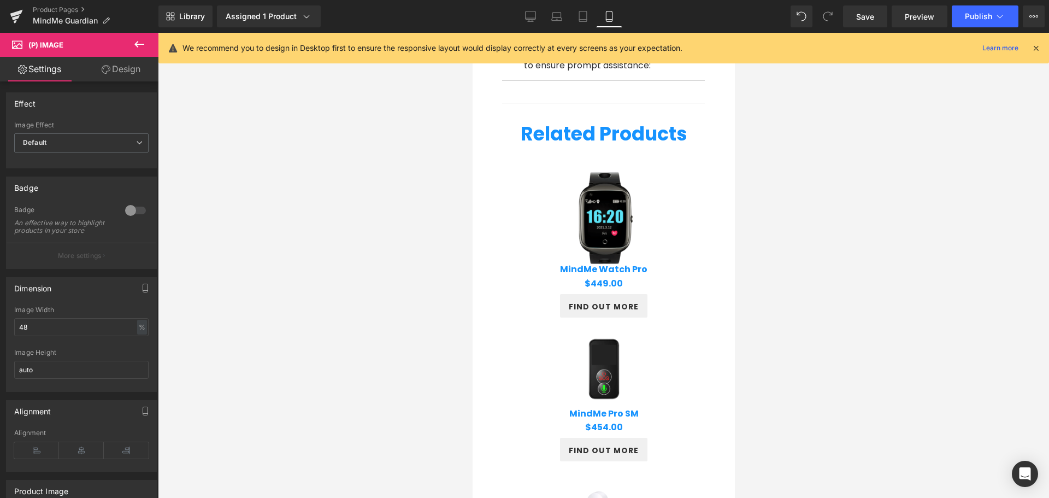
click at [130, 74] on link "Design" at bounding box center [120, 69] width 79 height 25
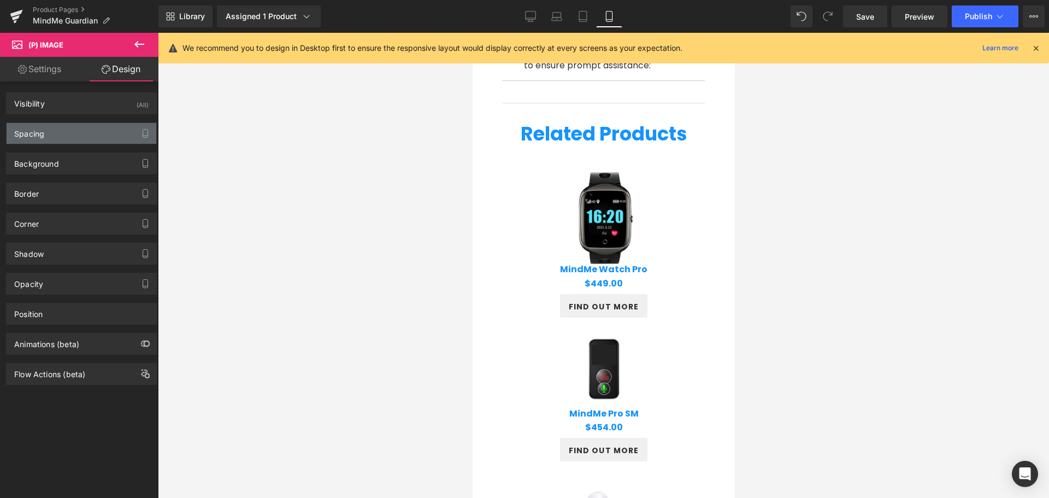
click at [34, 128] on div "Spacing" at bounding box center [29, 130] width 30 height 15
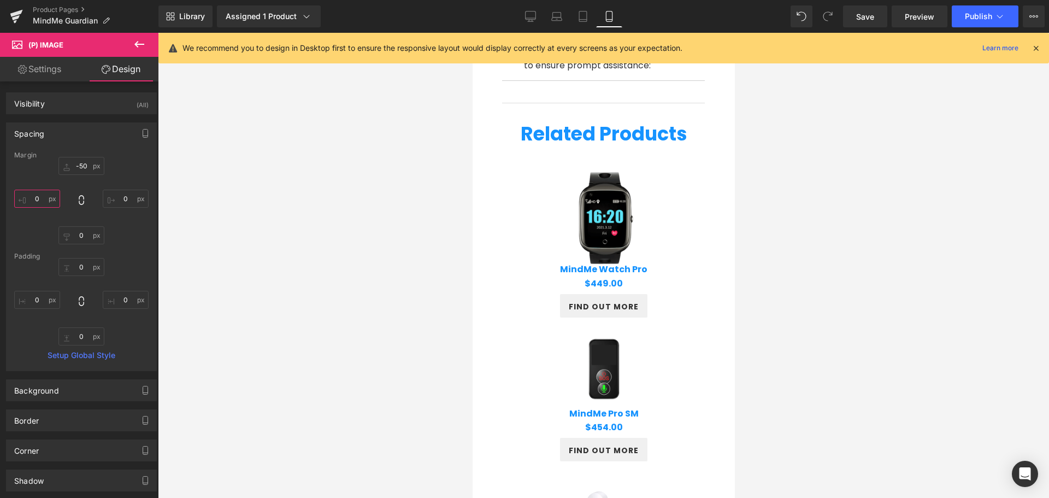
click at [31, 198] on input "text" at bounding box center [37, 199] width 46 height 18
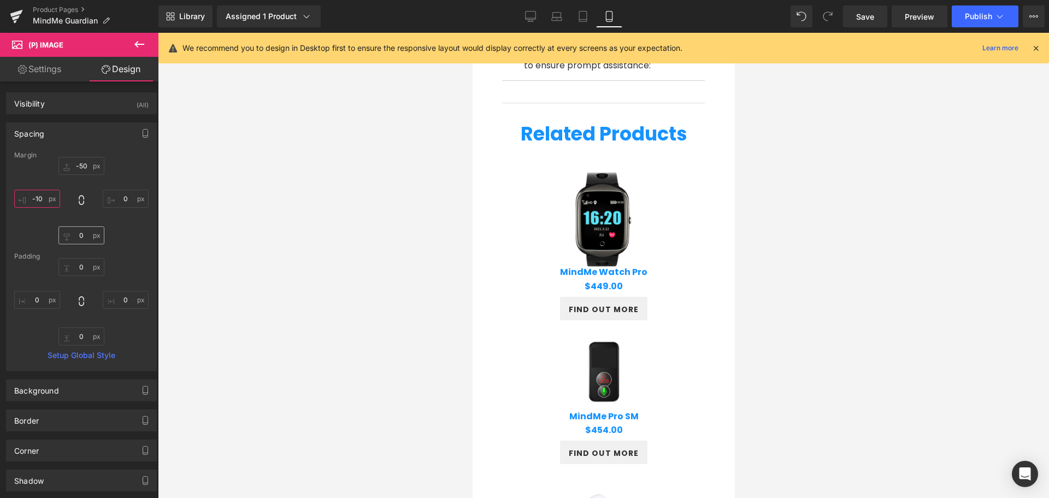
type input "-10"
drag, startPoint x: 86, startPoint y: 234, endPoint x: 100, endPoint y: 234, distance: 13.7
click at [87, 234] on input "text" at bounding box center [81, 235] width 46 height 18
type input "10"
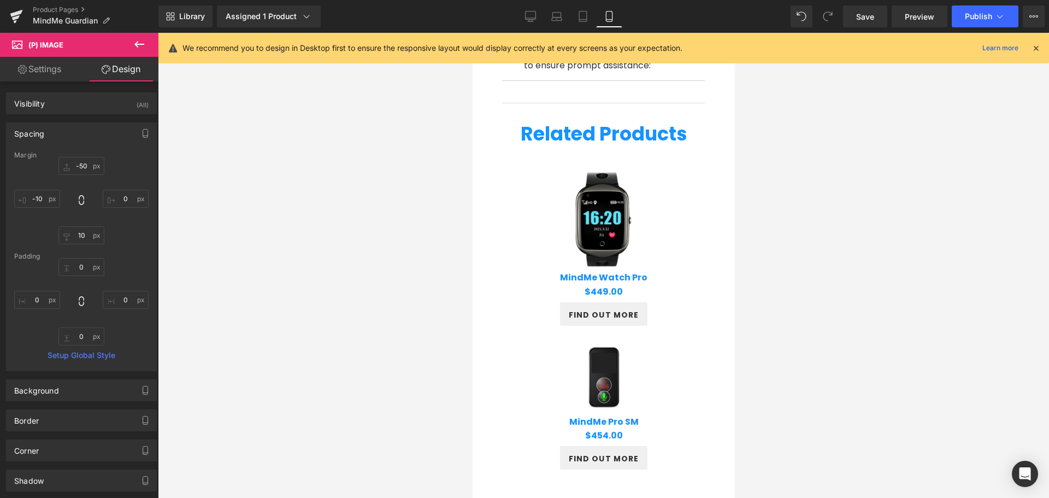
click at [806, 285] on div at bounding box center [603, 265] width 891 height 465
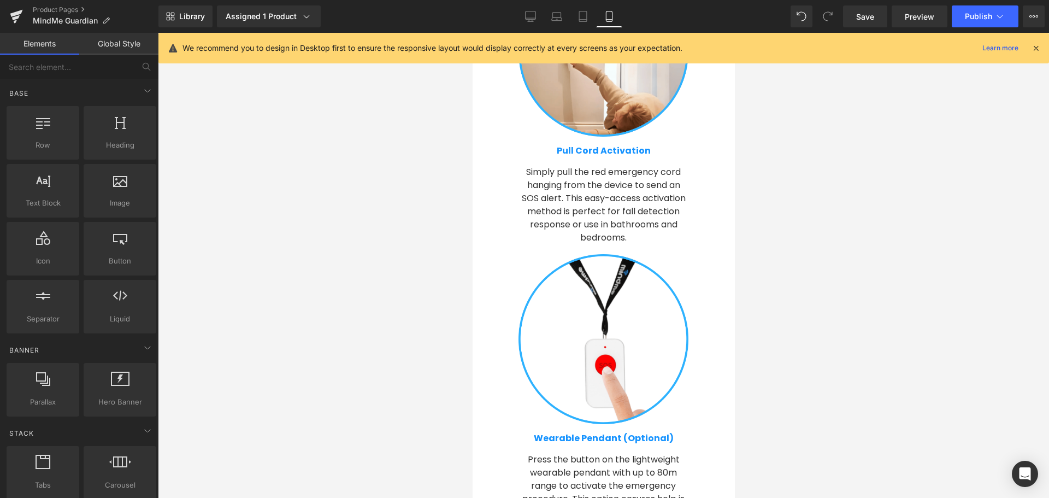
scroll to position [1957, 0]
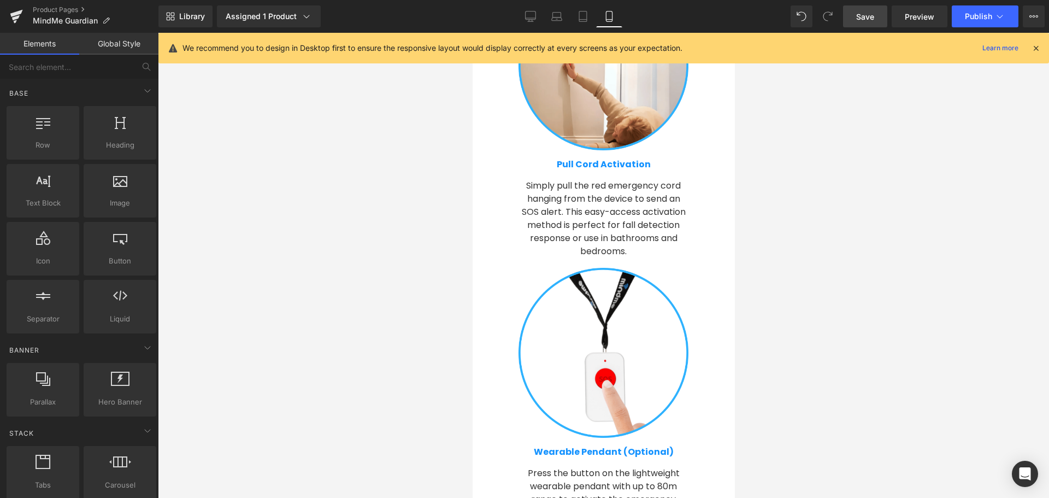
click at [857, 17] on span "Save" at bounding box center [865, 16] width 18 height 11
click at [519, 18] on icon at bounding box center [519, 18] width 10 height 0
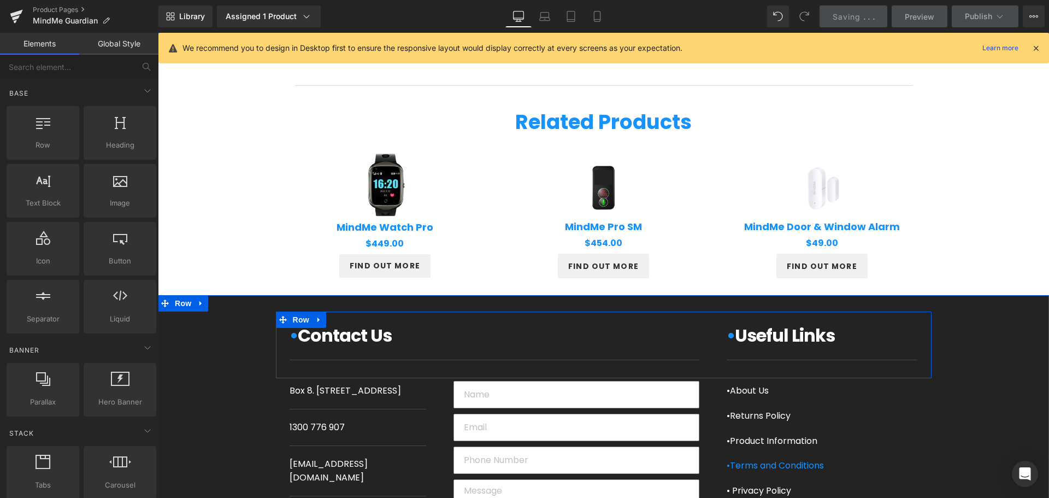
scroll to position [1173, 0]
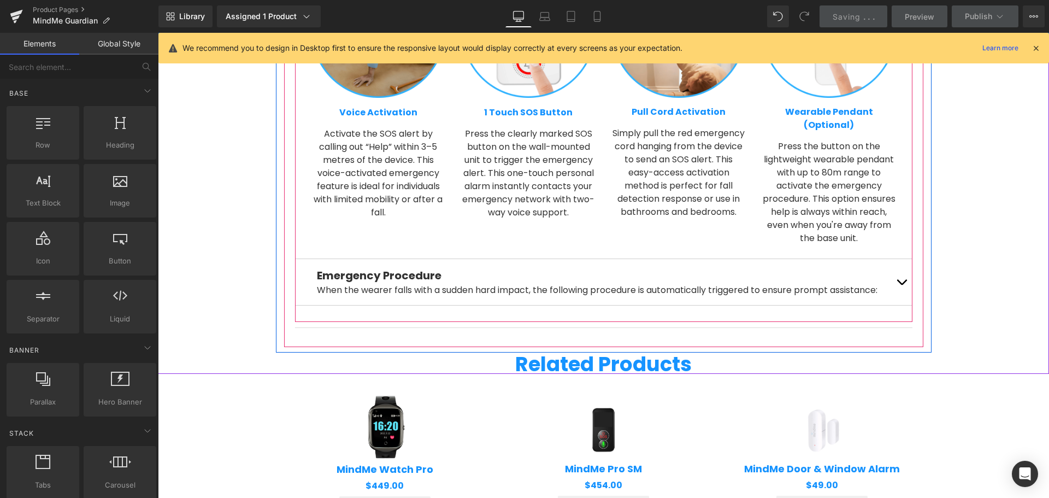
click at [903, 262] on button "button" at bounding box center [902, 282] width 22 height 46
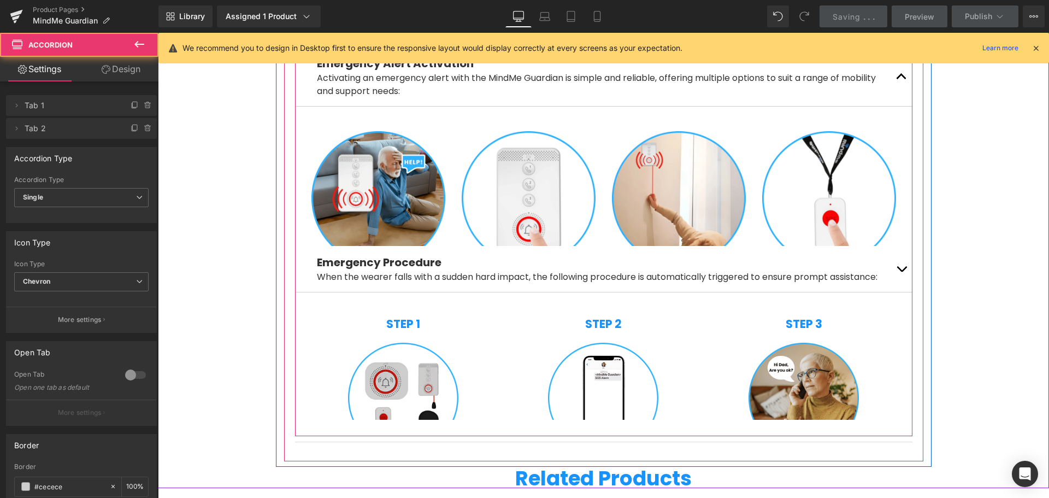
scroll to position [630, 0]
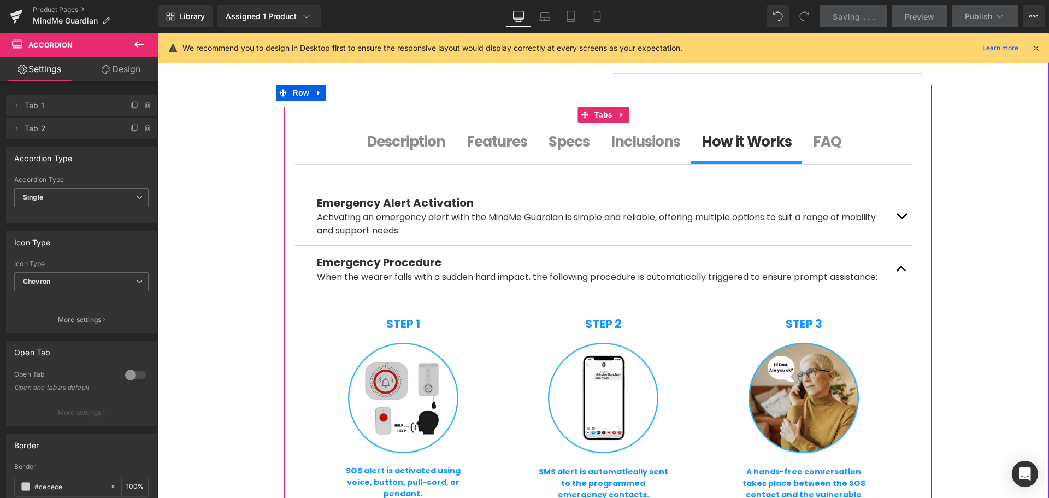
drag, startPoint x: 806, startPoint y: 137, endPoint x: 714, endPoint y: 136, distance: 92.4
click at [806, 137] on span "FAQ Text Block" at bounding box center [827, 142] width 50 height 38
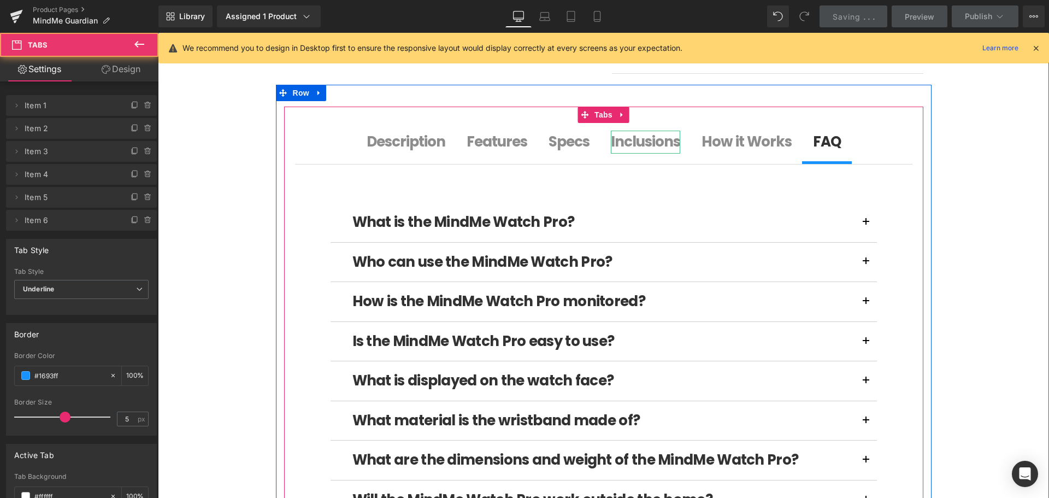
drag, startPoint x: 644, startPoint y: 137, endPoint x: 590, endPoint y: 138, distance: 54.7
click at [644, 137] on b "Inclusions" at bounding box center [645, 142] width 69 height 20
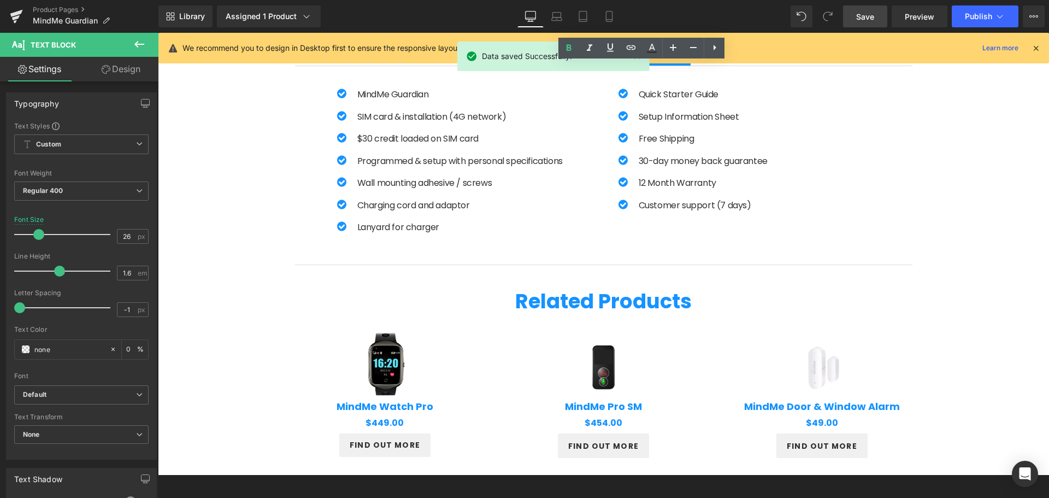
scroll to position [739, 0]
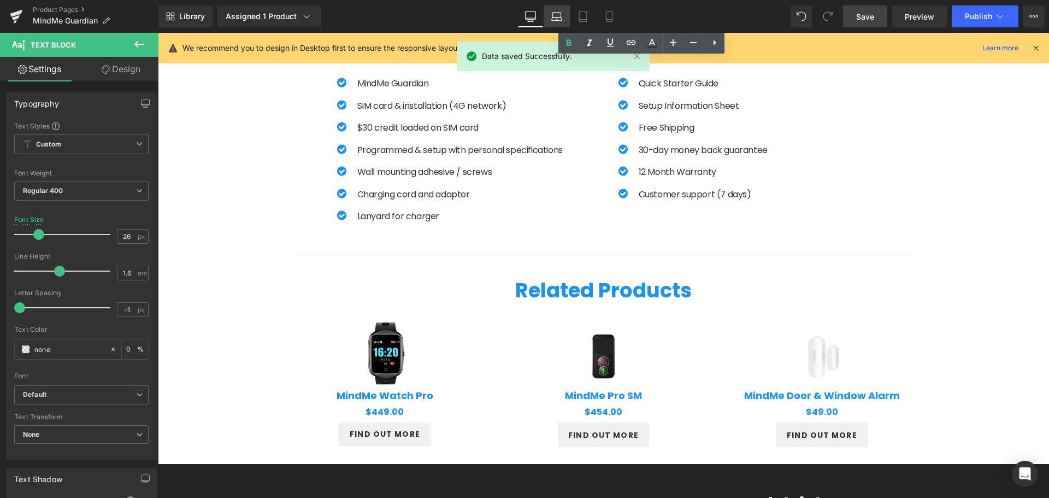
click at [563, 15] on link "Laptop" at bounding box center [557, 16] width 26 height 22
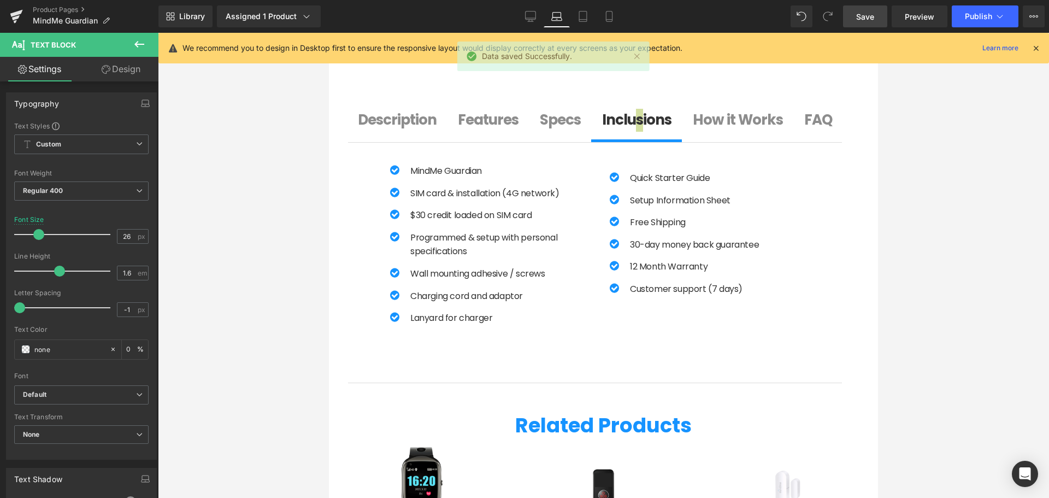
scroll to position [659, 0]
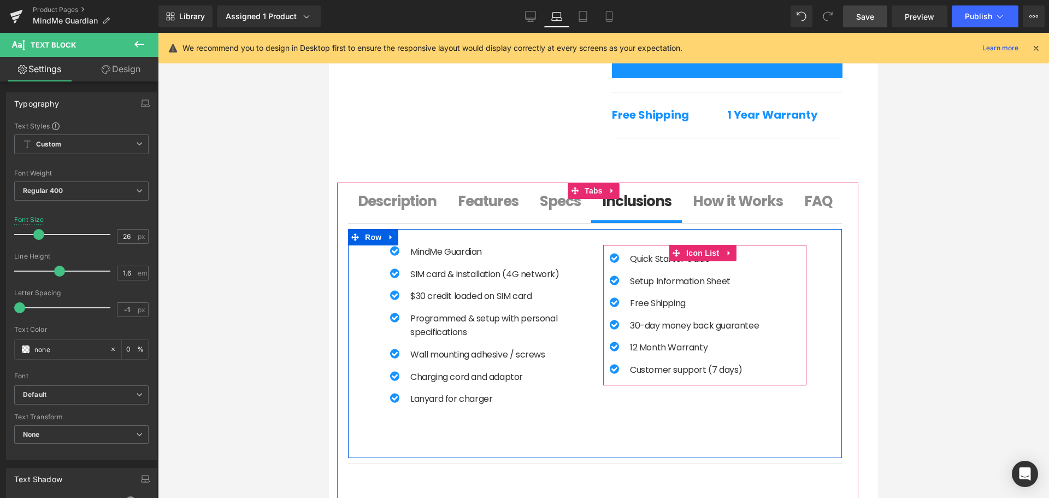
click at [651, 249] on div "Icon Quick Starter Guide Text Block Icon Setup Information Sheet Text Block Ico…" at bounding box center [704, 315] width 203 height 140
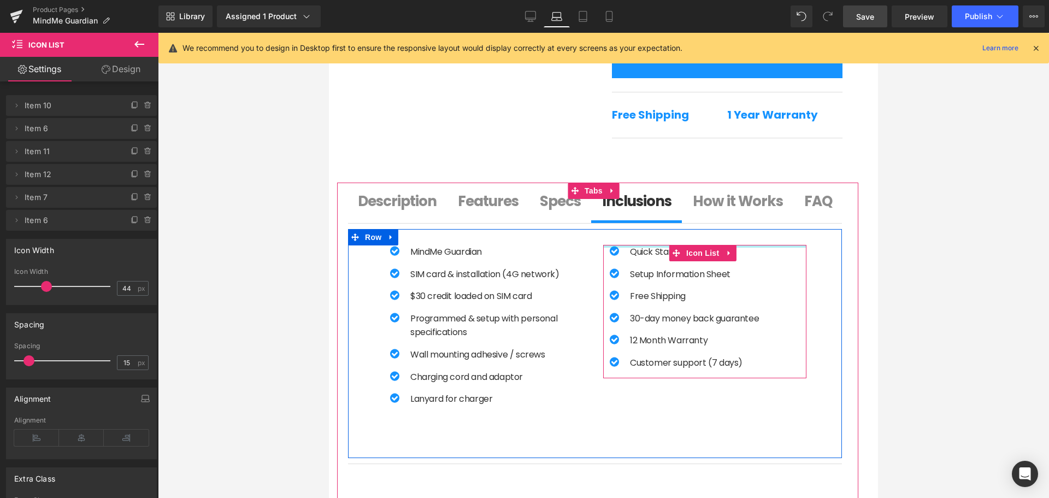
drag, startPoint x: 654, startPoint y: 246, endPoint x: 654, endPoint y: 237, distance: 9.3
click at [654, 237] on div "Icon MindMe Guardian Text Block Icon SIM card & installation (4G network) Text …" at bounding box center [595, 343] width 494 height 229
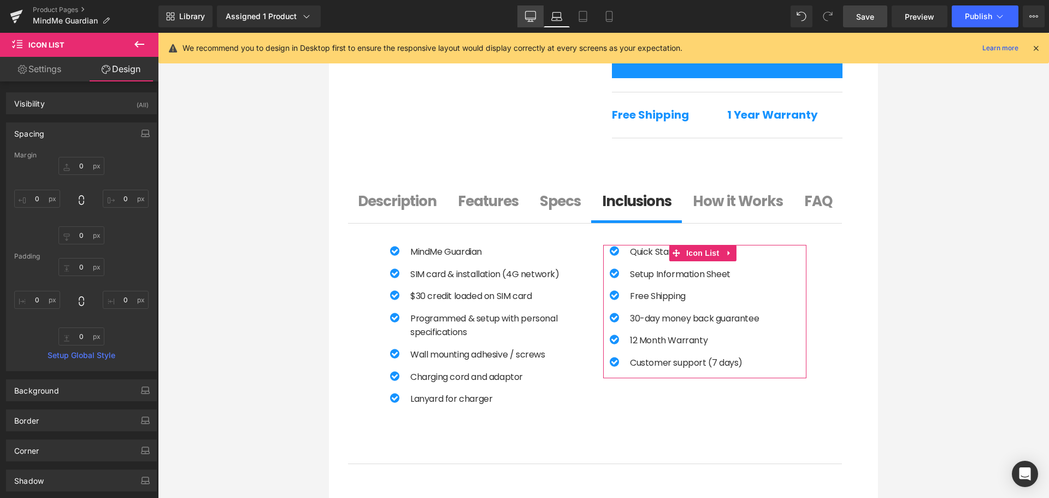
click at [528, 20] on icon at bounding box center [531, 15] width 10 height 8
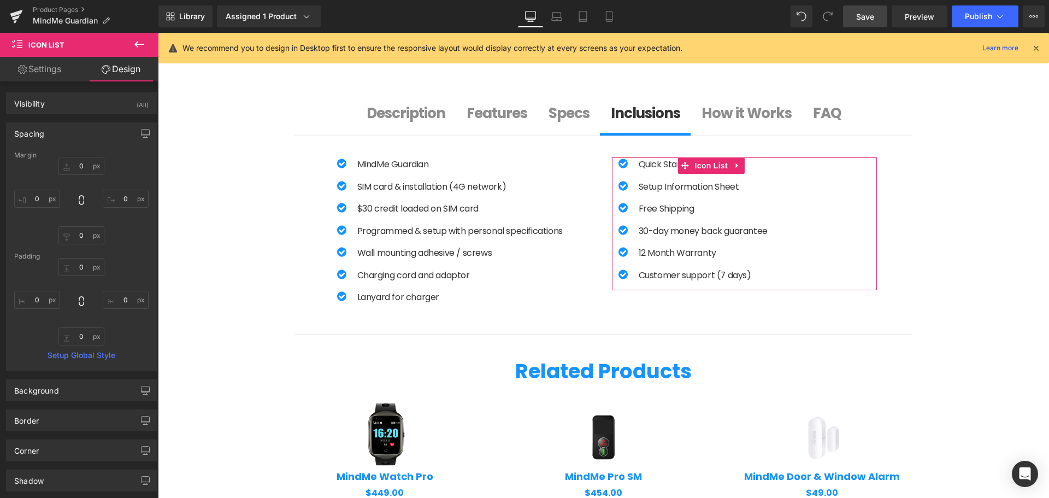
scroll to position [571, 0]
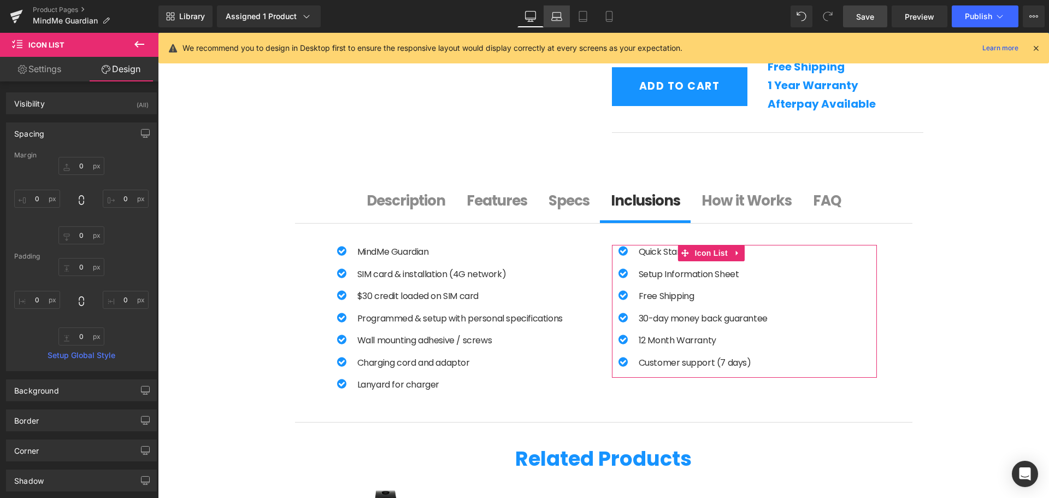
click at [559, 21] on icon at bounding box center [556, 16] width 11 height 11
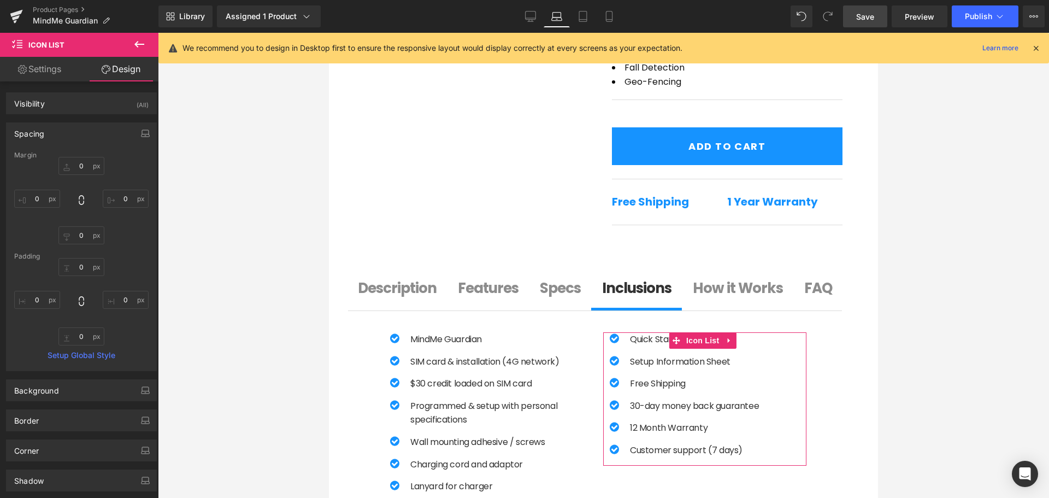
scroll to position [659, 0]
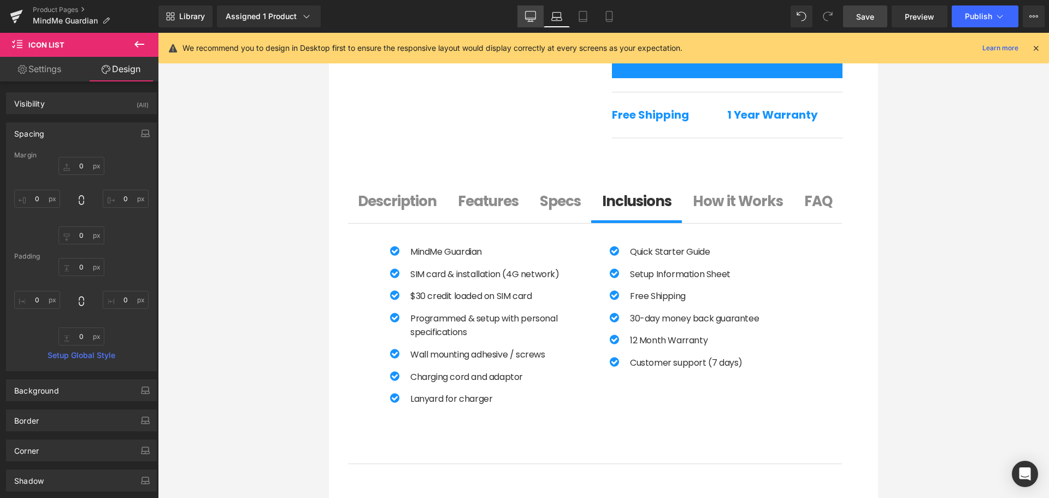
click at [525, 14] on icon at bounding box center [530, 16] width 11 height 11
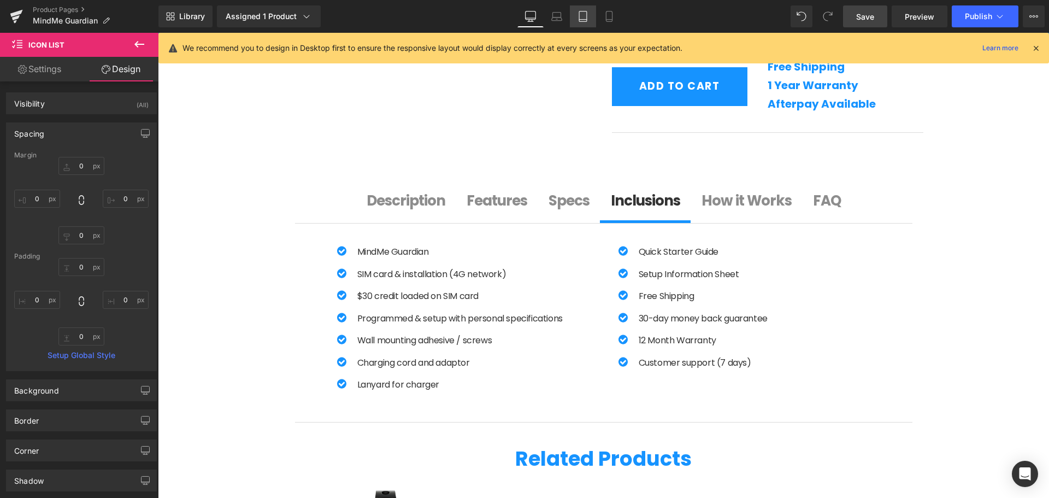
click at [575, 17] on link "Tablet" at bounding box center [583, 16] width 26 height 22
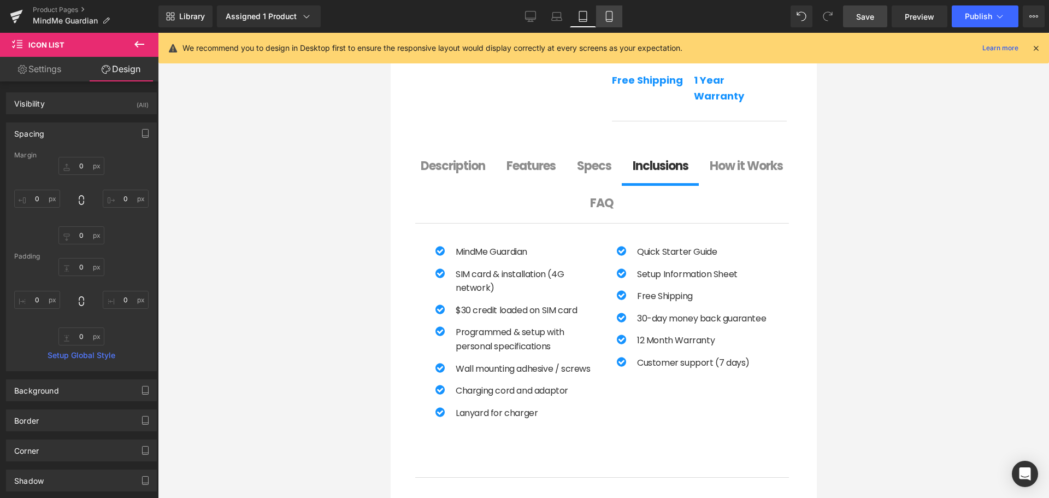
click at [615, 16] on icon at bounding box center [609, 16] width 11 height 11
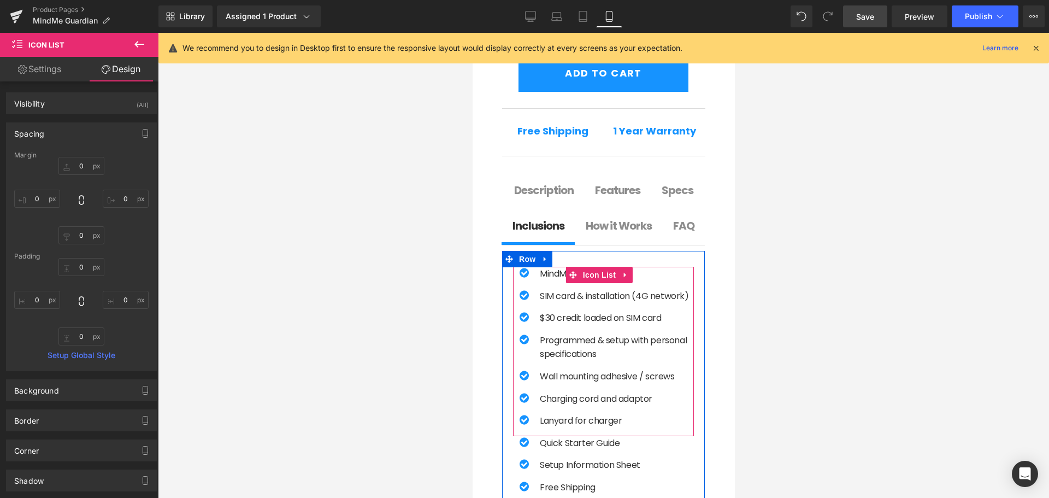
scroll to position [983, 0]
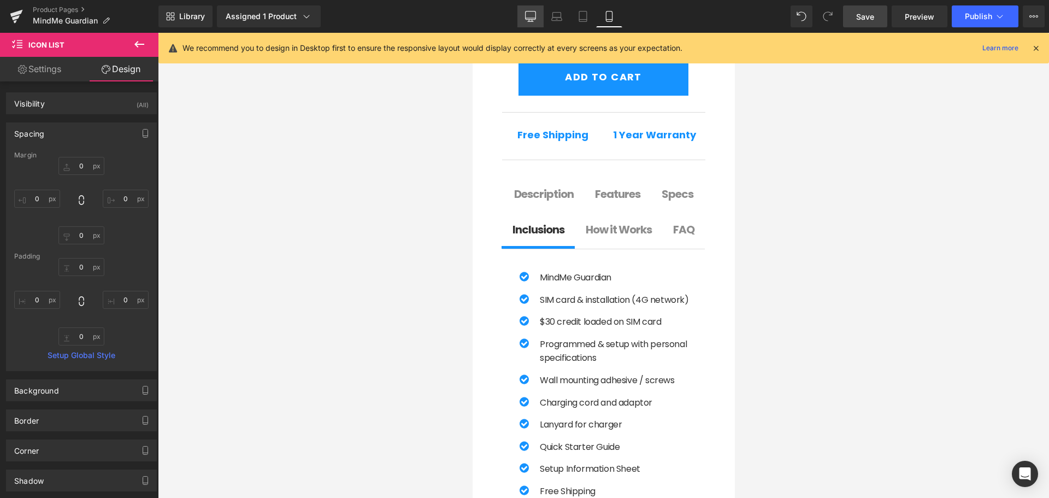
click at [536, 13] on icon at bounding box center [531, 15] width 10 height 8
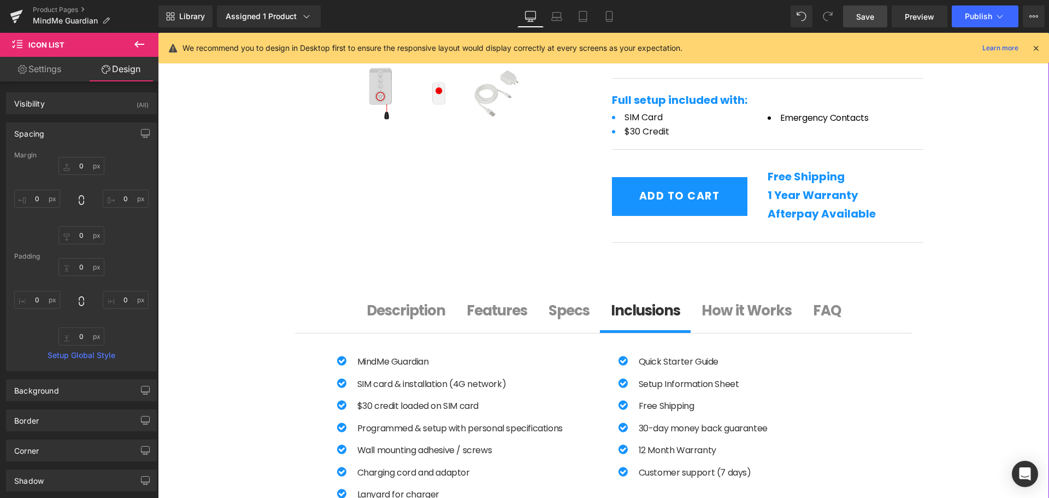
scroll to position [462, 0]
click at [571, 308] on b "Specs" at bounding box center [569, 310] width 41 height 20
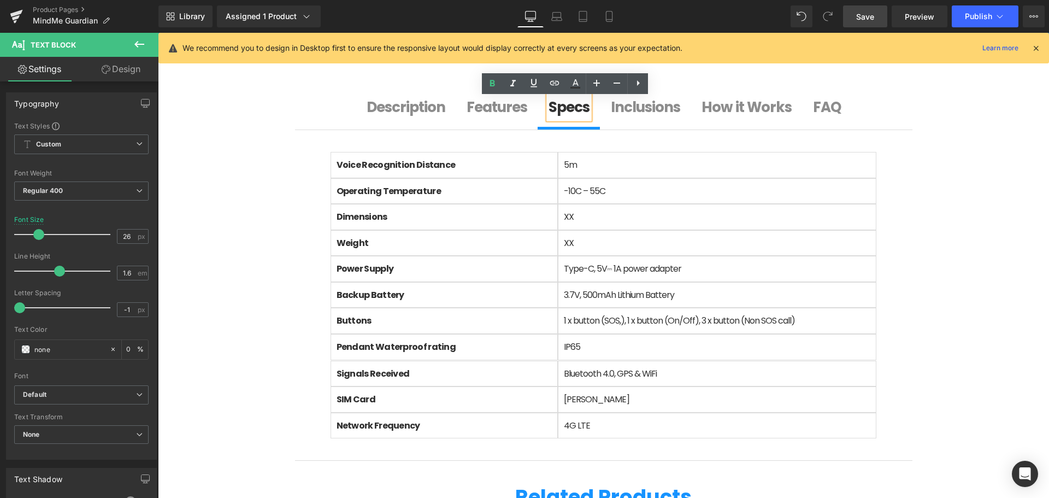
scroll to position [662, 0]
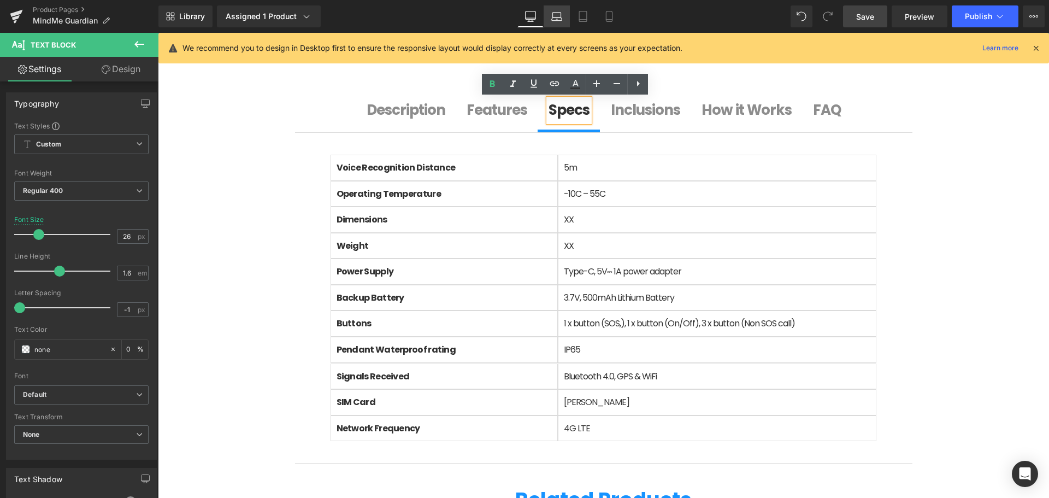
click at [566, 18] on link "Laptop" at bounding box center [557, 16] width 26 height 22
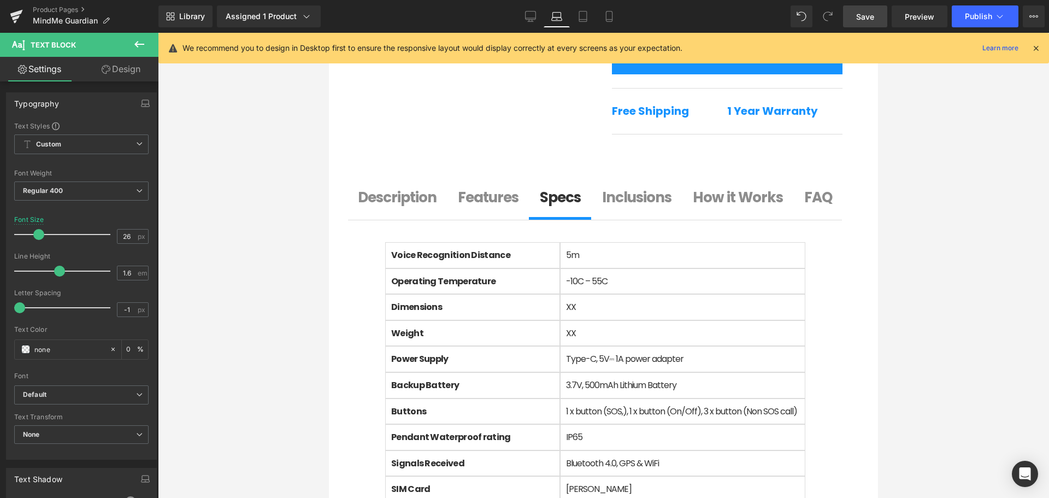
scroll to position [749, 0]
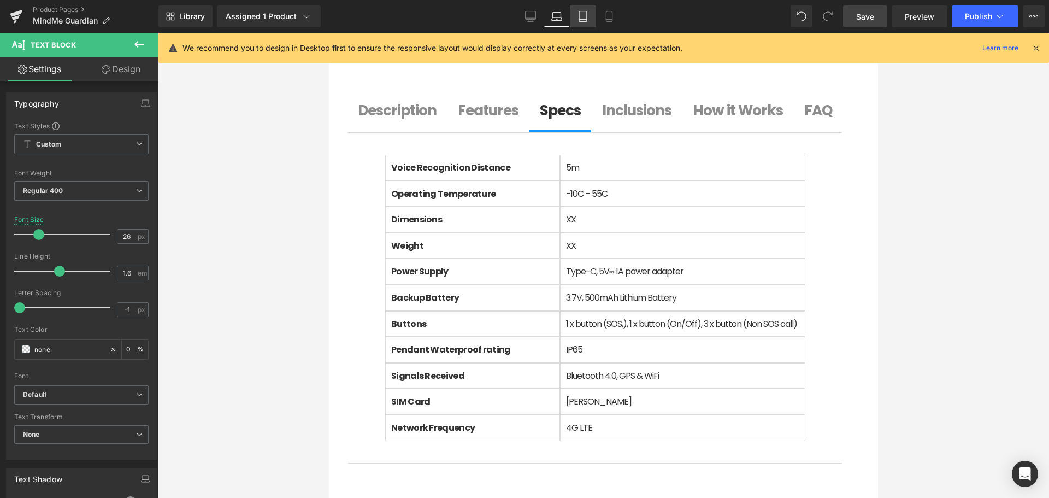
click at [587, 14] on icon at bounding box center [583, 16] width 11 height 11
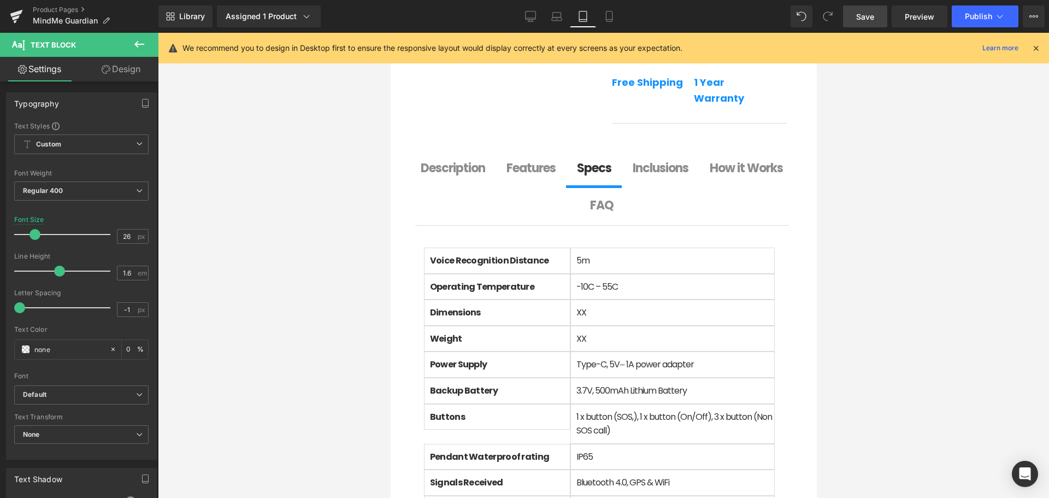
scroll to position [808, 0]
